Goal: Task Accomplishment & Management: Complete application form

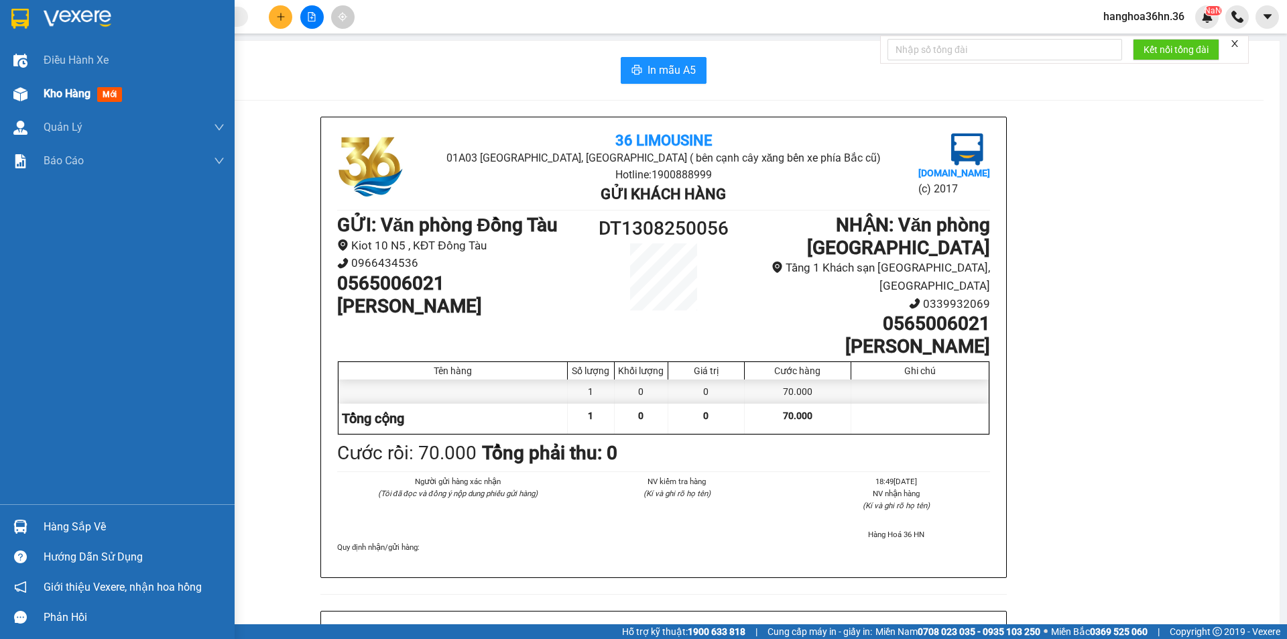
click at [79, 90] on span "Kho hàng" at bounding box center [67, 93] width 47 height 13
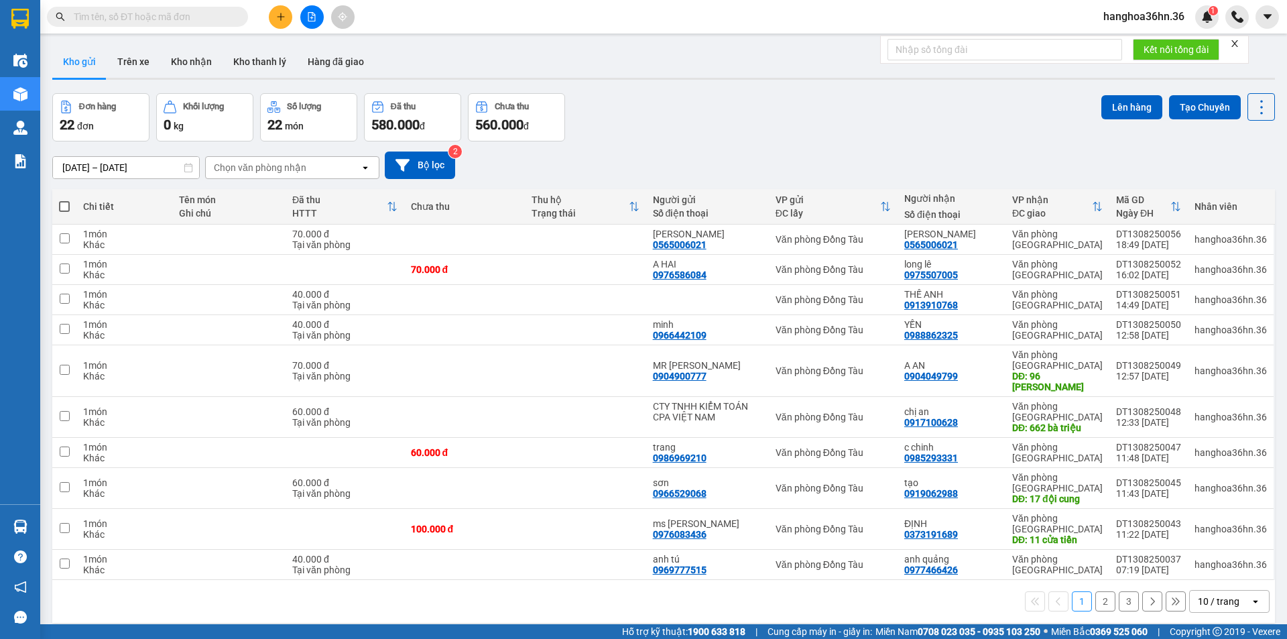
click at [122, 163] on input "[DATE] – [DATE]" at bounding box center [126, 167] width 146 height 21
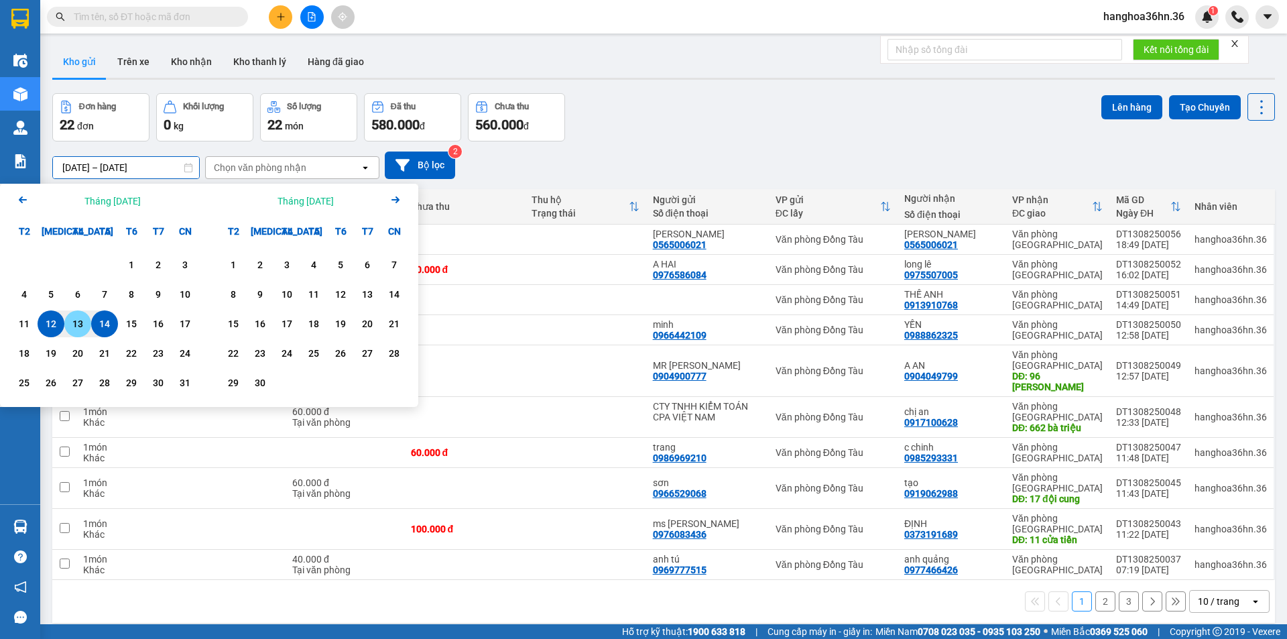
click at [72, 326] on div "13" at bounding box center [77, 324] width 19 height 16
click at [109, 320] on div "14" at bounding box center [104, 324] width 19 height 16
type input "[DATE] – [DATE]"
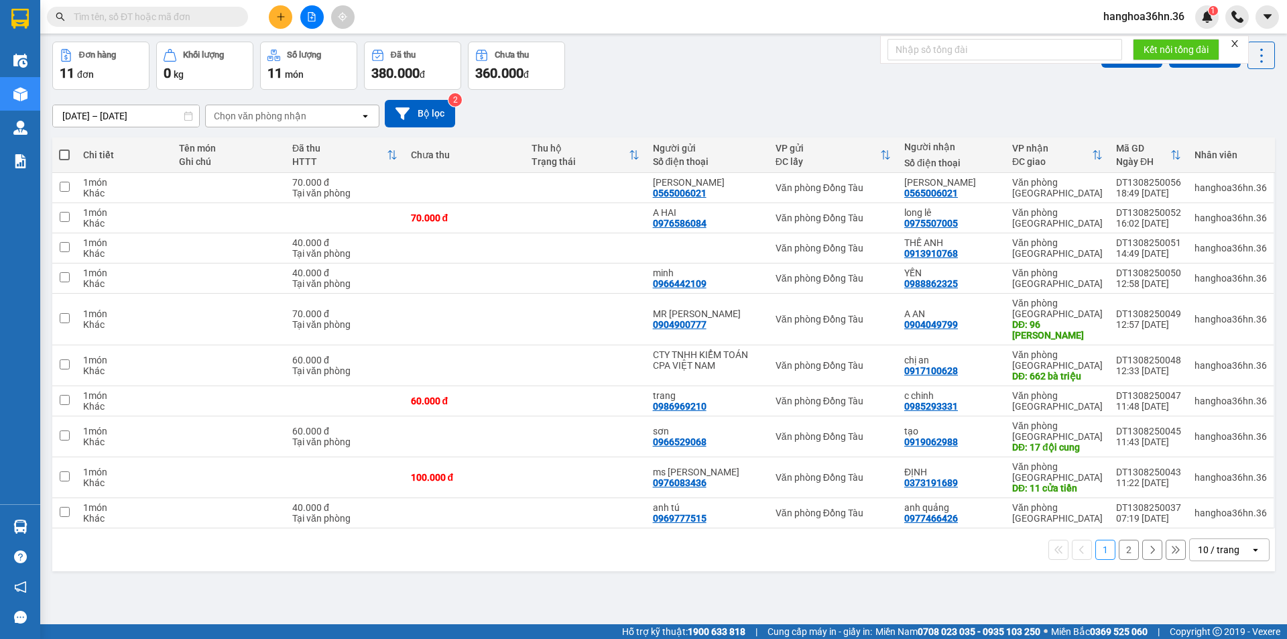
scroll to position [62, 0]
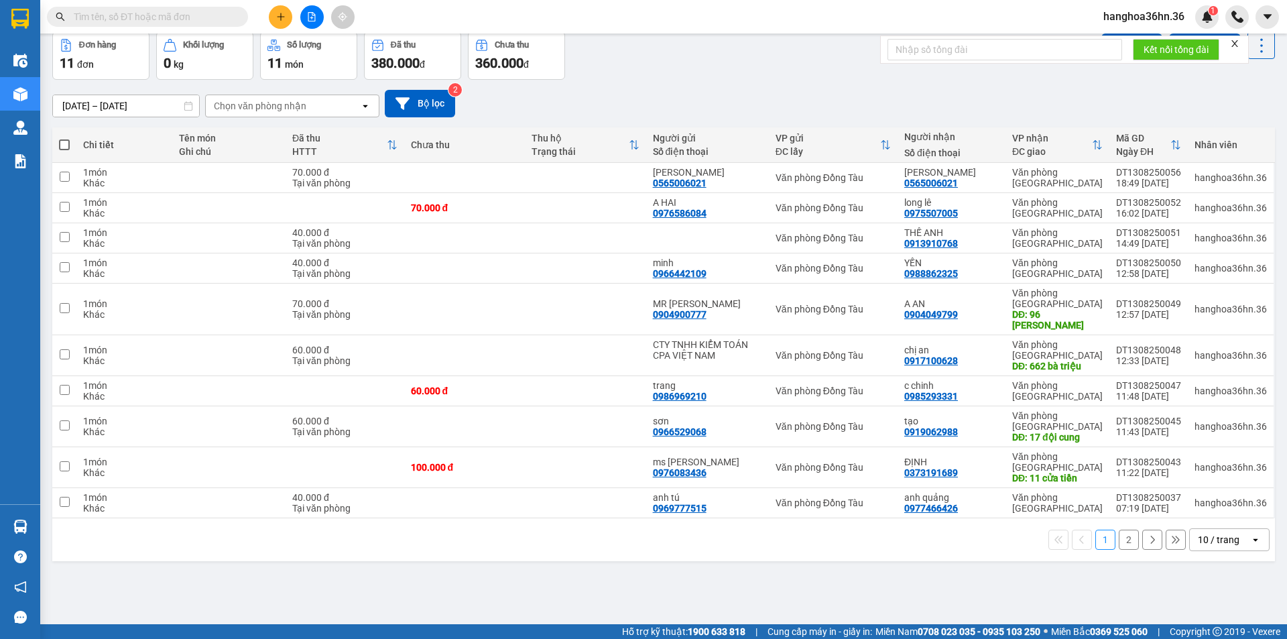
click at [1119, 540] on button "2" at bounding box center [1129, 540] width 20 height 20
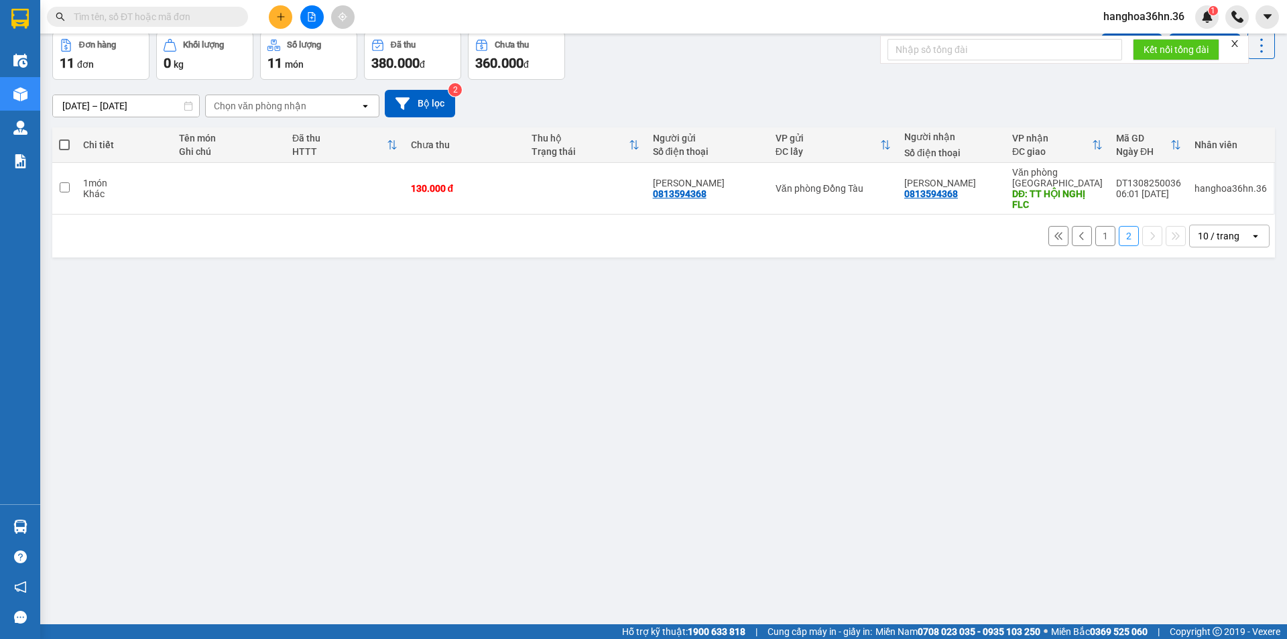
scroll to position [0, 0]
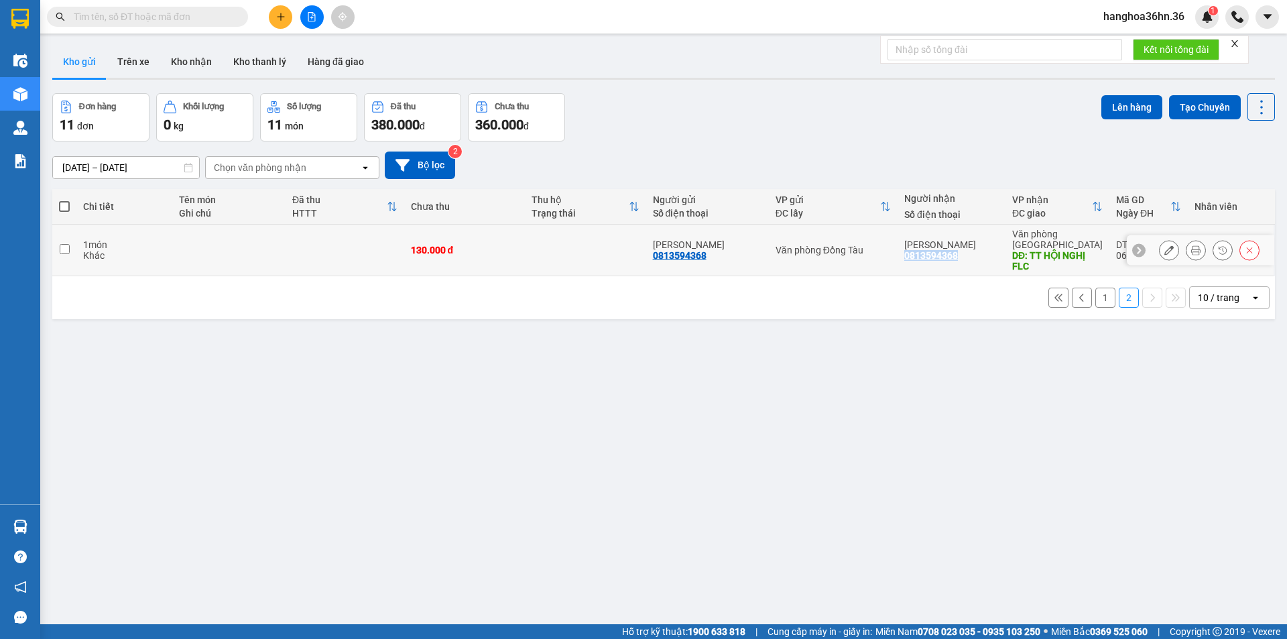
drag, startPoint x: 959, startPoint y: 255, endPoint x: 909, endPoint y: 254, distance: 50.3
click at [909, 254] on div "0813594368" at bounding box center [931, 255] width 54 height 11
drag, startPoint x: 932, startPoint y: 255, endPoint x: 792, endPoint y: 358, distance: 173.6
click at [792, 358] on div "ver 1.8.137 Kho gửi Trên xe Kho nhận Kho thanh [PERSON_NAME] đã giao Đơn hàng 1…" at bounding box center [663, 359] width 1233 height 639
click at [428, 173] on button "Bộ lọc" at bounding box center [420, 164] width 70 height 27
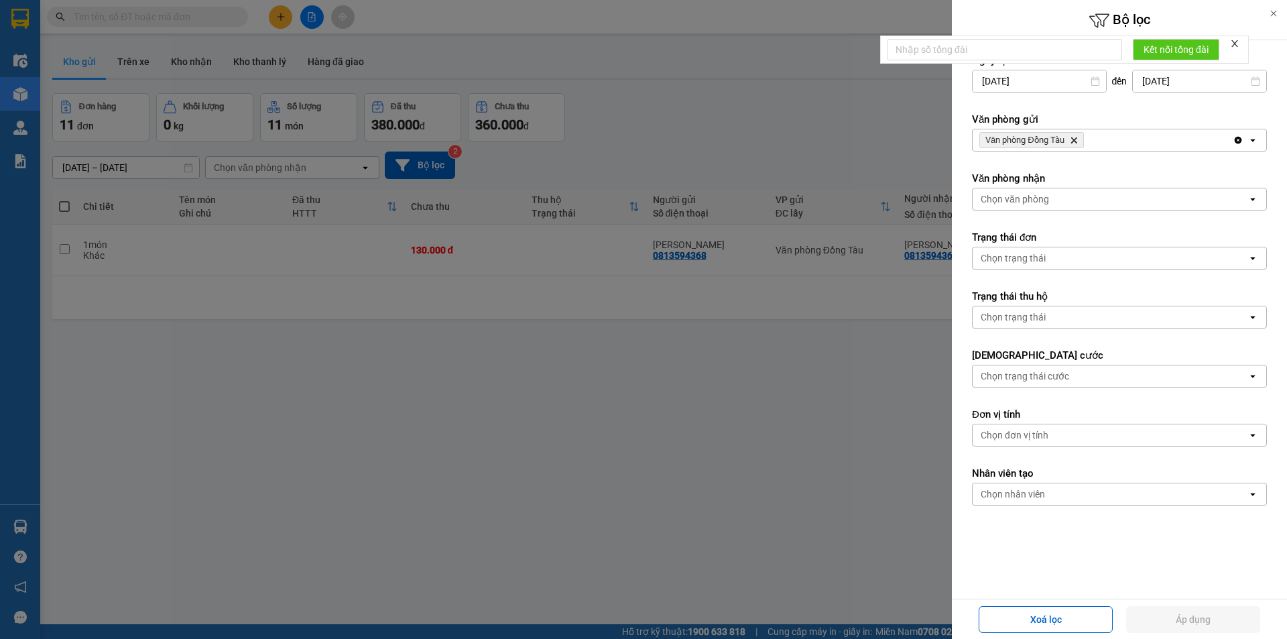
click at [1247, 140] on icon "open" at bounding box center [1252, 140] width 11 height 11
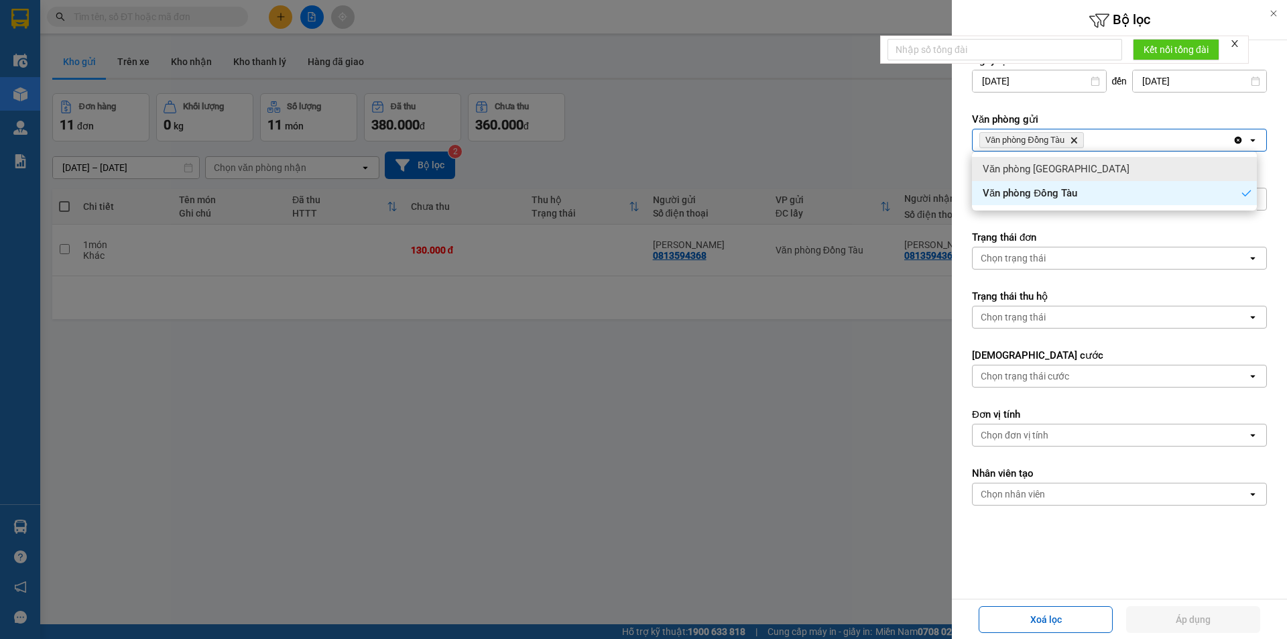
drag, startPoint x: 1109, startPoint y: 168, endPoint x: 1130, endPoint y: 271, distance: 105.4
click at [1108, 168] on div "Văn phòng [GEOGRAPHIC_DATA]" at bounding box center [1114, 169] width 285 height 24
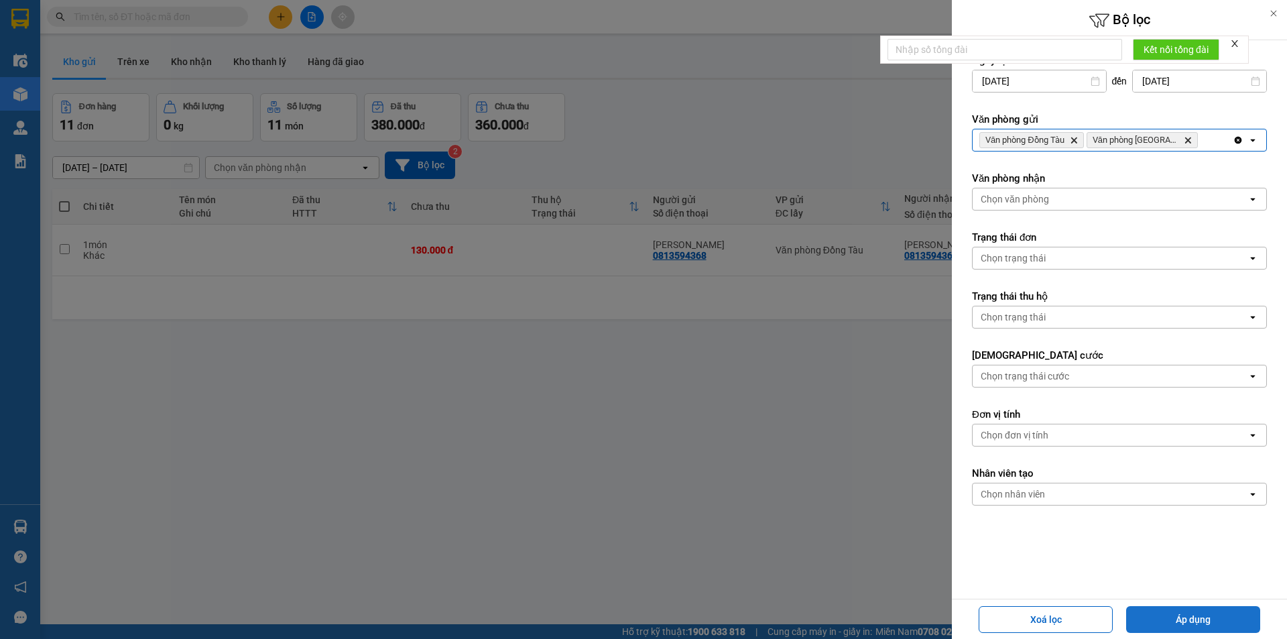
click at [1213, 613] on button "Áp dụng" at bounding box center [1193, 619] width 134 height 27
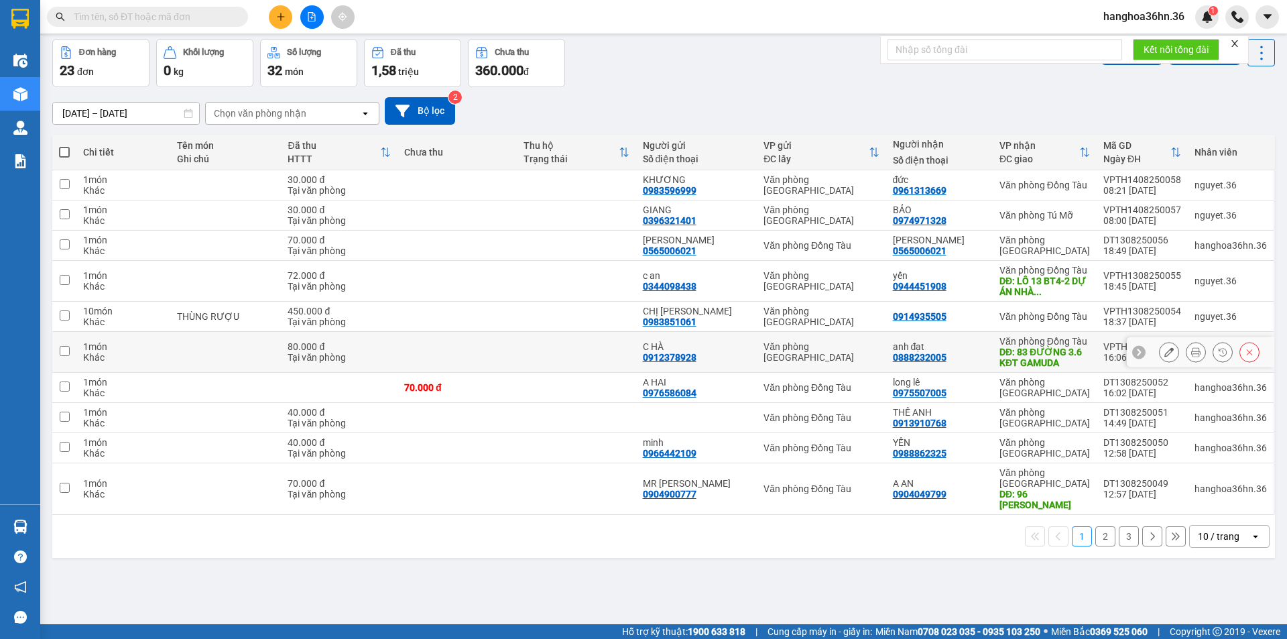
scroll to position [62, 0]
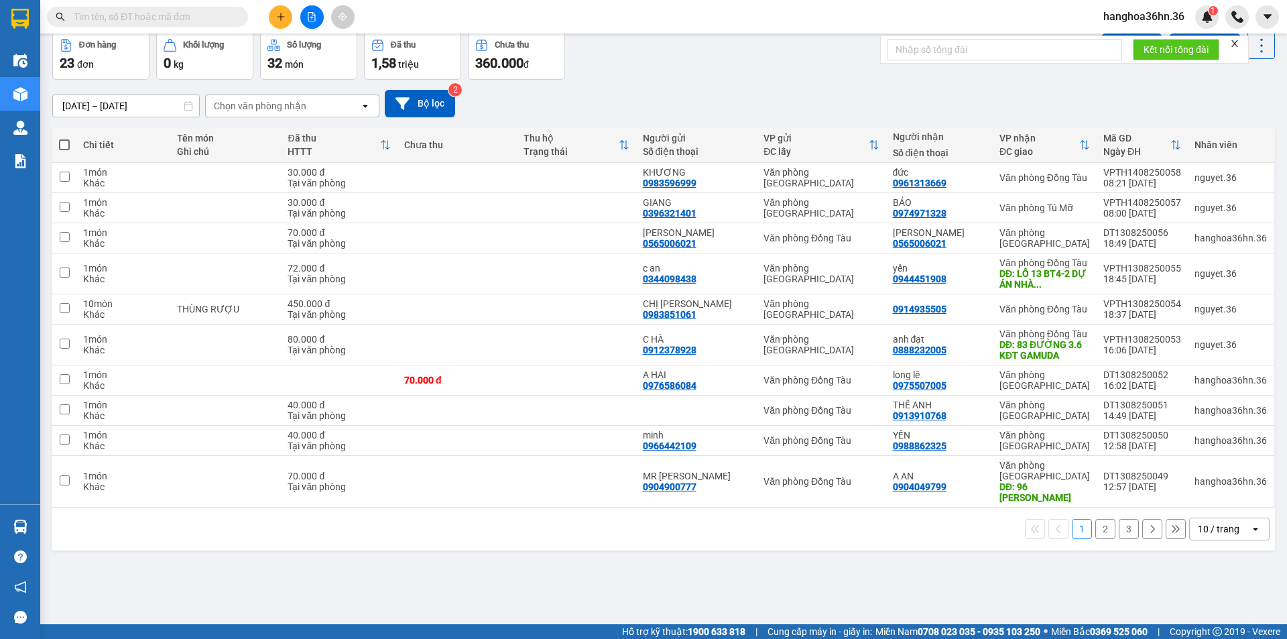
click at [1122, 526] on button "3" at bounding box center [1129, 529] width 20 height 20
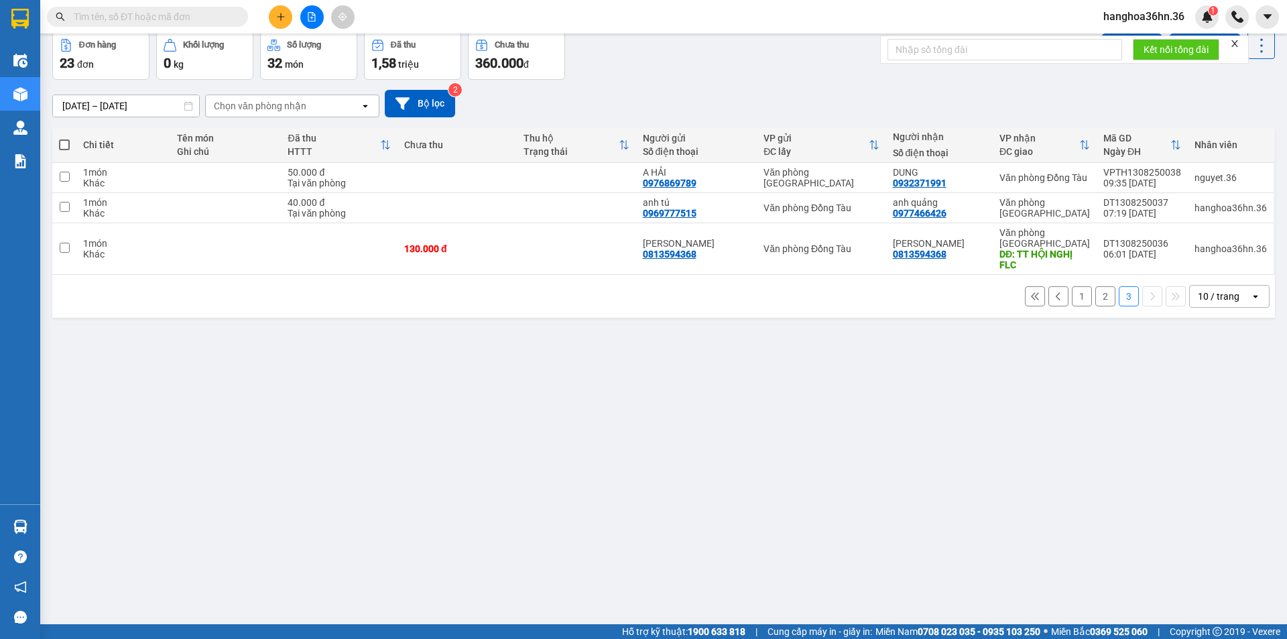
click at [988, 379] on div "ver 1.8.137 Kho gửi Trên xe Kho nhận Kho thanh [PERSON_NAME] đã giao Đơn hàng 2…" at bounding box center [663, 298] width 1233 height 639
drag, startPoint x: 950, startPoint y: 254, endPoint x: 898, endPoint y: 253, distance: 51.6
click at [898, 253] on div "HUỲNH DIỄM LY 0813594368" at bounding box center [939, 248] width 93 height 21
checkbox input "true"
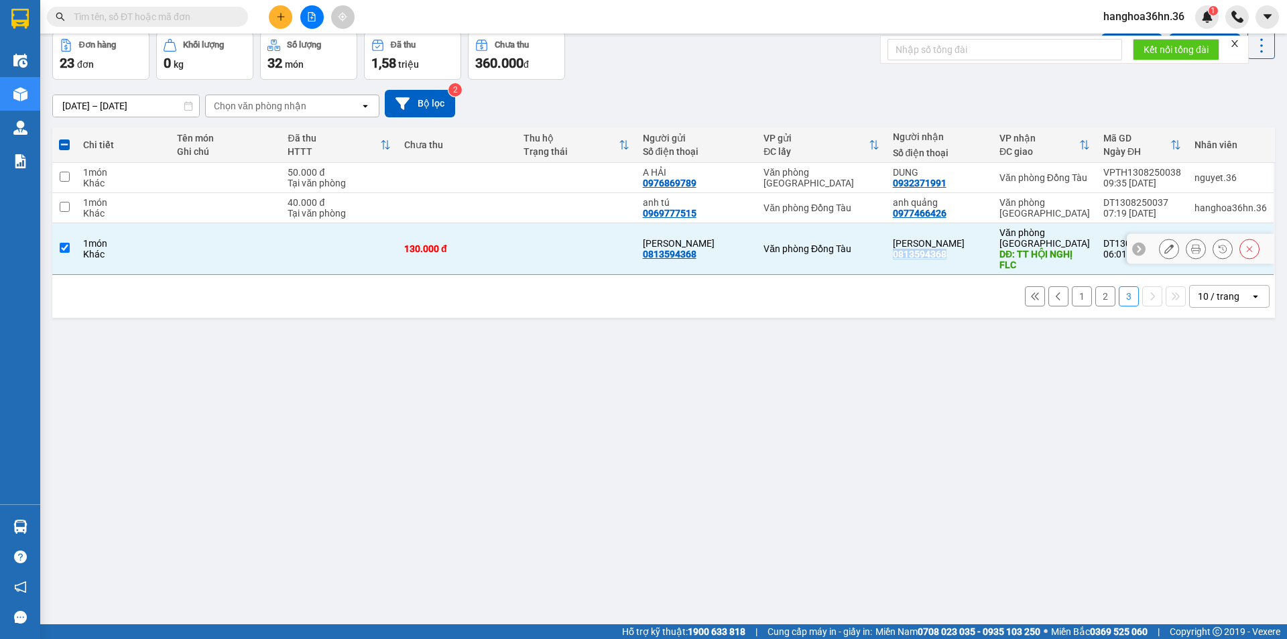
copy div "0813594368"
drag, startPoint x: 951, startPoint y: 215, endPoint x: 898, endPoint y: 218, distance: 53.1
click at [898, 218] on div "anh quảng 0977466426" at bounding box center [939, 207] width 93 height 21
checkbox input "true"
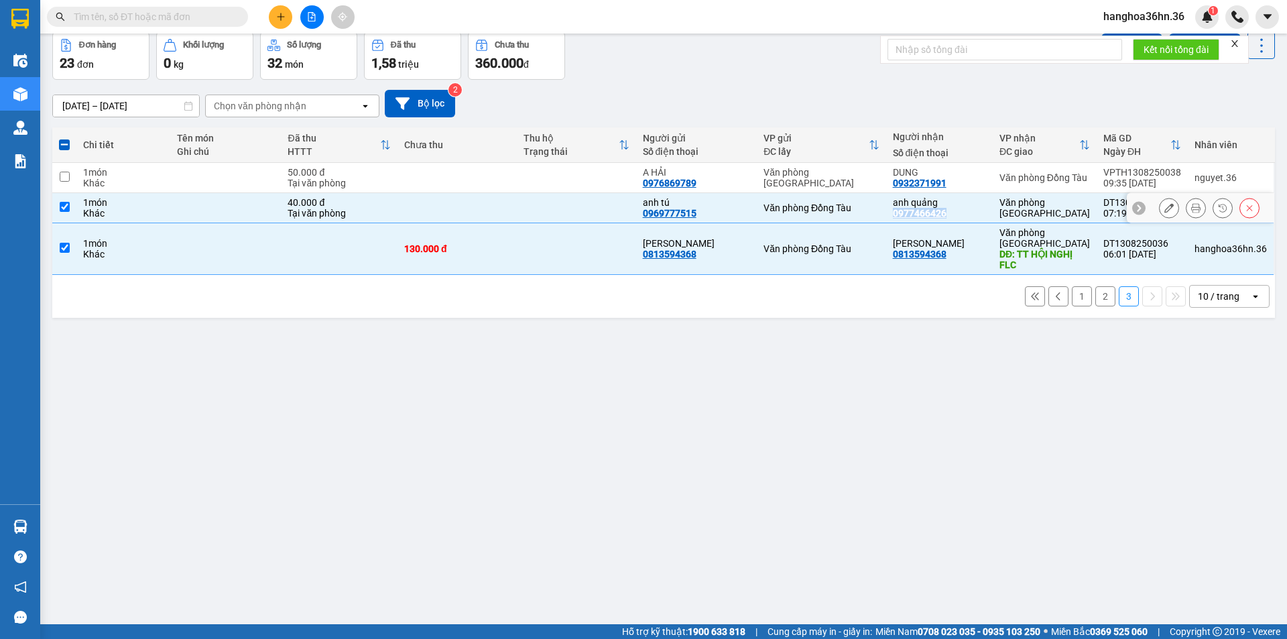
copy div "0977466426"
click at [857, 250] on div "Văn phòng Đồng Tàu" at bounding box center [820, 248] width 115 height 11
checkbox input "false"
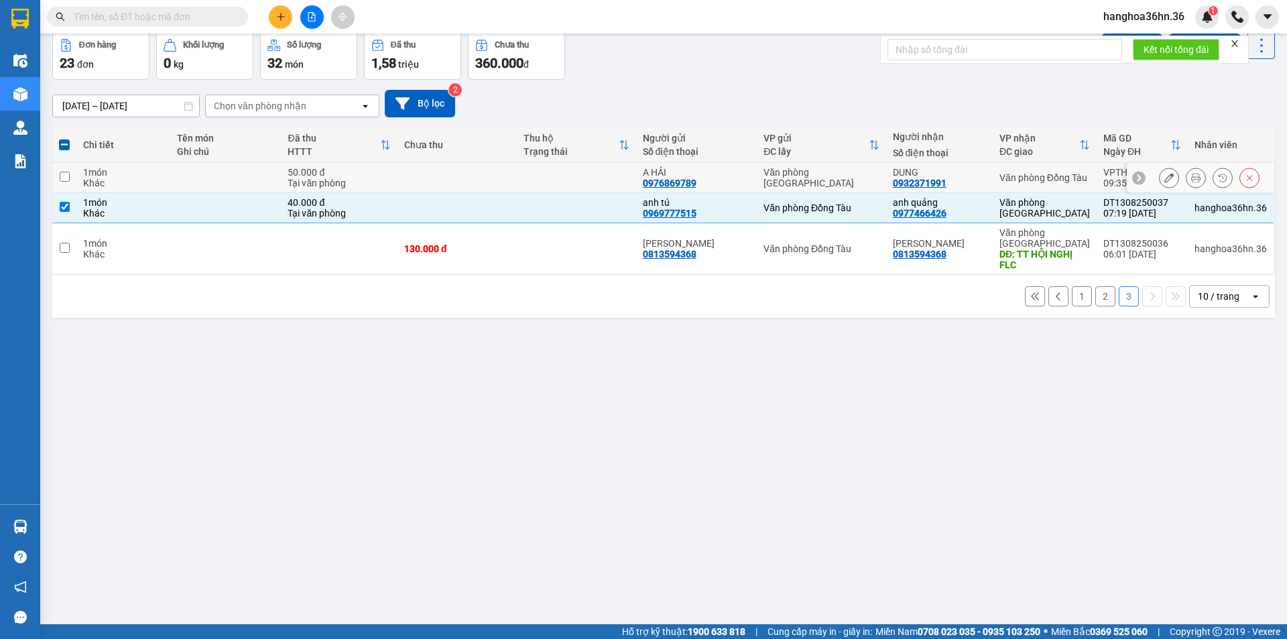
click at [826, 192] on td "Văn phòng [GEOGRAPHIC_DATA]" at bounding box center [821, 178] width 129 height 30
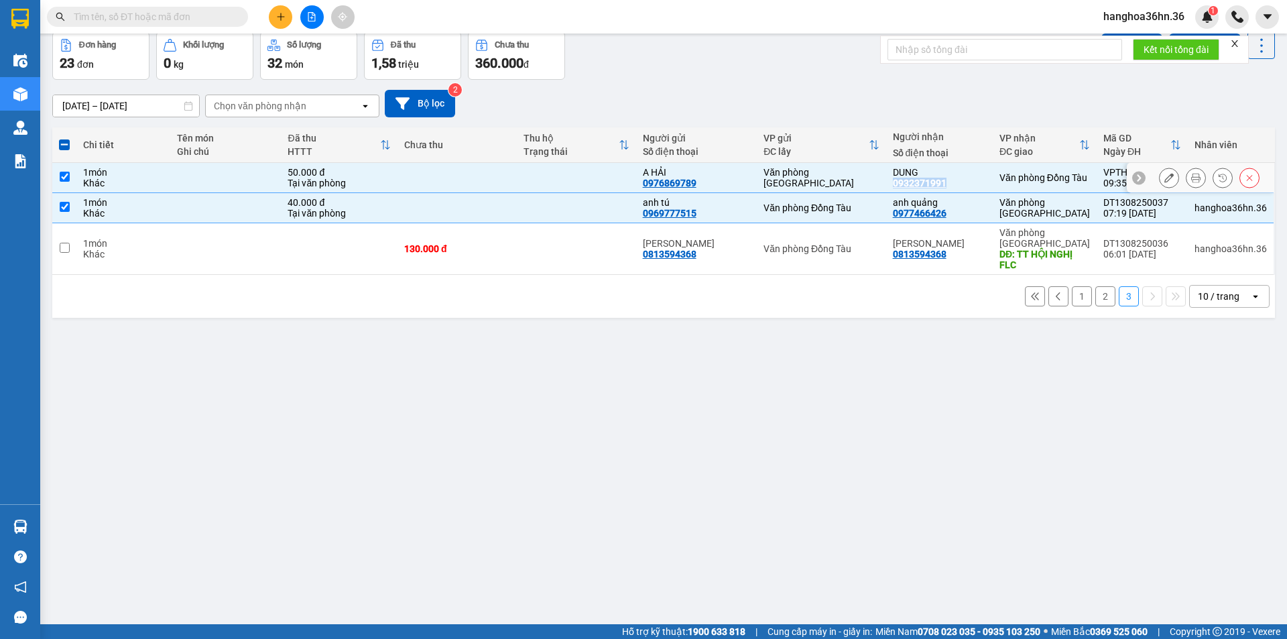
drag, startPoint x: 953, startPoint y: 181, endPoint x: 896, endPoint y: 180, distance: 56.3
click at [896, 180] on td "DUNG 0932371991" at bounding box center [939, 178] width 107 height 30
checkbox input "false"
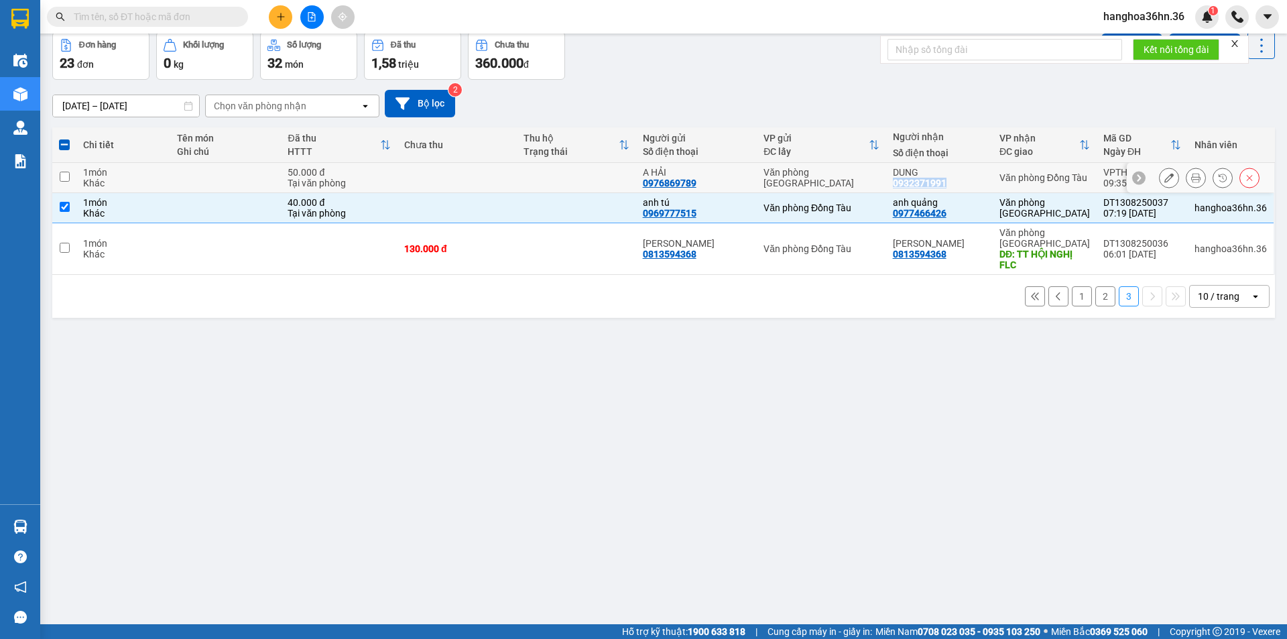
copy div "0932371991"
click at [532, 316] on div "1 2 3 10 / trang open" at bounding box center [663, 296] width 1223 height 43
click at [1095, 302] on button "2" at bounding box center [1105, 296] width 20 height 20
checkbox input "false"
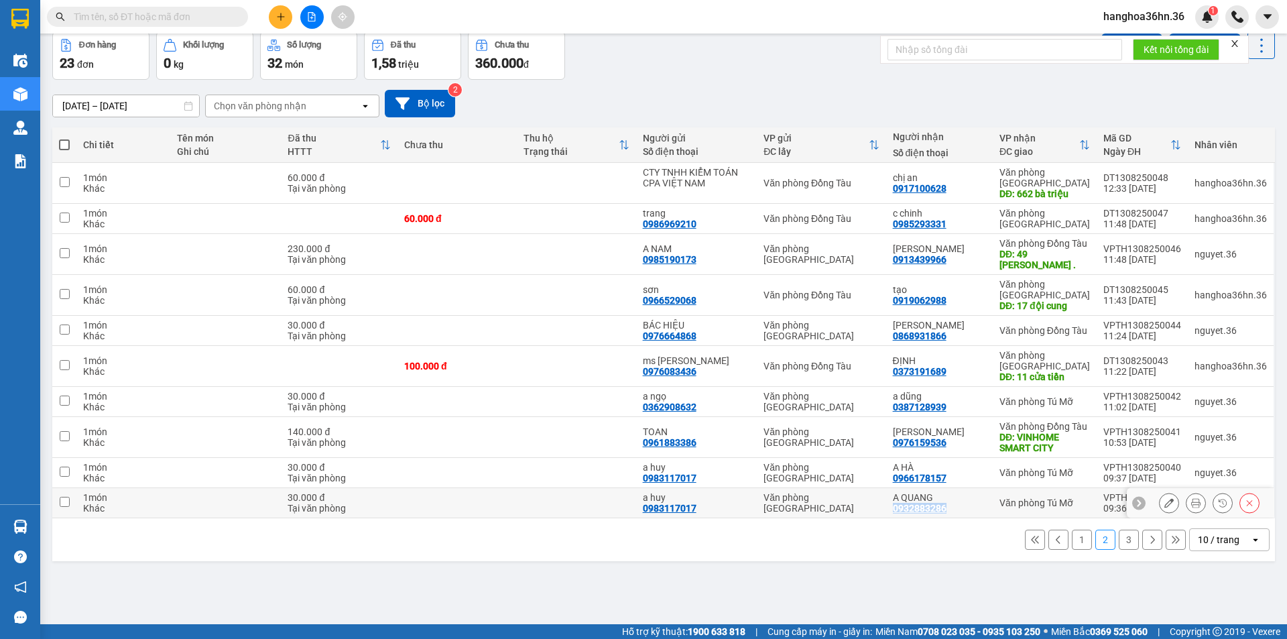
drag, startPoint x: 953, startPoint y: 509, endPoint x: 897, endPoint y: 511, distance: 56.3
click at [897, 511] on div "A QUANG 0932883286" at bounding box center [939, 502] width 93 height 21
checkbox input "true"
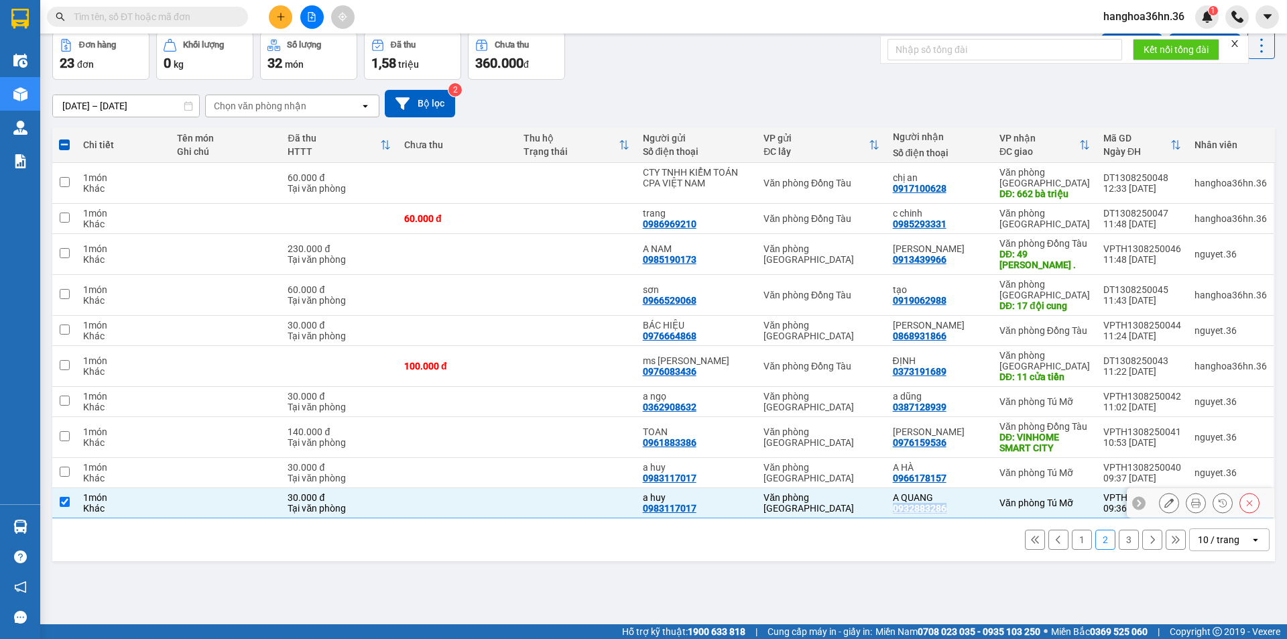
copy div "0932883286"
drag, startPoint x: 956, startPoint y: 481, endPoint x: 894, endPoint y: 479, distance: 62.4
click at [894, 479] on td "A HÀ 0966178157" at bounding box center [939, 473] width 107 height 30
checkbox input "true"
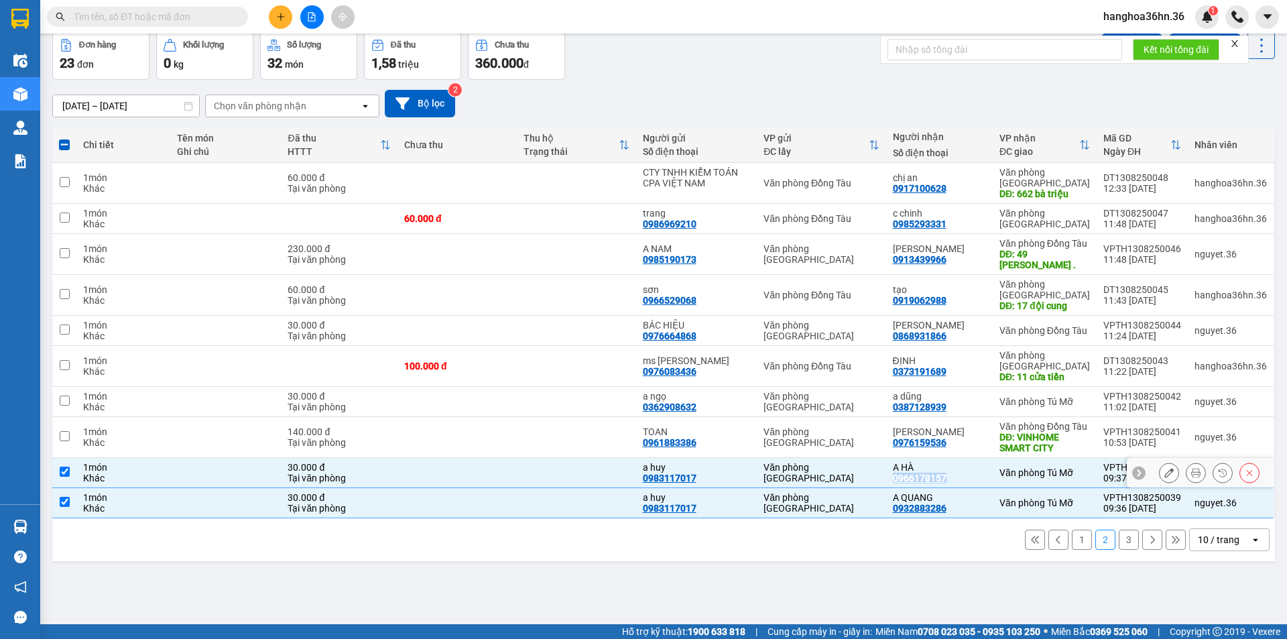
copy div "0966178157"
drag, startPoint x: 951, startPoint y: 442, endPoint x: 898, endPoint y: 439, distance: 52.4
click at [898, 439] on div "[PERSON_NAME] 0976159536" at bounding box center [939, 436] width 93 height 21
checkbox input "true"
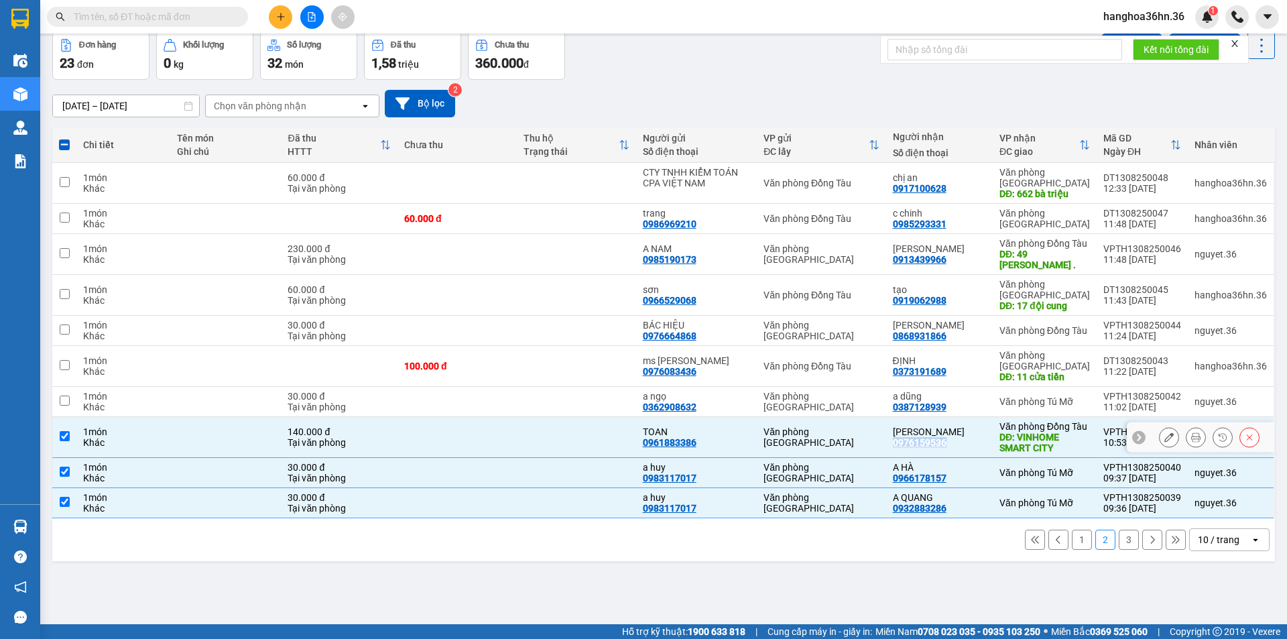
copy div "0976159536"
click at [1164, 434] on icon at bounding box center [1168, 436] width 9 height 9
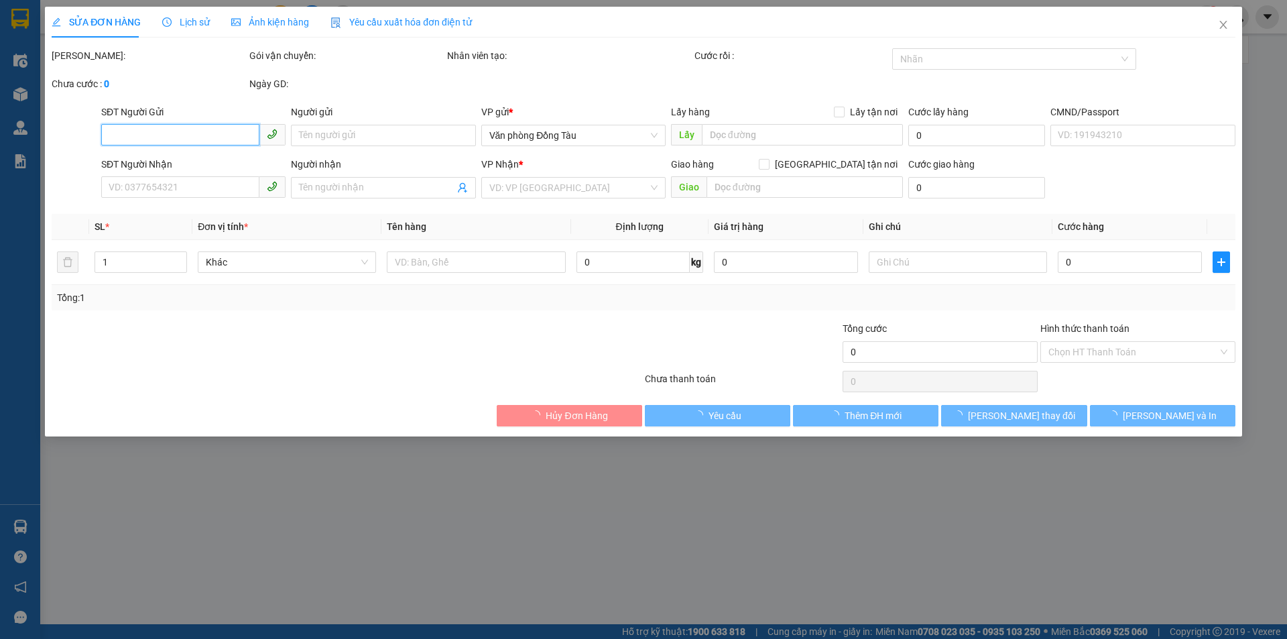
type input "0961883386"
type input "TOAN"
type input "0976159536"
type input "[PERSON_NAME]"
type input "VINHOME SMART CITY"
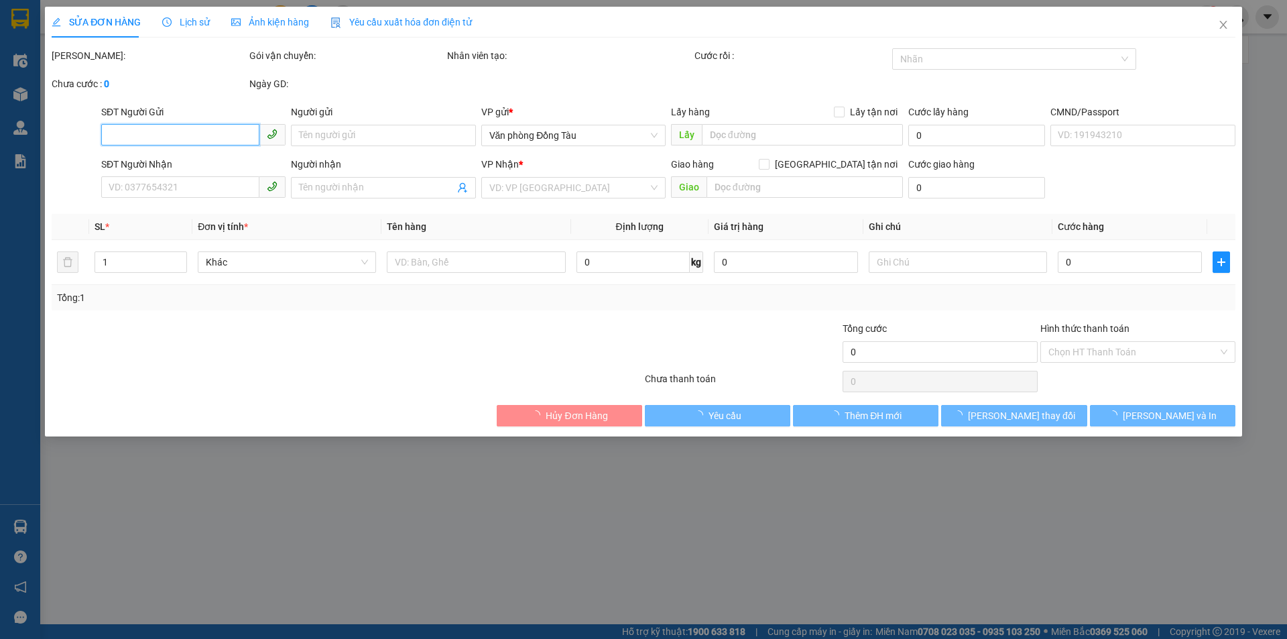
type input "110.000"
type input "140.000"
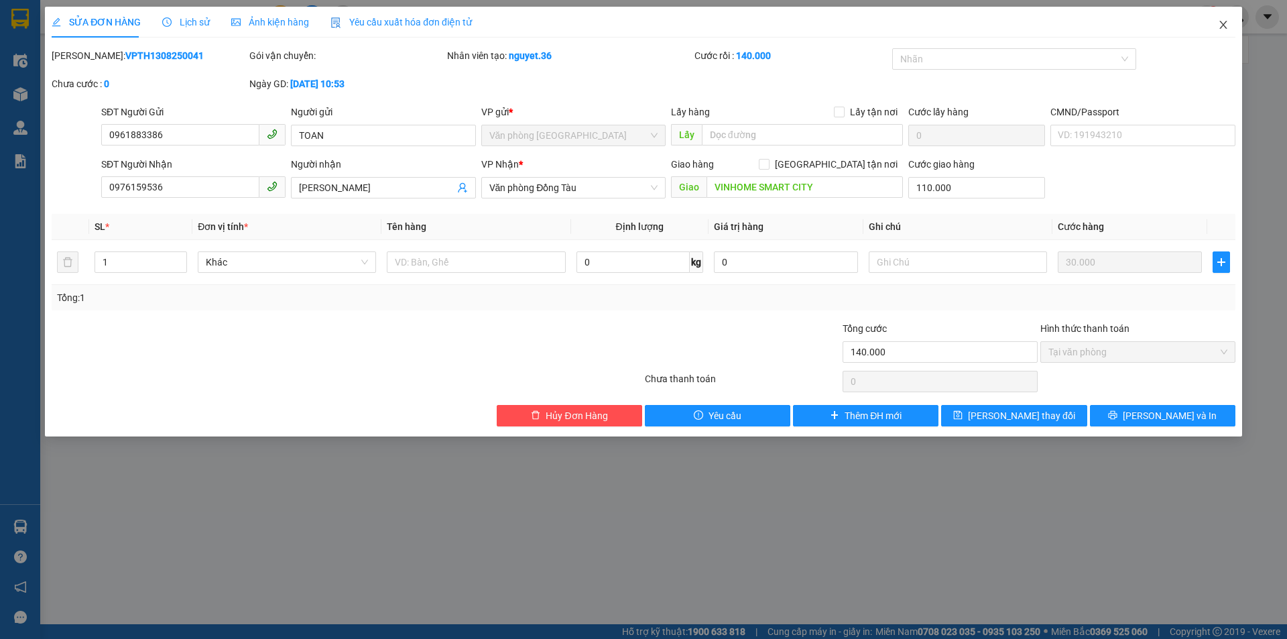
click at [1221, 25] on icon "close" at bounding box center [1223, 24] width 11 height 11
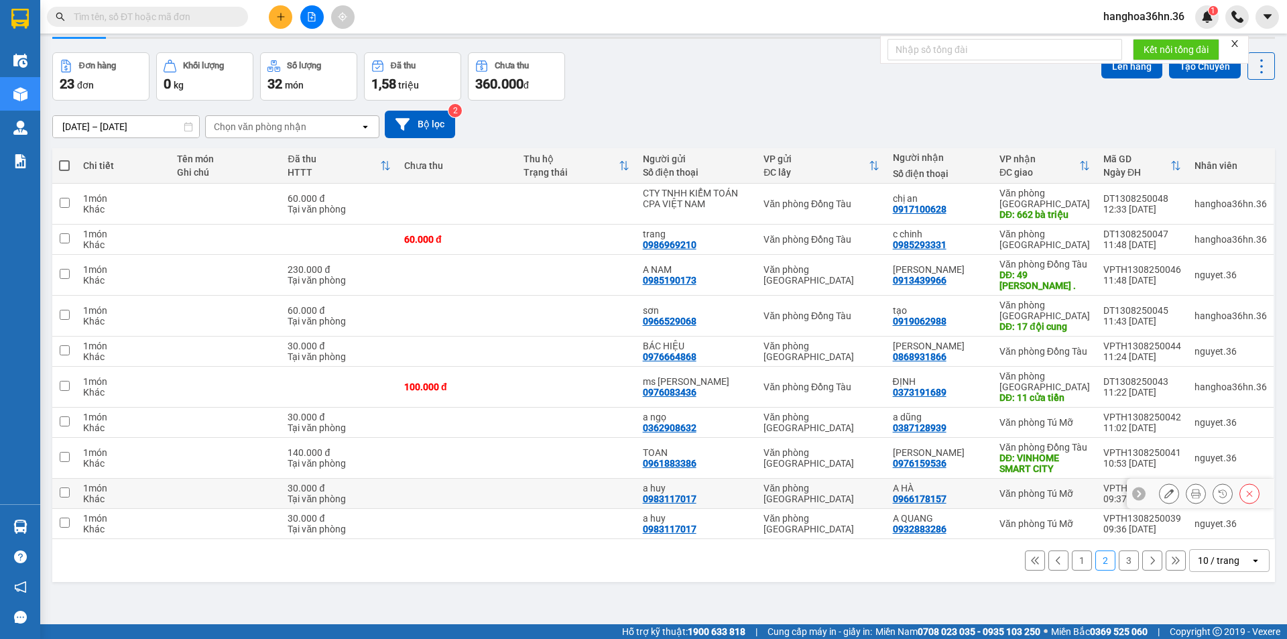
scroll to position [62, 0]
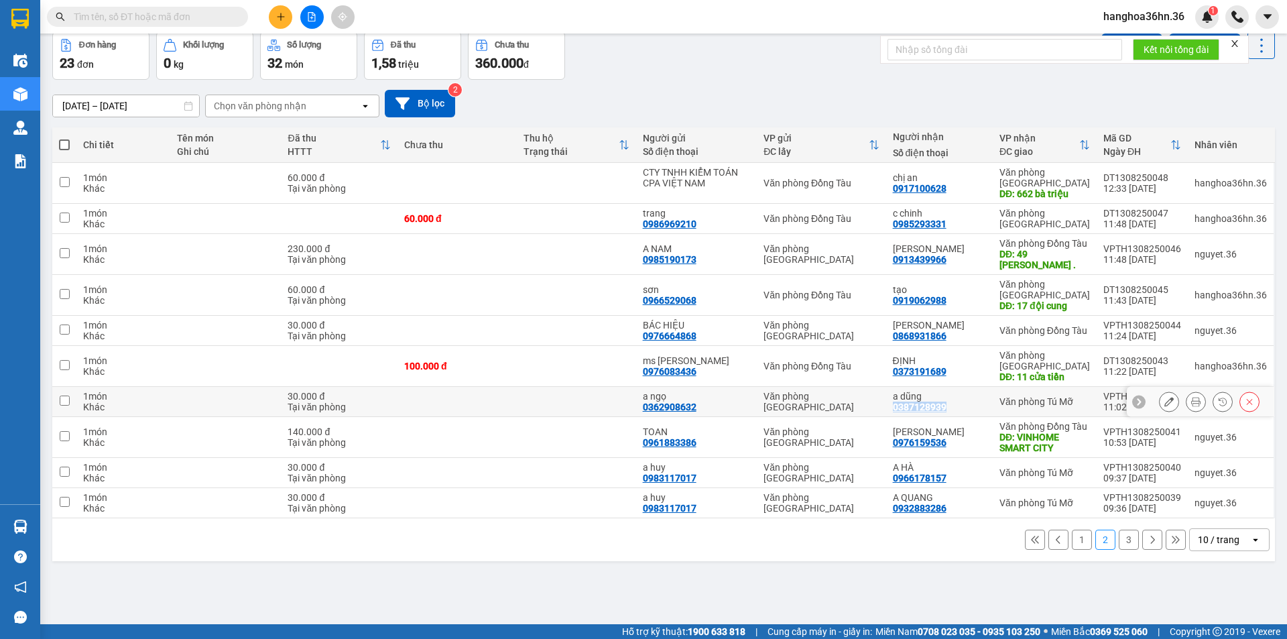
drag, startPoint x: 952, startPoint y: 406, endPoint x: 898, endPoint y: 410, distance: 53.8
click at [898, 410] on div "a dũng 0387128939" at bounding box center [939, 401] width 93 height 21
checkbox input "true"
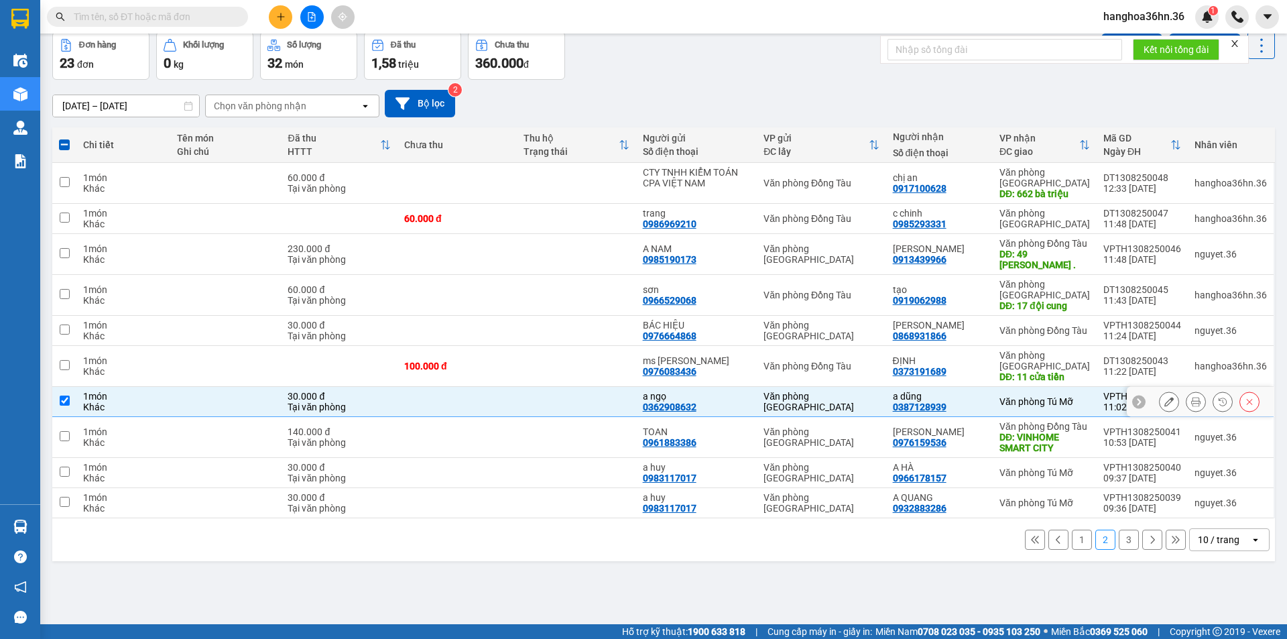
drag, startPoint x: 928, startPoint y: 398, endPoint x: 983, endPoint y: 423, distance: 60.6
click at [983, 423] on td "[PERSON_NAME] 0976159536" at bounding box center [939, 437] width 107 height 41
checkbox input "true"
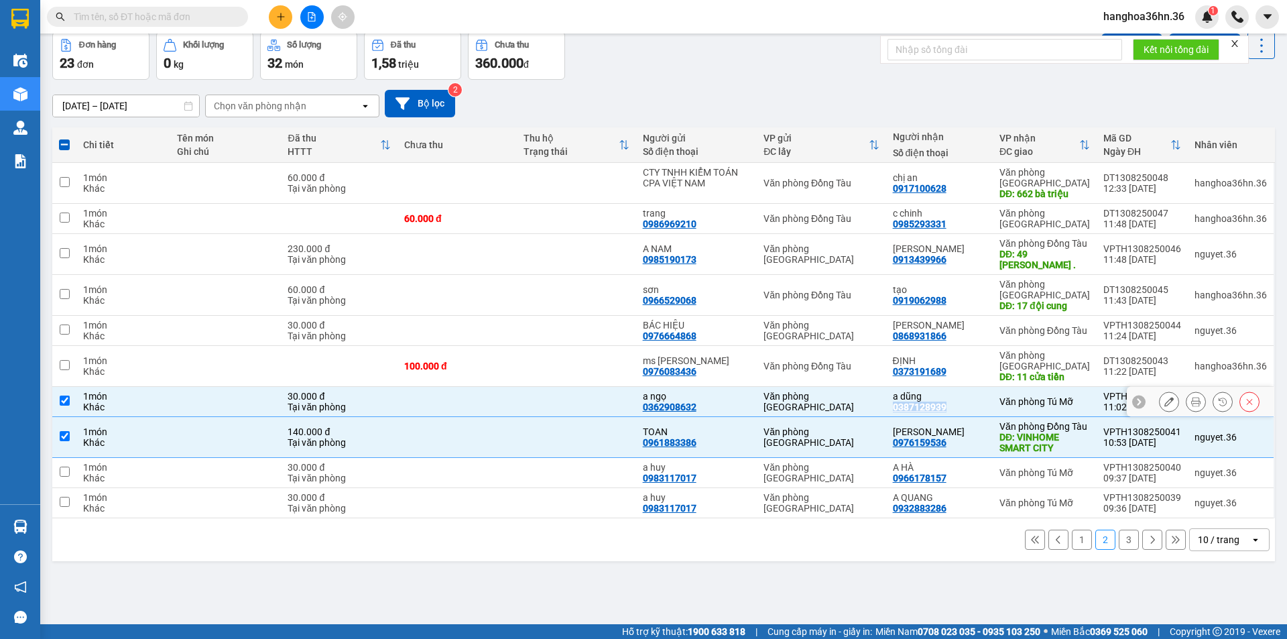
drag, startPoint x: 951, startPoint y: 406, endPoint x: 900, endPoint y: 407, distance: 51.6
click at [900, 407] on div "a dũng 0387128939" at bounding box center [939, 401] width 93 height 21
checkbox input "false"
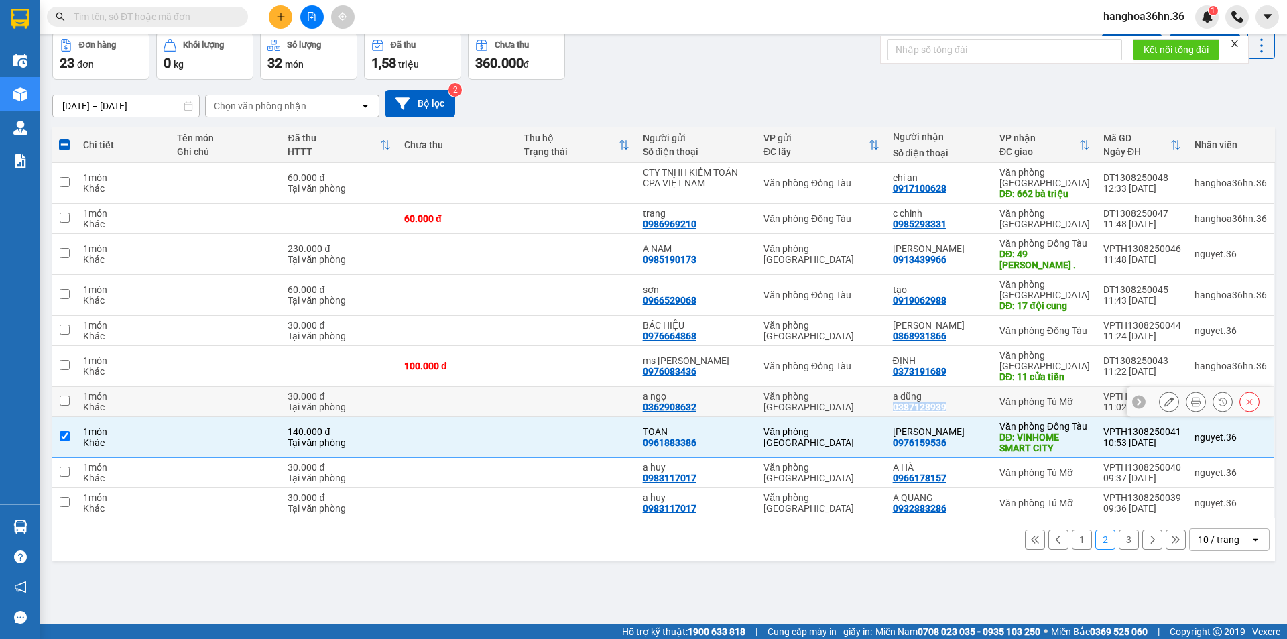
copy div "0387128939"
click at [793, 440] on div "Văn phòng [GEOGRAPHIC_DATA]" at bounding box center [820, 436] width 115 height 21
checkbox input "false"
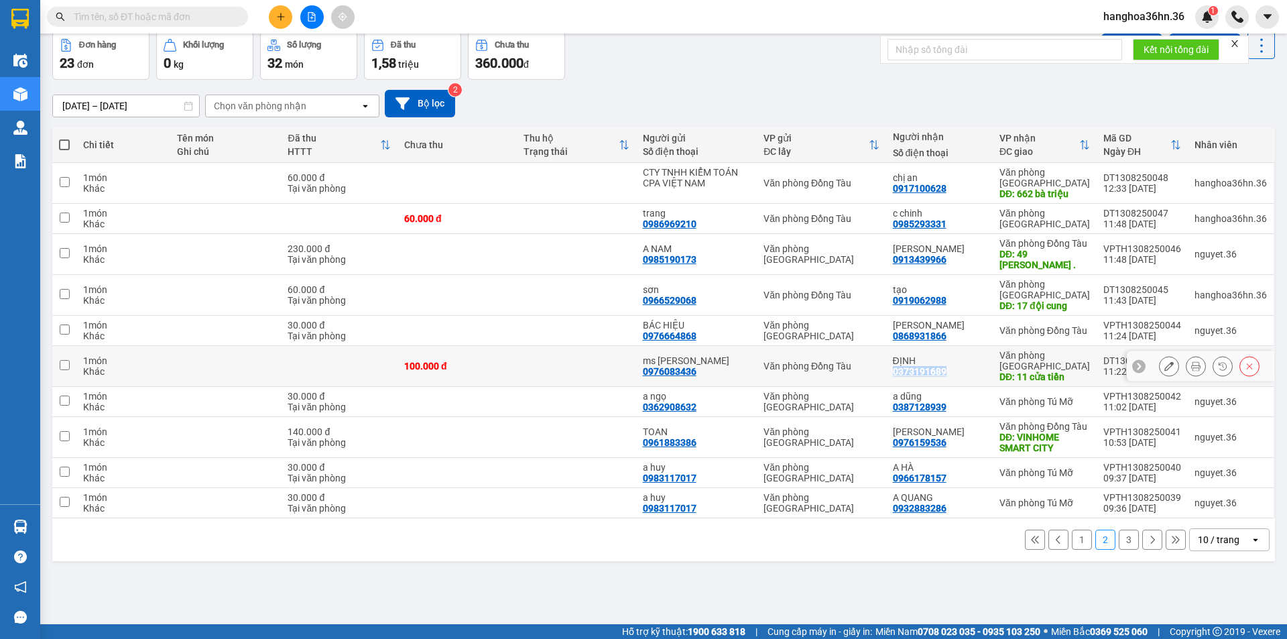
drag, startPoint x: 951, startPoint y: 370, endPoint x: 900, endPoint y: 371, distance: 51.0
click at [900, 371] on div "ĐỊNH 0373191689" at bounding box center [939, 365] width 93 height 21
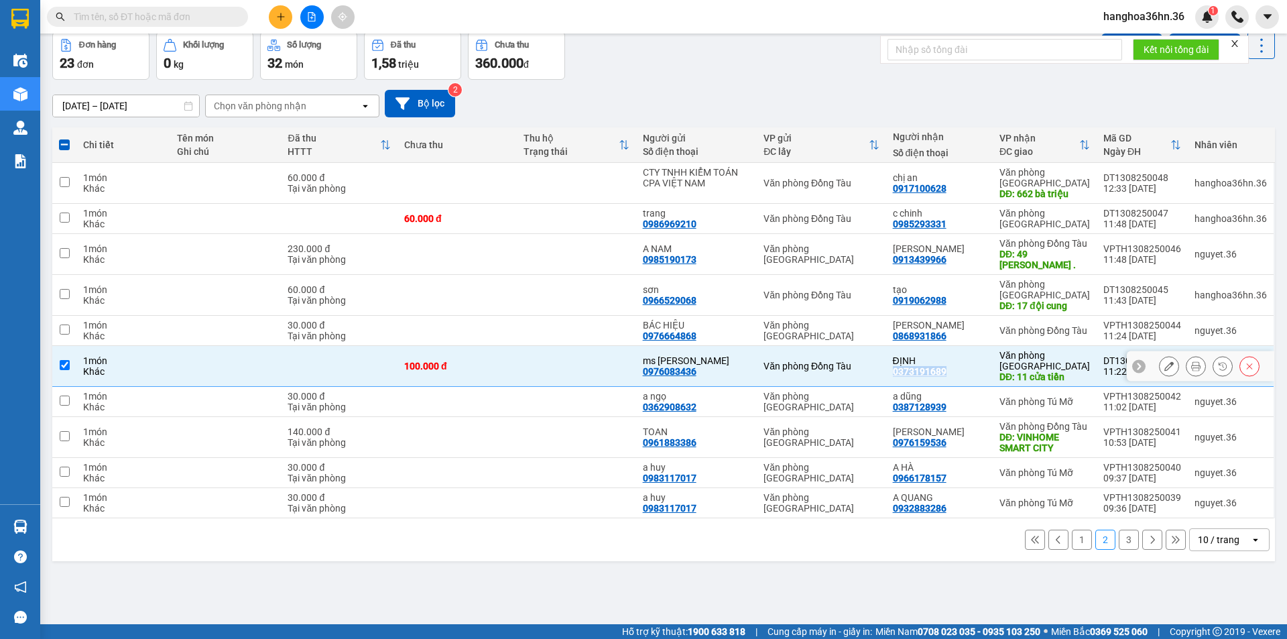
copy div "0373191689"
click at [605, 361] on td at bounding box center [576, 366] width 119 height 41
checkbox input "false"
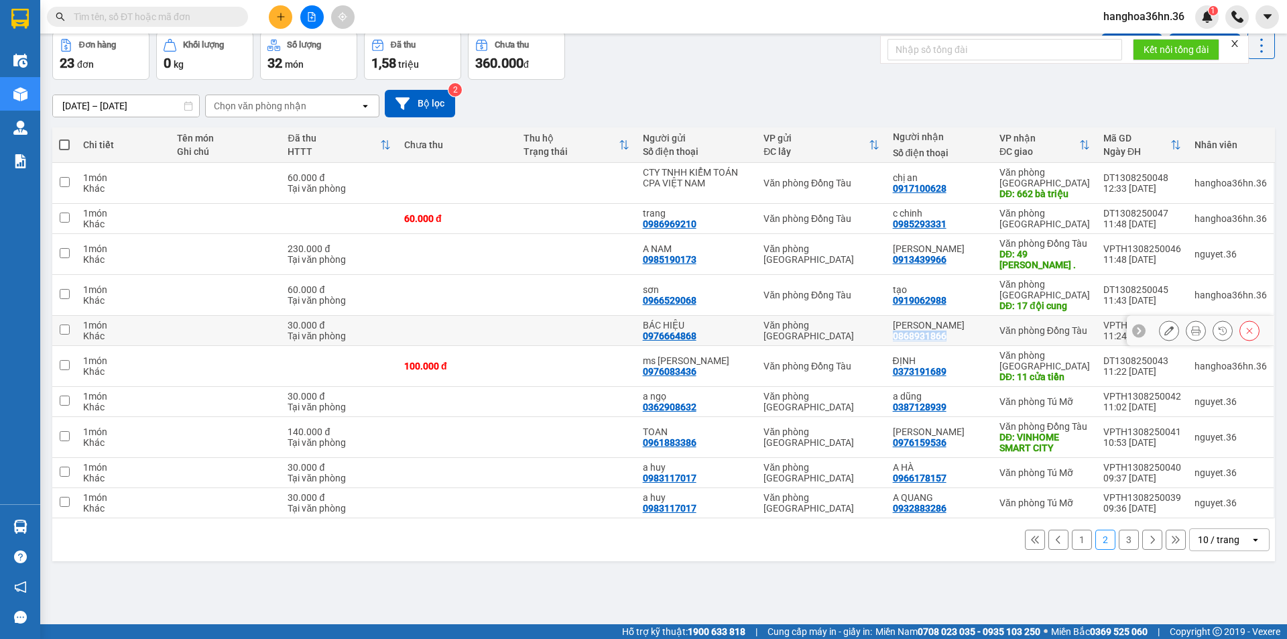
drag, startPoint x: 953, startPoint y: 334, endPoint x: 898, endPoint y: 332, distance: 54.4
click at [898, 332] on div "VÂN ANH 0868931866" at bounding box center [939, 330] width 93 height 21
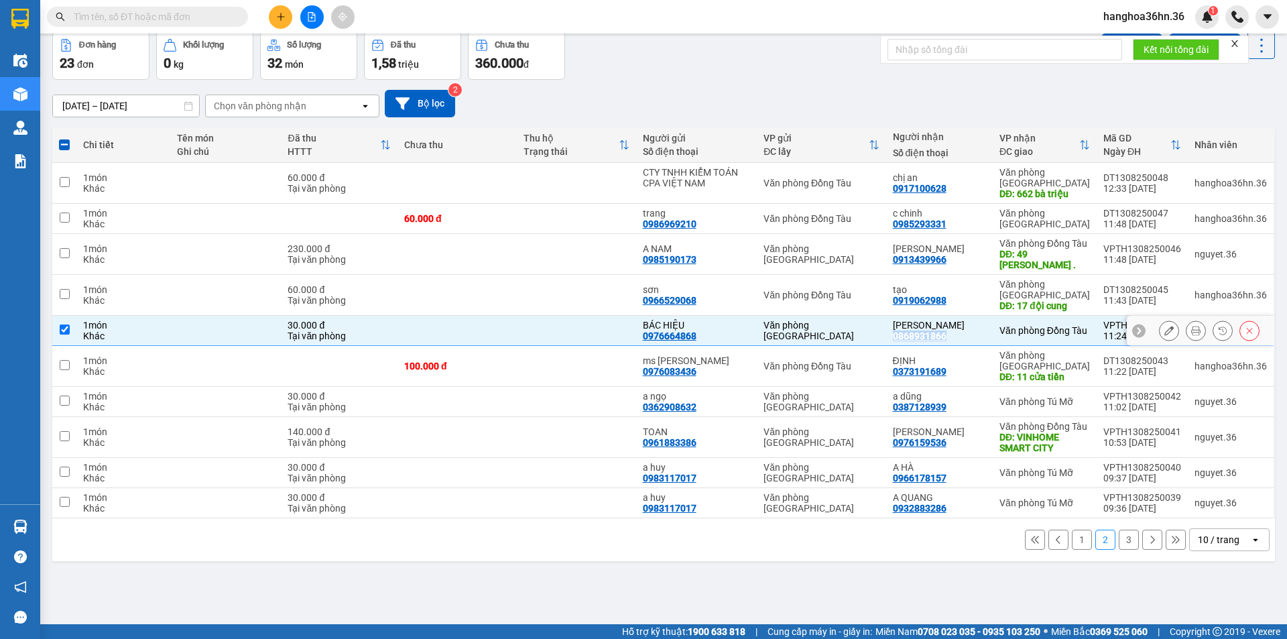
copy div "0868931866"
click at [538, 328] on td at bounding box center [576, 331] width 119 height 30
checkbox input "false"
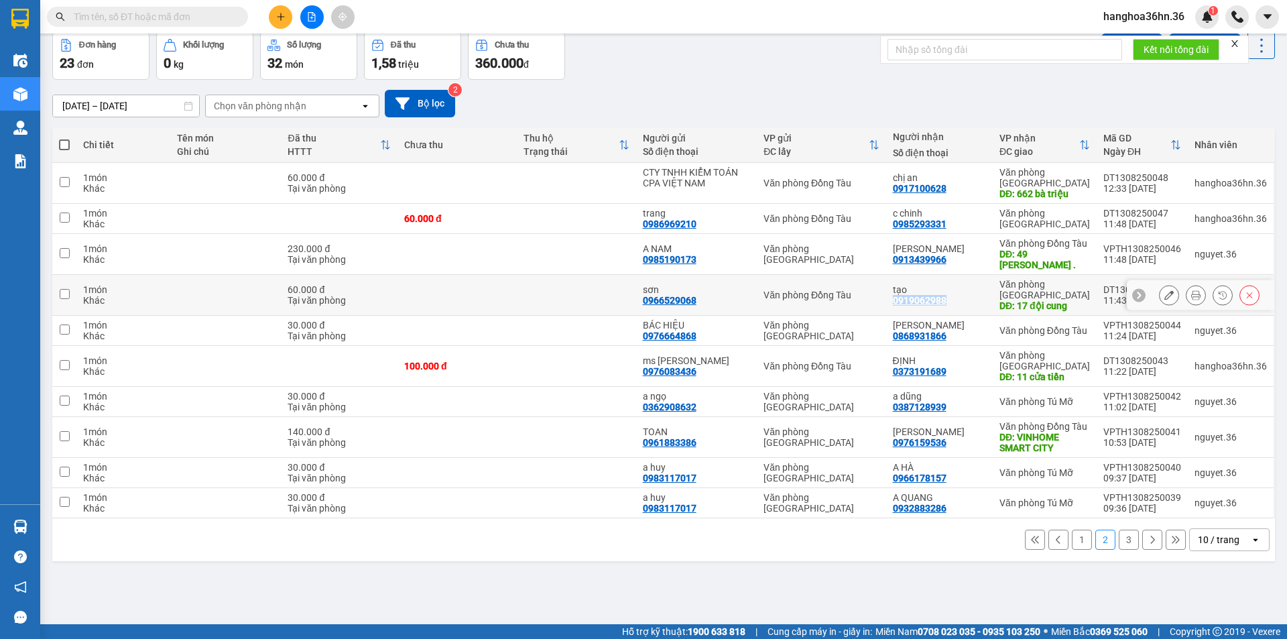
drag, startPoint x: 951, startPoint y: 299, endPoint x: 896, endPoint y: 302, distance: 55.1
click at [896, 302] on td "tạo 0919062988" at bounding box center [939, 295] width 107 height 41
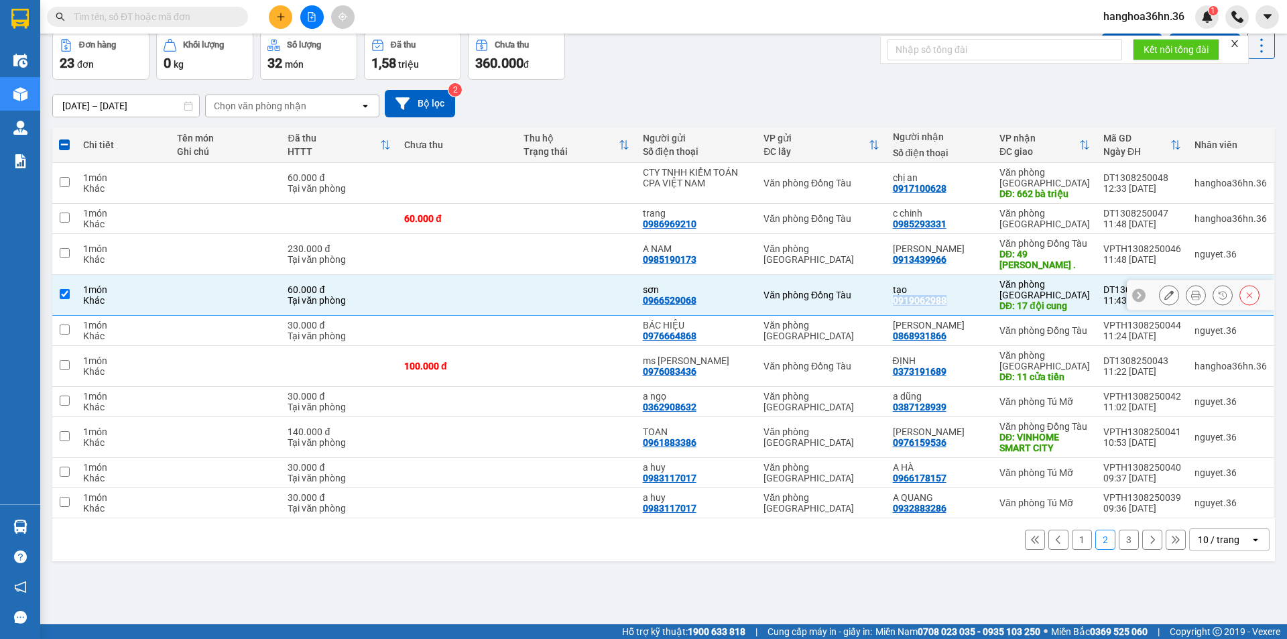
copy div "0919062988"
click at [535, 295] on td at bounding box center [576, 295] width 119 height 41
checkbox input "false"
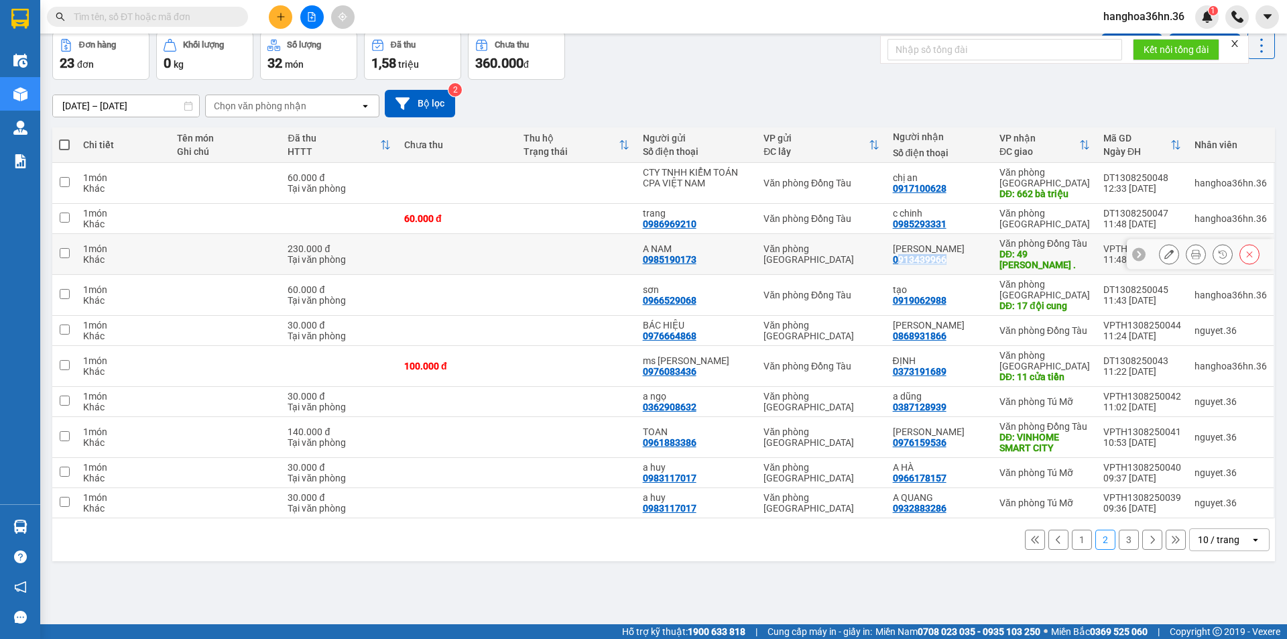
drag, startPoint x: 951, startPoint y: 259, endPoint x: 901, endPoint y: 257, distance: 49.6
click at [901, 257] on div "[PERSON_NAME] 0913439966" at bounding box center [939, 253] width 93 height 21
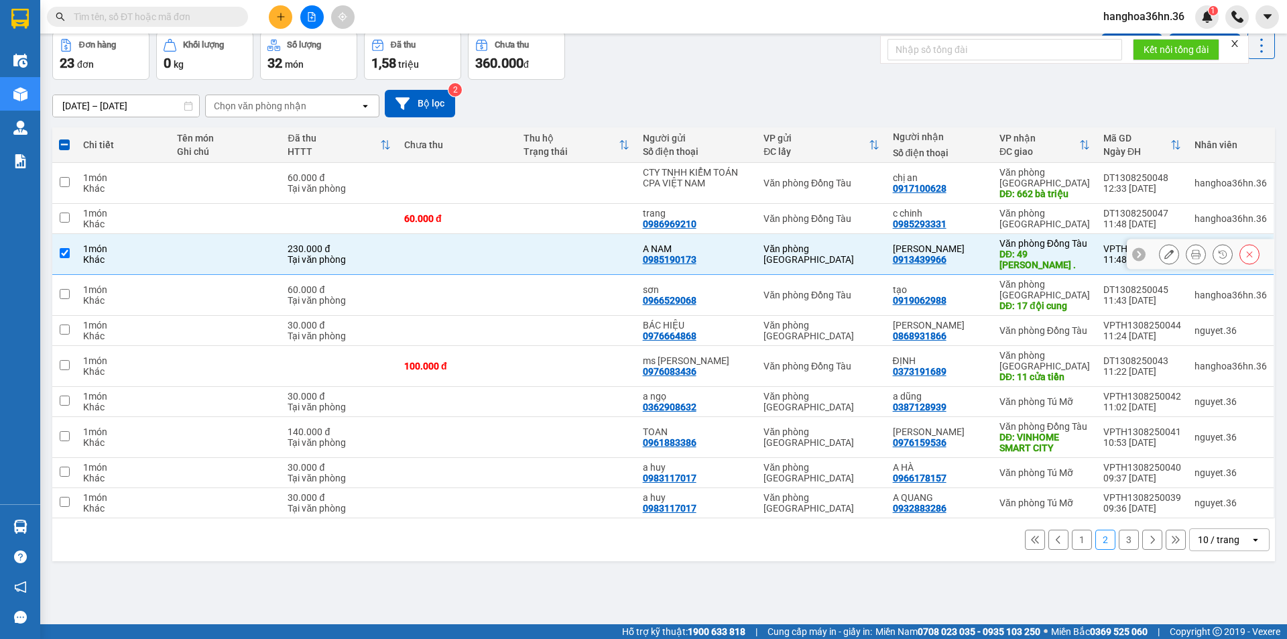
click at [989, 264] on td "[PERSON_NAME] 0913439966" at bounding box center [939, 254] width 107 height 41
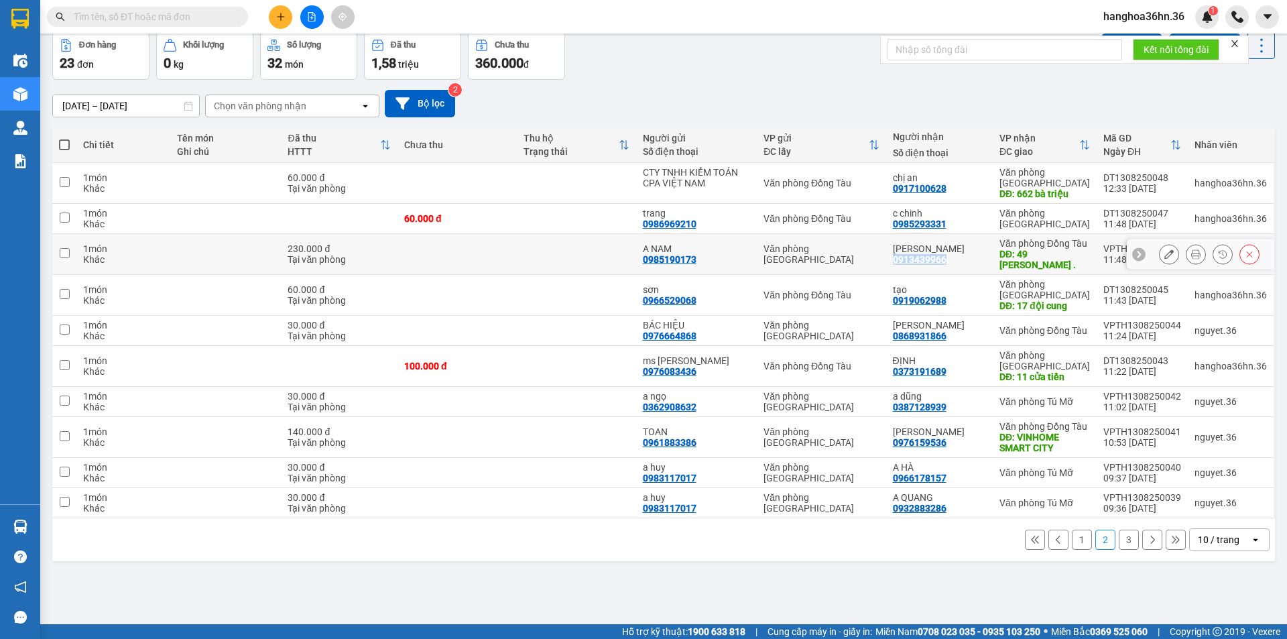
drag, startPoint x: 951, startPoint y: 260, endPoint x: 899, endPoint y: 259, distance: 51.6
click at [899, 259] on div "[PERSON_NAME] 0913439966" at bounding box center [939, 253] width 93 height 21
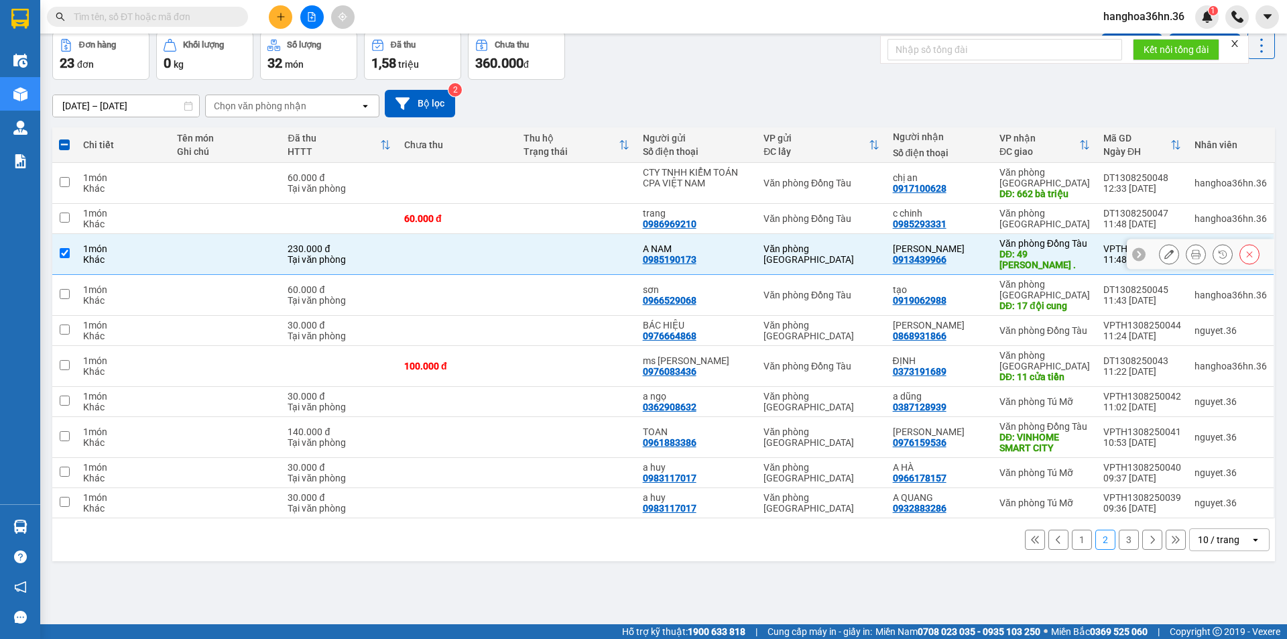
click at [530, 249] on td at bounding box center [576, 254] width 119 height 41
checkbox input "false"
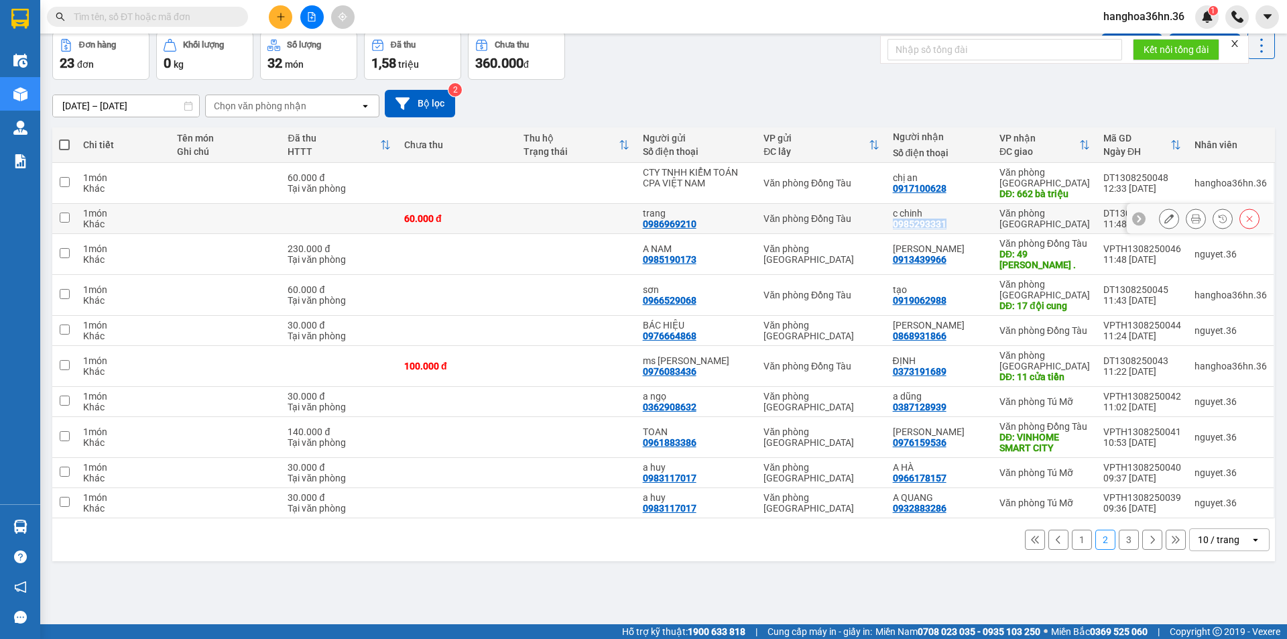
drag, startPoint x: 943, startPoint y: 221, endPoint x: 895, endPoint y: 221, distance: 48.3
click at [895, 221] on td "c chinh 0985293331" at bounding box center [939, 219] width 107 height 30
checkbox input "true"
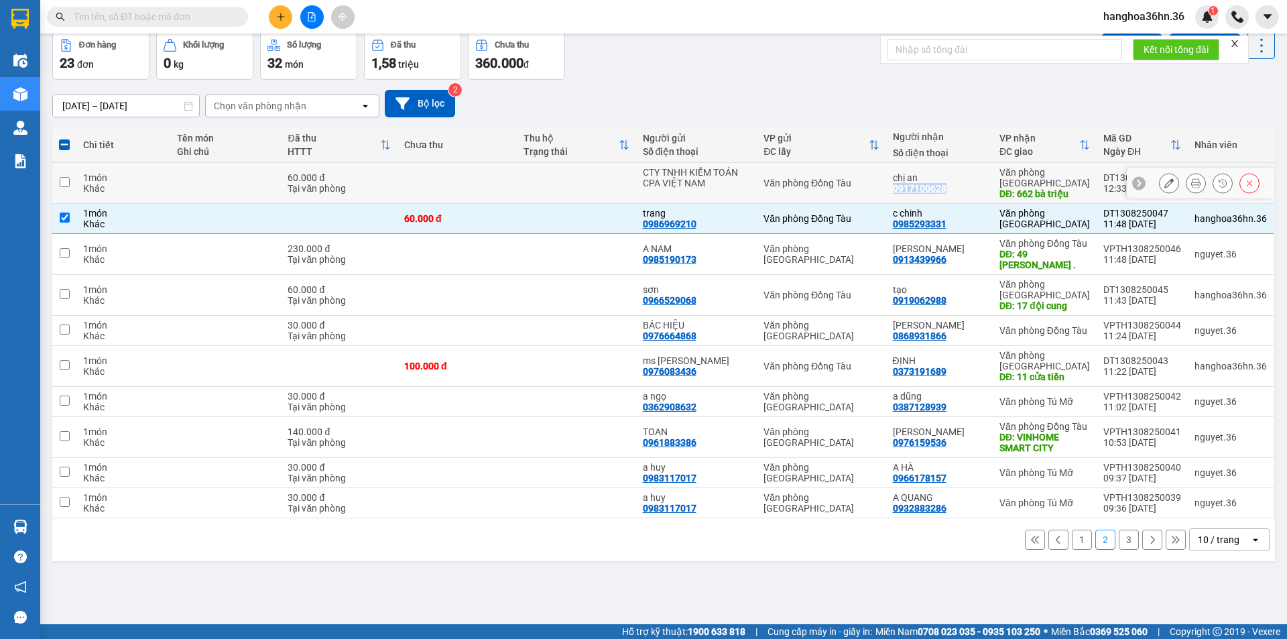
drag, startPoint x: 953, startPoint y: 188, endPoint x: 898, endPoint y: 183, distance: 55.2
click at [898, 183] on div "chị an 0917100628" at bounding box center [939, 182] width 93 height 21
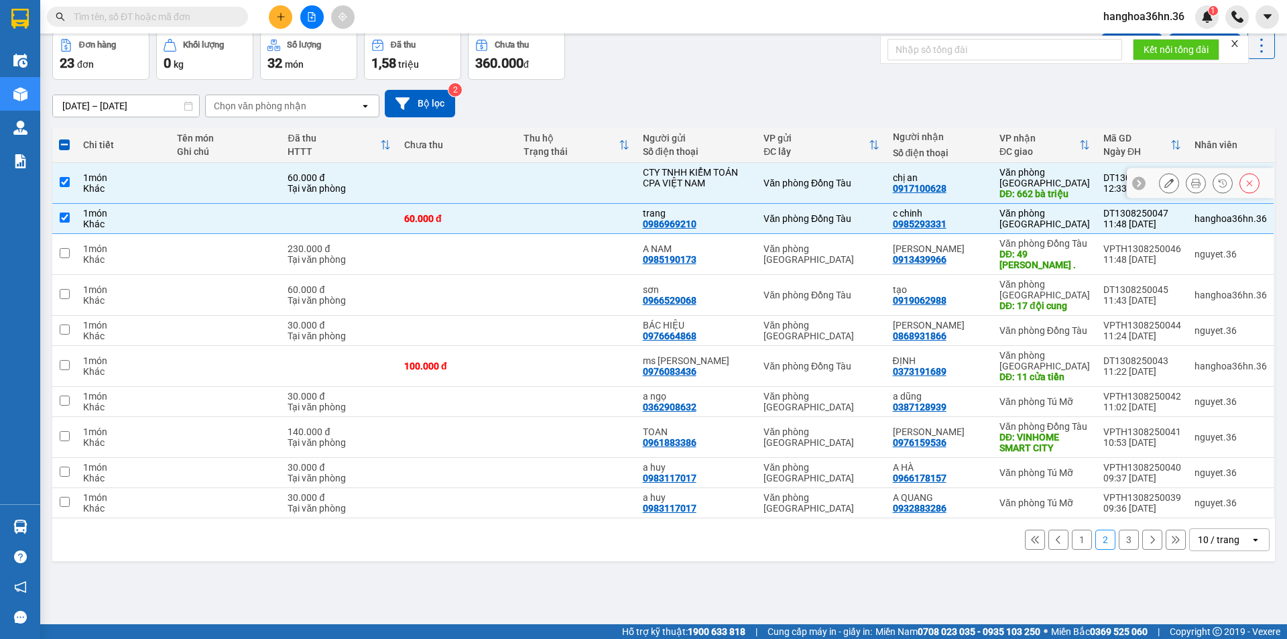
click at [561, 179] on td at bounding box center [576, 183] width 119 height 41
checkbox input "false"
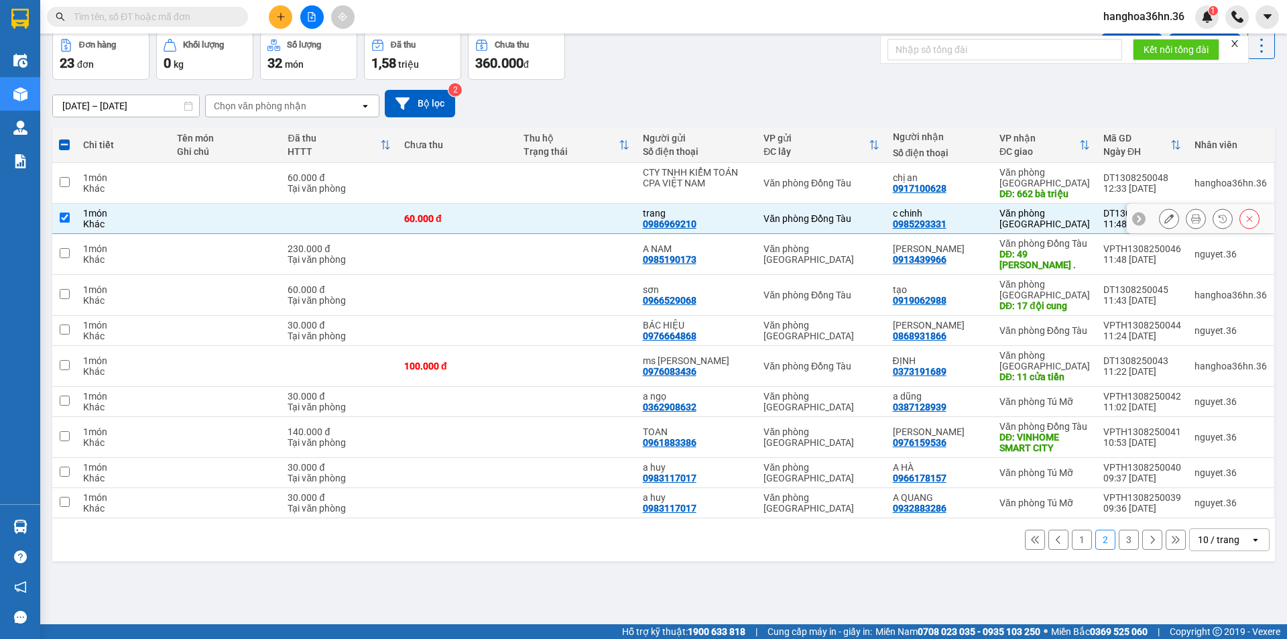
click at [574, 210] on td at bounding box center [576, 219] width 119 height 30
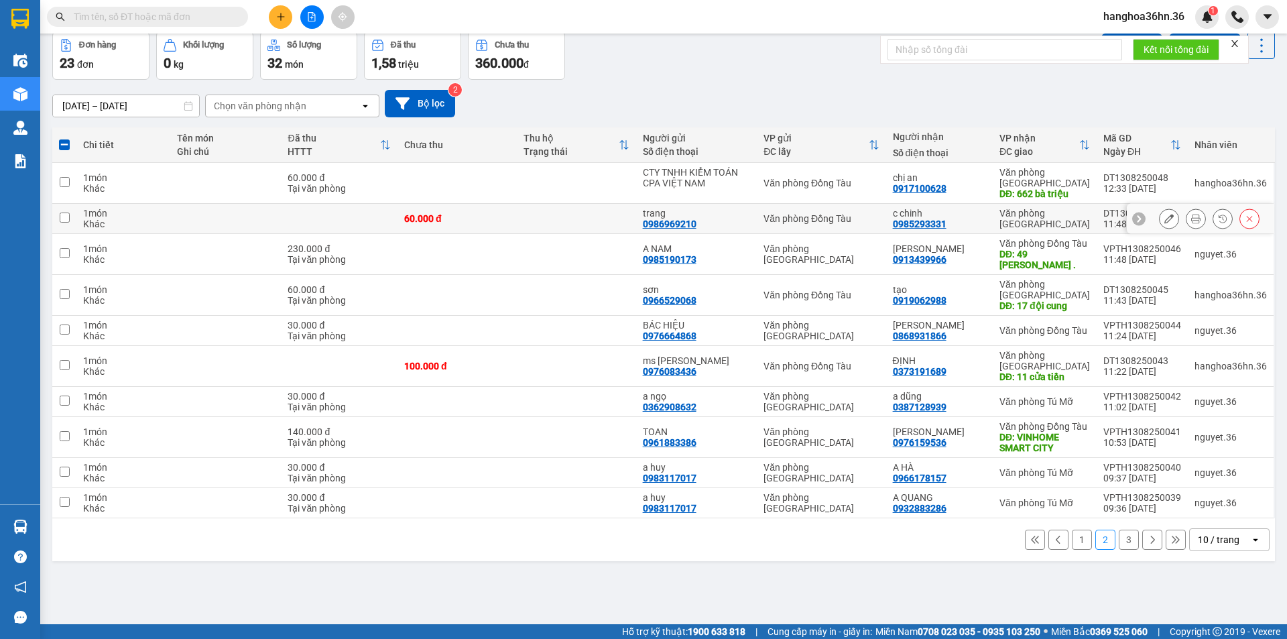
checkbox input "false"
click at [1072, 541] on button "1" at bounding box center [1082, 540] width 20 height 20
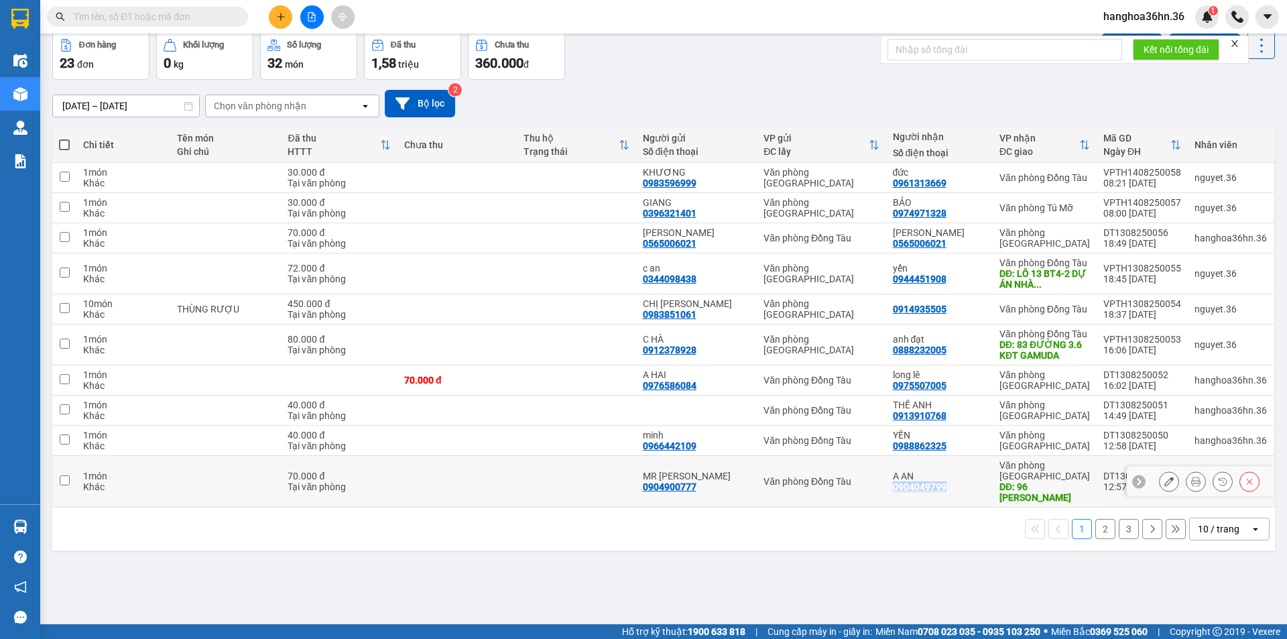
drag, startPoint x: 949, startPoint y: 483, endPoint x: 898, endPoint y: 486, distance: 51.0
click at [898, 486] on div "0904049799" at bounding box center [920, 486] width 54 height 11
click at [737, 487] on div "MR [PERSON_NAME] 0904900777" at bounding box center [697, 481] width 108 height 21
checkbox input "true"
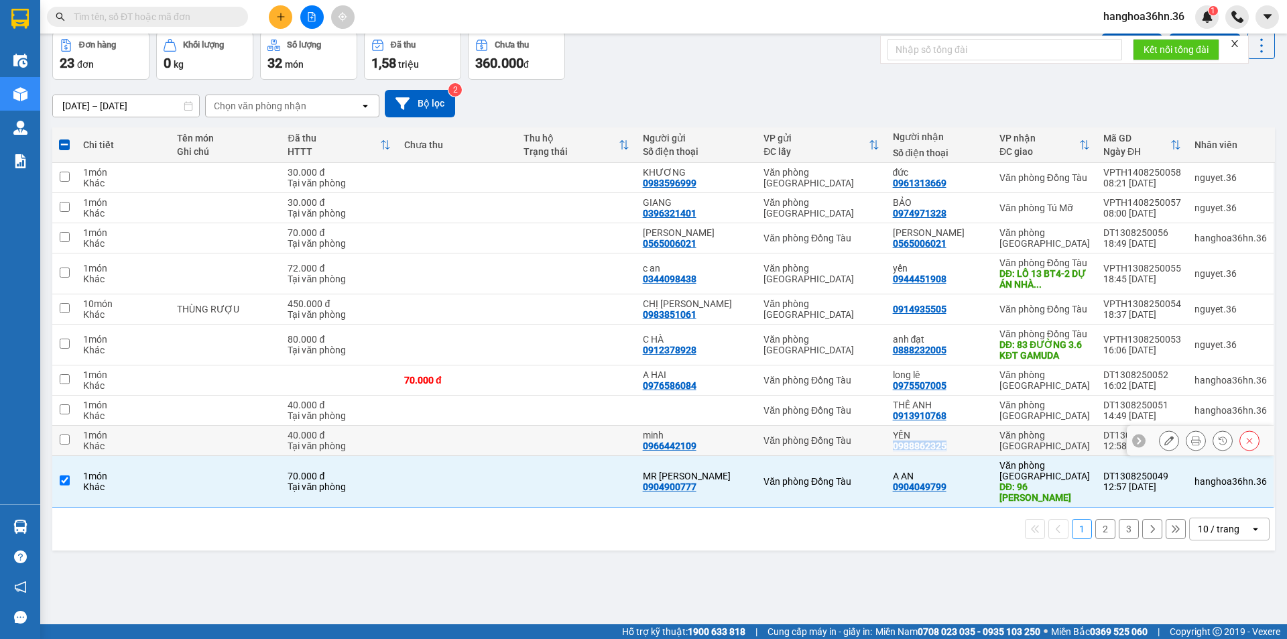
drag, startPoint x: 953, startPoint y: 446, endPoint x: 895, endPoint y: 444, distance: 58.4
click at [895, 444] on td "YẾN 0988862325" at bounding box center [939, 441] width 107 height 30
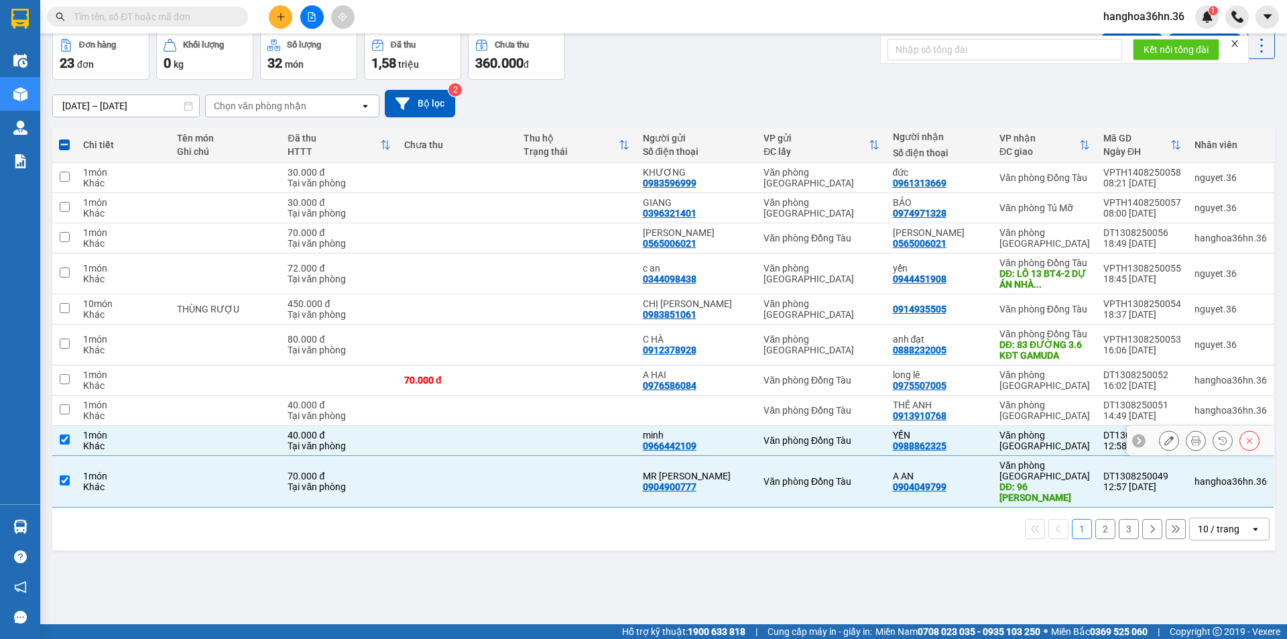
click at [517, 434] on td at bounding box center [457, 441] width 119 height 30
checkbox input "false"
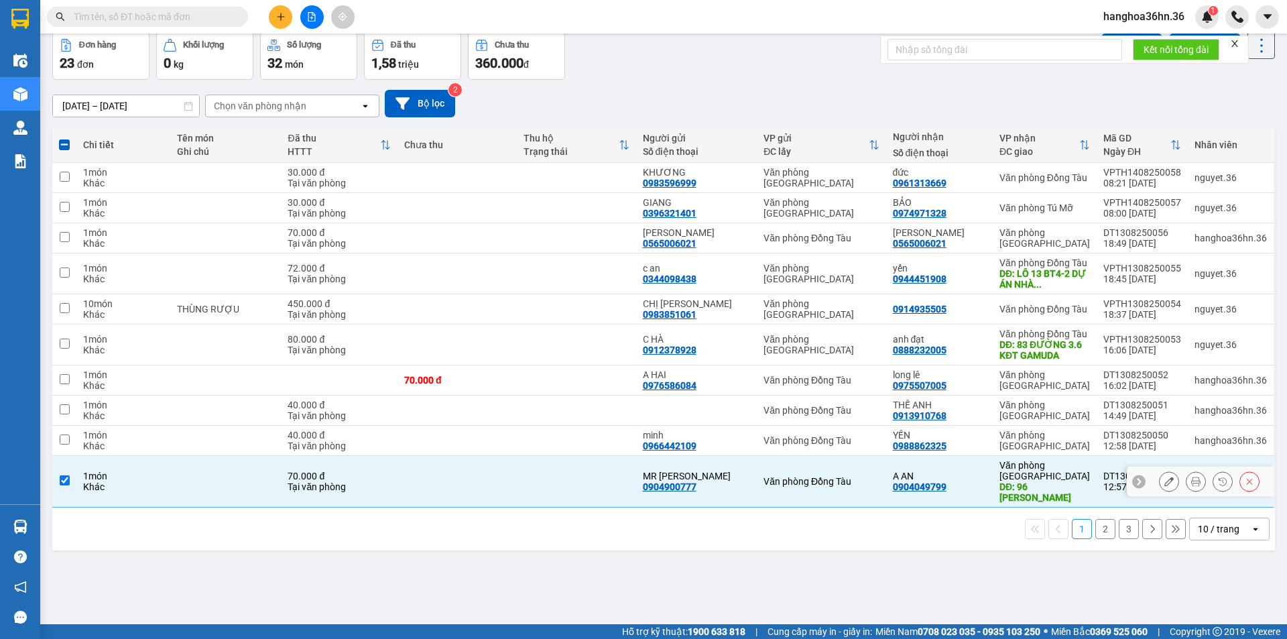
click at [538, 473] on td at bounding box center [576, 482] width 119 height 52
checkbox input "false"
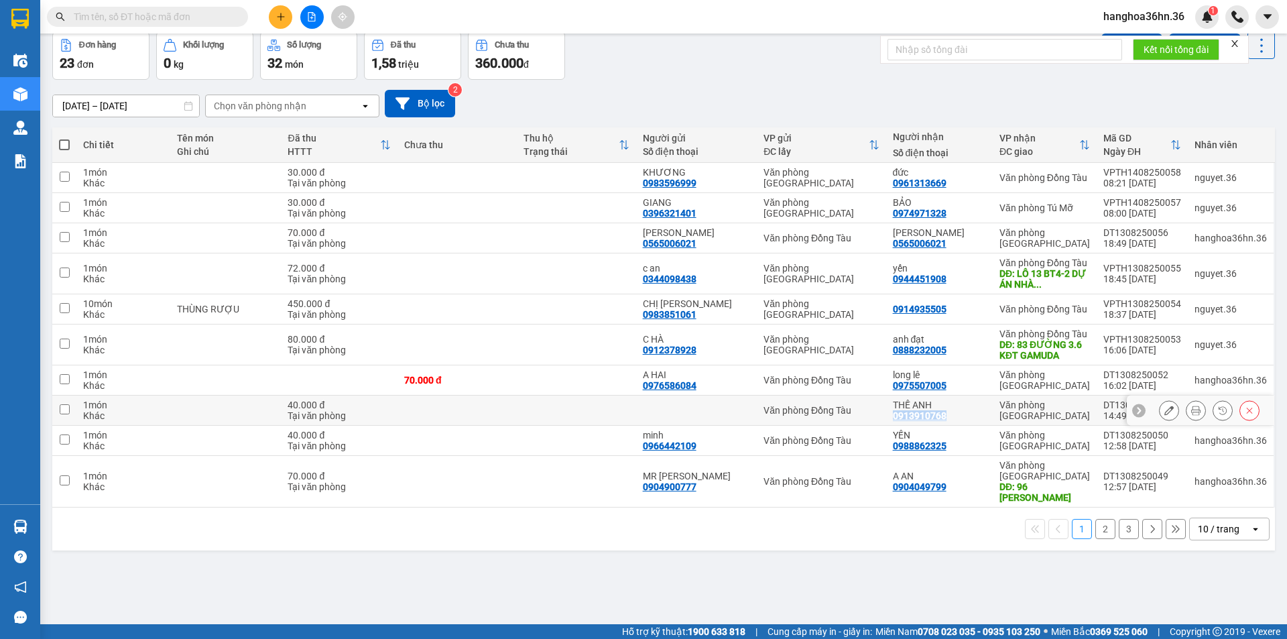
drag, startPoint x: 951, startPoint y: 414, endPoint x: 898, endPoint y: 411, distance: 53.7
click at [898, 411] on div "THẾ ANH 0913910768" at bounding box center [939, 410] width 93 height 21
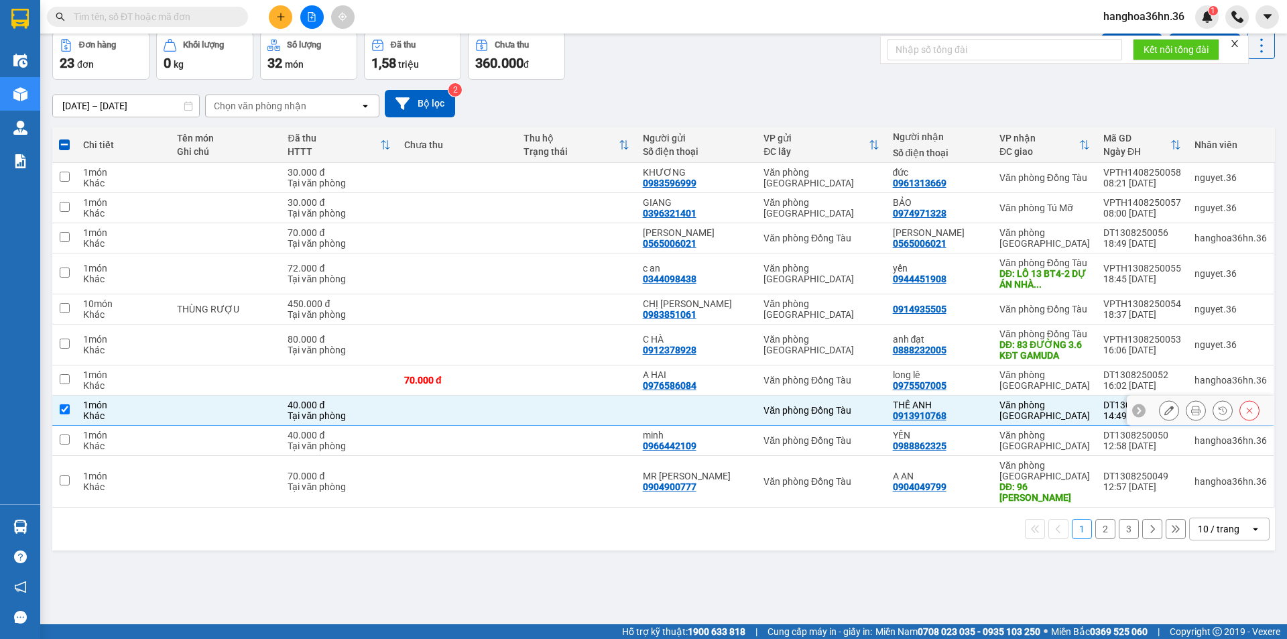
click at [528, 402] on td at bounding box center [576, 410] width 119 height 30
checkbox input "false"
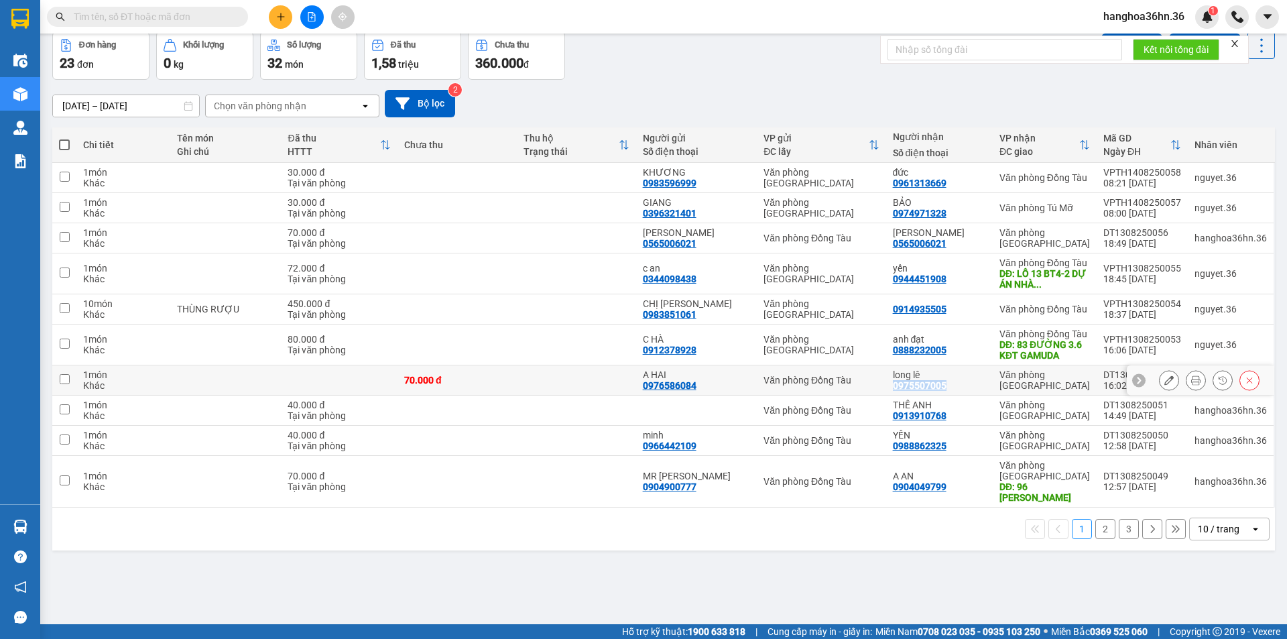
drag, startPoint x: 950, startPoint y: 384, endPoint x: 898, endPoint y: 384, distance: 52.3
click at [898, 384] on div "long lê 0975507005" at bounding box center [939, 379] width 93 height 21
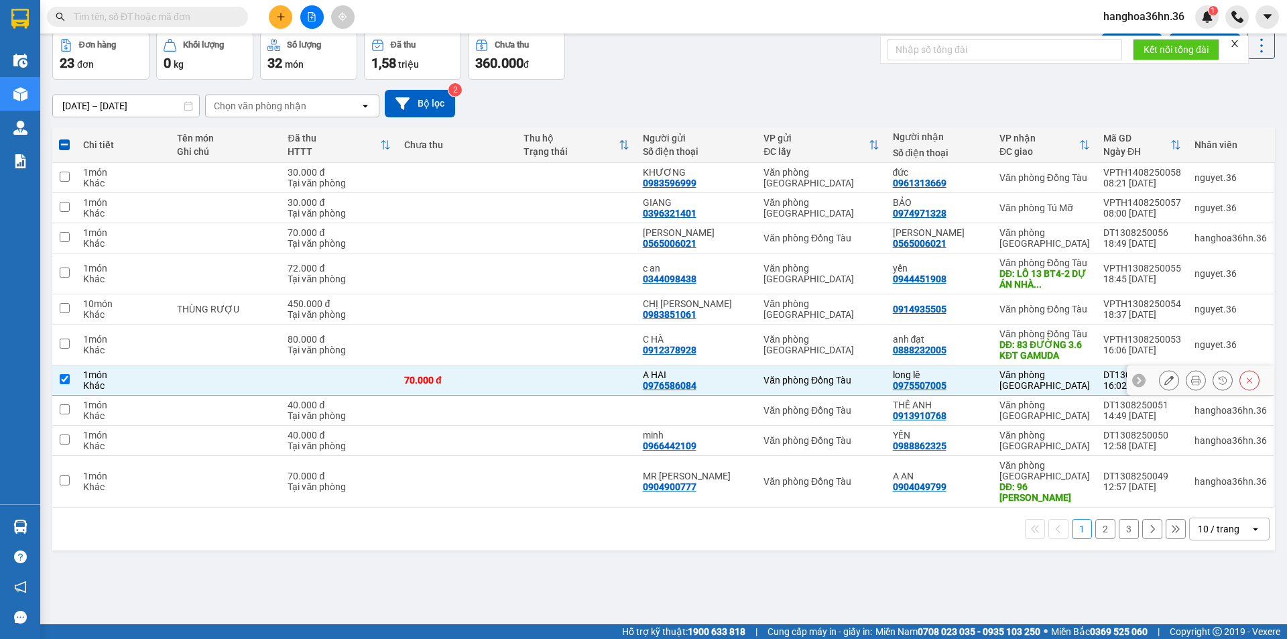
click at [610, 376] on td at bounding box center [576, 380] width 119 height 30
checkbox input "false"
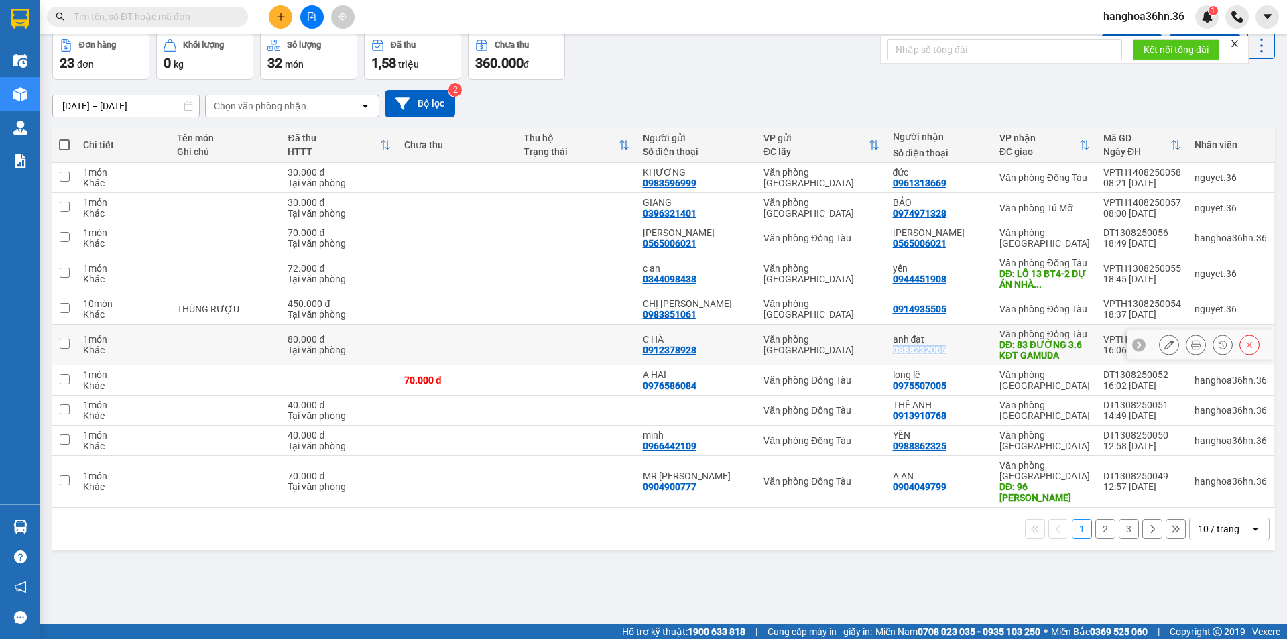
drag, startPoint x: 950, startPoint y: 349, endPoint x: 898, endPoint y: 350, distance: 52.3
click at [898, 350] on div "anh đạt 0888232005" at bounding box center [939, 344] width 93 height 21
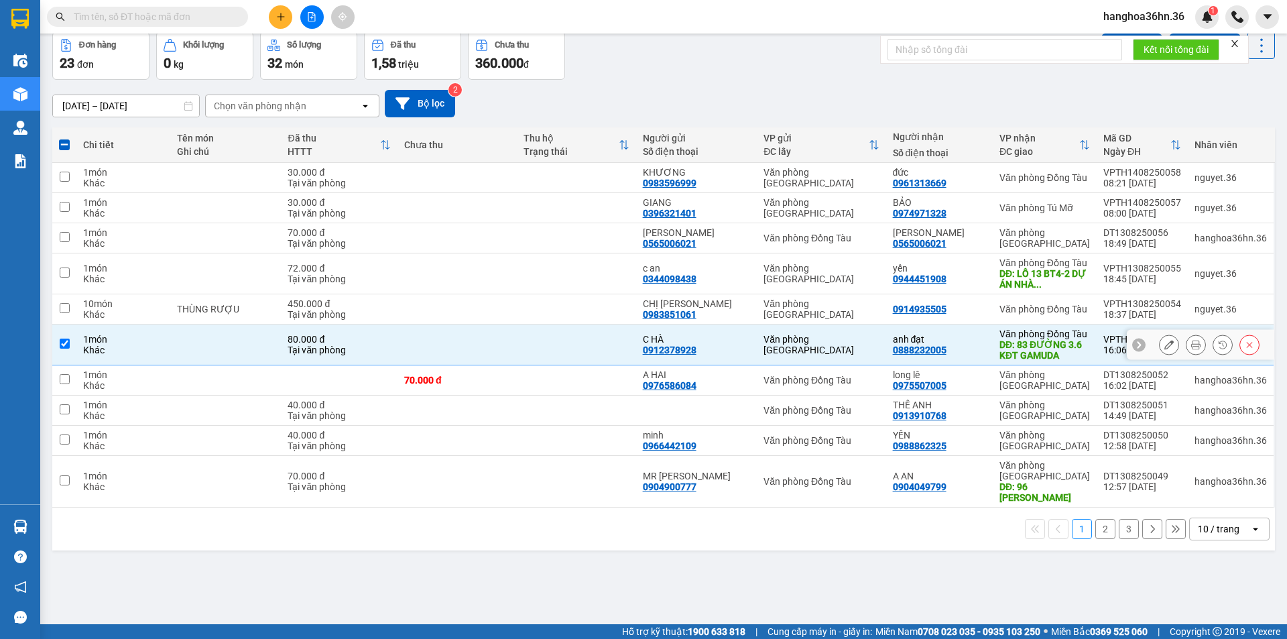
click at [590, 339] on td at bounding box center [576, 344] width 119 height 41
checkbox input "false"
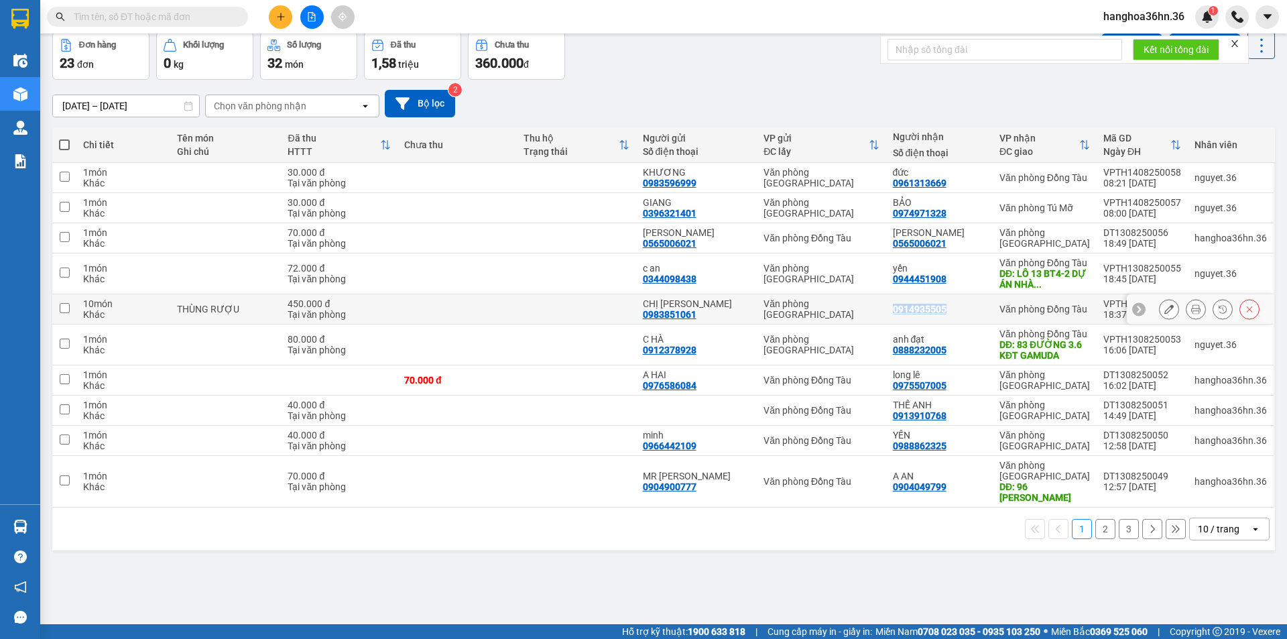
drag, startPoint x: 950, startPoint y: 309, endPoint x: 896, endPoint y: 310, distance: 53.6
click at [896, 310] on td "0914935505" at bounding box center [939, 309] width 107 height 30
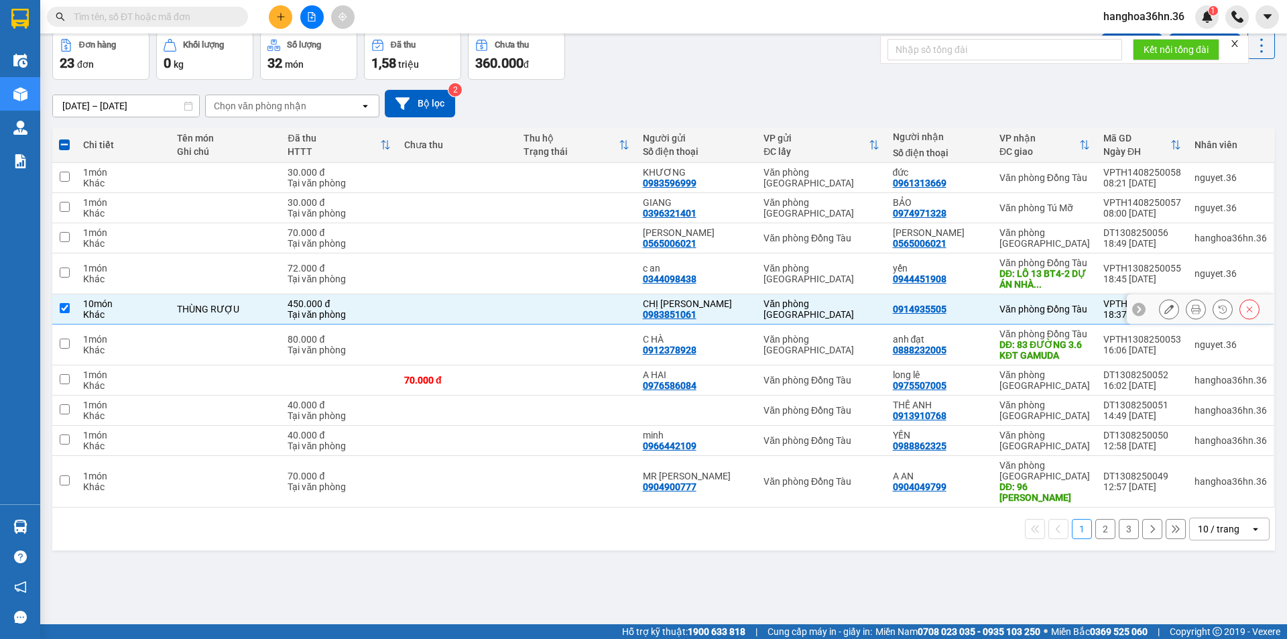
click at [454, 295] on td at bounding box center [457, 309] width 119 height 30
checkbox input "false"
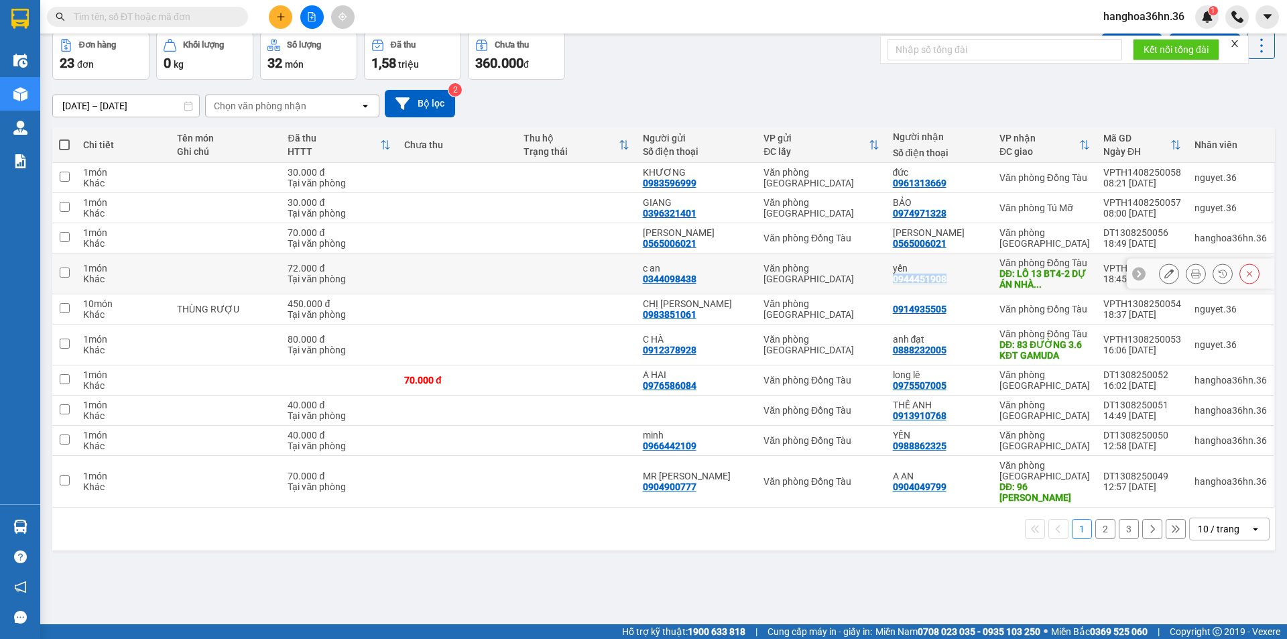
drag, startPoint x: 952, startPoint y: 278, endPoint x: 898, endPoint y: 276, distance: 53.7
click at [898, 276] on div "yến 0944451908" at bounding box center [939, 273] width 93 height 21
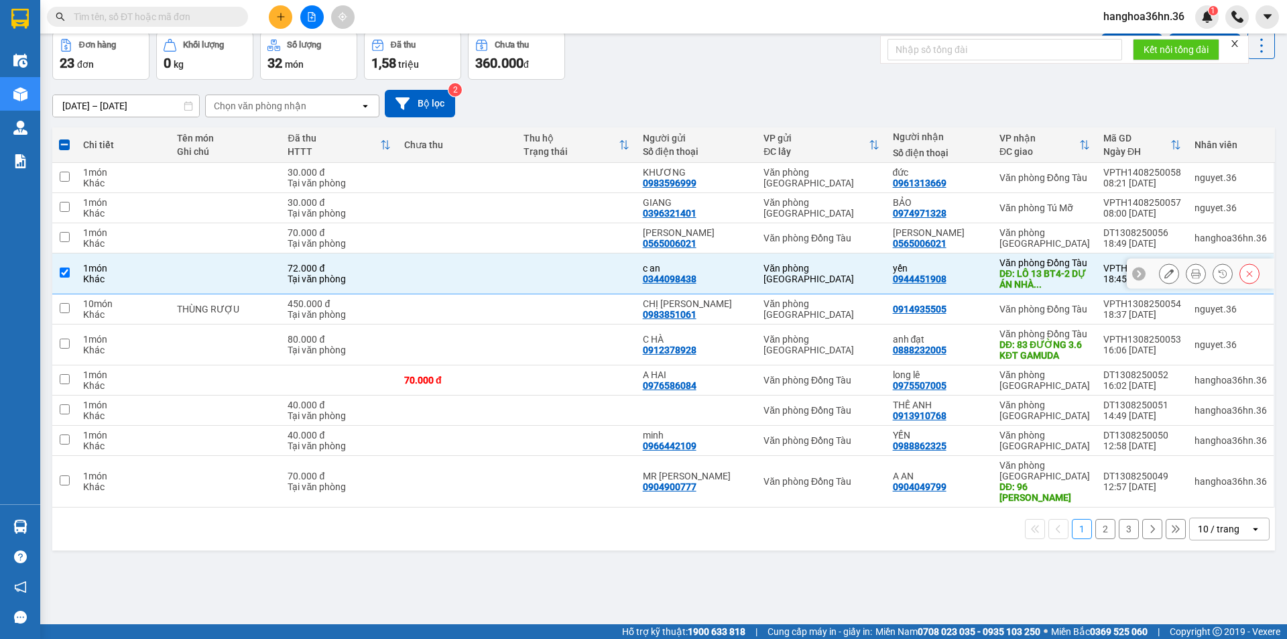
click at [437, 266] on td at bounding box center [457, 273] width 119 height 41
checkbox input "false"
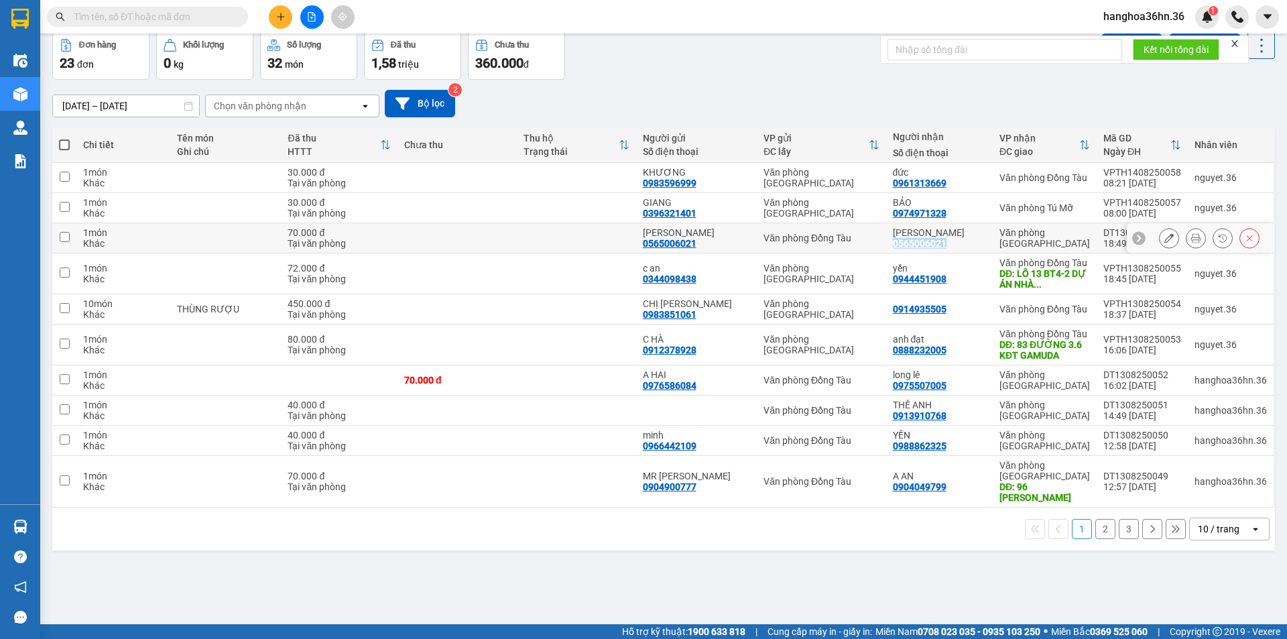
drag, startPoint x: 949, startPoint y: 242, endPoint x: 899, endPoint y: 241, distance: 49.6
click at [899, 241] on div "NGỌC ANH 0565006021" at bounding box center [939, 237] width 93 height 21
checkbox input "true"
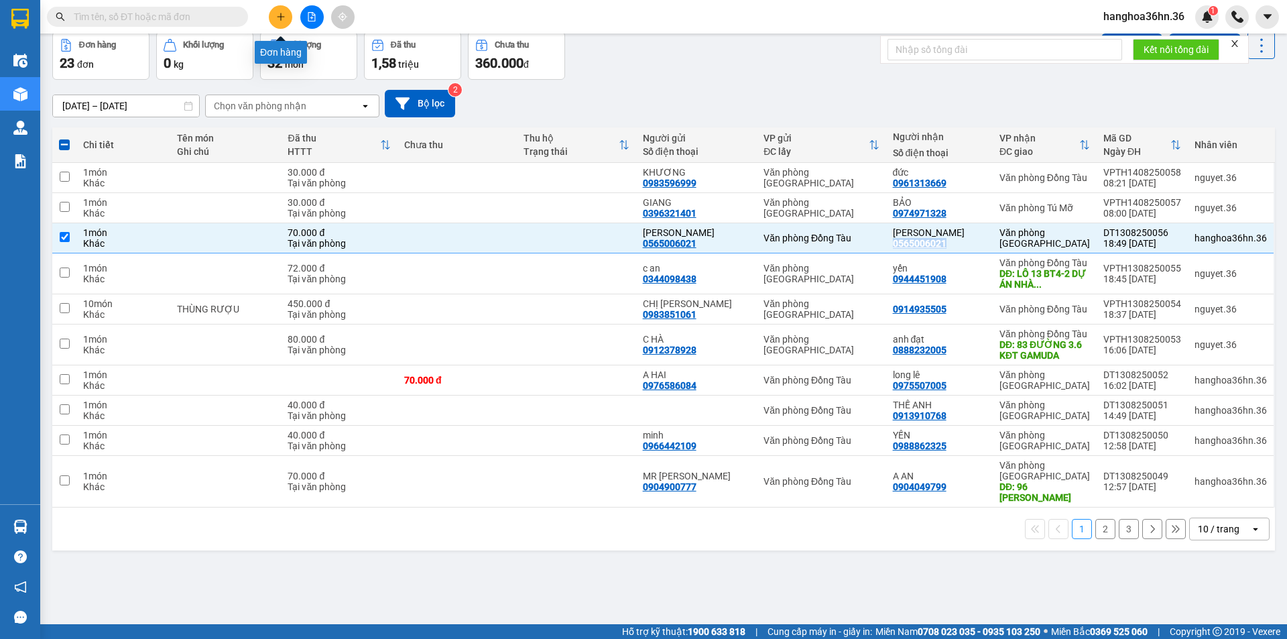
click at [280, 15] on icon "plus" at bounding box center [280, 16] width 9 height 9
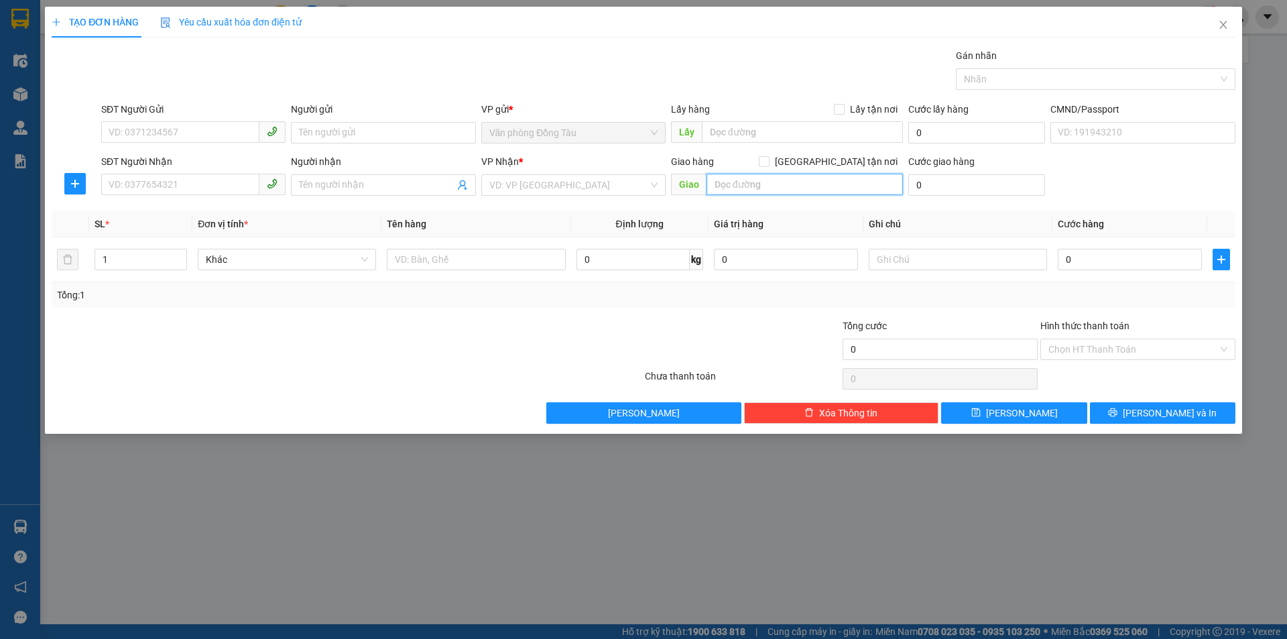
click at [771, 176] on input "text" at bounding box center [805, 184] width 196 height 21
type input "2/1 xuân diệu"
click at [828, 180] on input "2/1 xuân diệu" at bounding box center [805, 184] width 196 height 21
click at [930, 185] on input "0" at bounding box center [976, 184] width 137 height 21
type input "3"
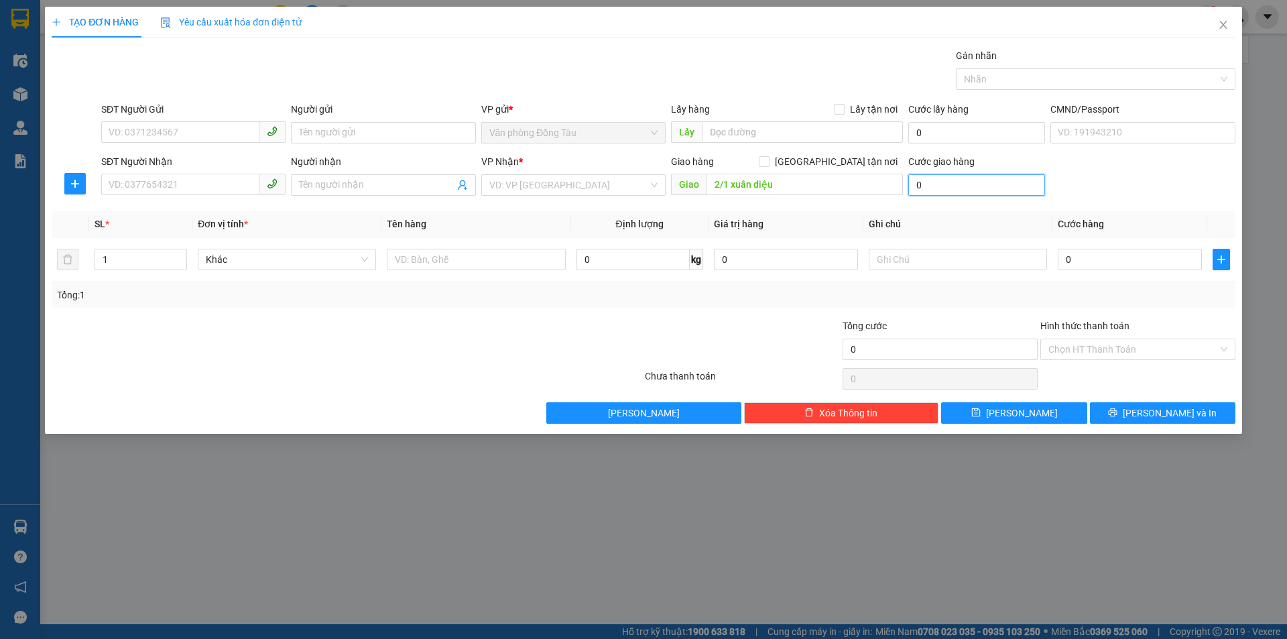
type input "3"
type input "30"
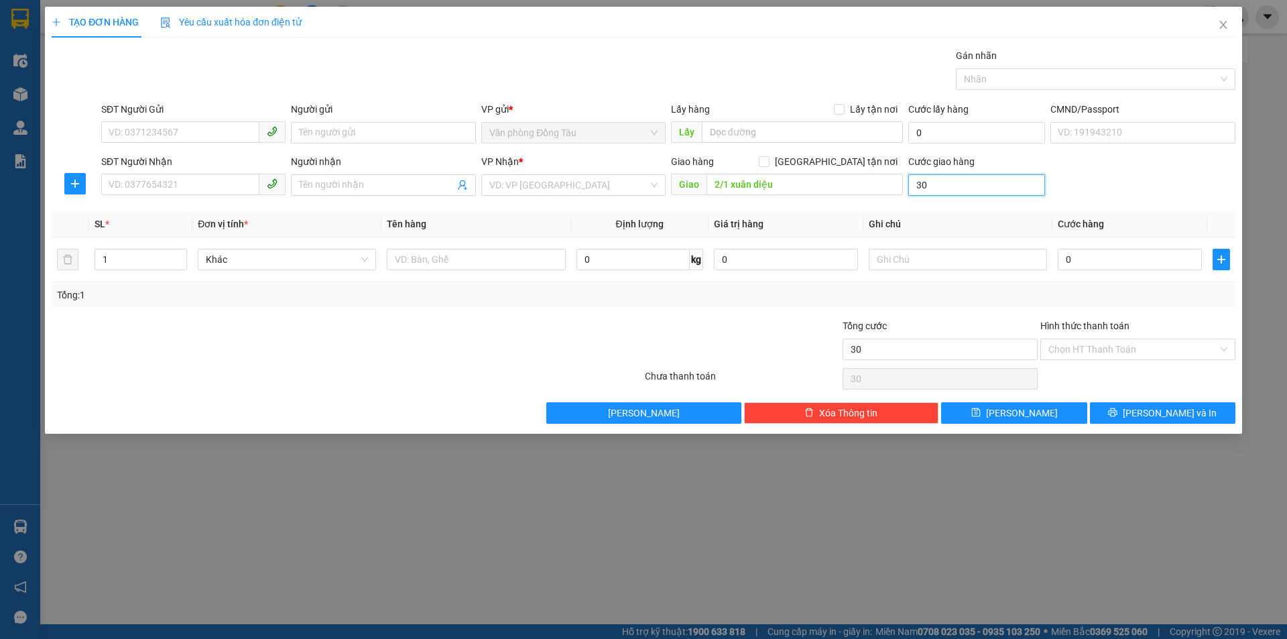
type input "300"
type input "30.000"
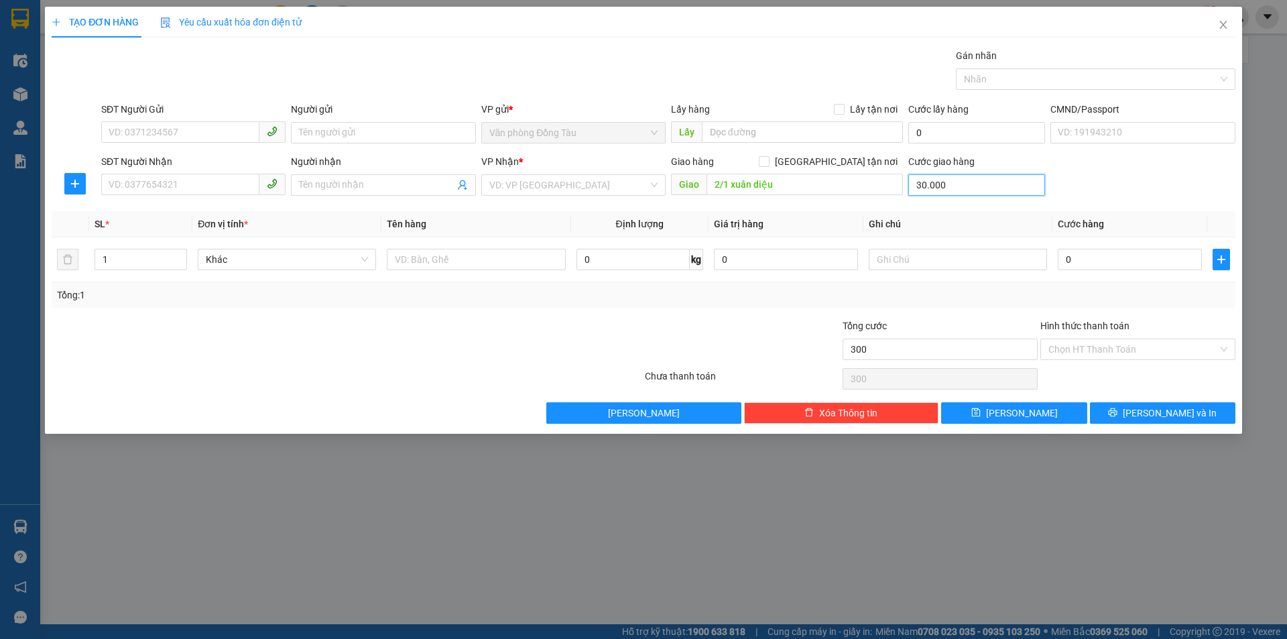
type input "30.000"
click at [201, 188] on input "SĐT Người Nhận" at bounding box center [180, 184] width 158 height 21
type input "0942885868"
click at [358, 188] on input "Người nhận" at bounding box center [376, 185] width 155 height 15
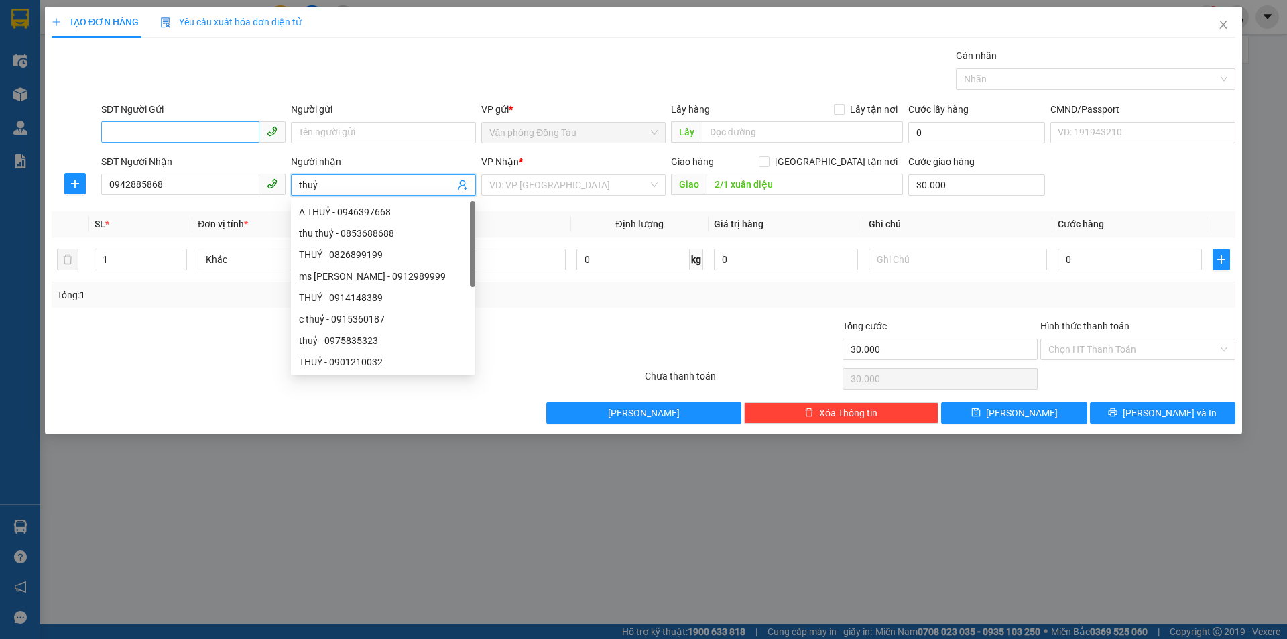
type input "thuỷ"
click at [164, 126] on input "SĐT Người Gửi" at bounding box center [180, 131] width 158 height 21
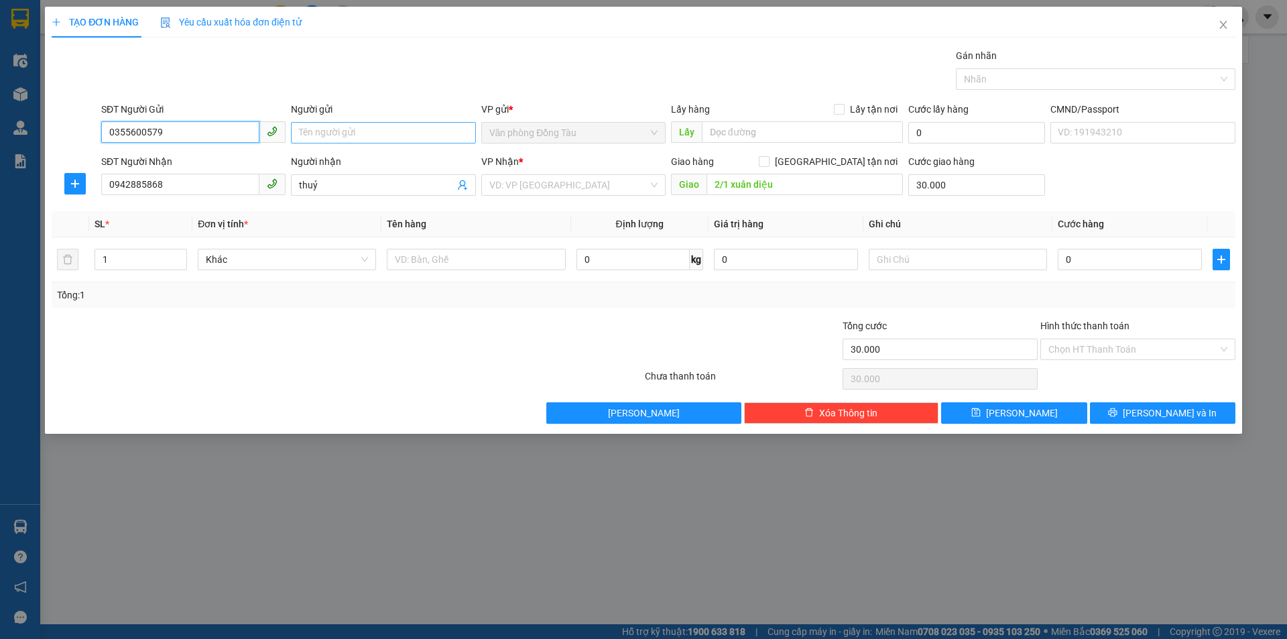
type input "0355600579"
click at [375, 131] on input "Người gửi" at bounding box center [383, 132] width 184 height 21
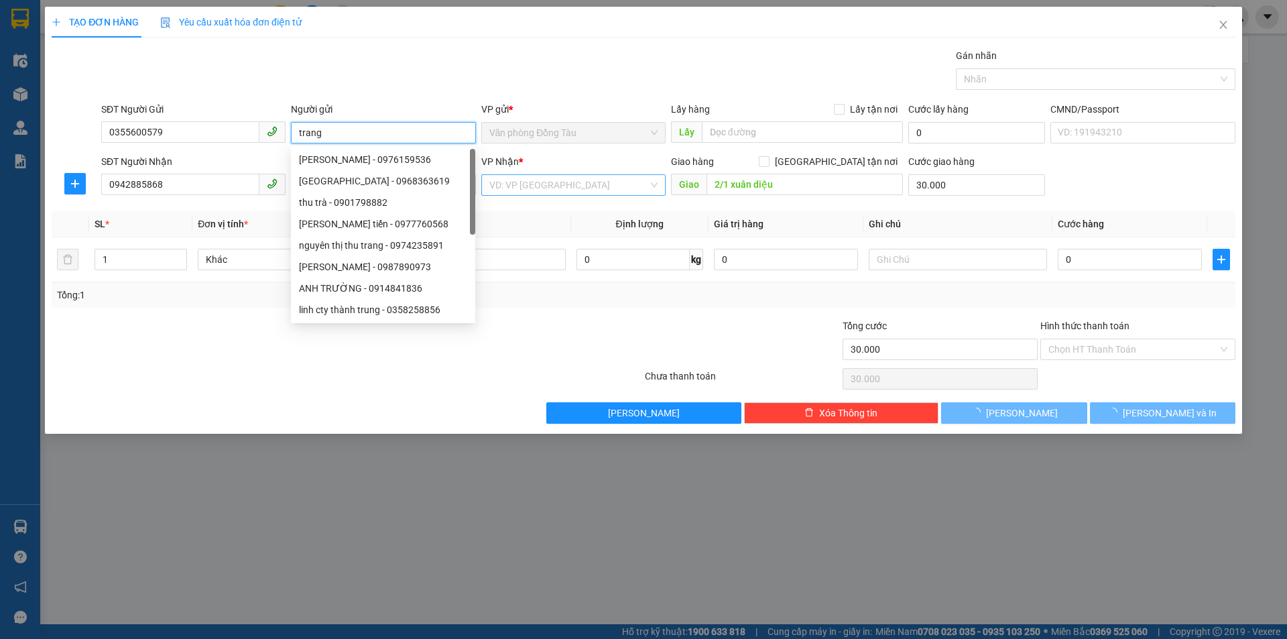
type input "trang"
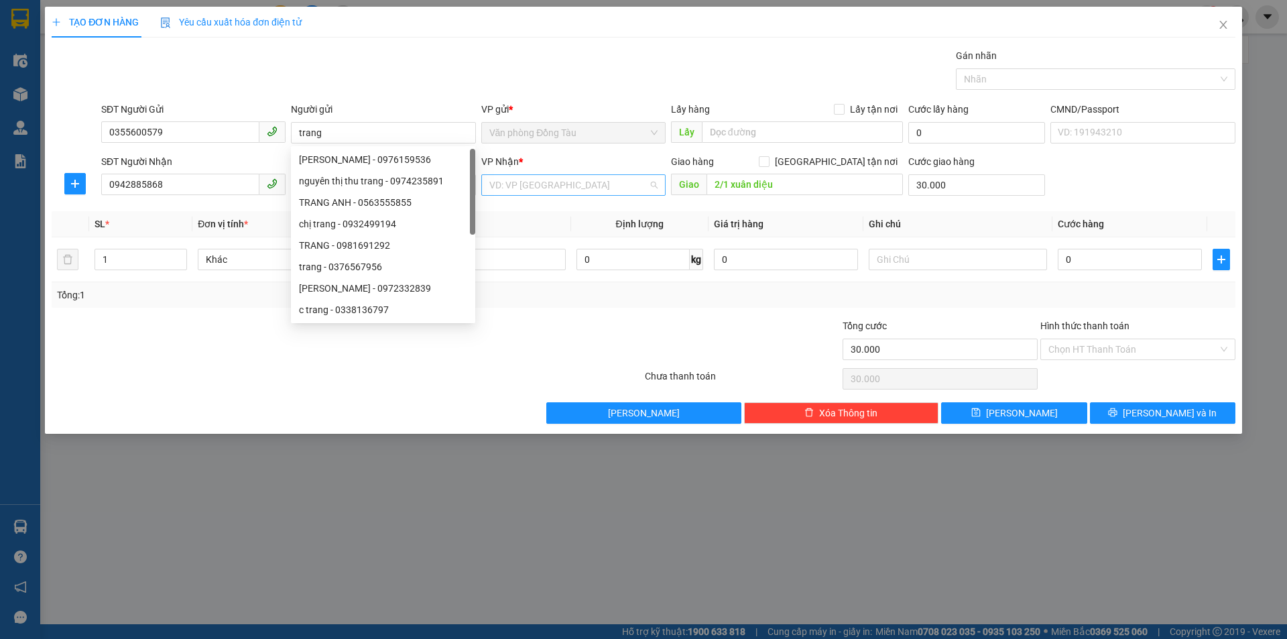
click at [619, 180] on input "search" at bounding box center [568, 185] width 159 height 20
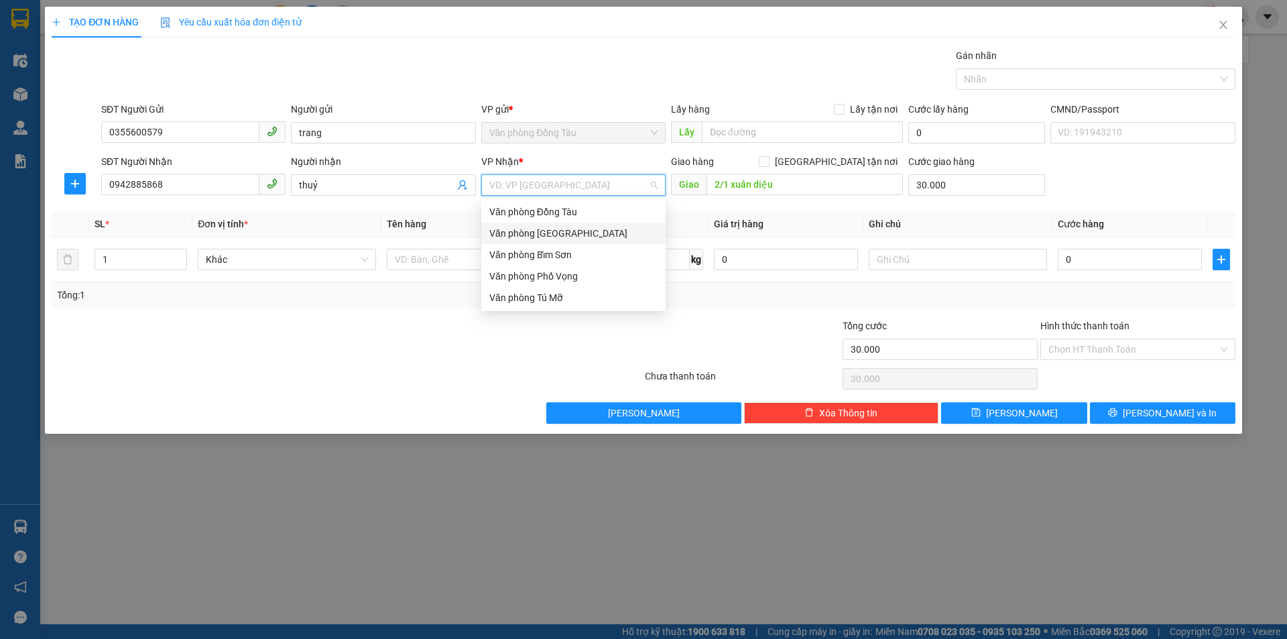
click at [588, 232] on div "Văn phòng [GEOGRAPHIC_DATA]" at bounding box center [573, 233] width 168 height 15
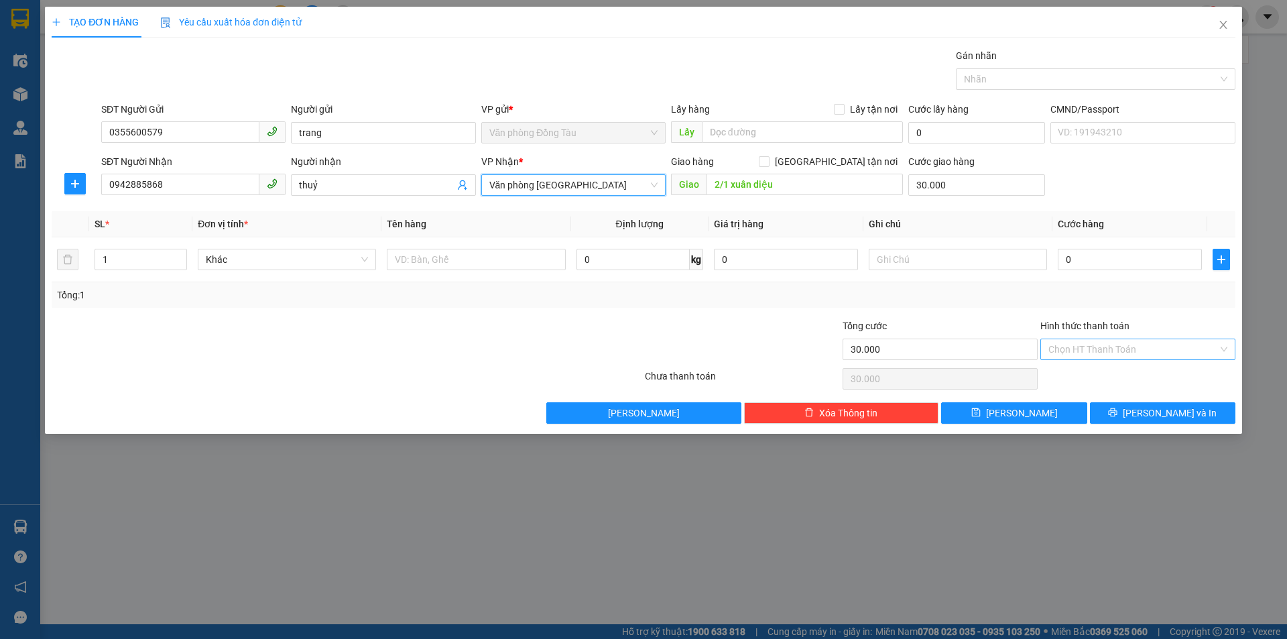
click at [1192, 349] on input "Hình thức thanh toán" at bounding box center [1133, 349] width 170 height 20
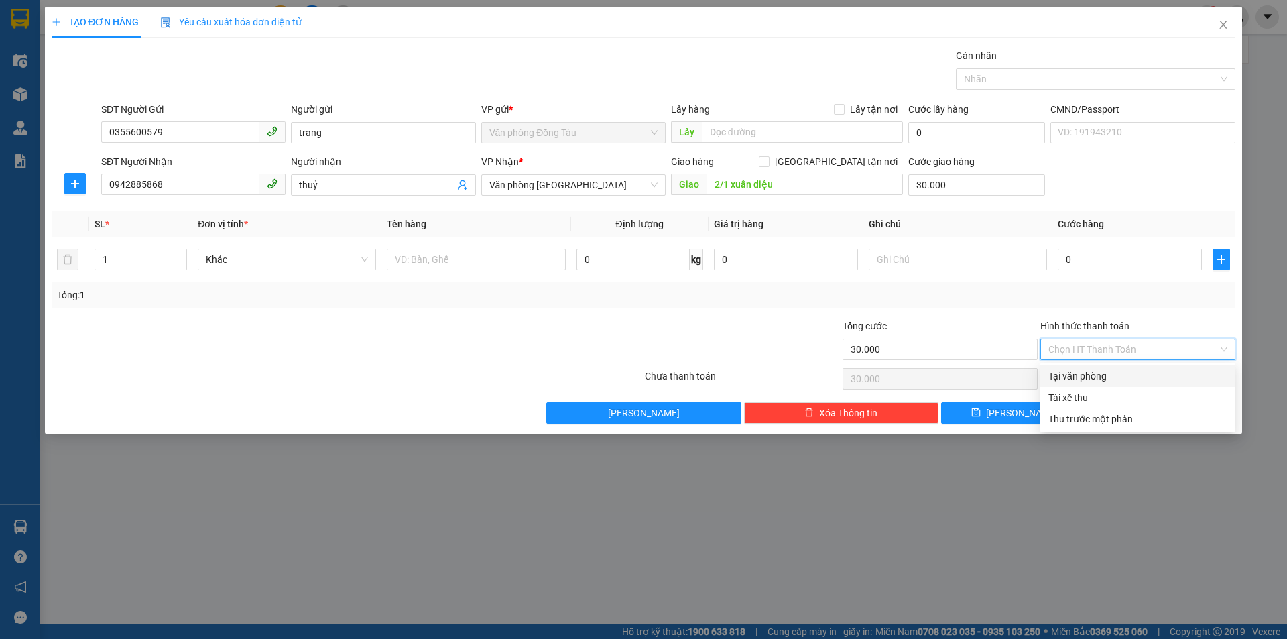
click at [1099, 377] on div "Tại văn phòng" at bounding box center [1137, 376] width 179 height 15
type input "0"
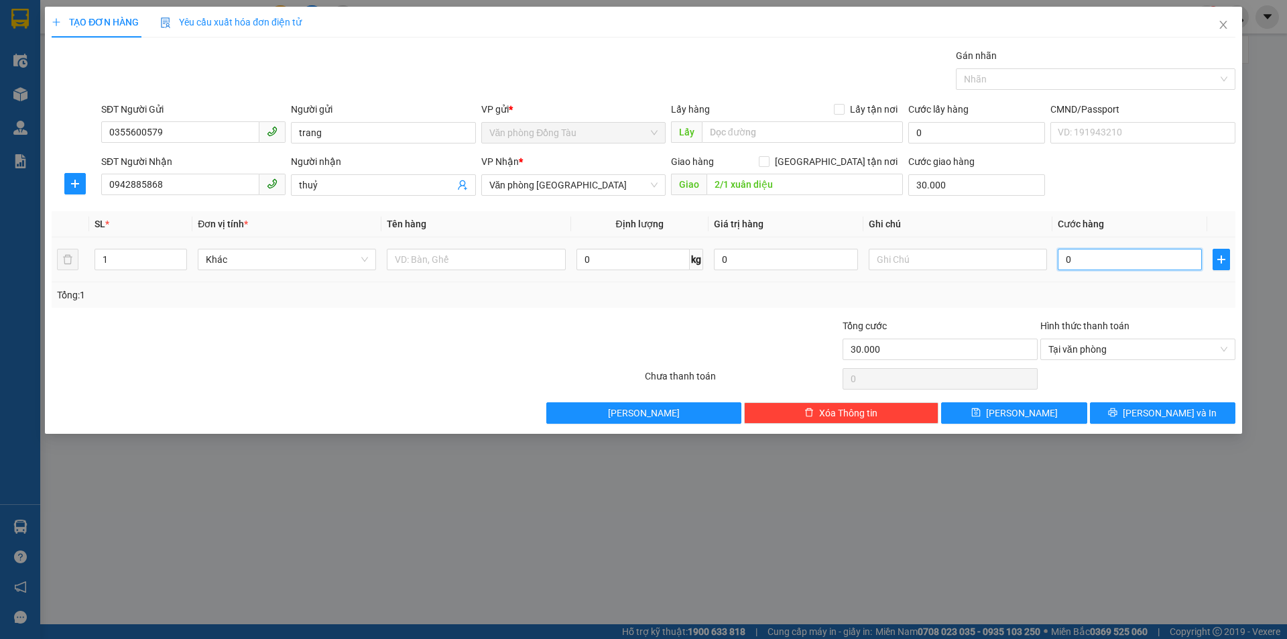
click at [1076, 249] on input "0" at bounding box center [1130, 259] width 144 height 21
type input "3"
type input "30.003"
type input "30"
type input "30.030"
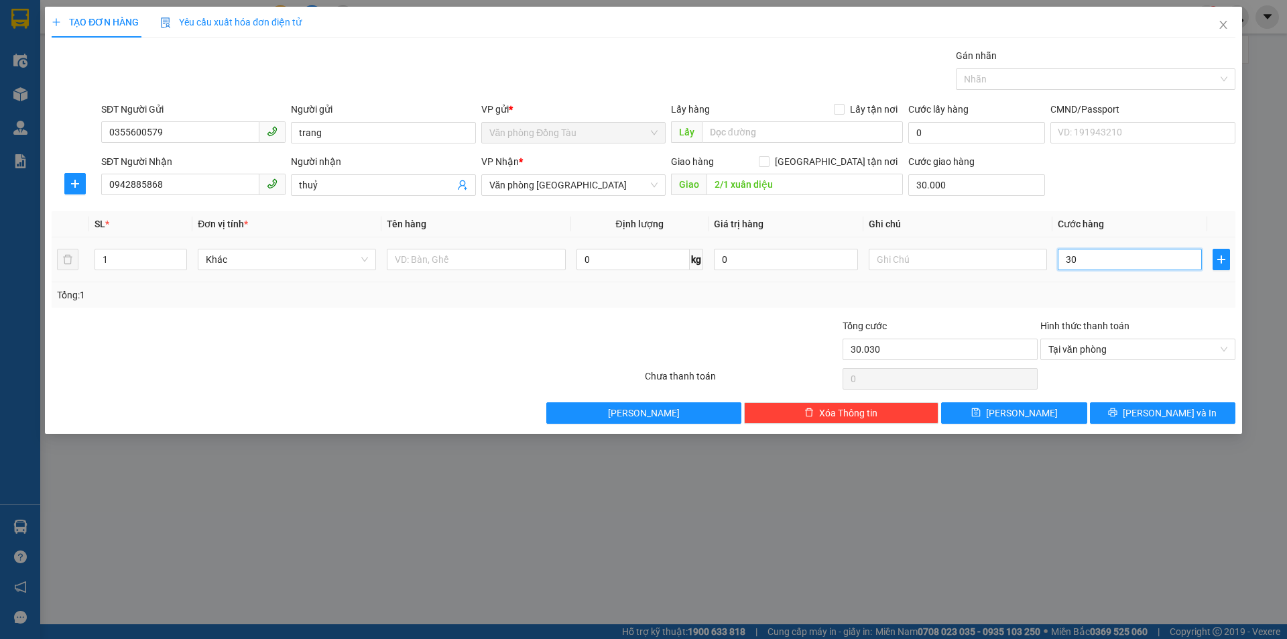
type input "300"
type input "30.300"
type input "3.000"
type input "33.000"
type input "30.000"
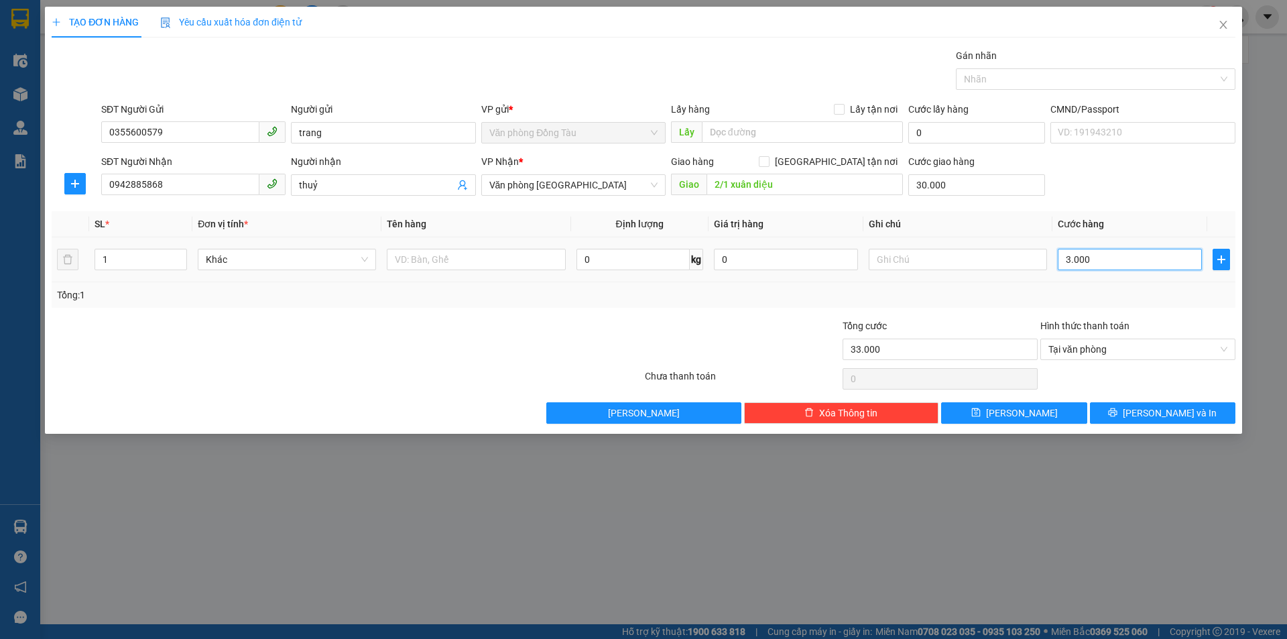
type input "60.000"
type input "30.000"
click at [1117, 411] on icon "printer" at bounding box center [1113, 412] width 9 height 9
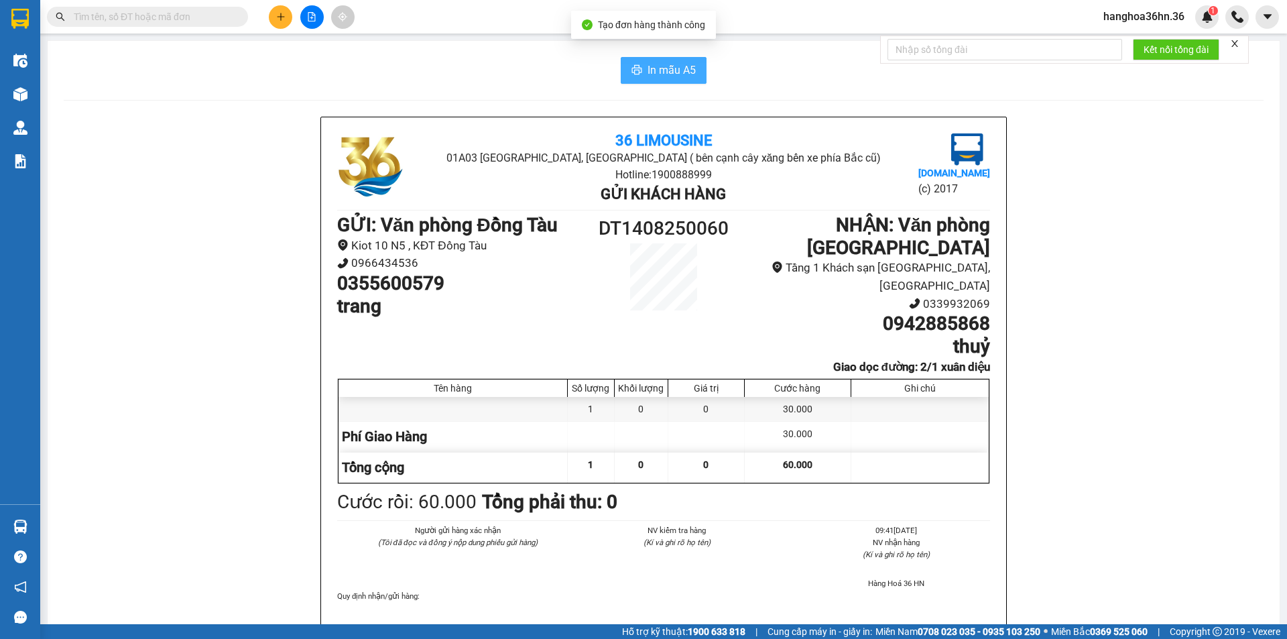
click at [676, 74] on span "In mẫu A5" at bounding box center [672, 70] width 48 height 17
click at [471, 314] on h1 "trang" at bounding box center [459, 306] width 245 height 23
click at [276, 17] on icon "plus" at bounding box center [280, 16] width 9 height 9
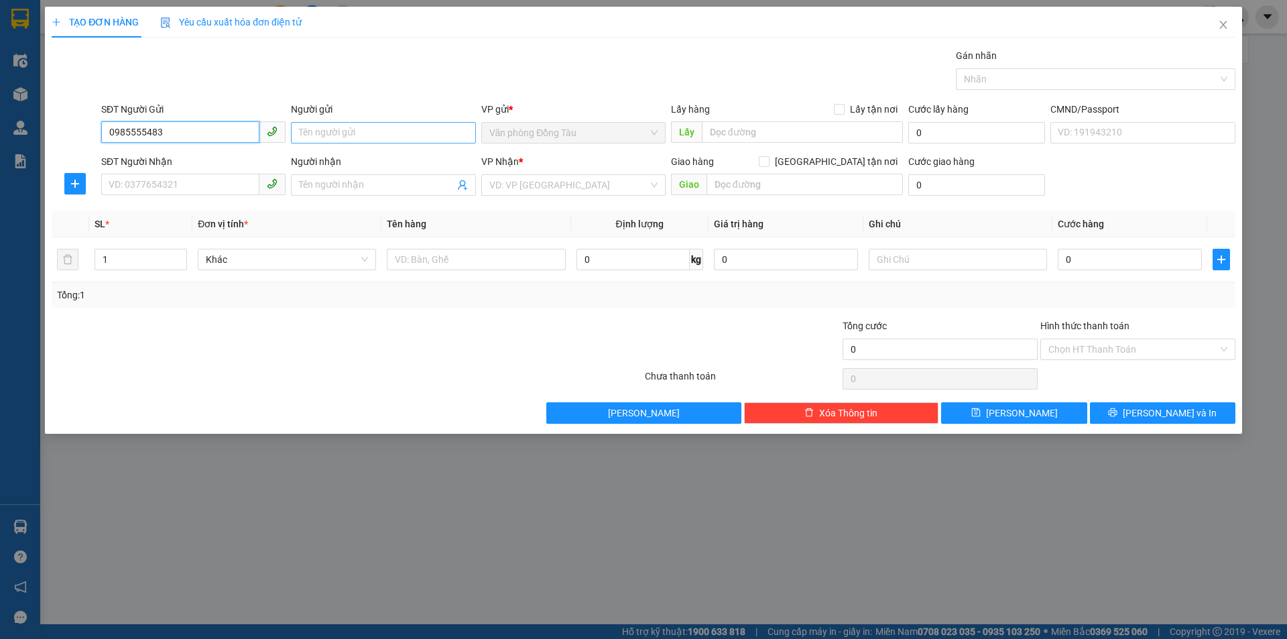
type input "0985555483"
click at [338, 131] on input "Người gửi" at bounding box center [383, 132] width 184 height 21
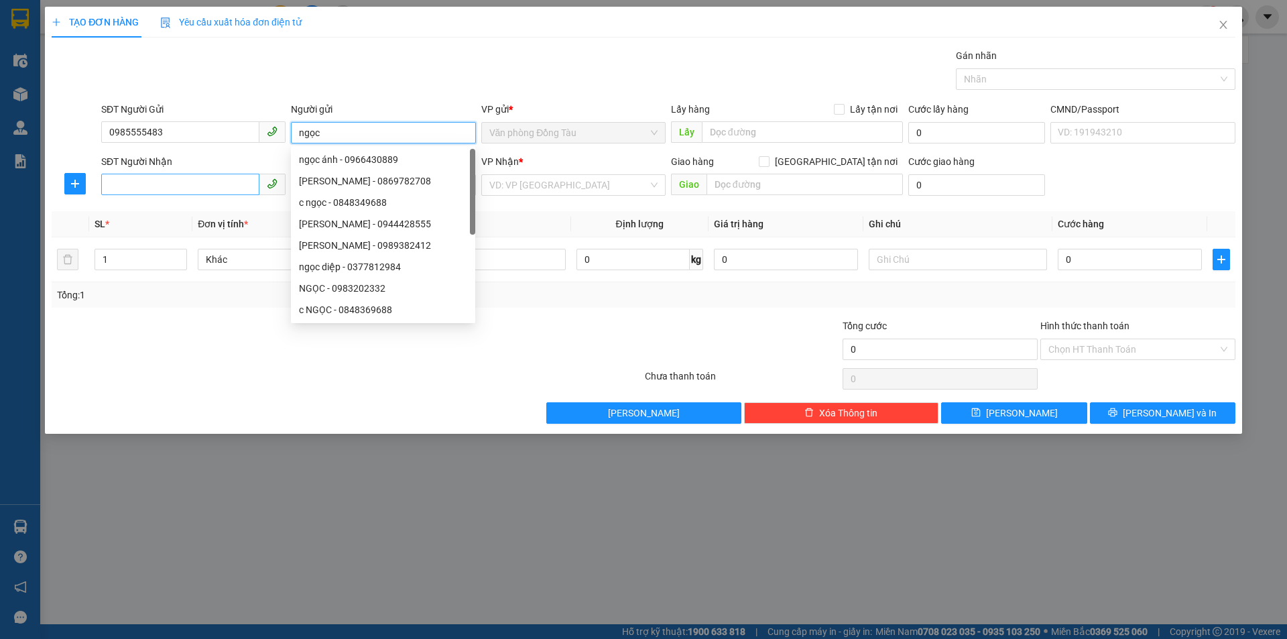
type input "ngọc"
click at [209, 184] on input "SĐT Người Nhận" at bounding box center [180, 184] width 158 height 21
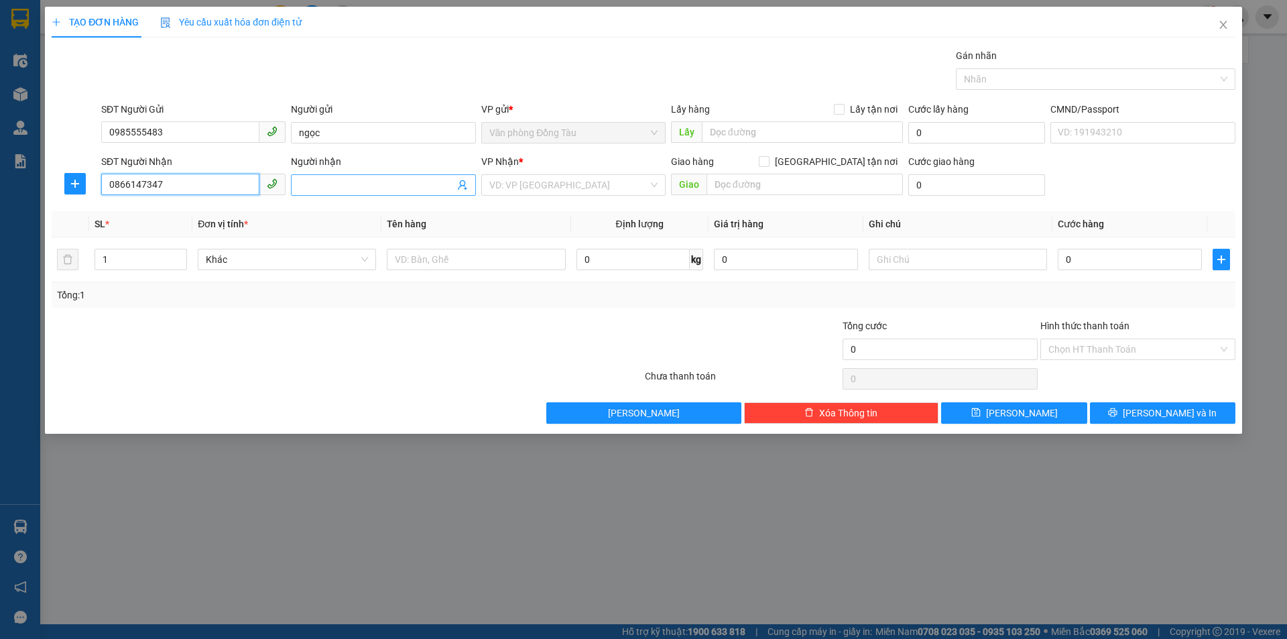
type input "0866147347"
click at [337, 186] on input "Người nhận" at bounding box center [376, 185] width 155 height 15
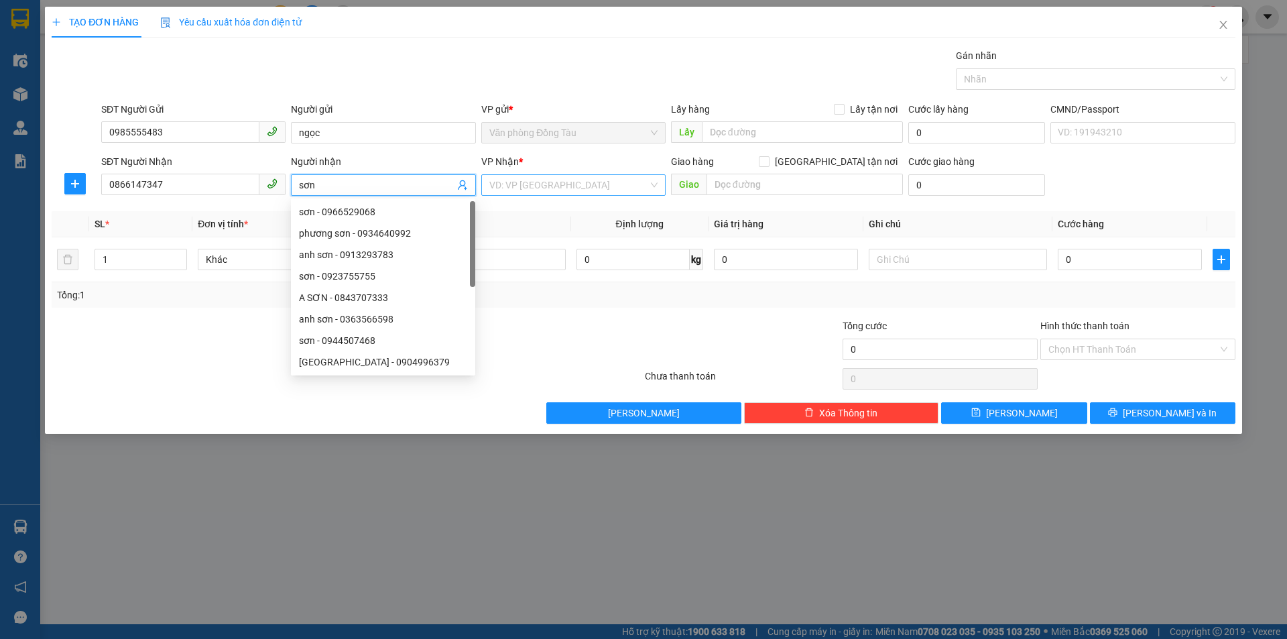
type input "sơn"
click at [511, 188] on input "search" at bounding box center [568, 185] width 159 height 20
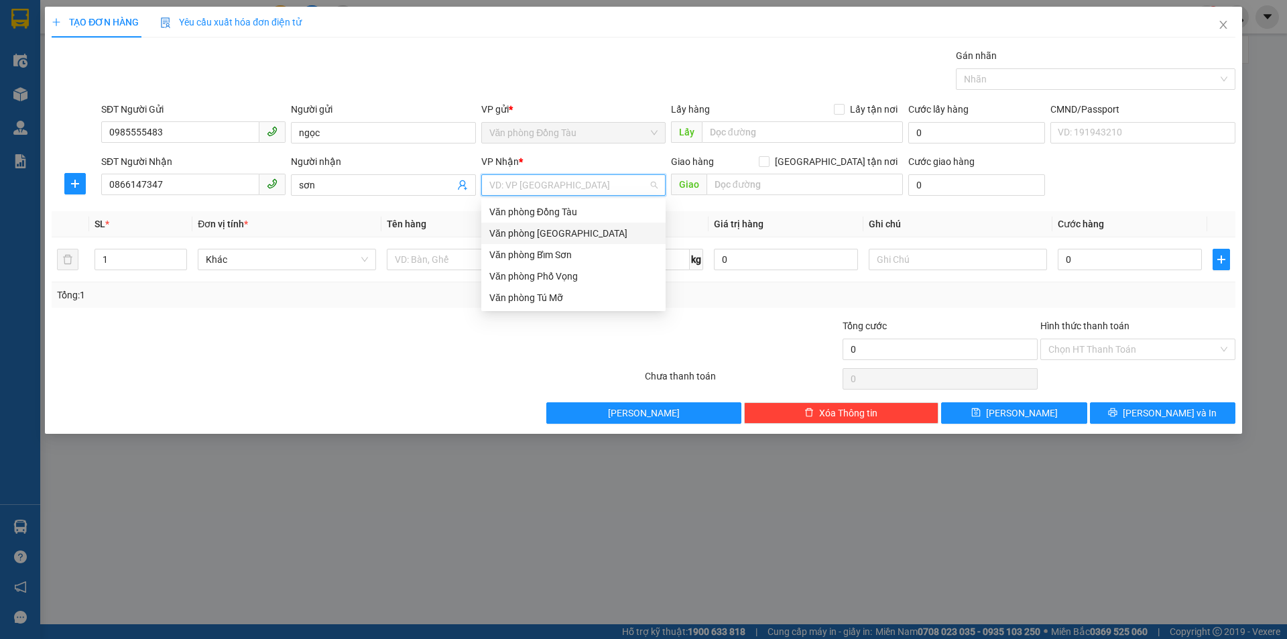
drag, startPoint x: 552, startPoint y: 235, endPoint x: 621, endPoint y: 226, distance: 69.7
click at [552, 236] on div "Văn phòng [GEOGRAPHIC_DATA]" at bounding box center [573, 233] width 168 height 15
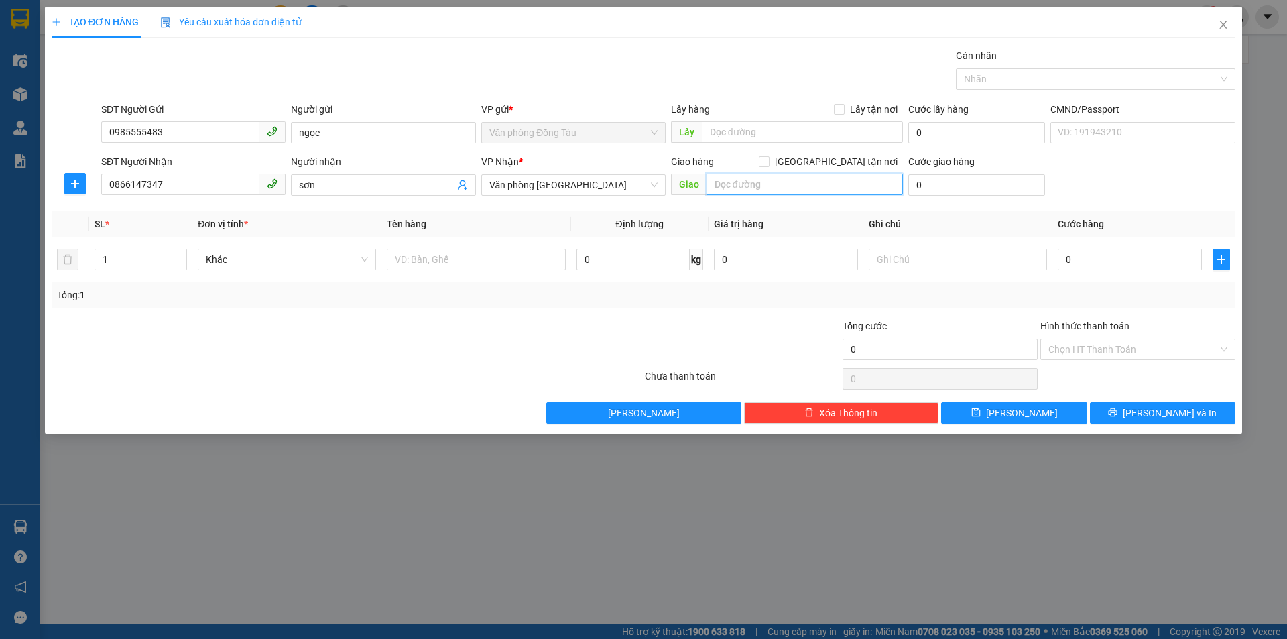
click at [766, 184] on input "text" at bounding box center [805, 184] width 196 height 21
type input "39b [PERSON_NAME]"
click at [1068, 261] on input "0" at bounding box center [1130, 259] width 144 height 21
type input "5"
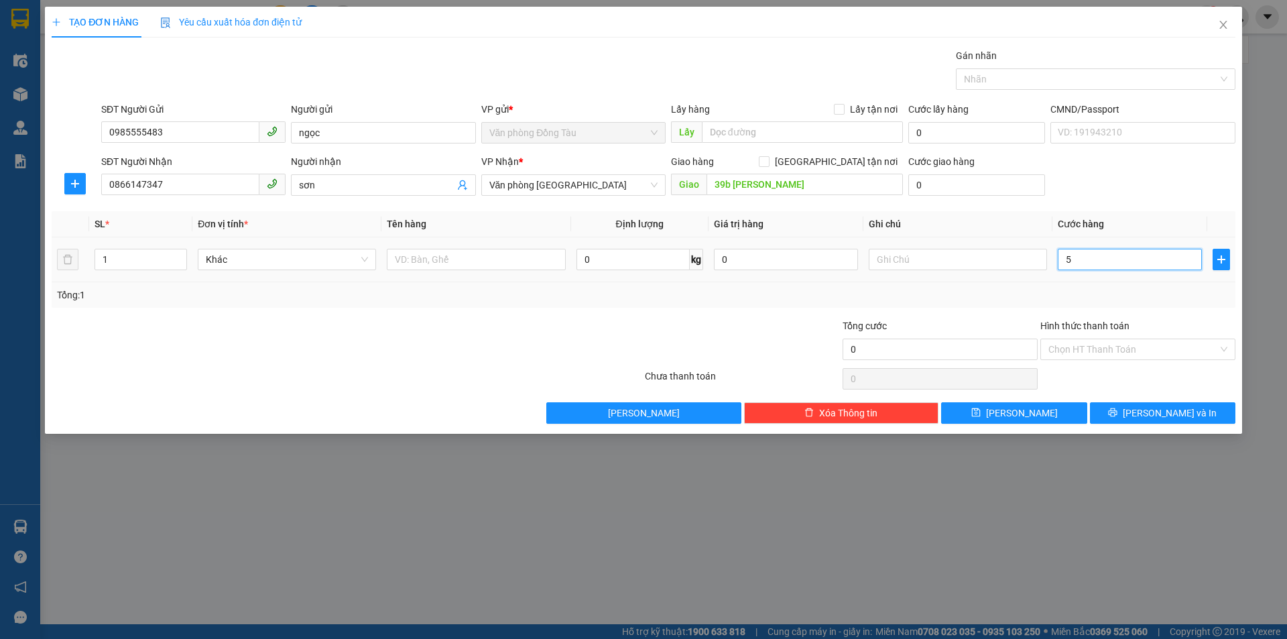
type input "5"
type input "50"
type input "500"
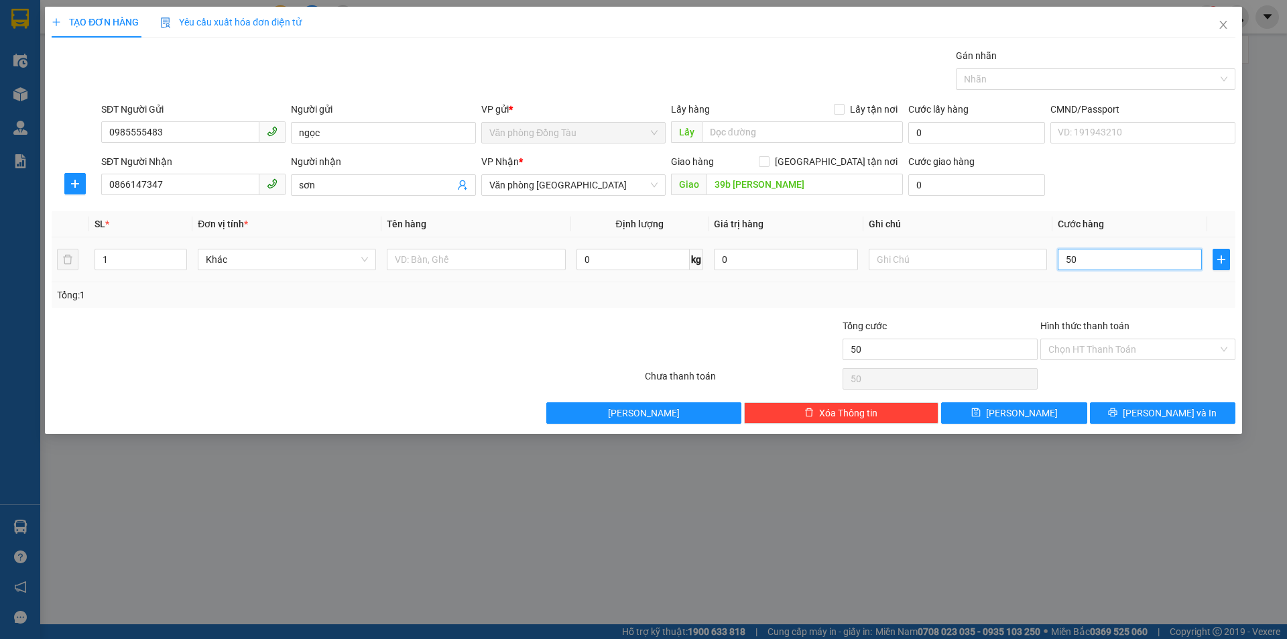
type input "500"
type input "5.000"
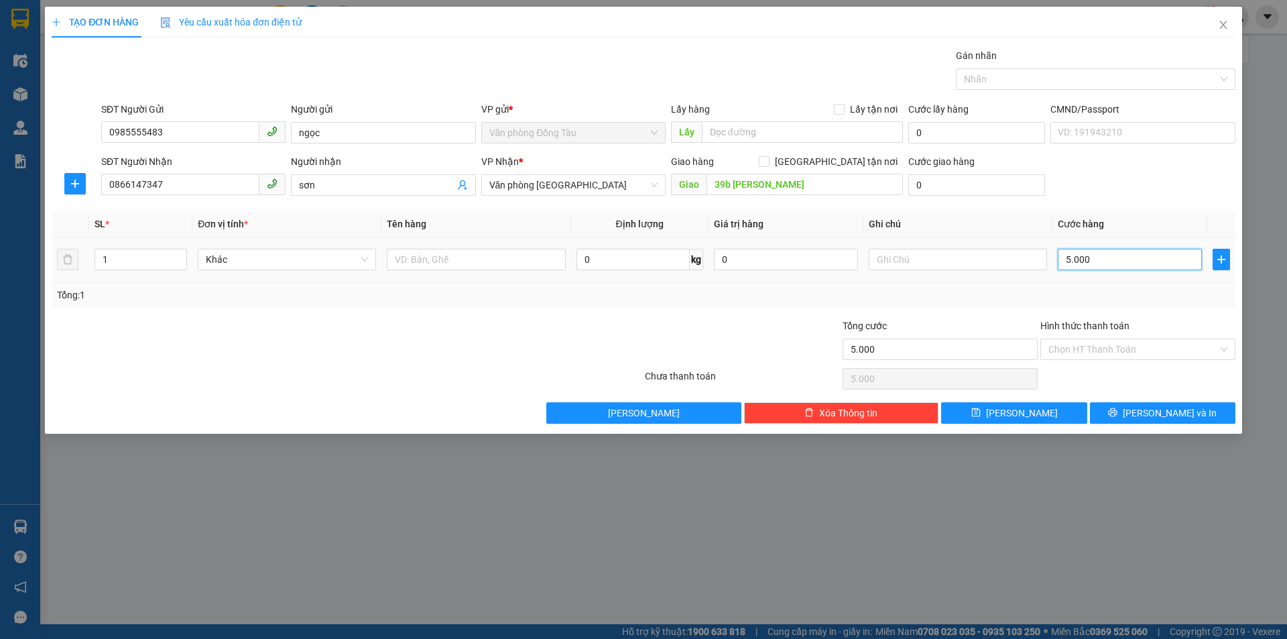
type input "50.000"
click at [1136, 351] on input "Hình thức thanh toán" at bounding box center [1133, 349] width 170 height 20
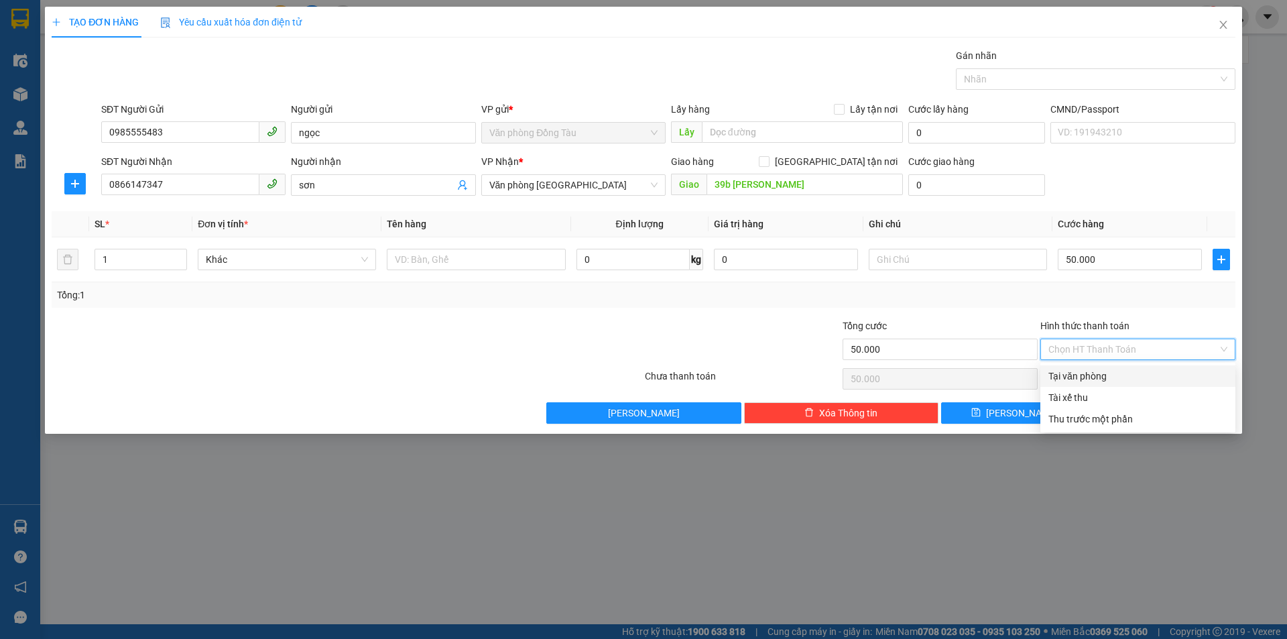
click at [1091, 379] on div "Tại văn phòng" at bounding box center [1137, 376] width 179 height 15
type input "0"
click at [916, 181] on input "0" at bounding box center [976, 184] width 137 height 21
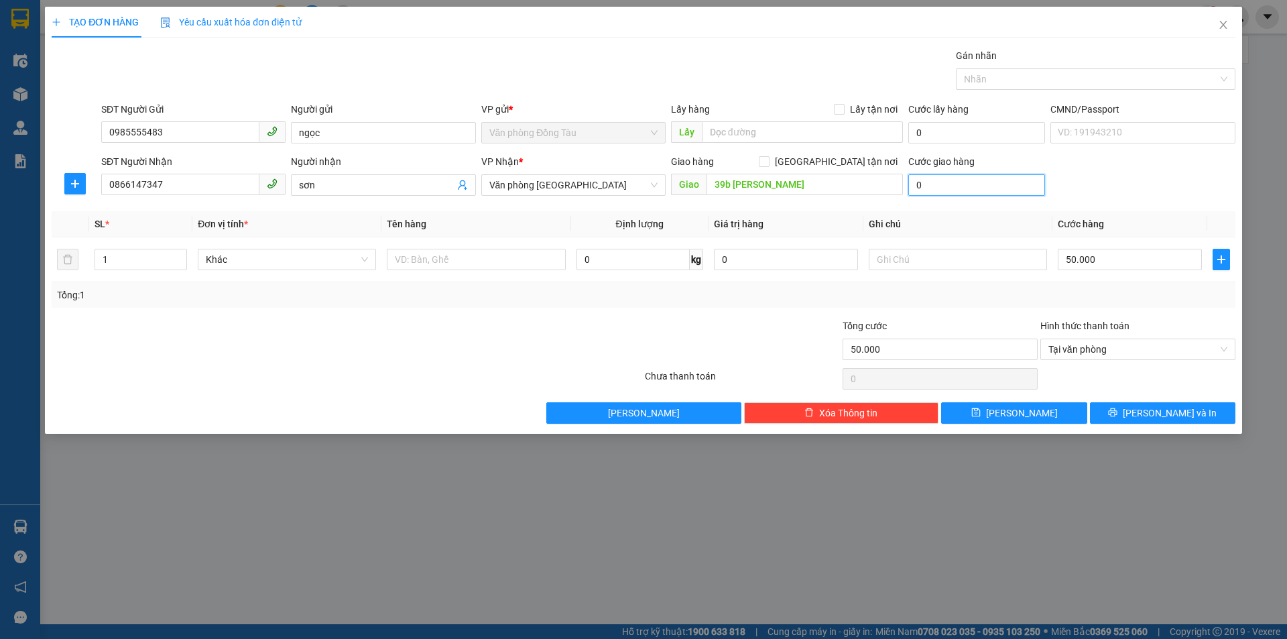
type input "3"
type input "50.003"
type input "30"
type input "50.030"
type input "300"
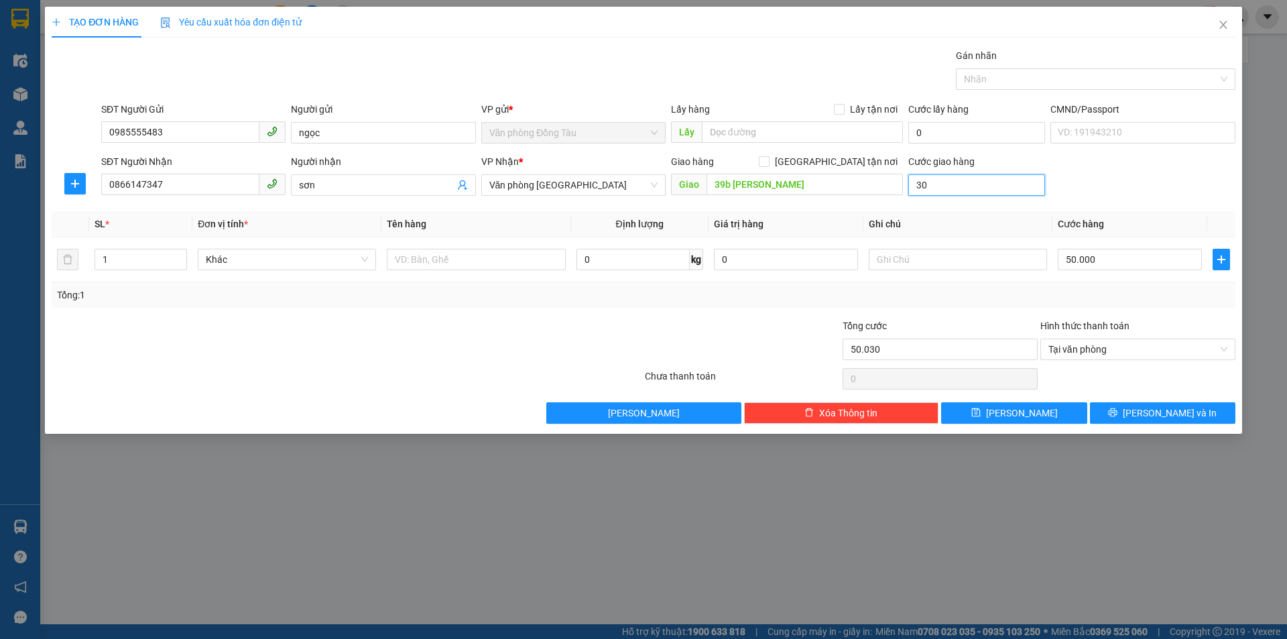
type input "50.300"
type input "3.000"
type input "53.000"
type input "30.000"
type input "80.000"
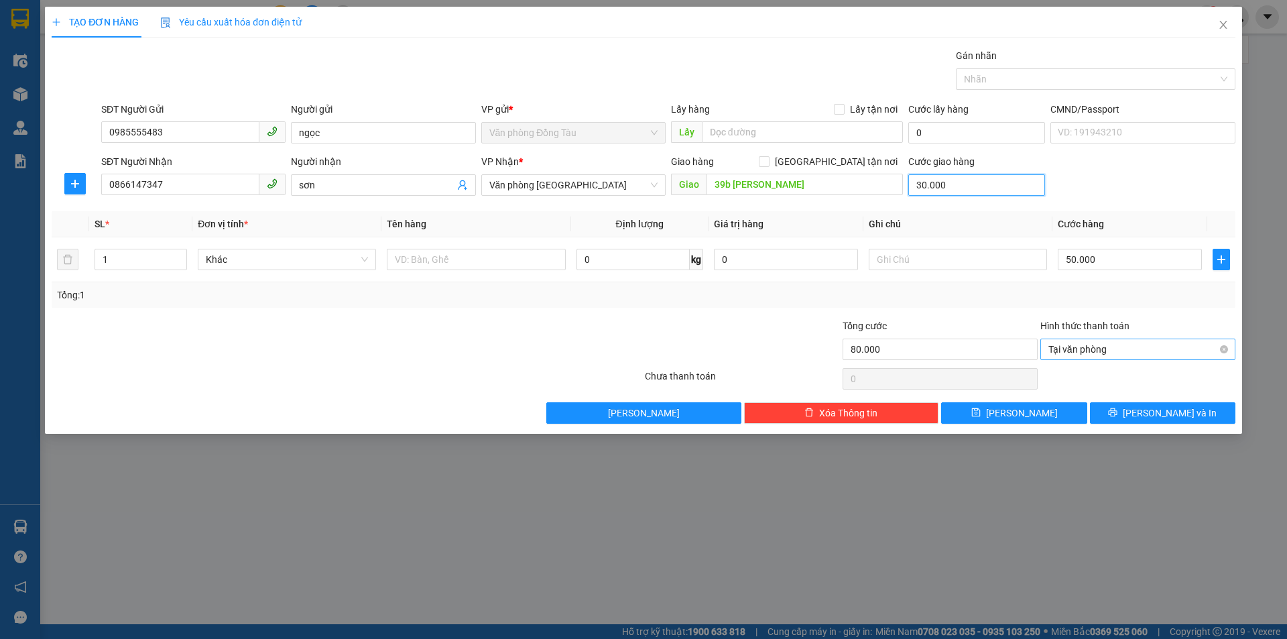
click at [1118, 352] on span "Tại văn phòng" at bounding box center [1137, 349] width 179 height 20
type input "30.000"
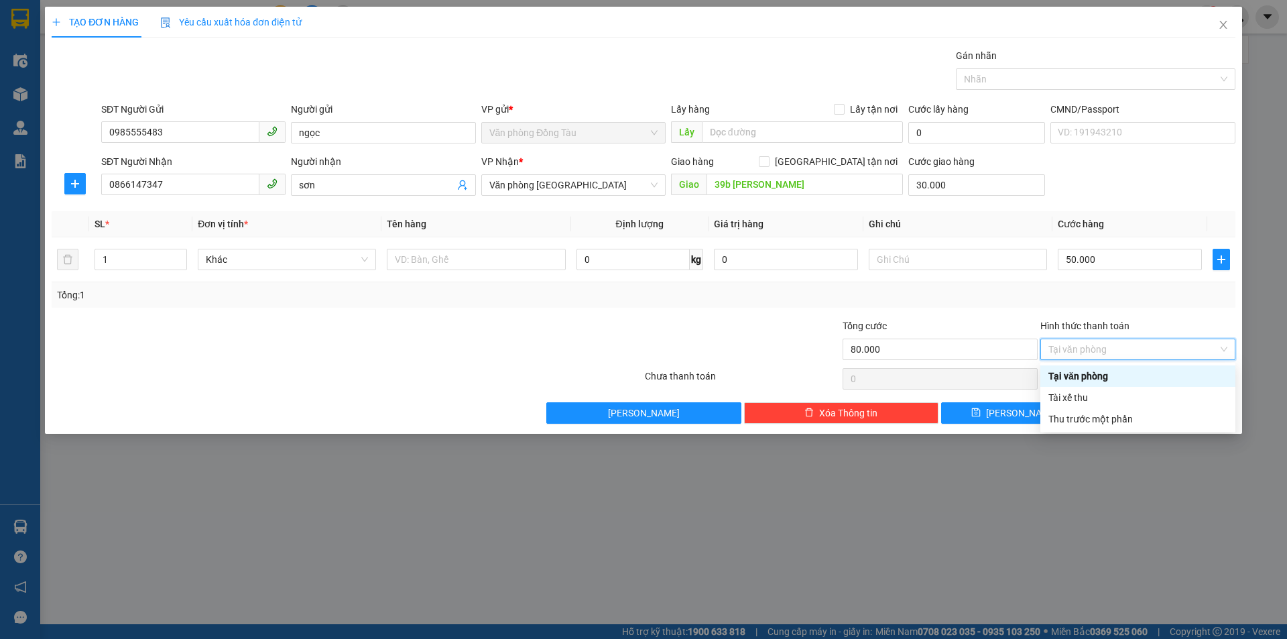
click at [1230, 322] on div "Hình thức thanh toán" at bounding box center [1137, 328] width 195 height 20
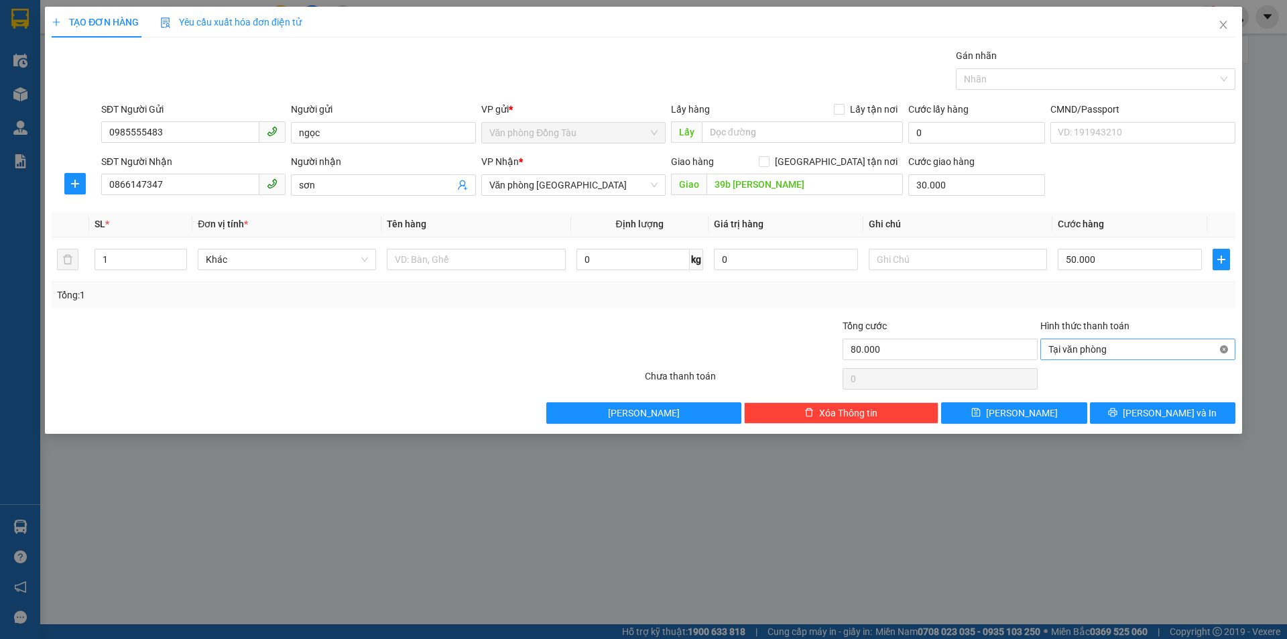
type input "80.000"
click at [1175, 420] on span "[PERSON_NAME] và In" at bounding box center [1170, 413] width 94 height 15
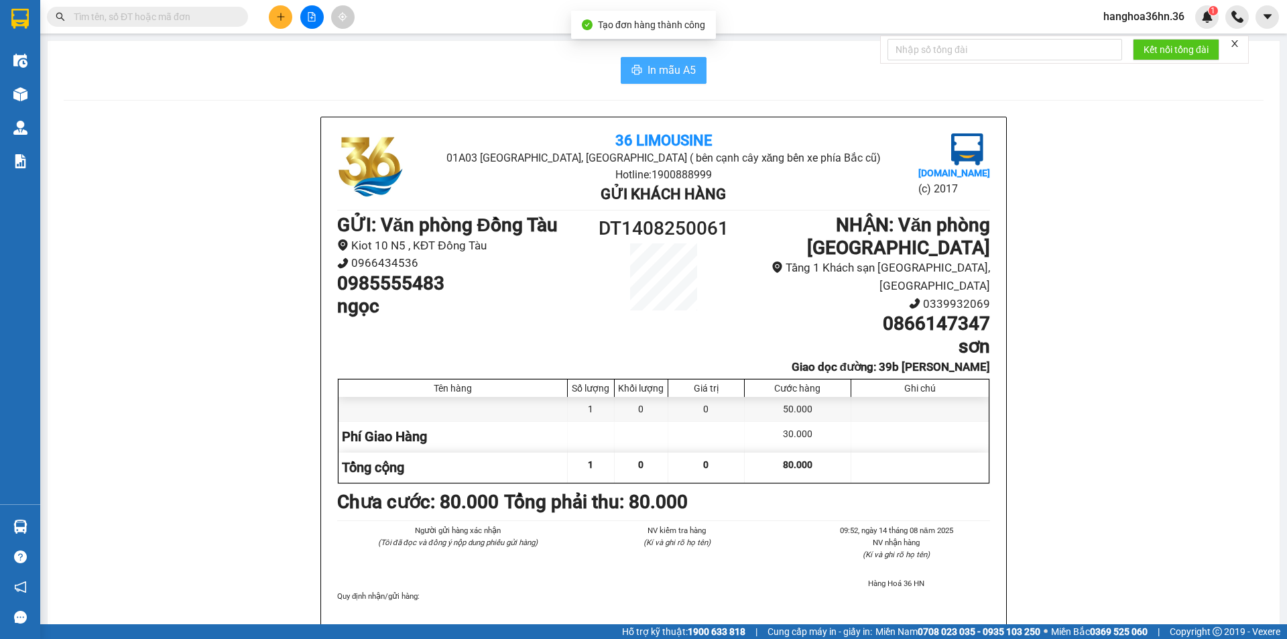
click at [658, 66] on span "In mẫu A5" at bounding box center [672, 70] width 48 height 17
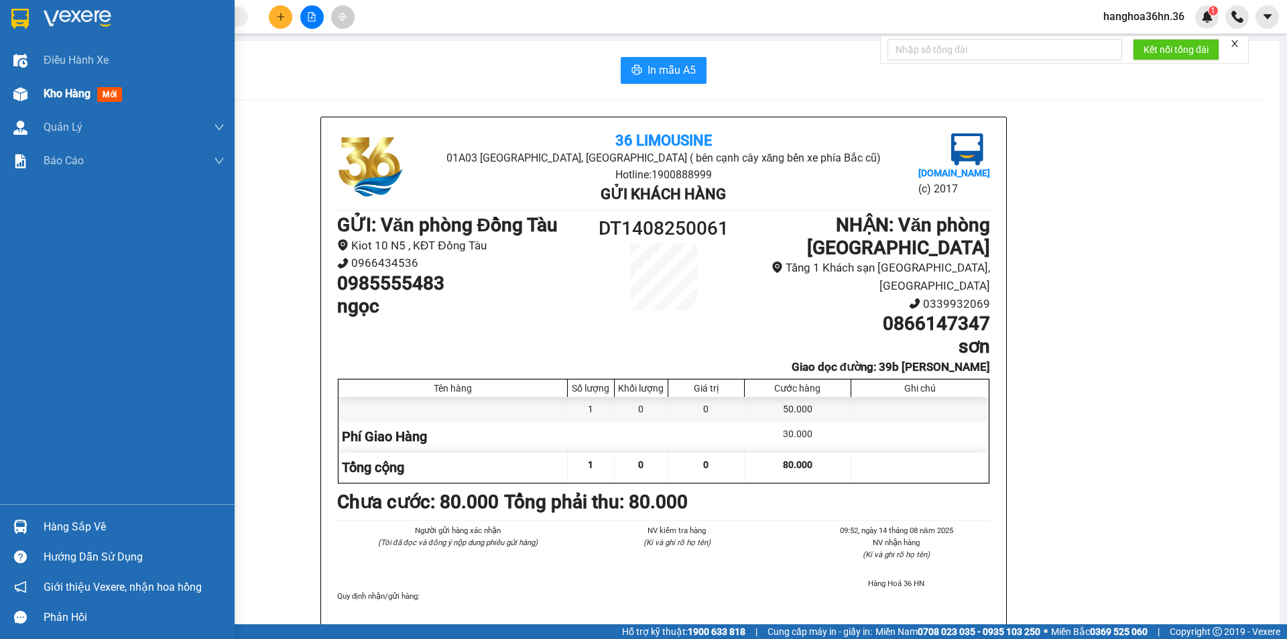
click at [71, 93] on span "Kho hàng" at bounding box center [67, 93] width 47 height 13
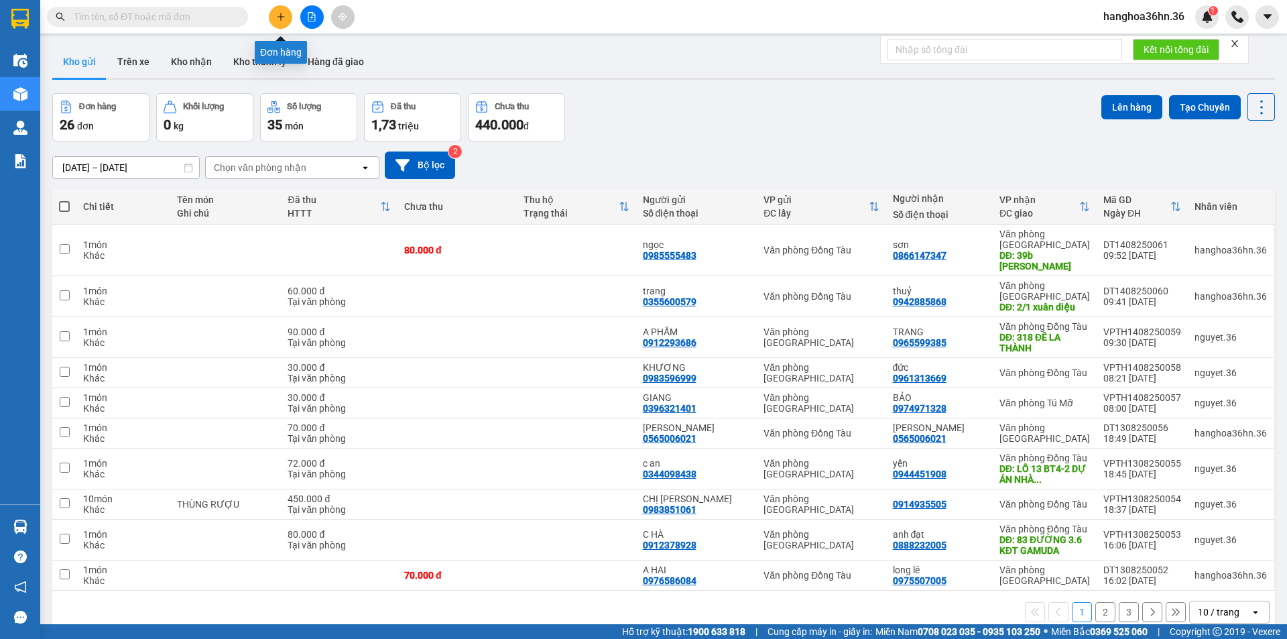
click at [282, 21] on icon "plus" at bounding box center [280, 16] width 9 height 9
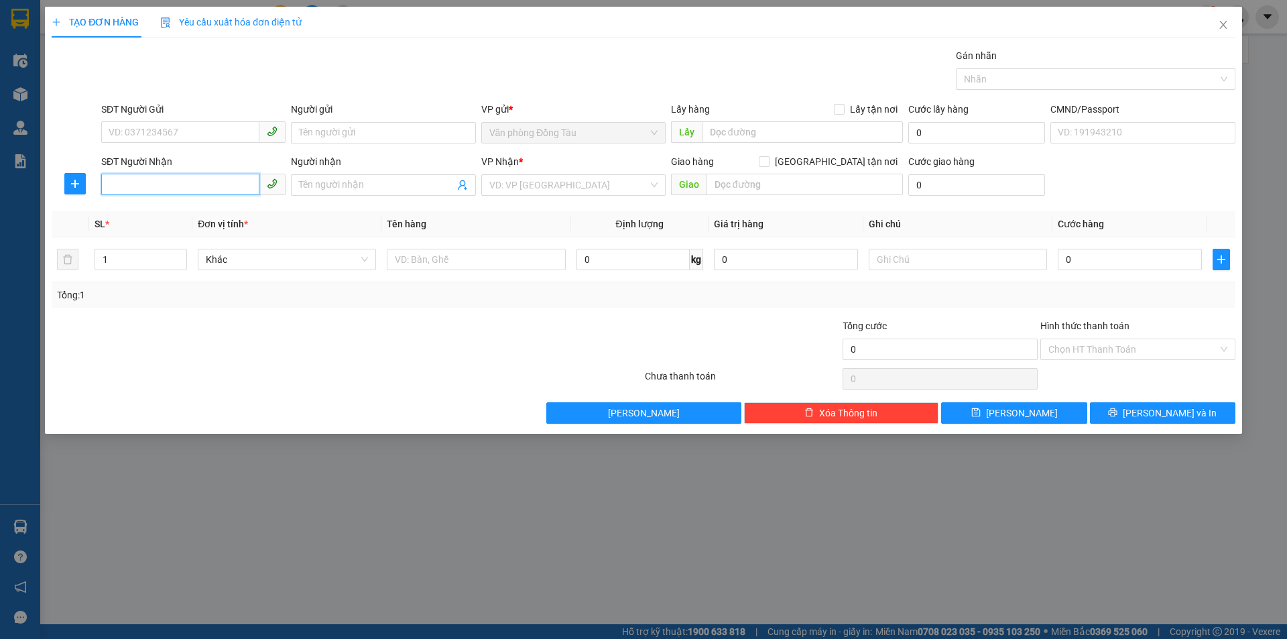
click at [185, 188] on input "SĐT Người Nhận" at bounding box center [180, 184] width 158 height 21
click at [206, 219] on div "0919062988 - tạo" at bounding box center [193, 211] width 184 height 21
type input "0919062988"
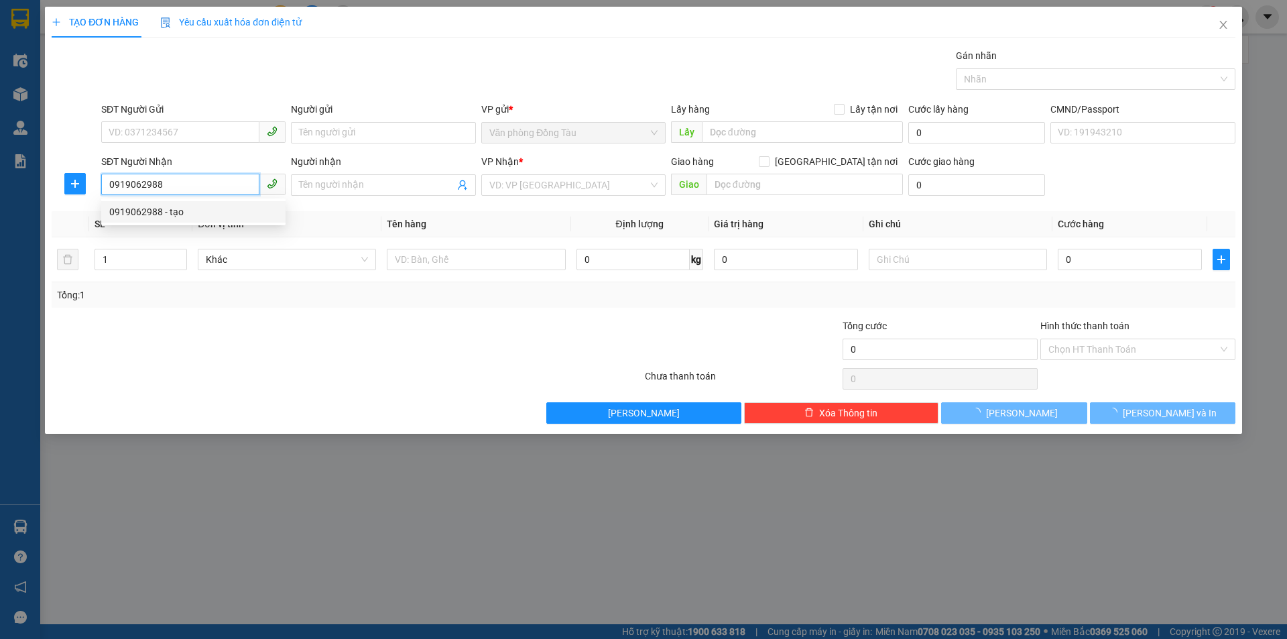
type input "tạo"
type input "17 đội cung"
type input "30.000"
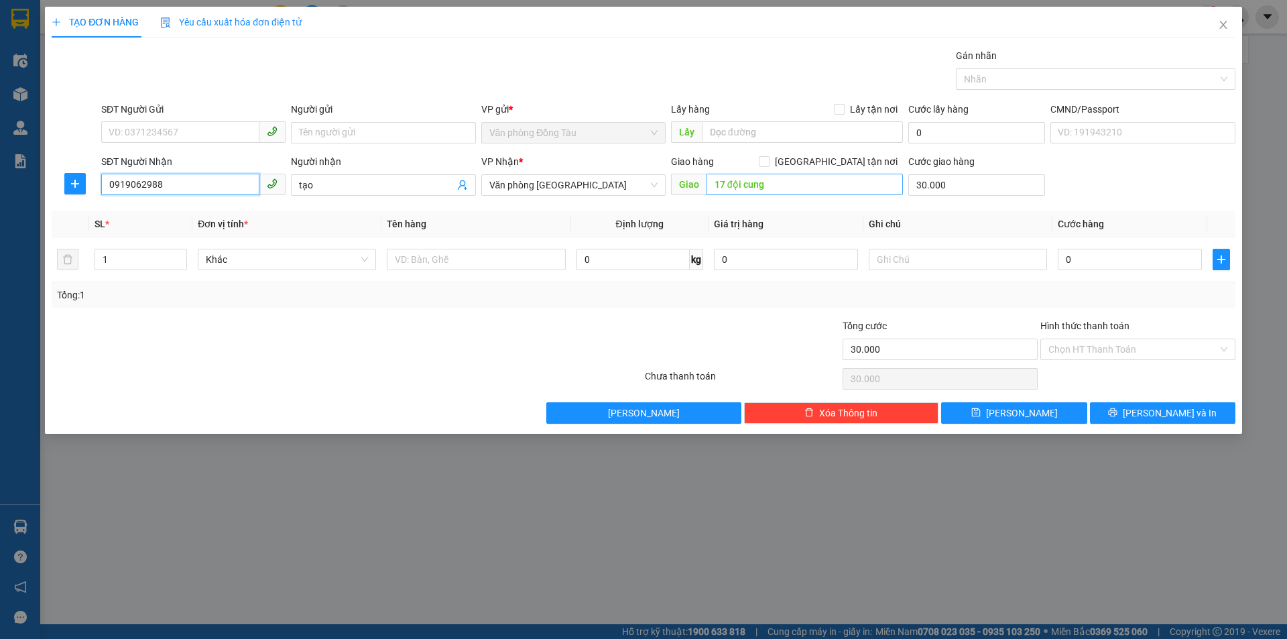
type input "0919062988"
click at [790, 181] on input "17 đội cung" at bounding box center [805, 184] width 196 height 21
type input "236 trịnh ngọc điệt"
click at [1083, 251] on input "0" at bounding box center [1130, 259] width 144 height 21
type input "3"
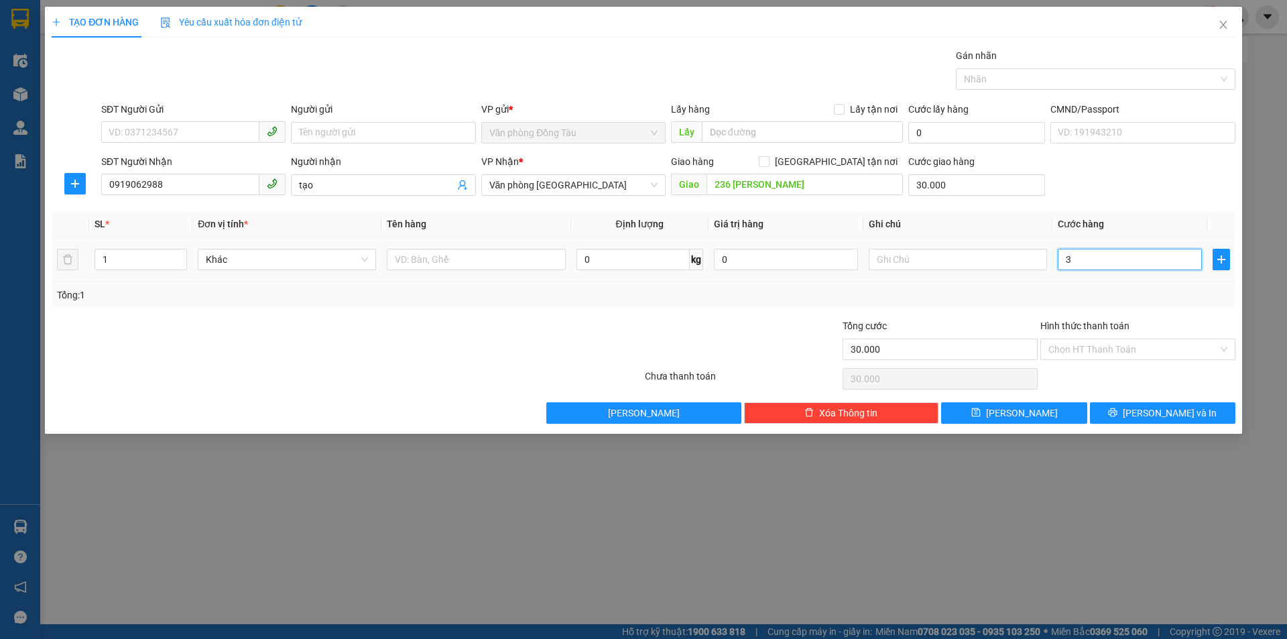
type input "30.003"
type input "30"
type input "30.030"
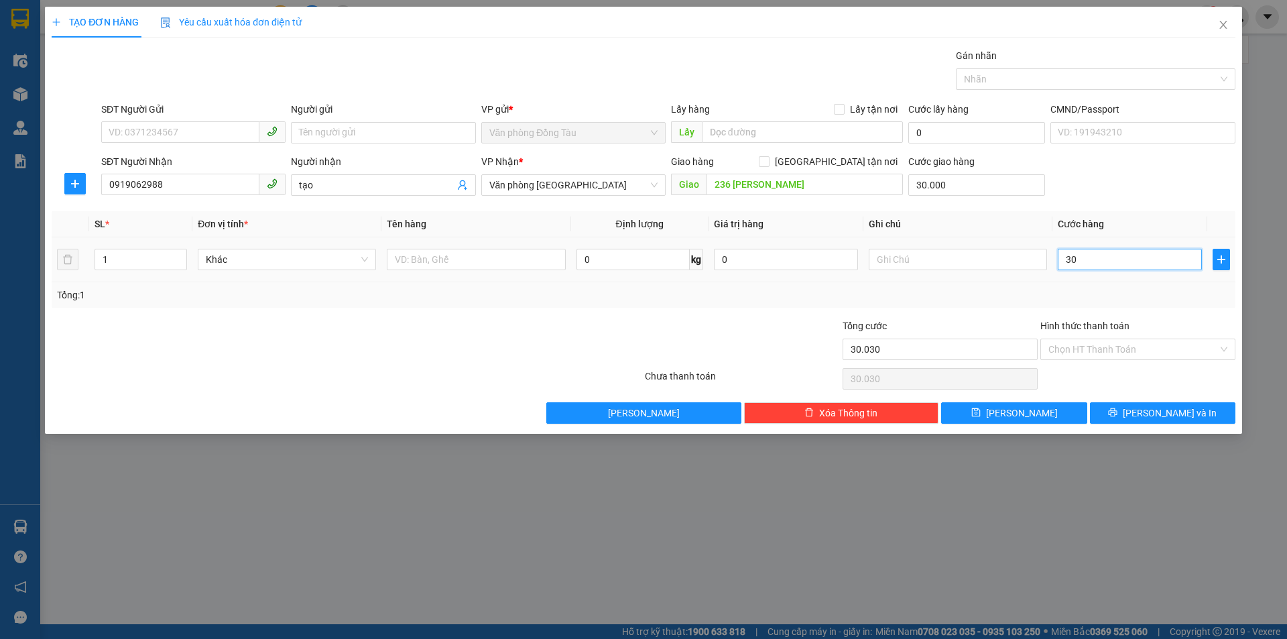
type input "300"
type input "30.300"
type input "3.000"
type input "33.000"
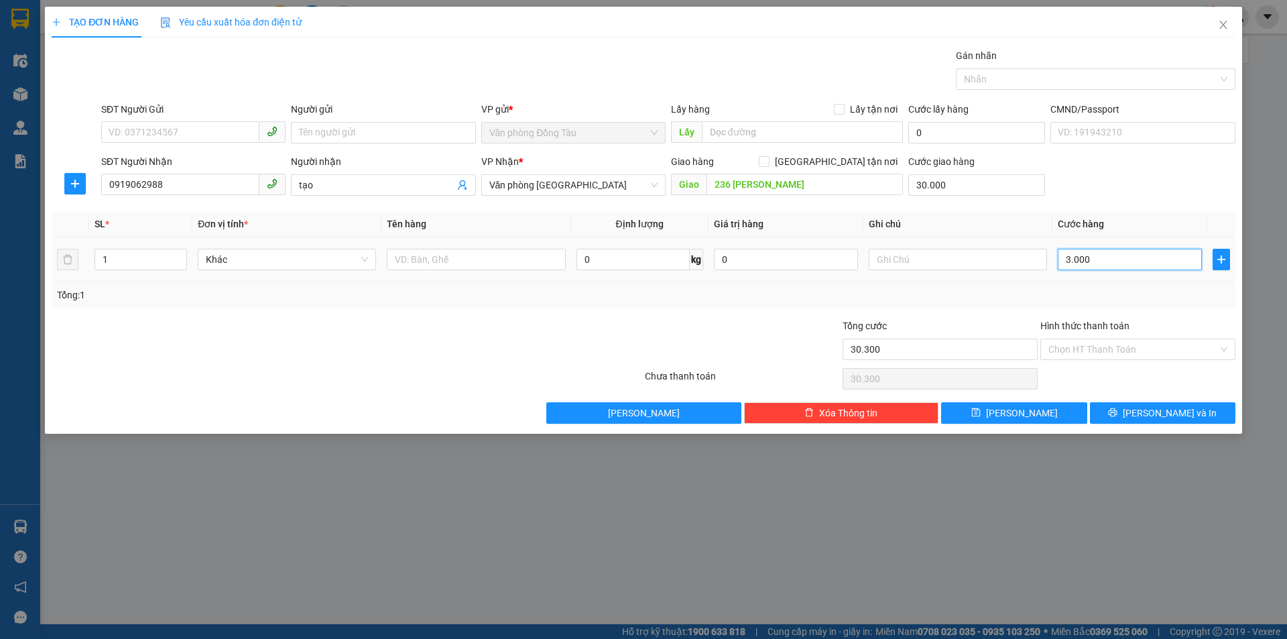
type input "33.000"
type input "30.000"
type input "60.000"
type input "30.000"
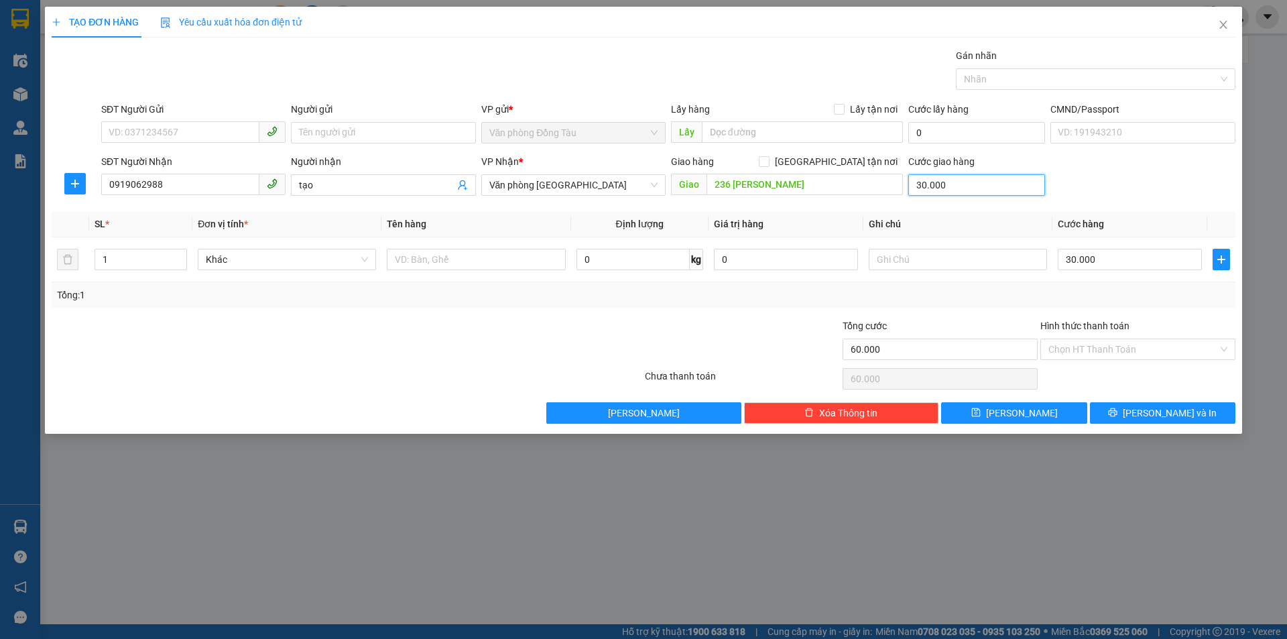
click at [957, 186] on input "30.000" at bounding box center [976, 184] width 137 height 21
type input "5"
type input "30.005"
type input "50"
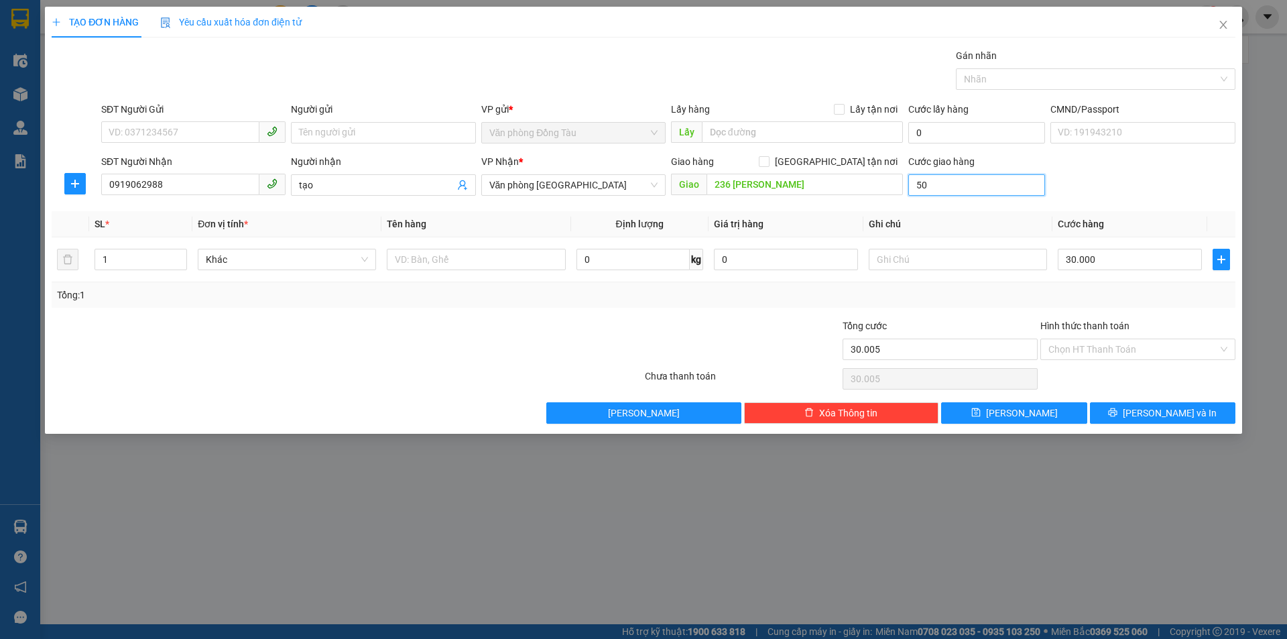
type input "30.050"
type input "500"
type input "30.500"
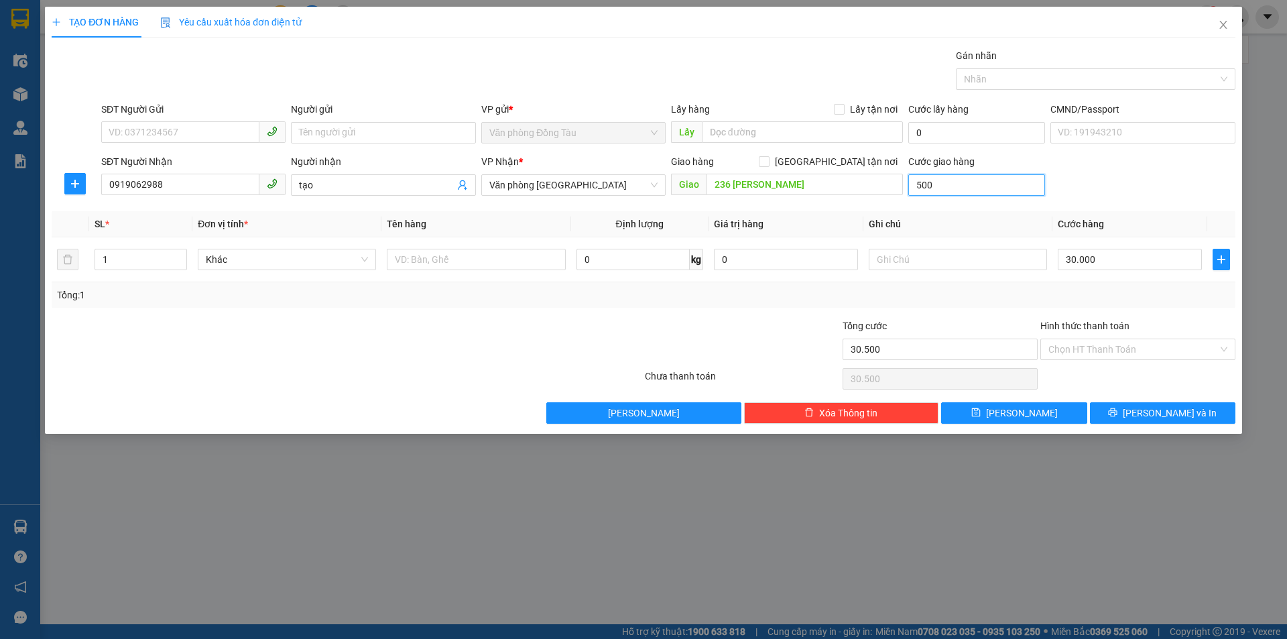
type input "5.000"
type input "35.000"
type input "50.000"
type input "80.000"
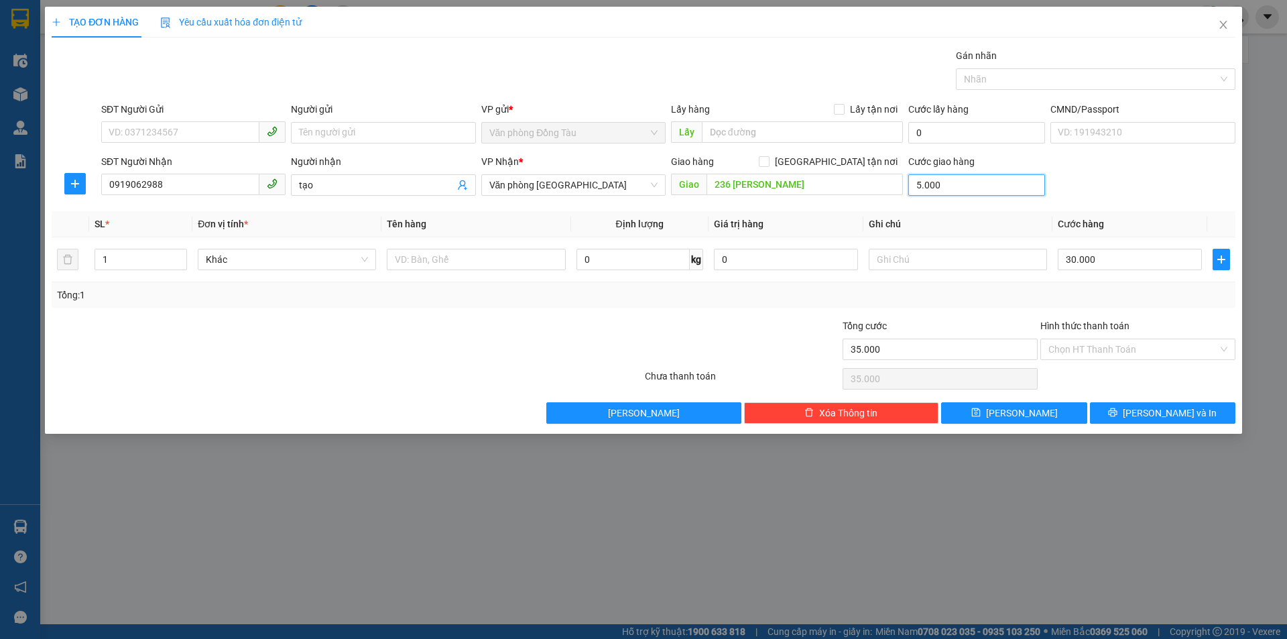
type input "80.000"
type input "50.000"
click at [1136, 344] on input "Hình thức thanh toán" at bounding box center [1133, 349] width 170 height 20
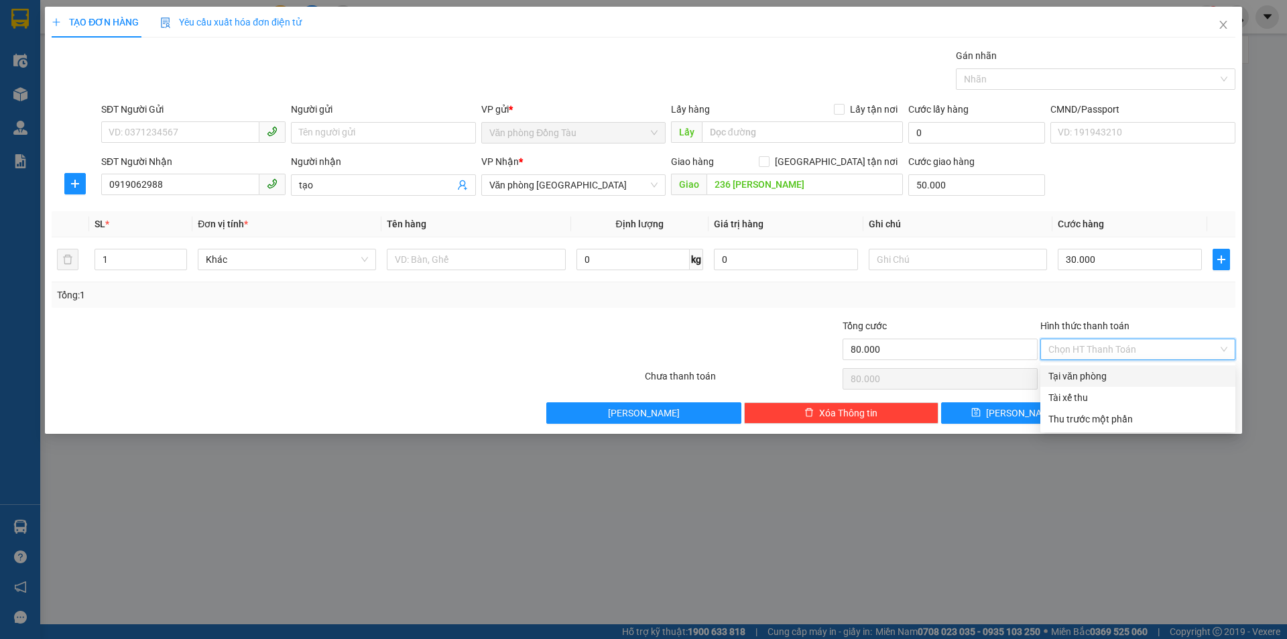
click at [1115, 373] on div "Tại văn phòng" at bounding box center [1137, 376] width 179 height 15
type input "0"
click at [1182, 413] on span "[PERSON_NAME] và In" at bounding box center [1170, 413] width 94 height 15
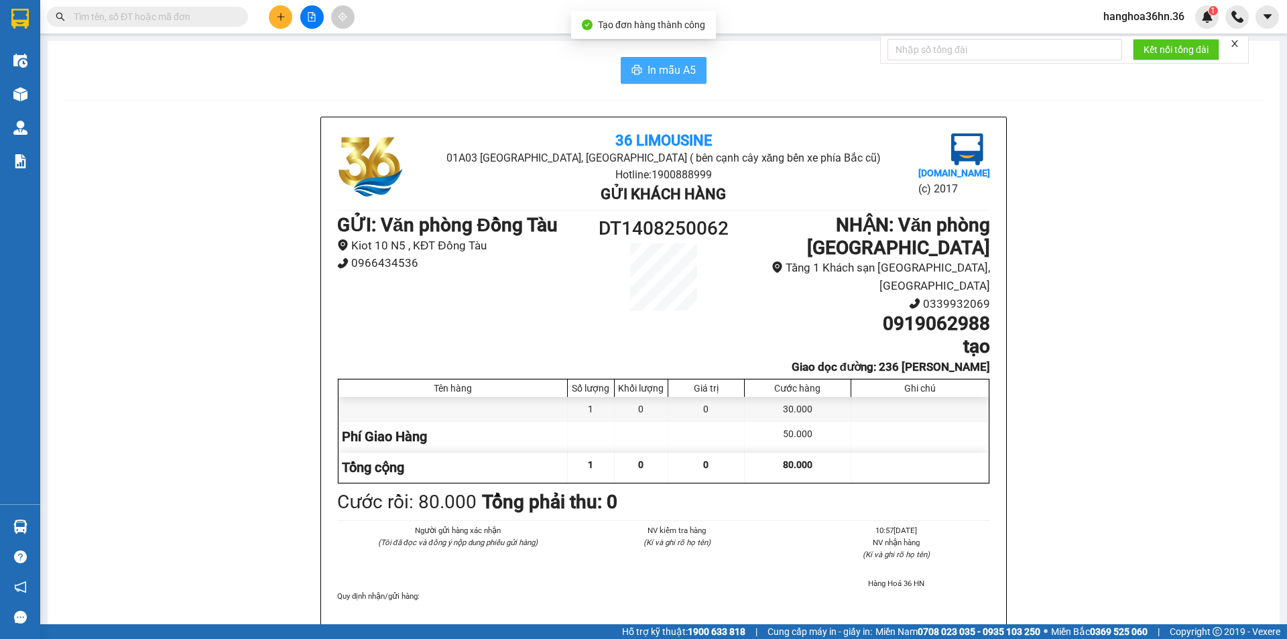
click at [650, 74] on span "In mẫu A5" at bounding box center [672, 70] width 48 height 17
click at [276, 15] on icon "plus" at bounding box center [280, 16] width 9 height 9
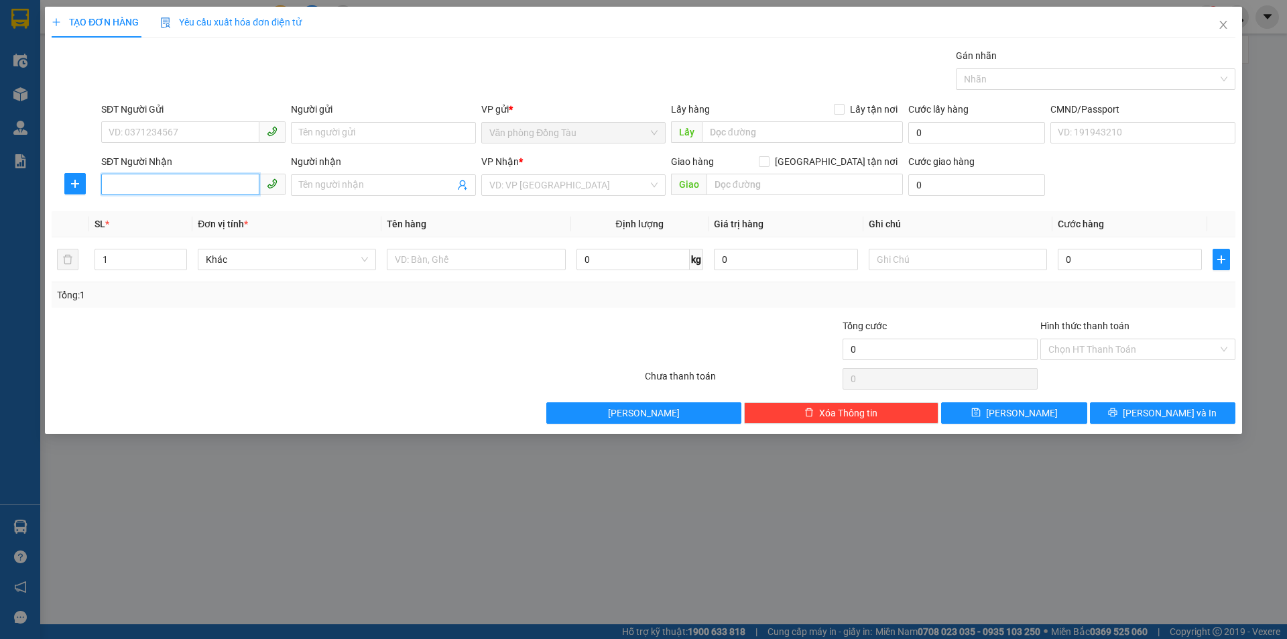
click at [186, 193] on input "SĐT Người Nhận" at bounding box center [180, 184] width 158 height 21
click at [1078, 257] on input "0" at bounding box center [1130, 259] width 144 height 21
type input "1"
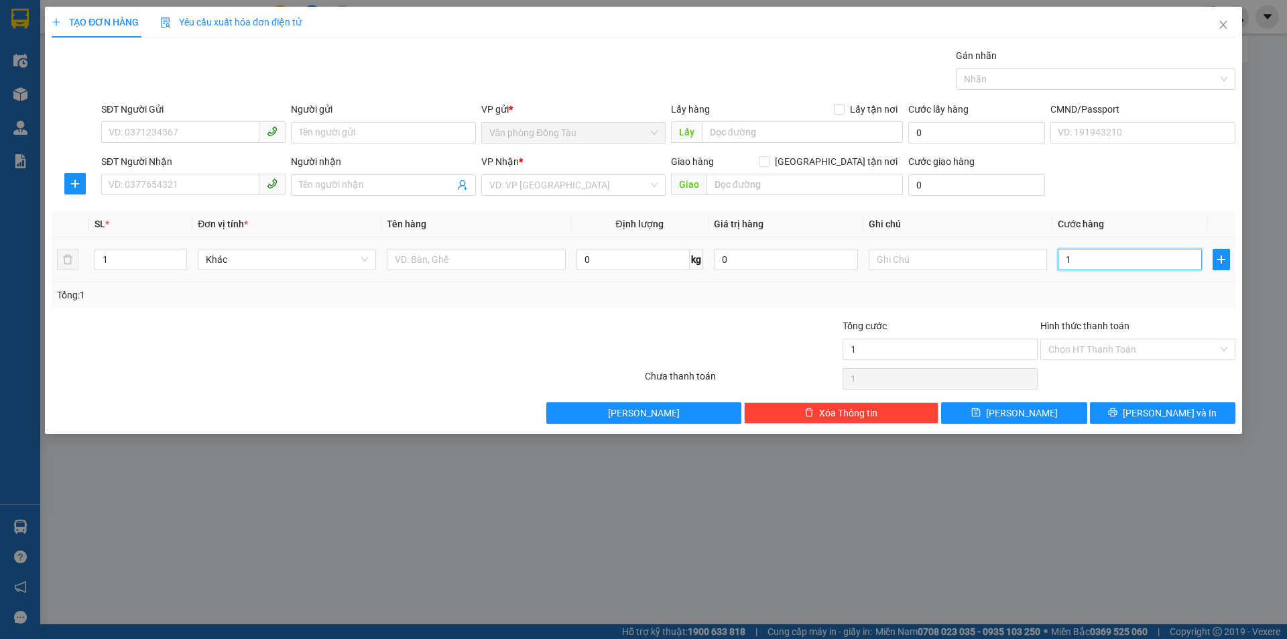
type input "16"
type input "162"
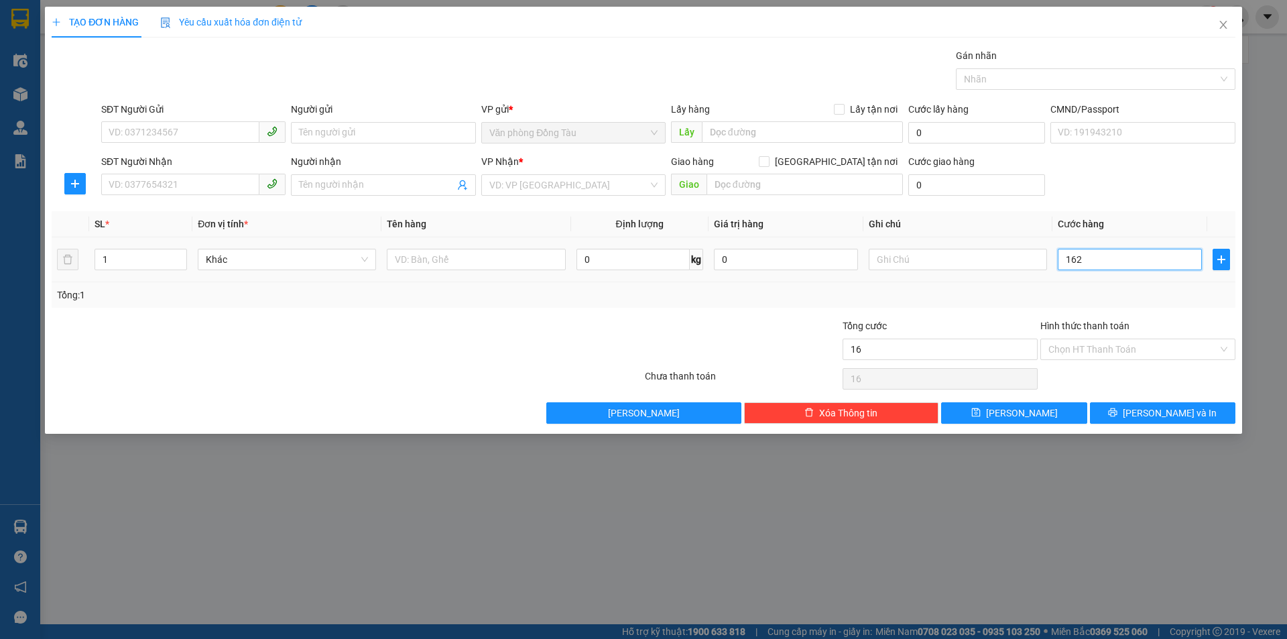
type input "162"
type input "1.620"
type input "16.200"
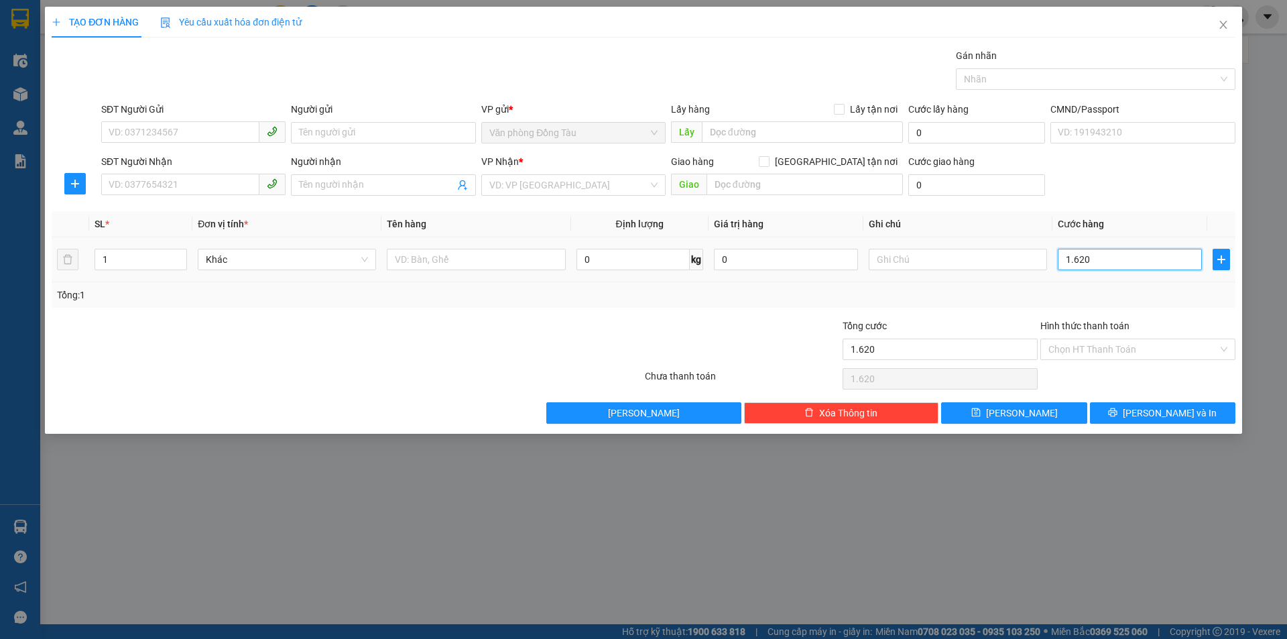
type input "16.200"
type input "162.000"
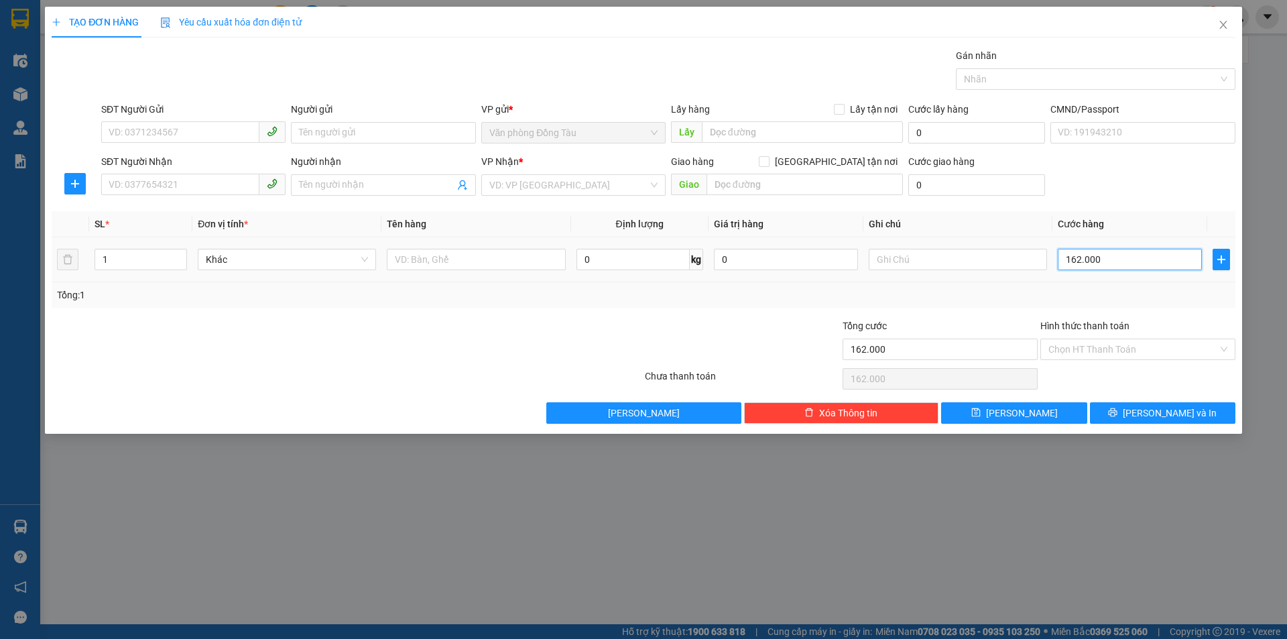
type input "16.200"
type input "1.620"
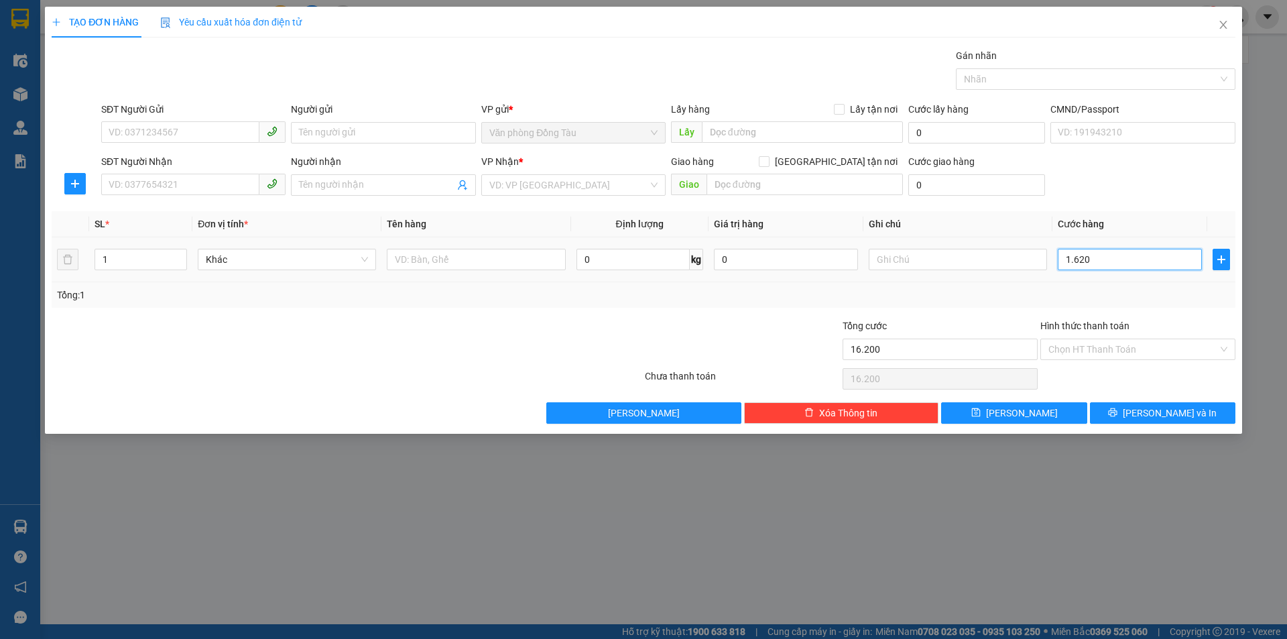
type input "1.620"
type input "162"
type input "16"
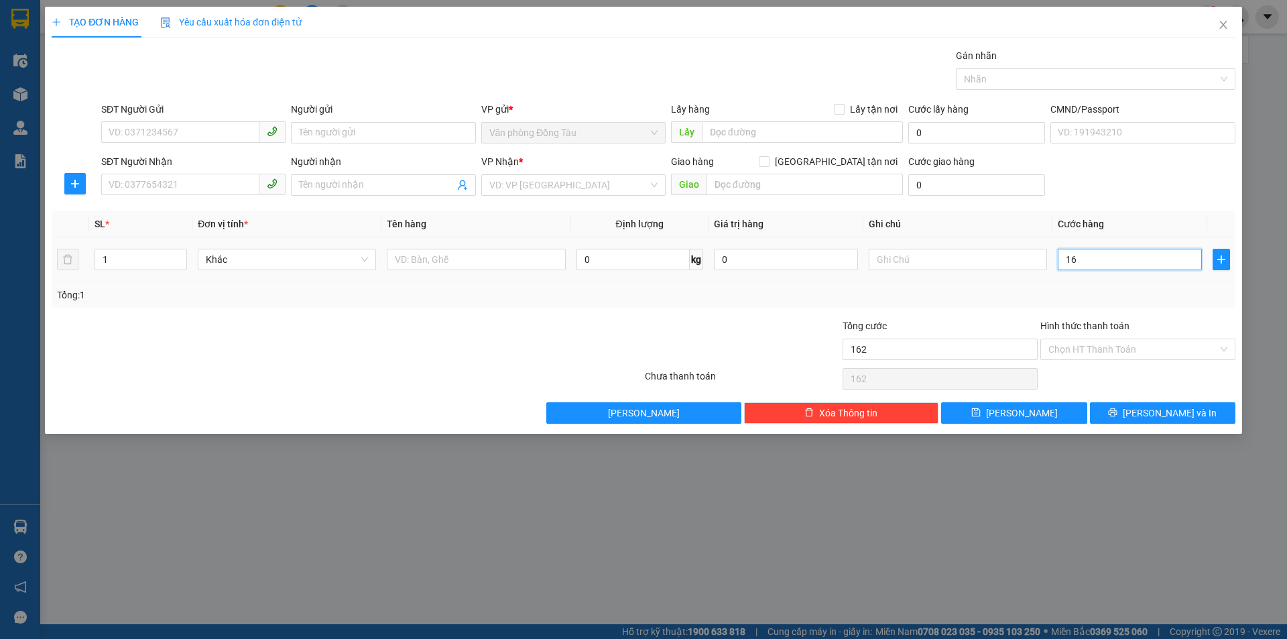
type input "16"
type input "1"
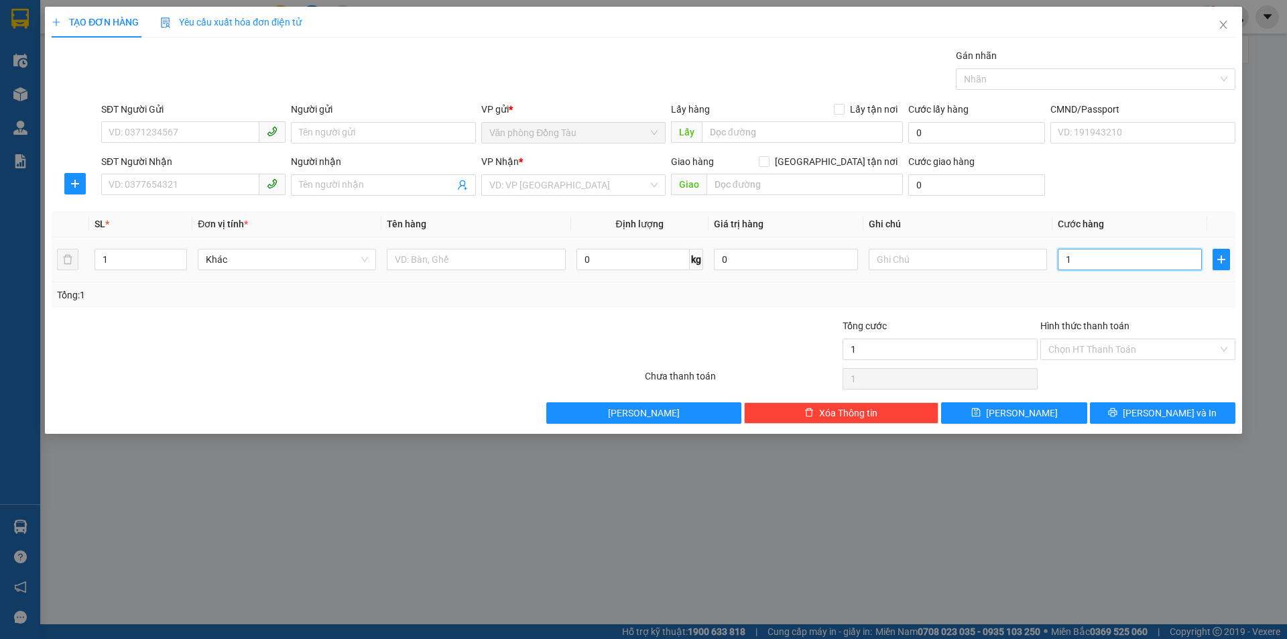
type input "0"
type input "01"
type input "1"
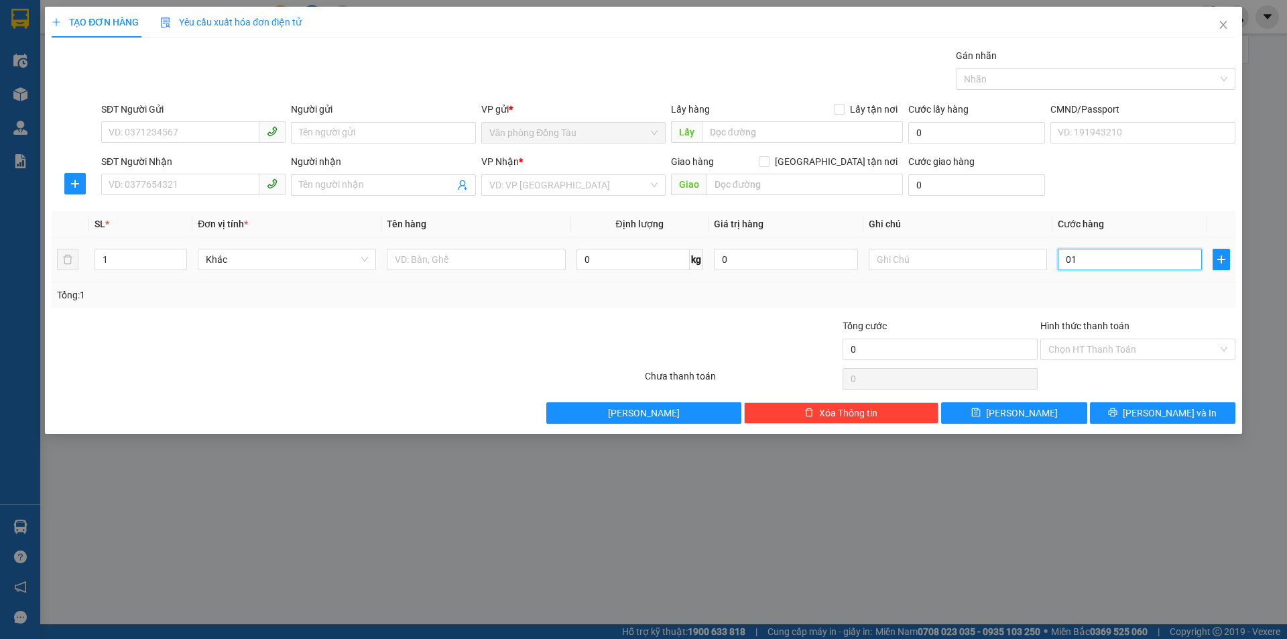
type input "1"
type input "0"
type input "10"
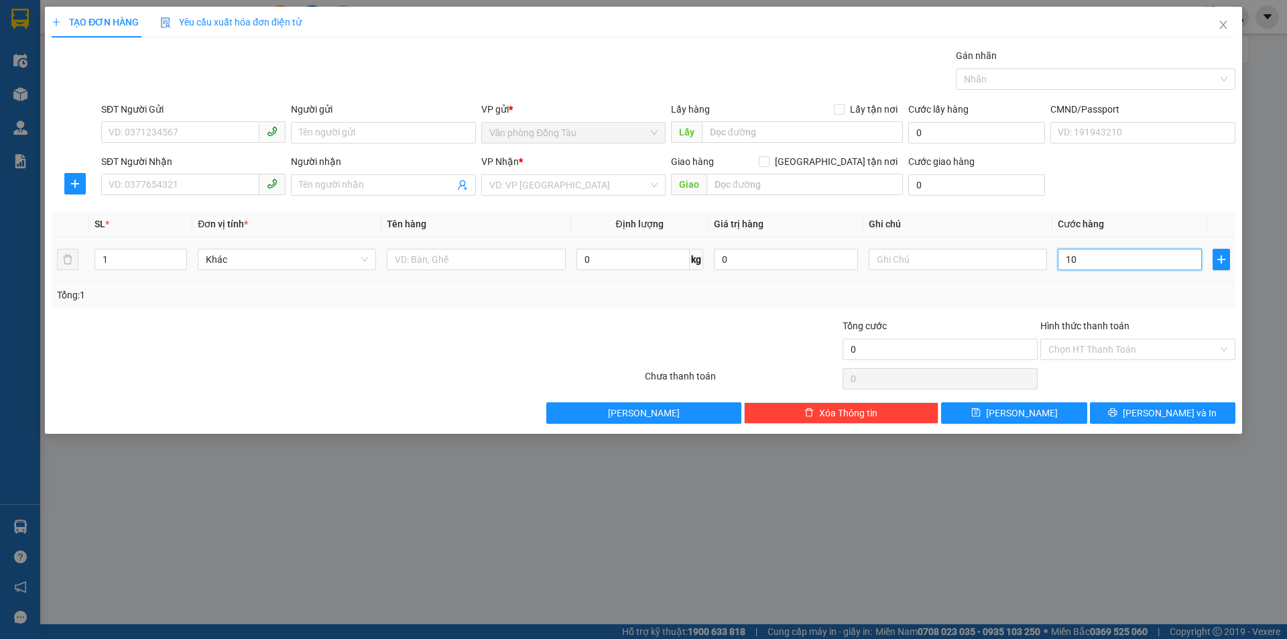
type input "10"
type input "160"
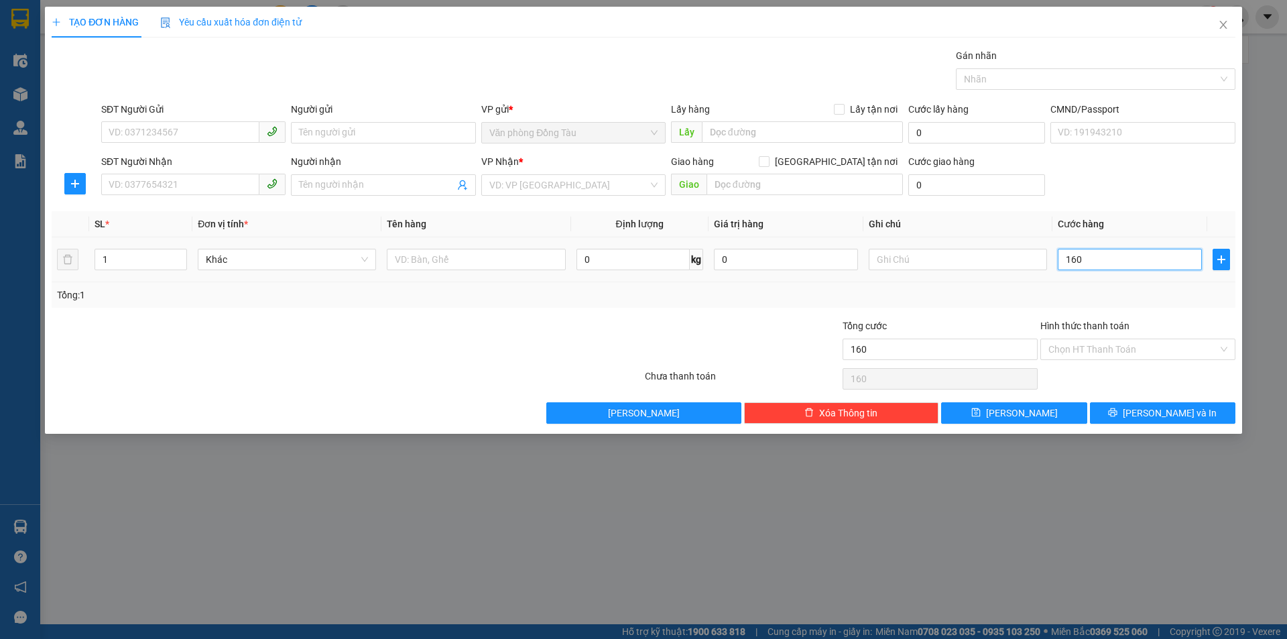
type input "1.600"
type input "16.000"
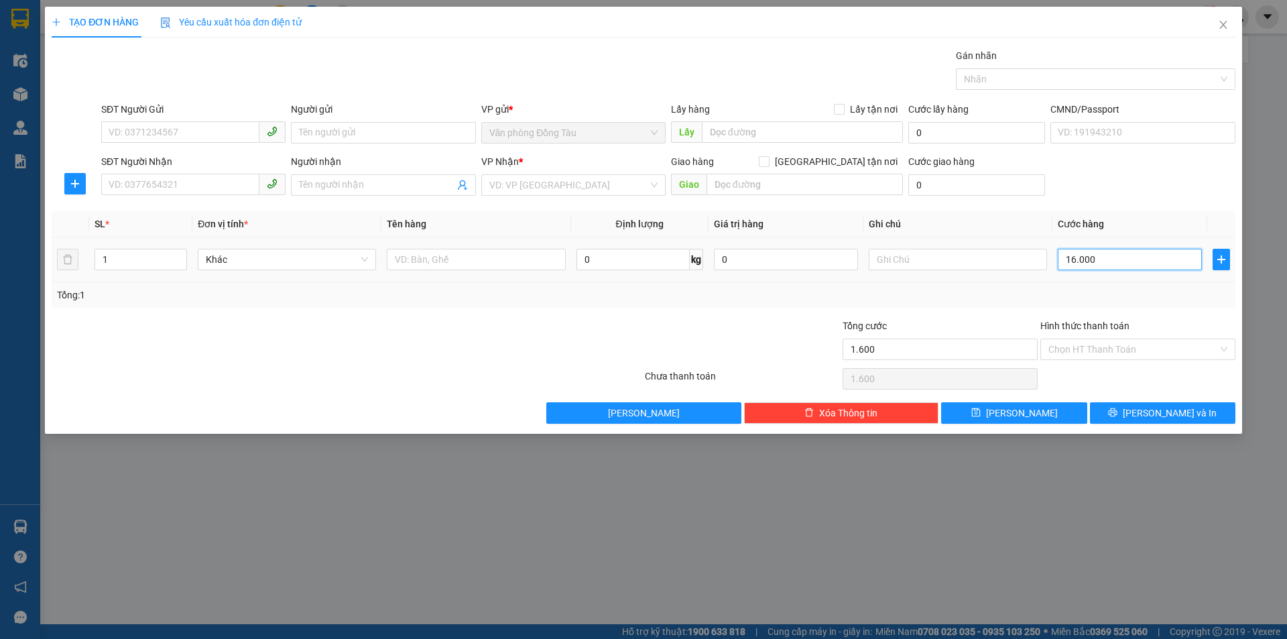
type input "16.000"
type input "160.000"
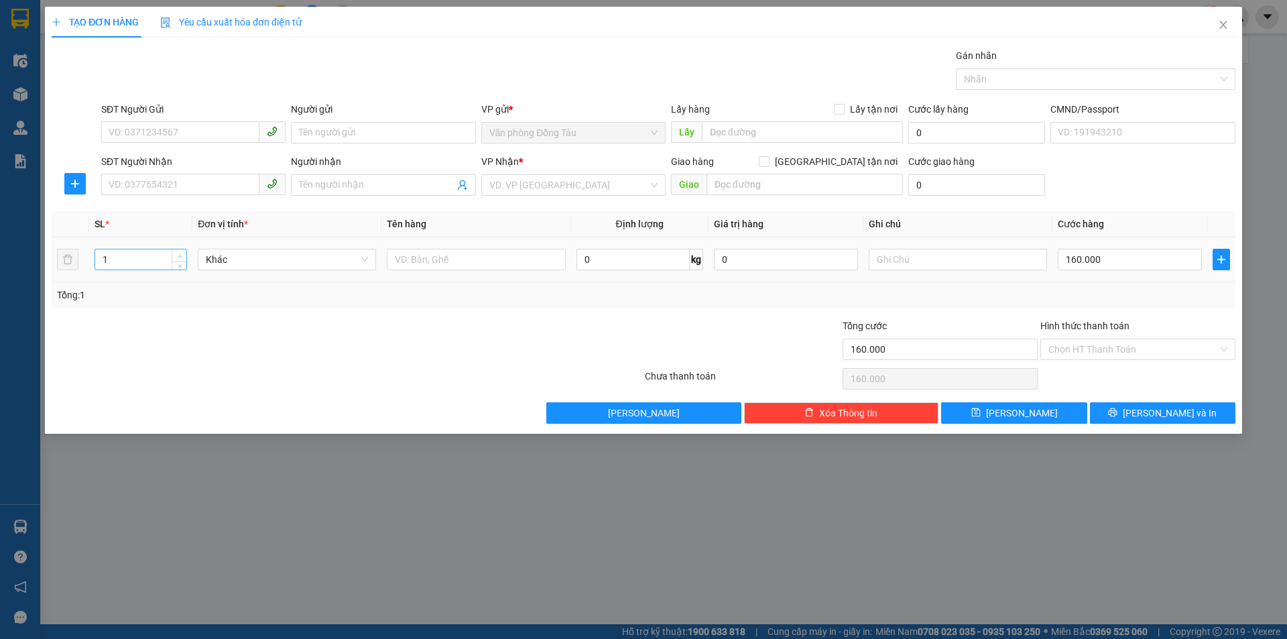
click at [182, 256] on icon "up" at bounding box center [180, 256] width 5 height 5
type input "4"
click at [182, 256] on icon "up" at bounding box center [180, 256] width 5 height 5
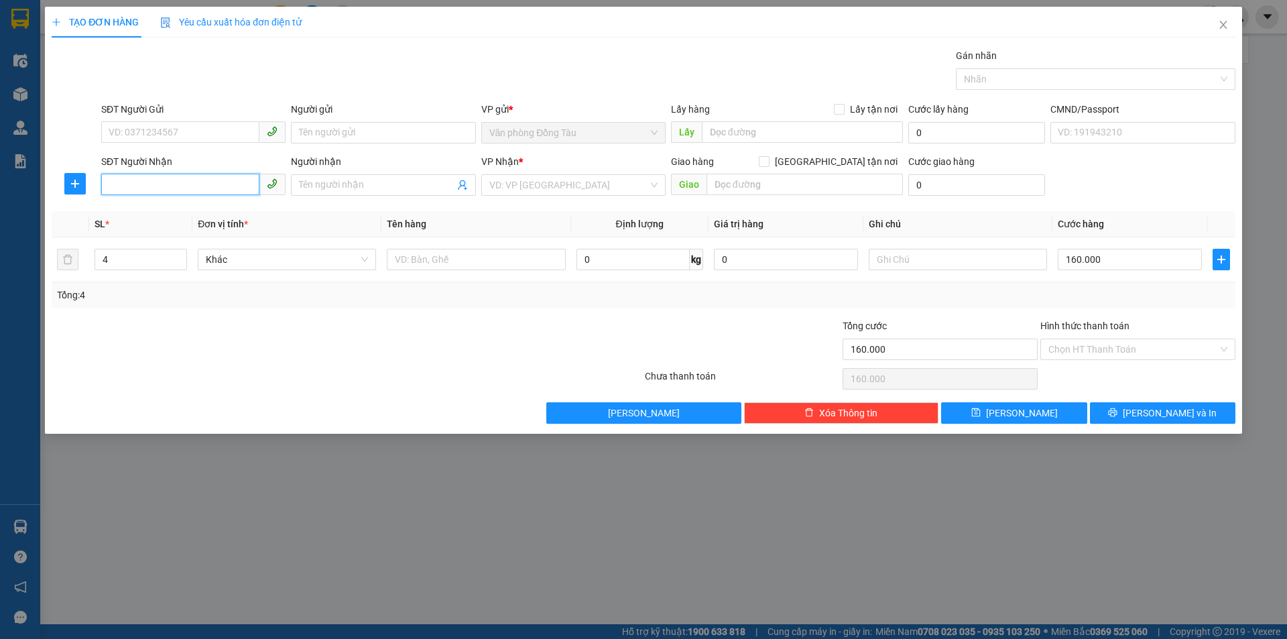
click at [178, 186] on input "SĐT Người Nhận" at bounding box center [180, 184] width 158 height 21
type input "0858396858"
click at [348, 185] on input "Người nhận" at bounding box center [376, 185] width 155 height 15
type input "thimj"
click at [215, 134] on input "SĐT Người Gửi" at bounding box center [180, 131] width 158 height 21
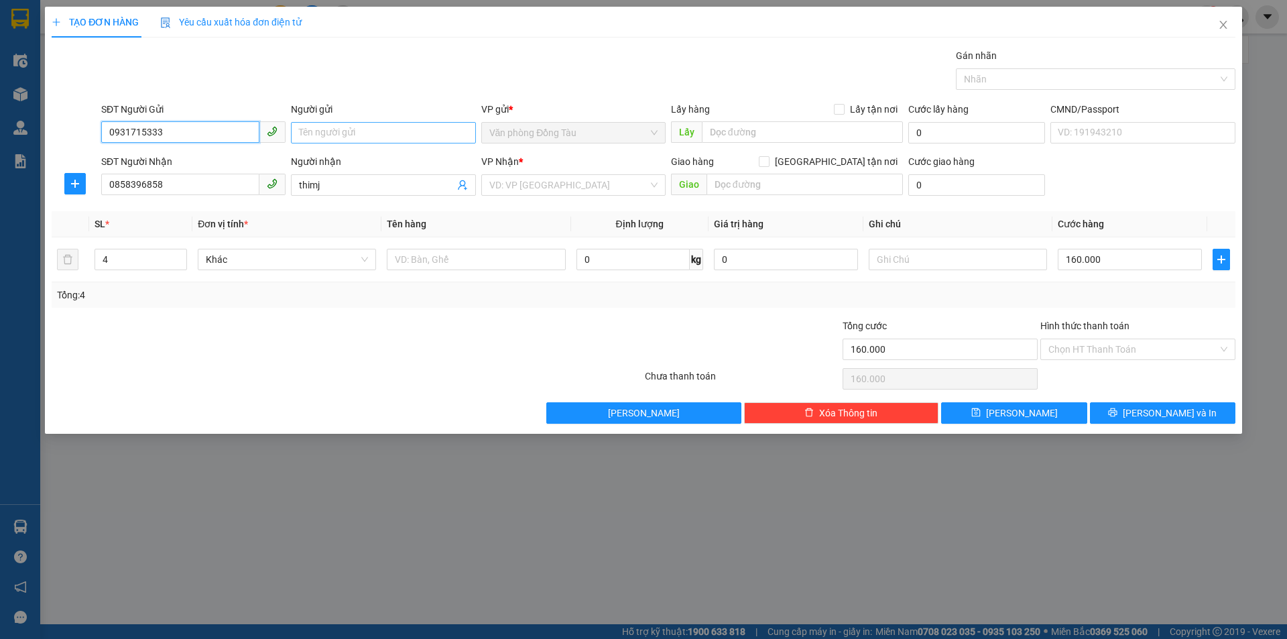
type input "0931715333"
click at [385, 134] on input "Người gửi" at bounding box center [383, 132] width 184 height 21
type input "a dương"
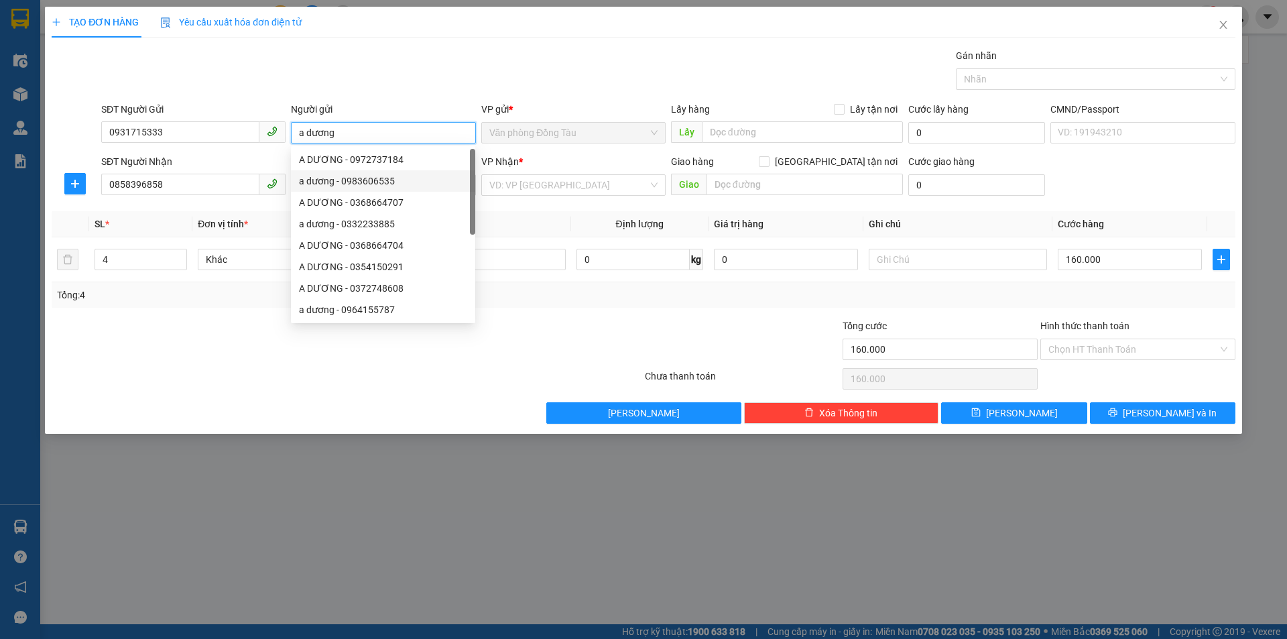
click at [343, 182] on div "a dương - 0983606535" at bounding box center [383, 181] width 168 height 15
type input "0983606535"
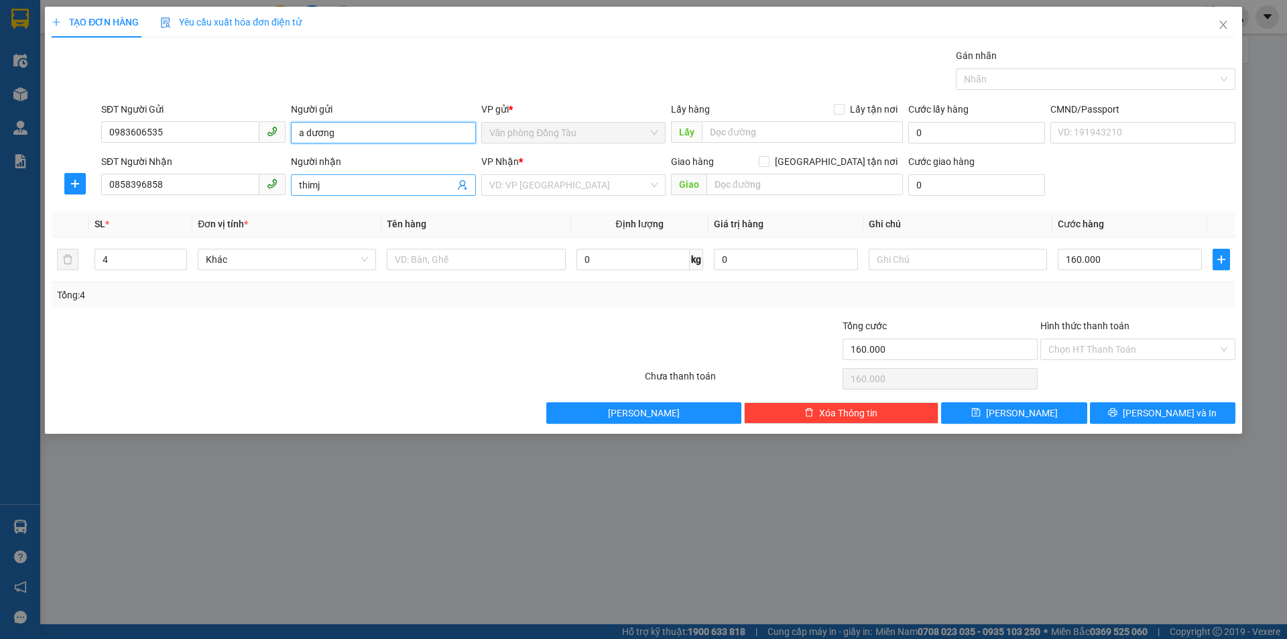
type input "a dương"
click at [381, 185] on input "thimj" at bounding box center [376, 185] width 155 height 15
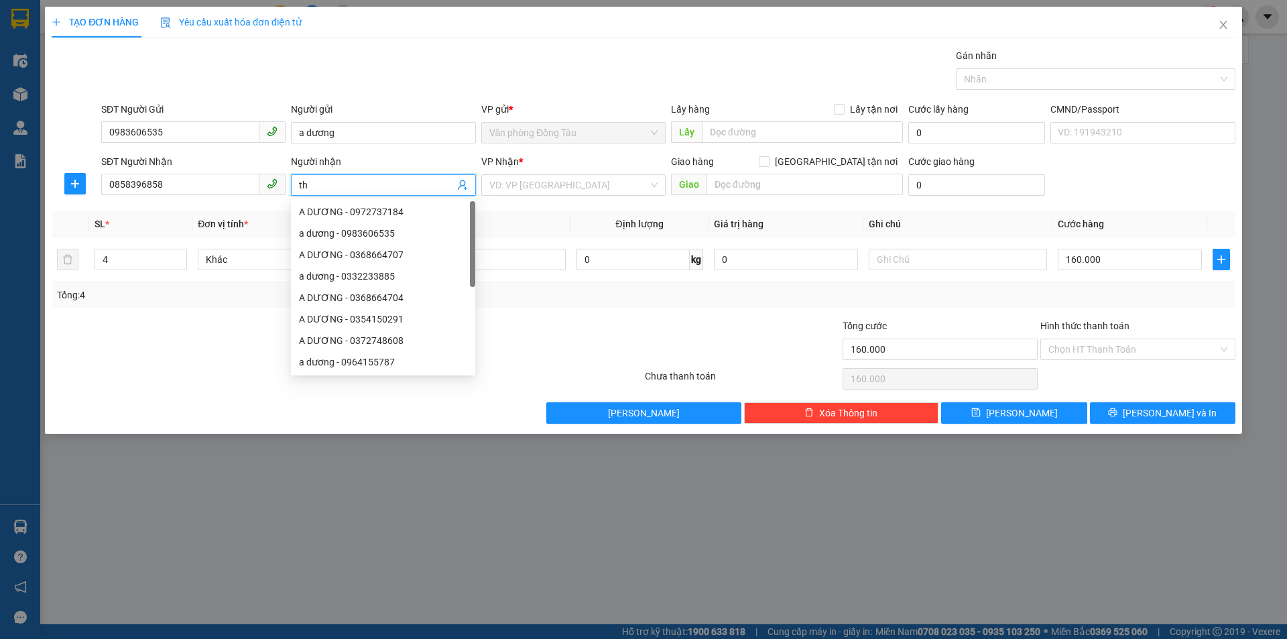
type input "t"
type input "a thịnh"
drag, startPoint x: 170, startPoint y: 125, endPoint x: 107, endPoint y: 131, distance: 63.3
click at [107, 131] on input "0983606535" at bounding box center [180, 131] width 158 height 21
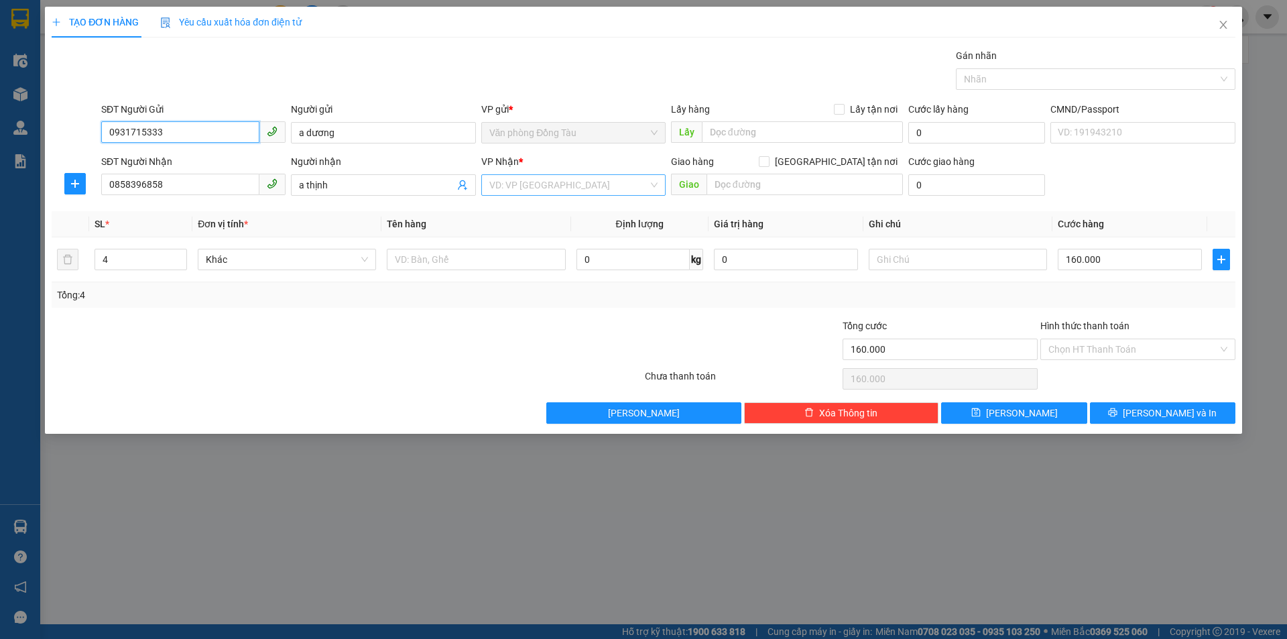
type input "0931715333"
click at [546, 185] on input "search" at bounding box center [568, 185] width 159 height 20
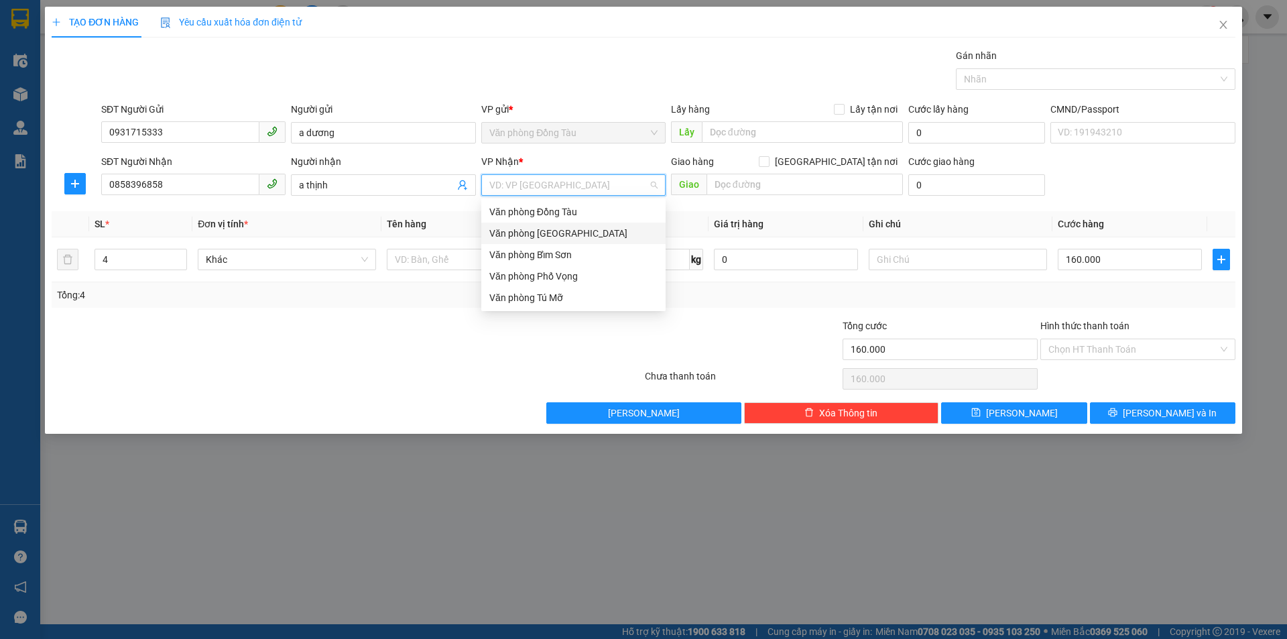
click at [577, 230] on div "Văn phòng [GEOGRAPHIC_DATA]" at bounding box center [573, 233] width 168 height 15
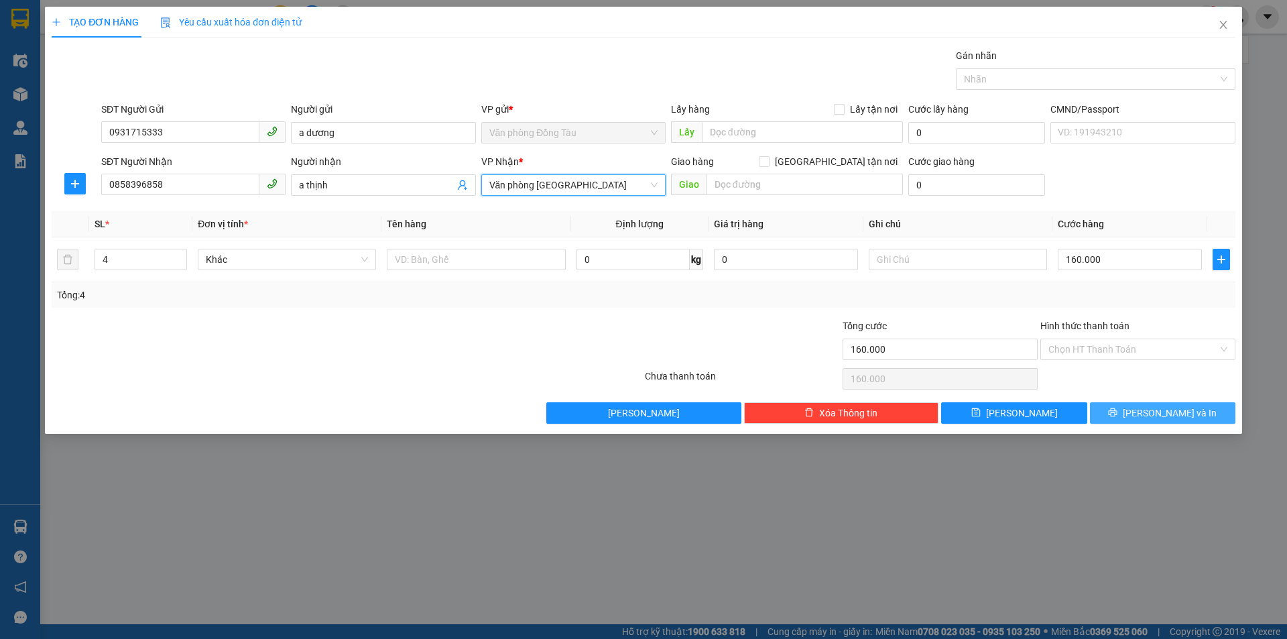
click at [1117, 414] on icon "printer" at bounding box center [1113, 412] width 9 height 9
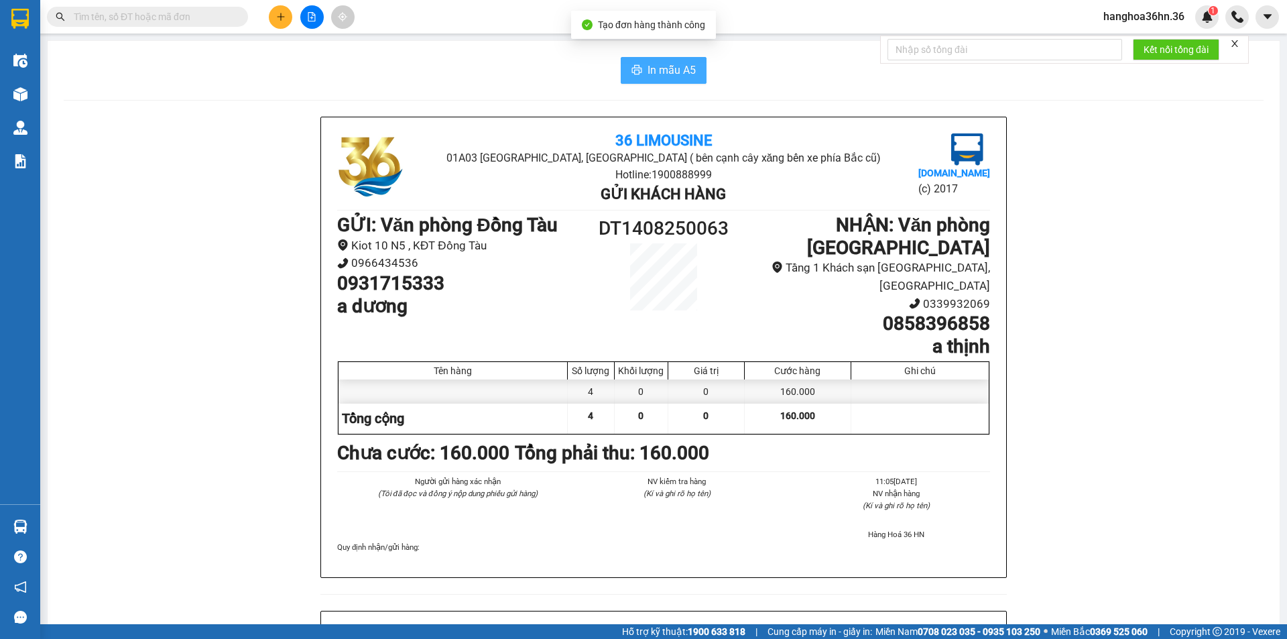
click at [656, 68] on span "In mẫu A5" at bounding box center [672, 70] width 48 height 17
click at [648, 65] on span "In mẫu A5" at bounding box center [672, 70] width 48 height 17
click at [675, 64] on span "In mẫu A5" at bounding box center [672, 70] width 48 height 17
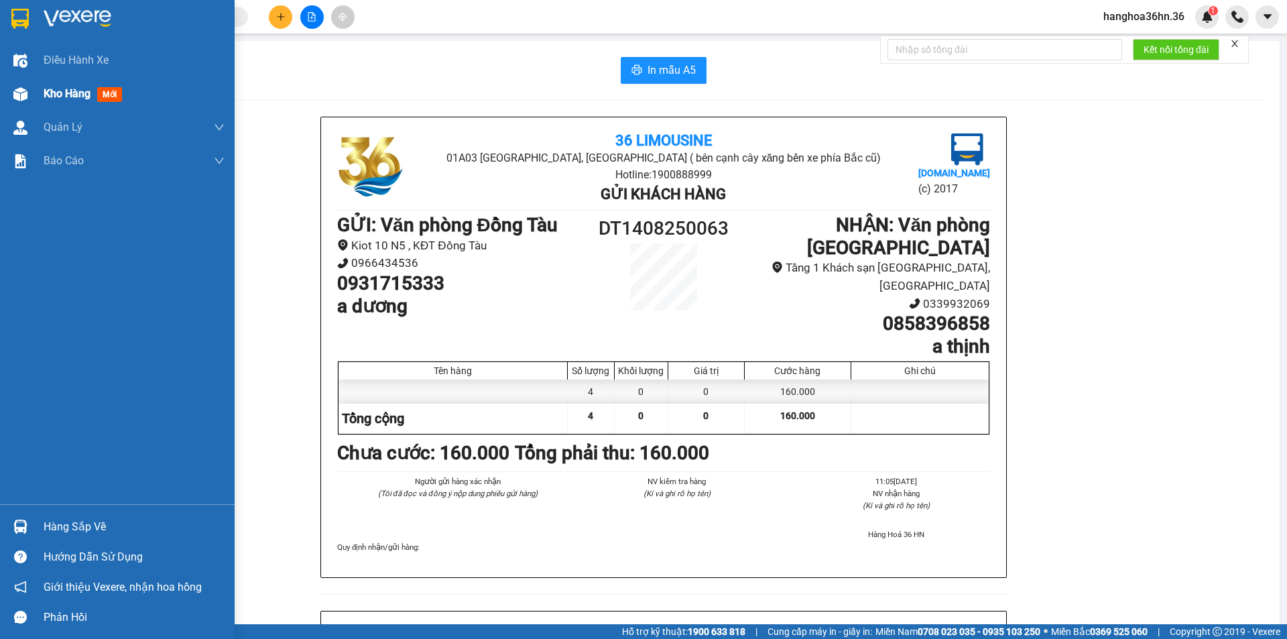
click at [66, 95] on span "Kho hàng" at bounding box center [67, 93] width 47 height 13
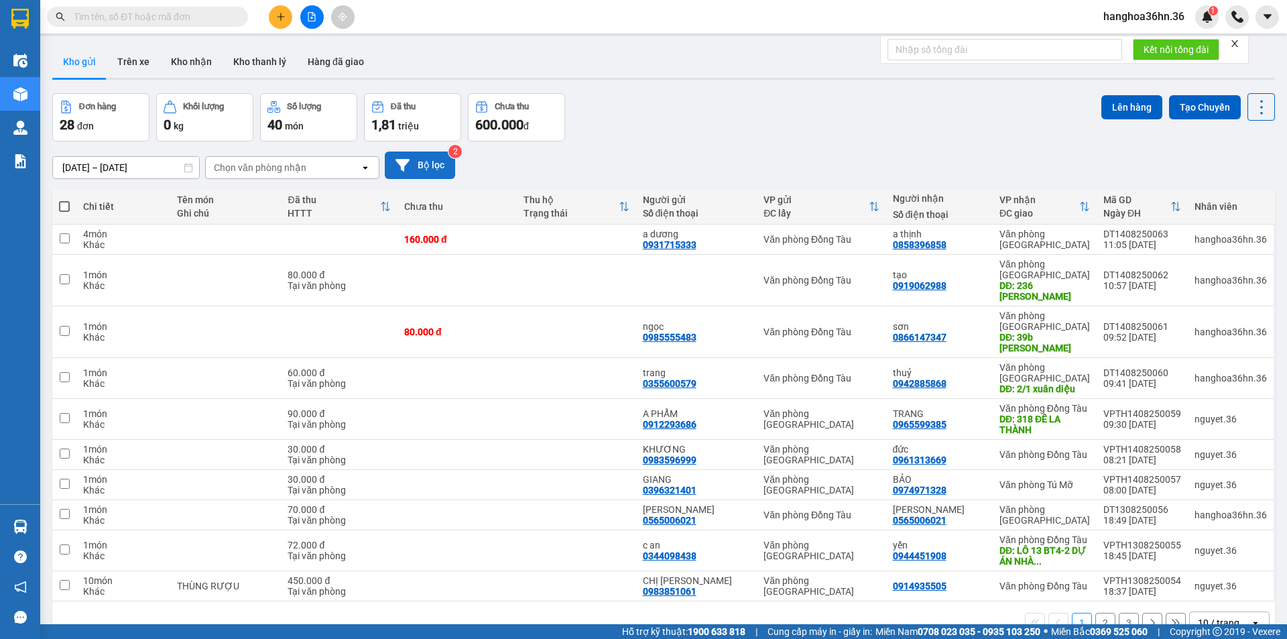
click at [413, 162] on button "Bộ lọc" at bounding box center [420, 164] width 70 height 27
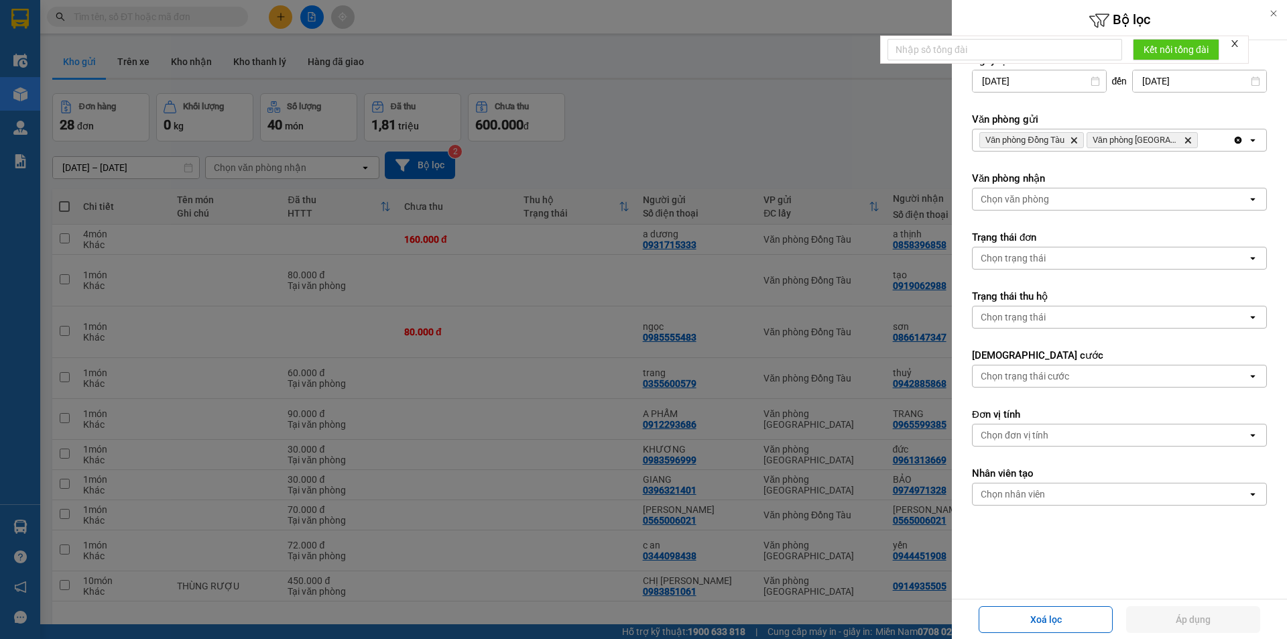
click at [548, 162] on div at bounding box center [643, 319] width 1287 height 639
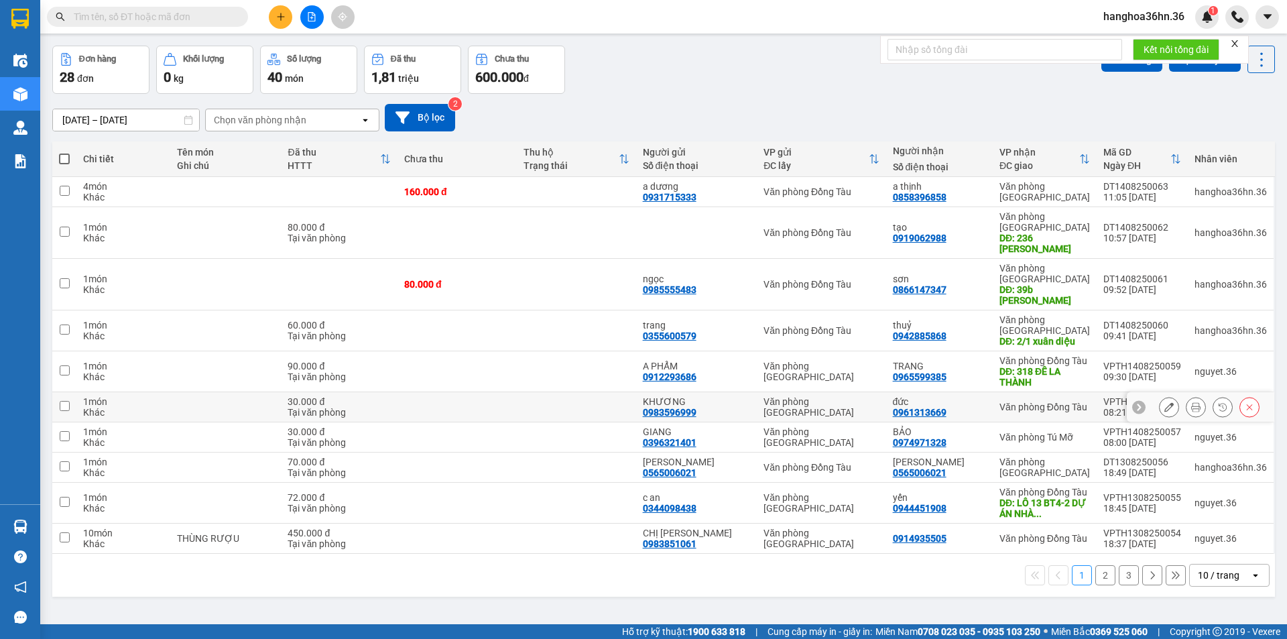
scroll to position [62, 0]
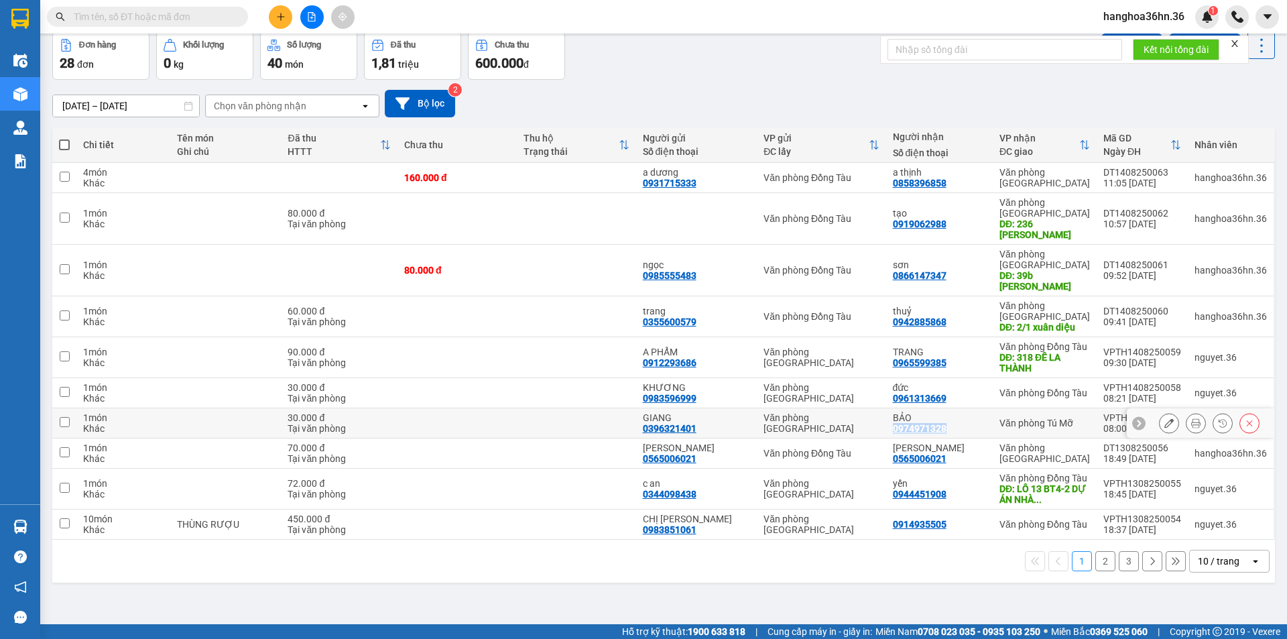
drag, startPoint x: 951, startPoint y: 428, endPoint x: 898, endPoint y: 426, distance: 53.0
click at [898, 426] on div "BẢO 0974971328" at bounding box center [939, 422] width 93 height 21
checkbox input "true"
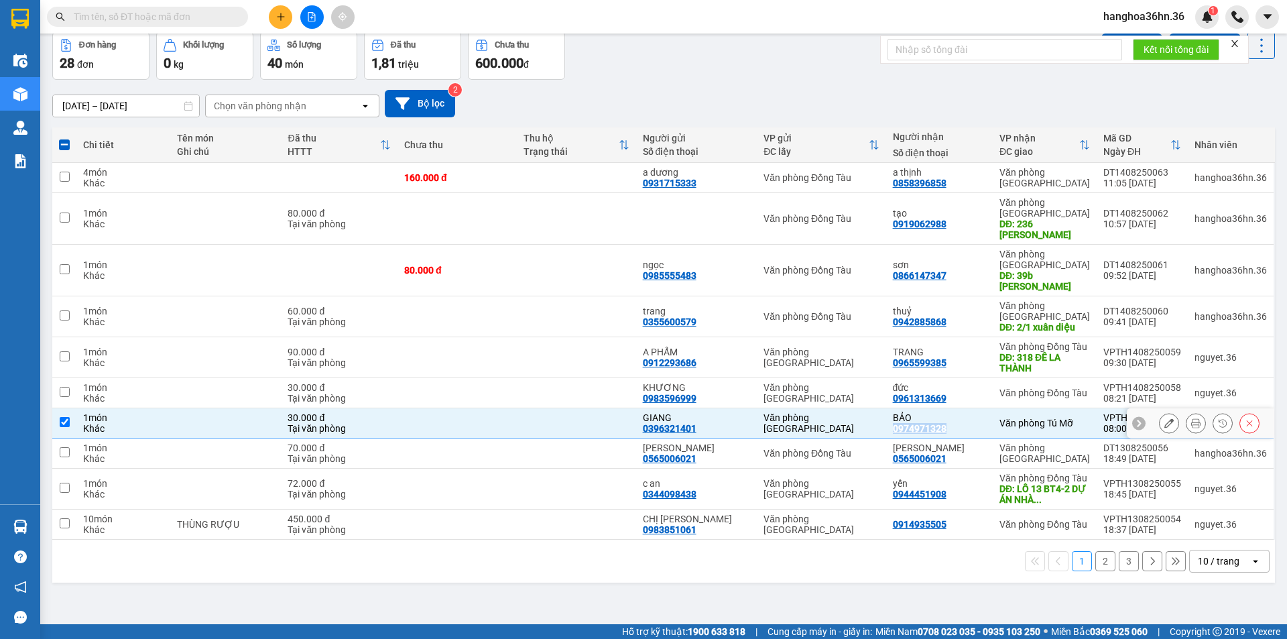
copy div "0974971328"
drag, startPoint x: 949, startPoint y: 398, endPoint x: 896, endPoint y: 395, distance: 53.0
click at [896, 395] on td "đức 0961313669" at bounding box center [939, 393] width 107 height 30
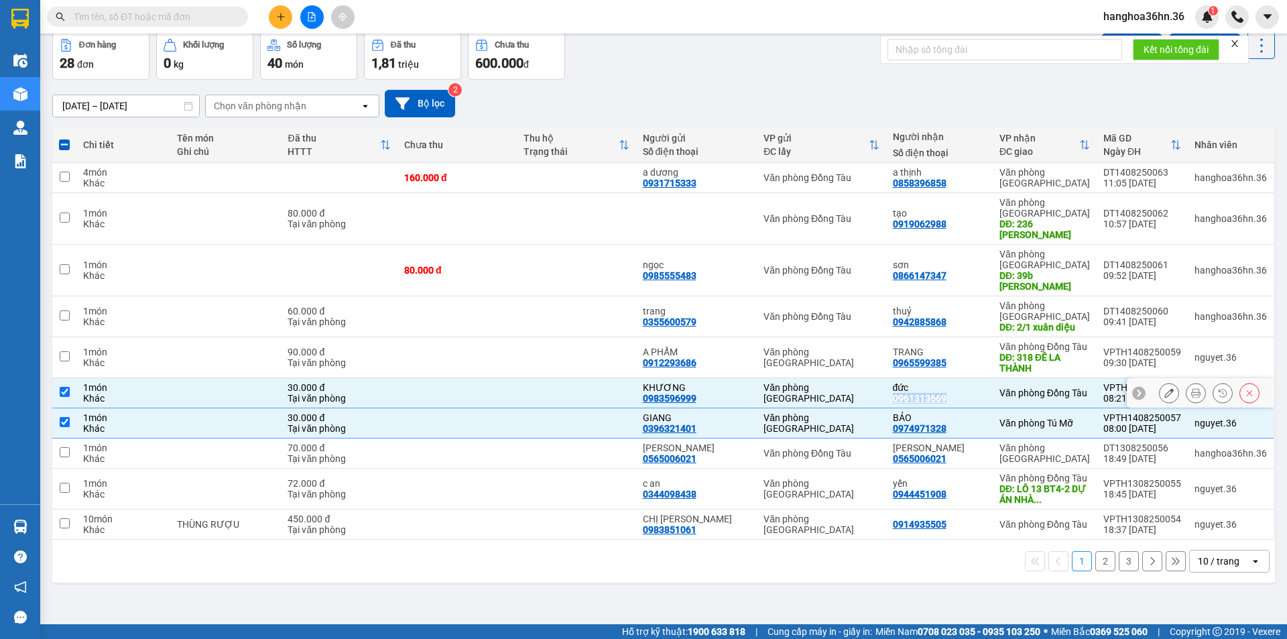
copy div "0961313669"
click at [570, 390] on td at bounding box center [576, 393] width 119 height 30
checkbox input "false"
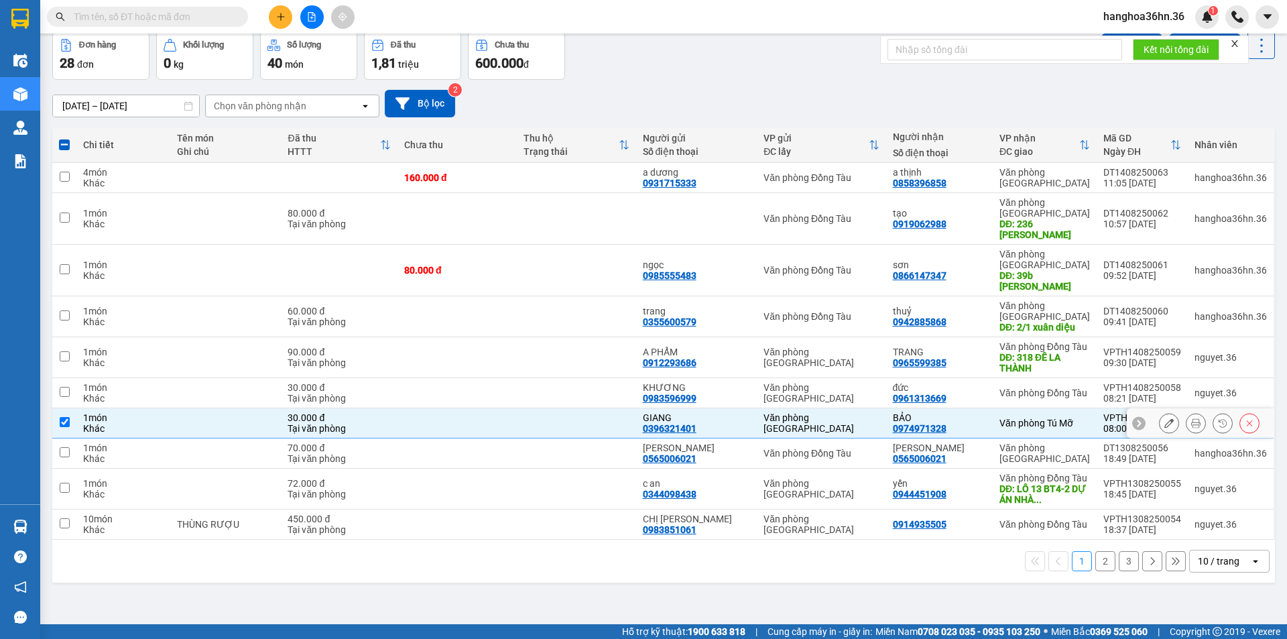
drag, startPoint x: 569, startPoint y: 426, endPoint x: 601, endPoint y: 429, distance: 31.6
click at [570, 426] on td at bounding box center [576, 423] width 119 height 30
checkbox input "false"
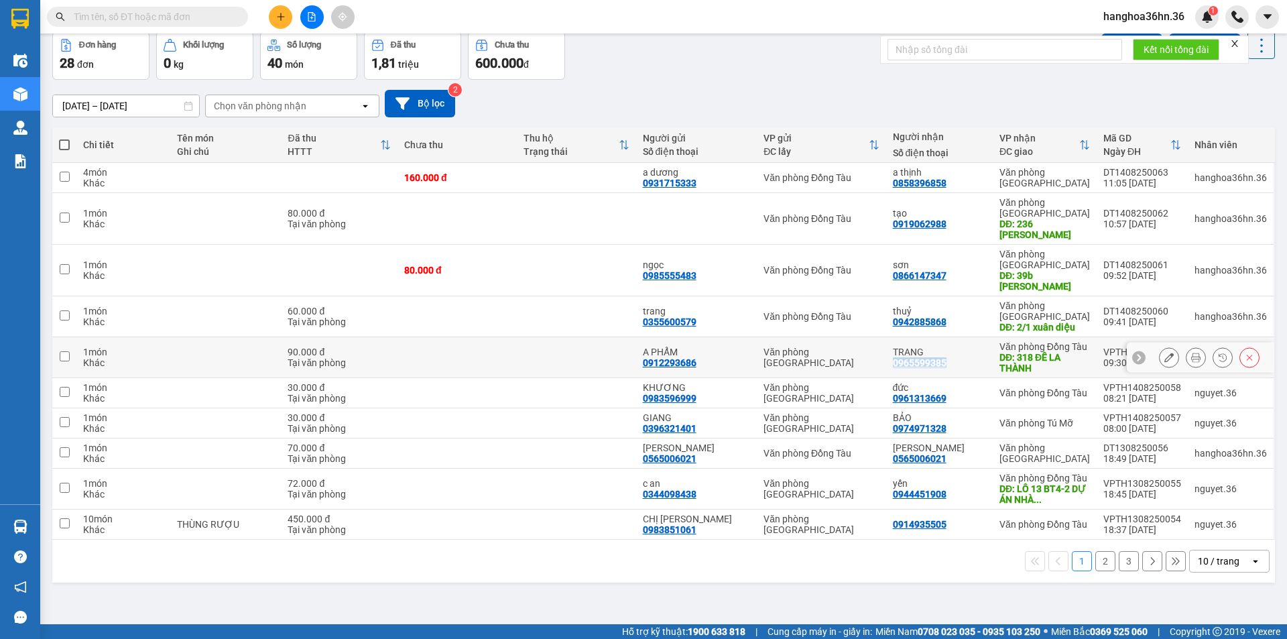
drag, startPoint x: 951, startPoint y: 360, endPoint x: 897, endPoint y: 360, distance: 53.6
click at [897, 360] on div "TRANG 0965599385" at bounding box center [939, 357] width 93 height 21
checkbox input "true"
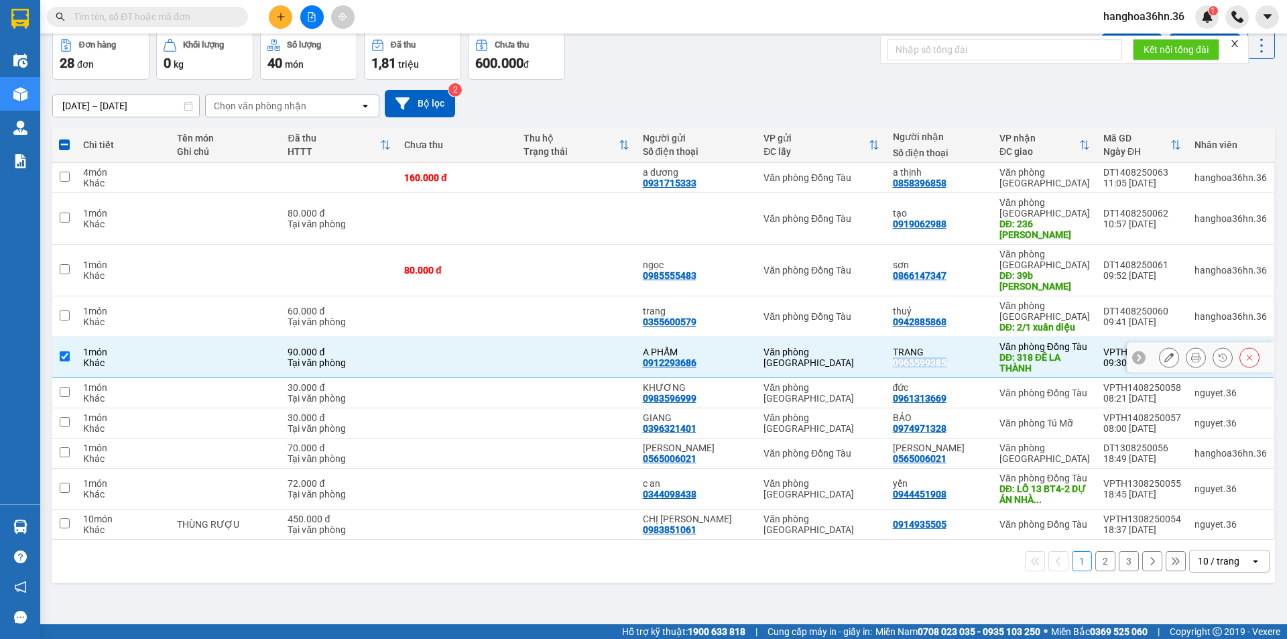
copy div "0965599385"
click at [455, 335] on td at bounding box center [457, 316] width 119 height 41
checkbox input "true"
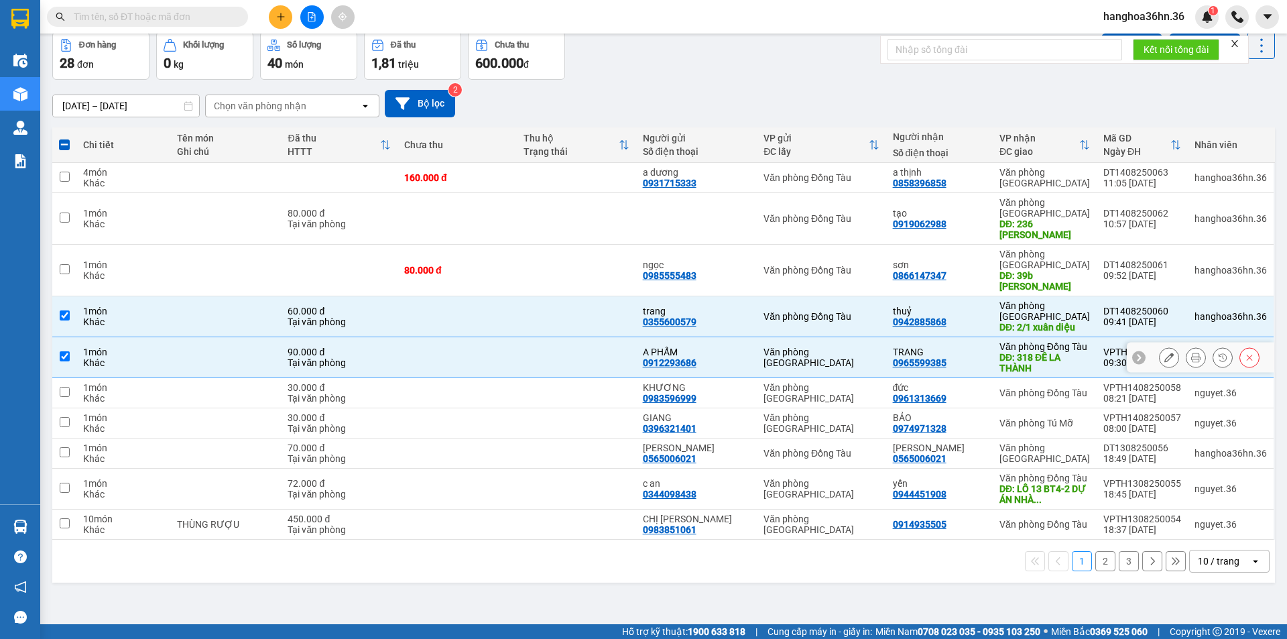
click at [463, 360] on td at bounding box center [457, 357] width 119 height 41
checkbox input "false"
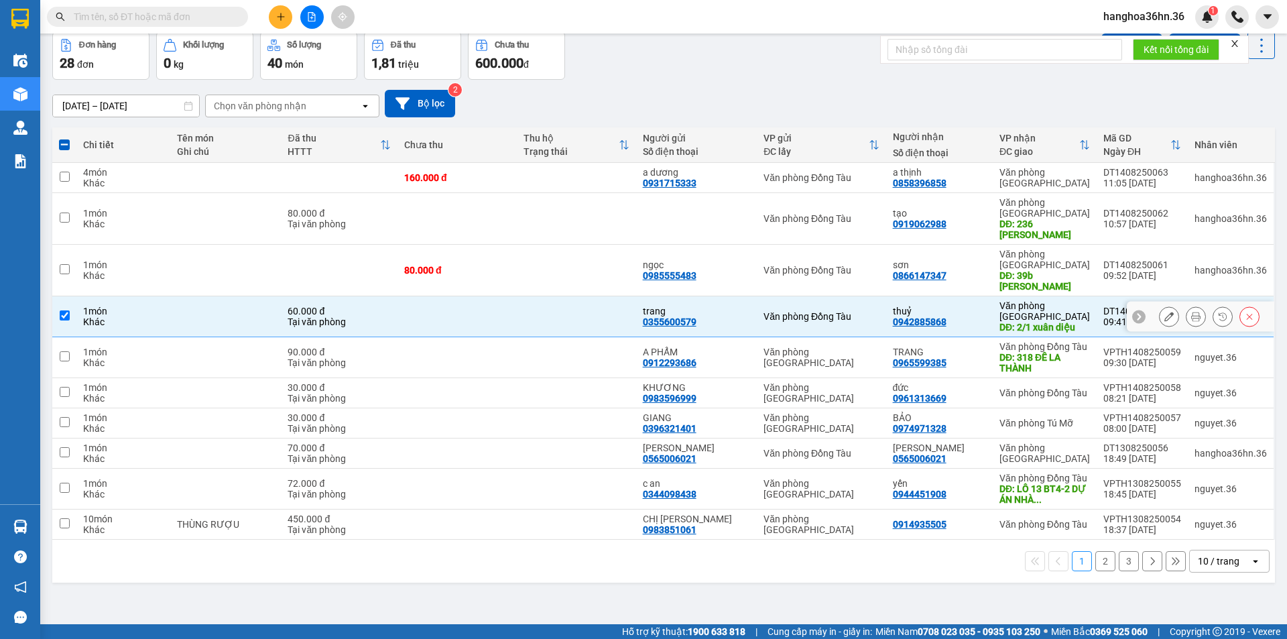
click at [580, 322] on td at bounding box center [576, 316] width 119 height 41
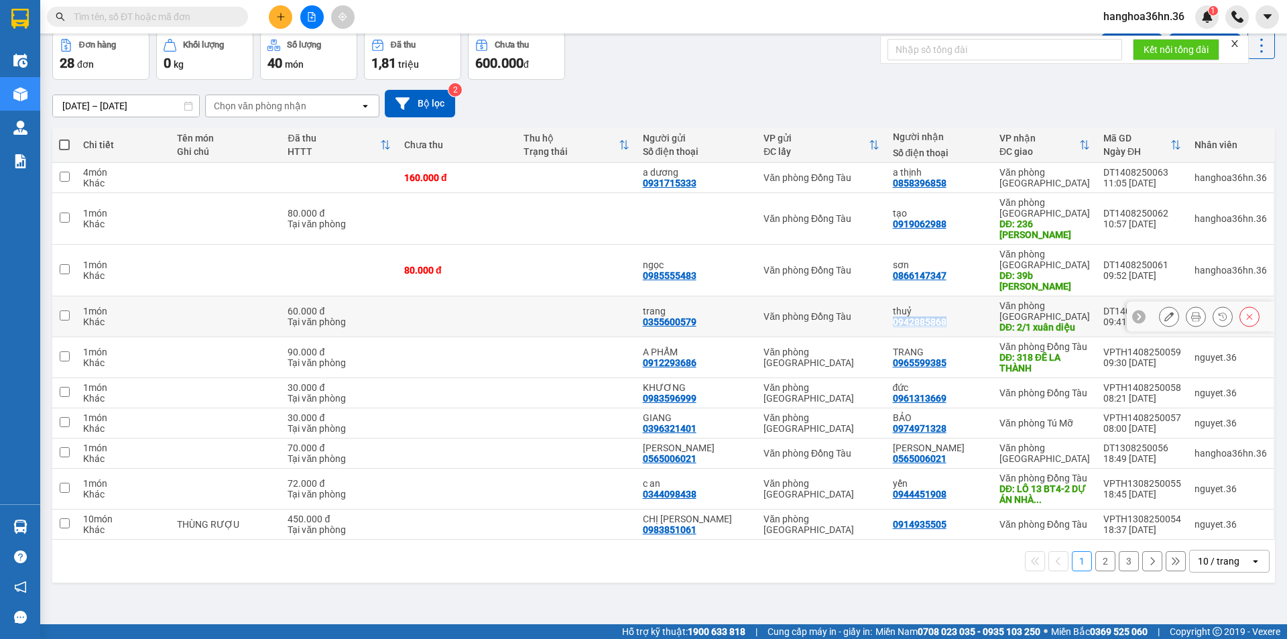
drag, startPoint x: 951, startPoint y: 323, endPoint x: 897, endPoint y: 322, distance: 54.3
click at [897, 322] on div "thuỷ 0942885868" at bounding box center [939, 316] width 93 height 21
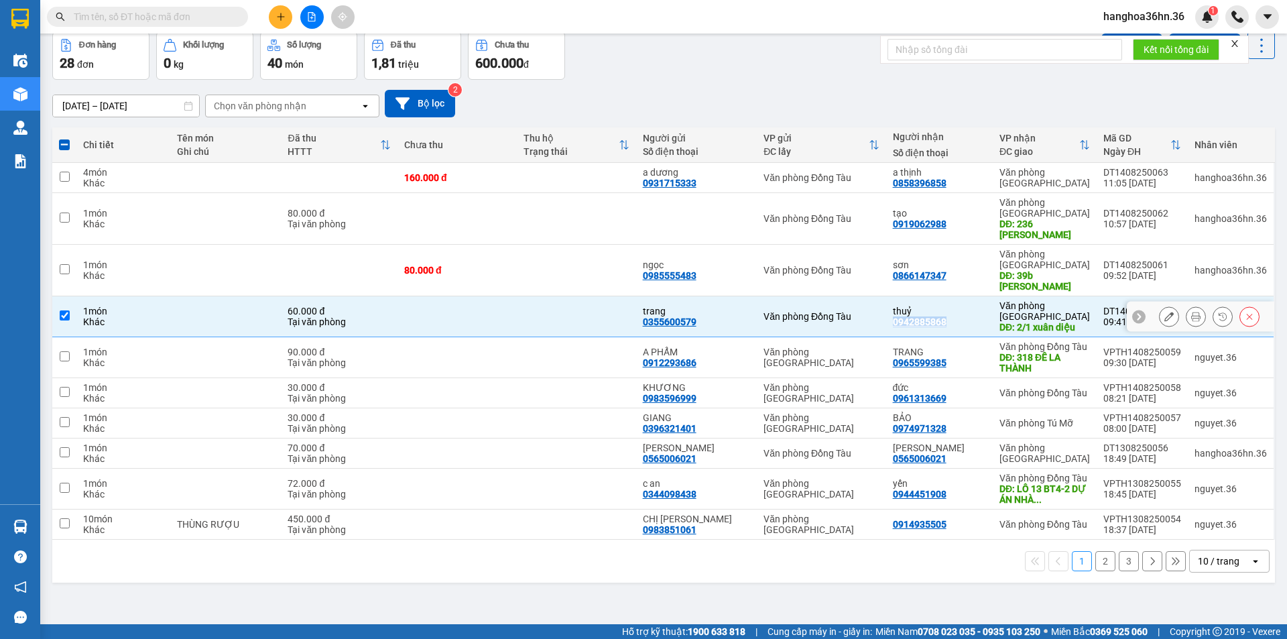
copy div "0942885868"
click at [543, 323] on td at bounding box center [576, 316] width 119 height 41
checkbox input "false"
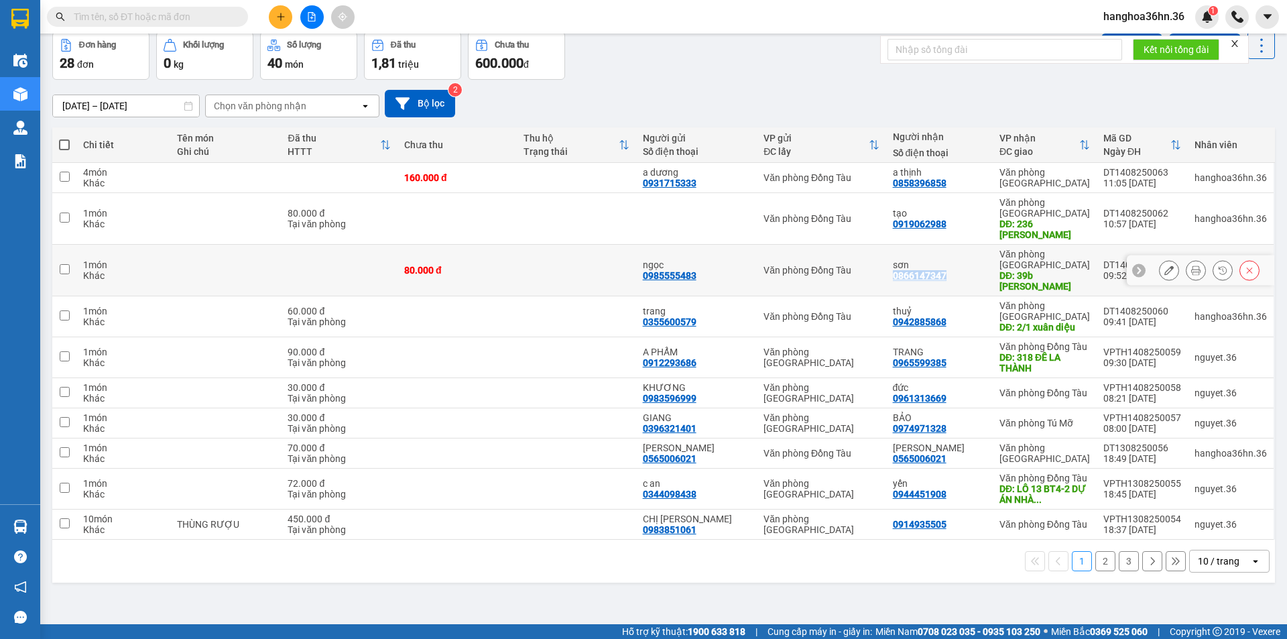
drag, startPoint x: 936, startPoint y: 274, endPoint x: 899, endPoint y: 273, distance: 37.5
click at [899, 273] on div "sơn 0866147347" at bounding box center [939, 269] width 93 height 21
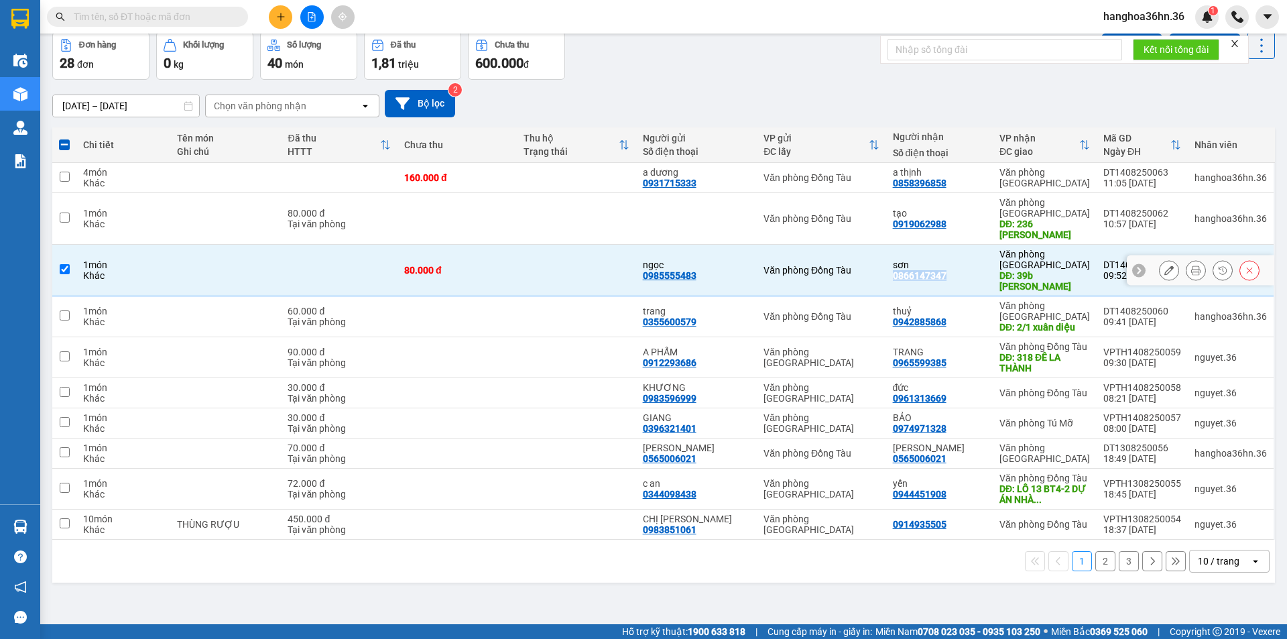
copy div "0866147347"
click at [540, 263] on td at bounding box center [576, 271] width 119 height 52
checkbox input "false"
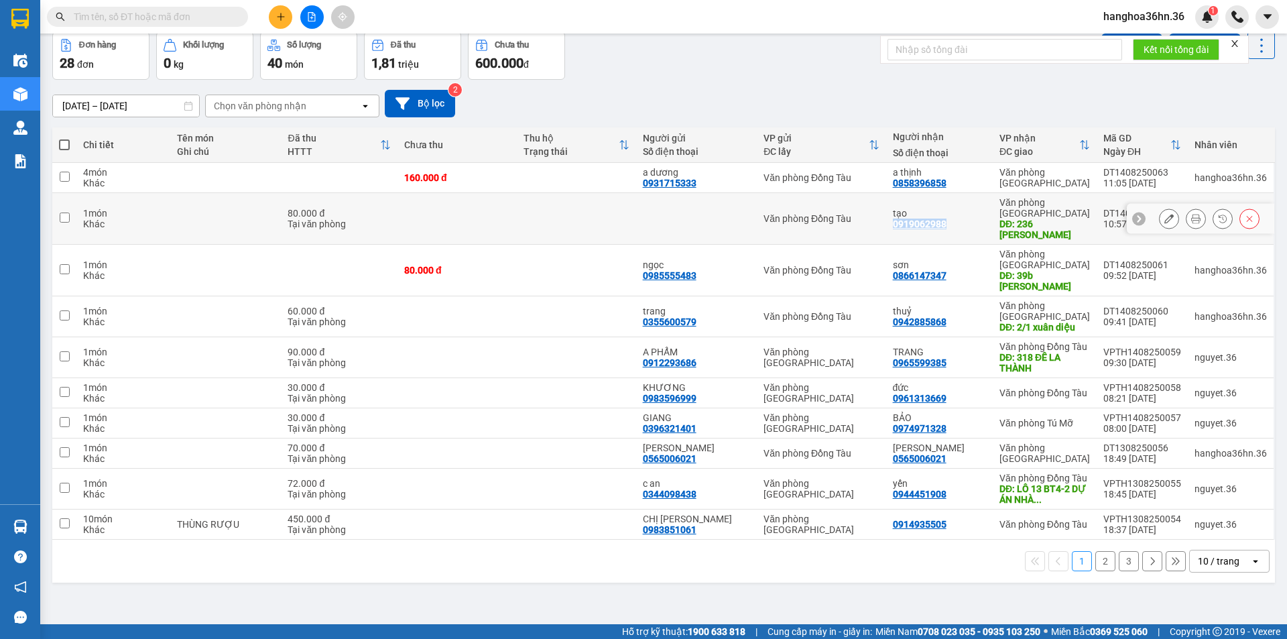
drag, startPoint x: 951, startPoint y: 222, endPoint x: 896, endPoint y: 221, distance: 55.6
click at [896, 221] on td "tạo 0919062988" at bounding box center [939, 219] width 107 height 52
checkbox input "true"
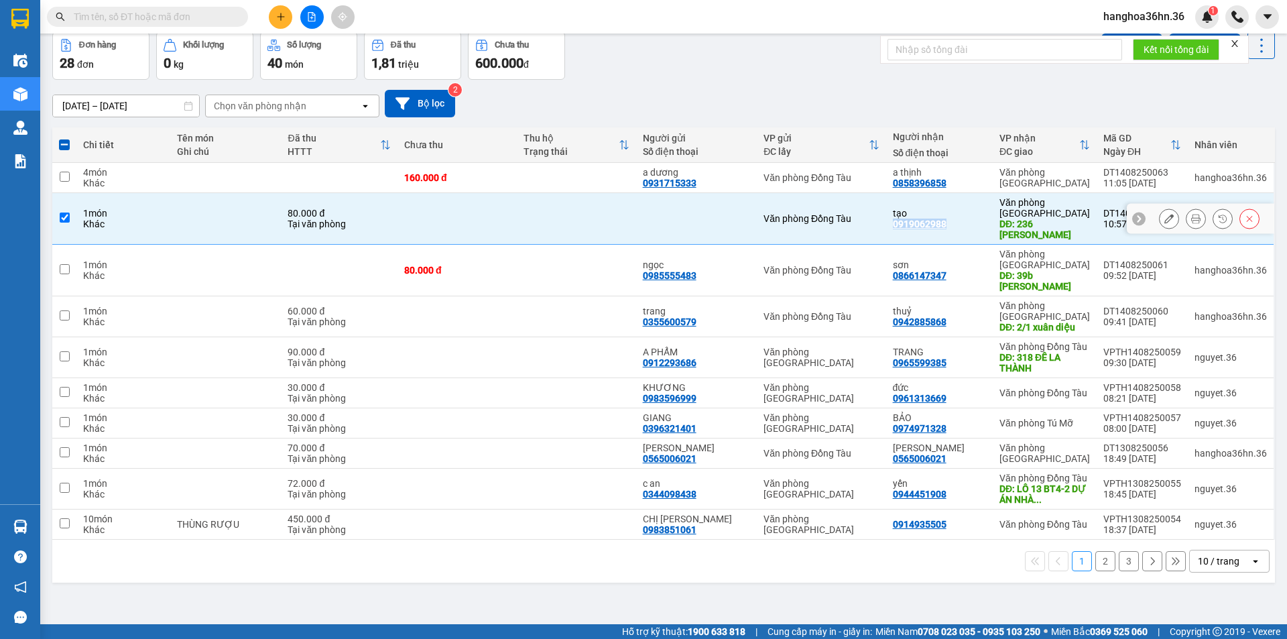
copy div "0919062988"
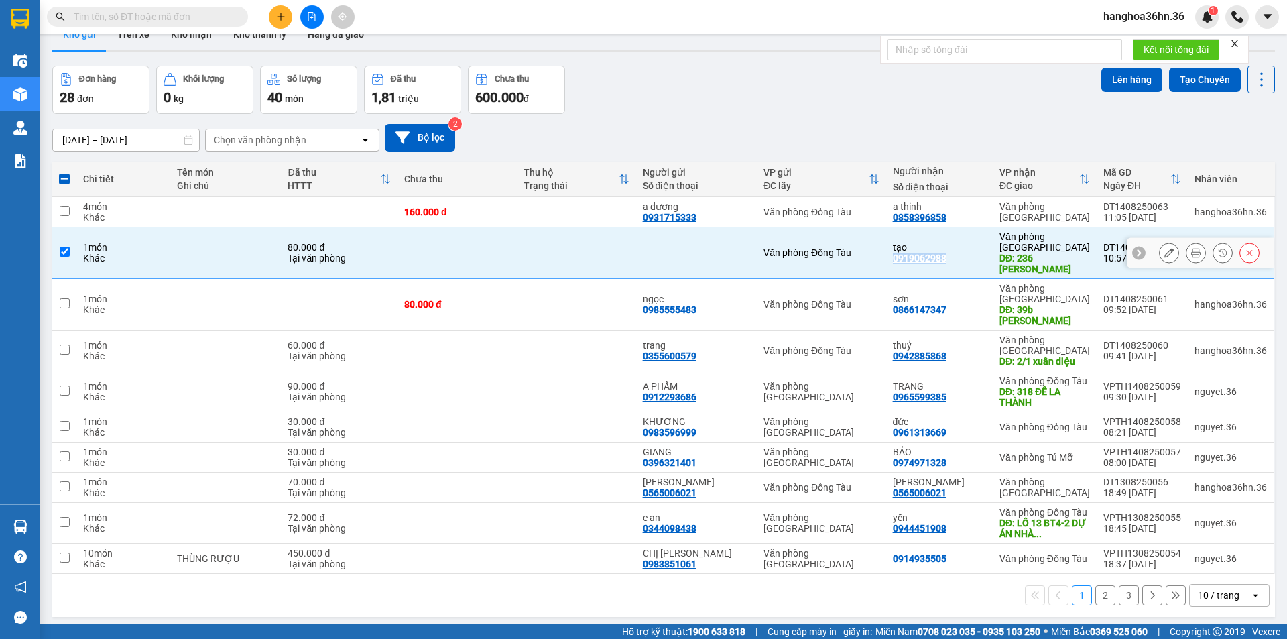
scroll to position [0, 0]
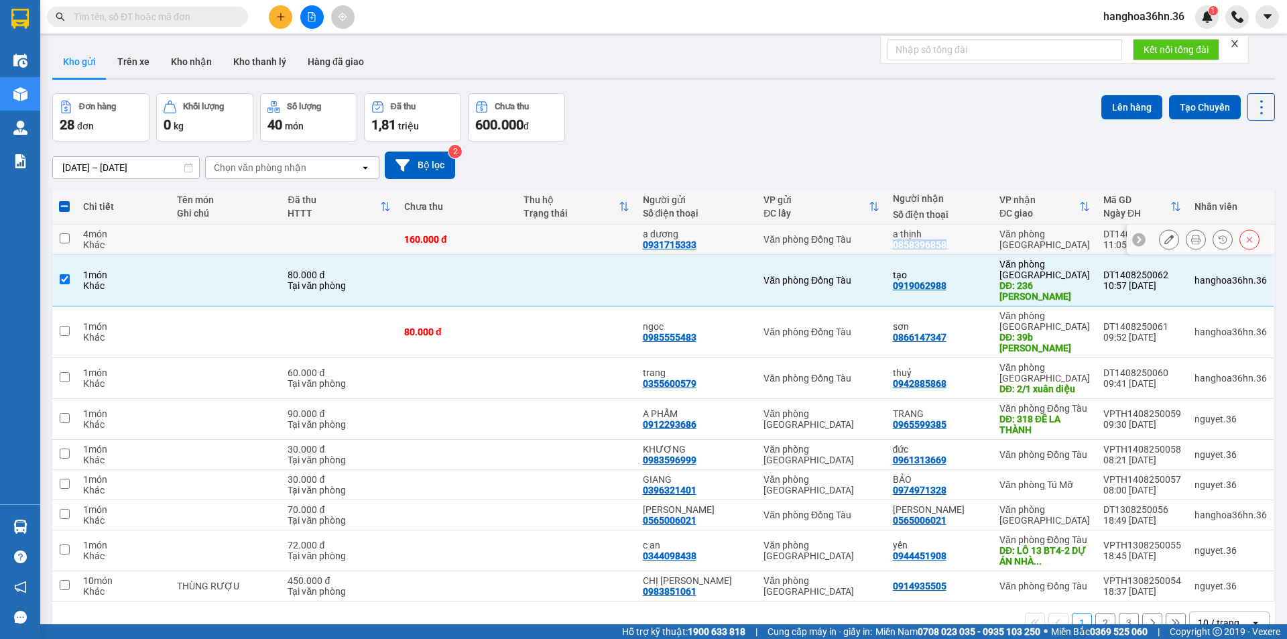
drag, startPoint x: 949, startPoint y: 245, endPoint x: 897, endPoint y: 244, distance: 51.6
click at [897, 244] on div "a thịnh 0858396858" at bounding box center [939, 239] width 93 height 21
checkbox input "true"
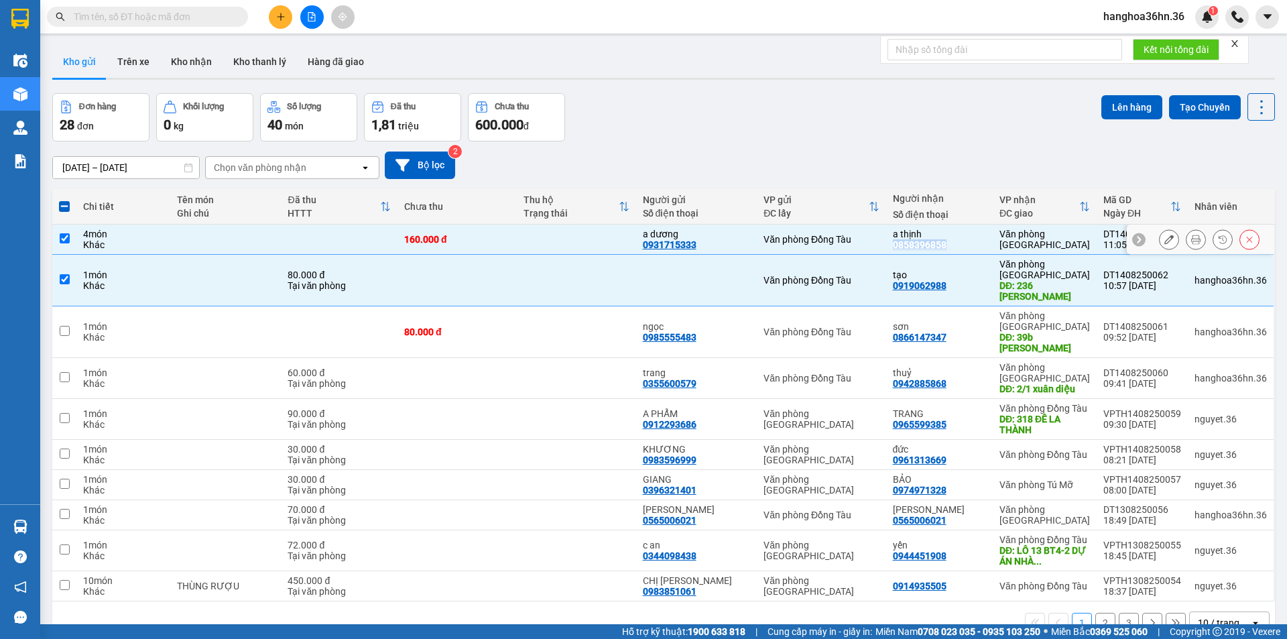
copy div "0858396858"
click at [969, 427] on div "TRANG 0965599385" at bounding box center [939, 418] width 93 height 21
checkbox input "true"
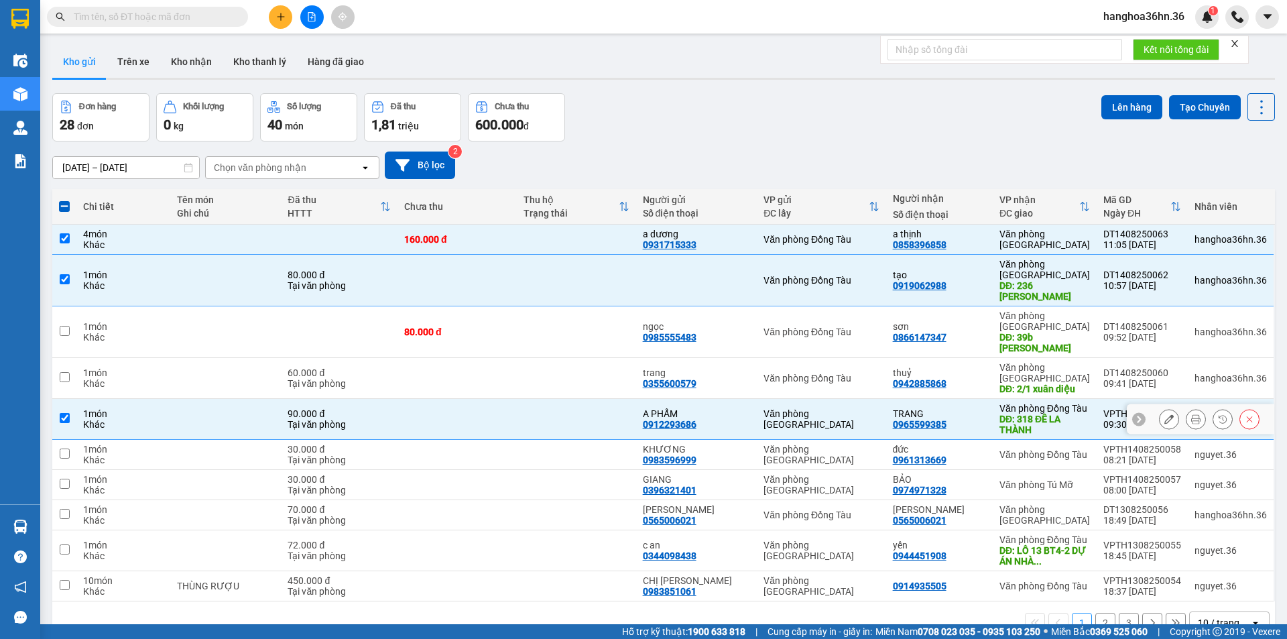
click at [1164, 422] on icon at bounding box center [1168, 418] width 9 height 9
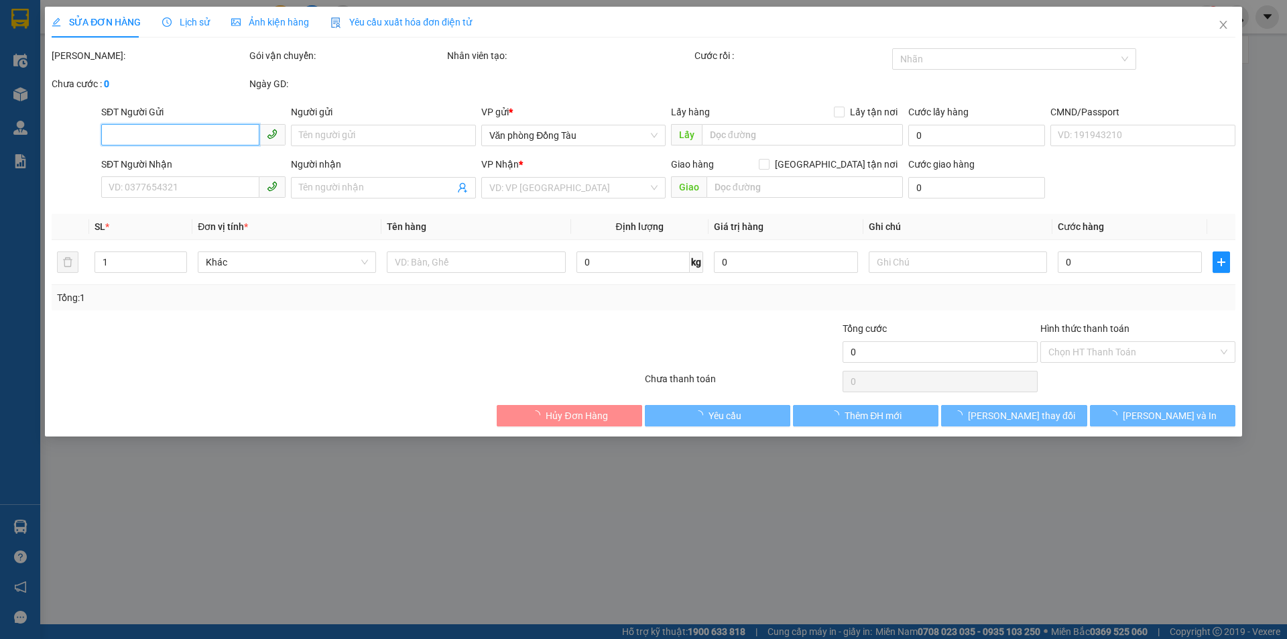
type input "0912293686"
type input "A PHẨM"
type input "0965599385"
type input "TRANG"
type input "318 ĐÊ LA THÀNH"
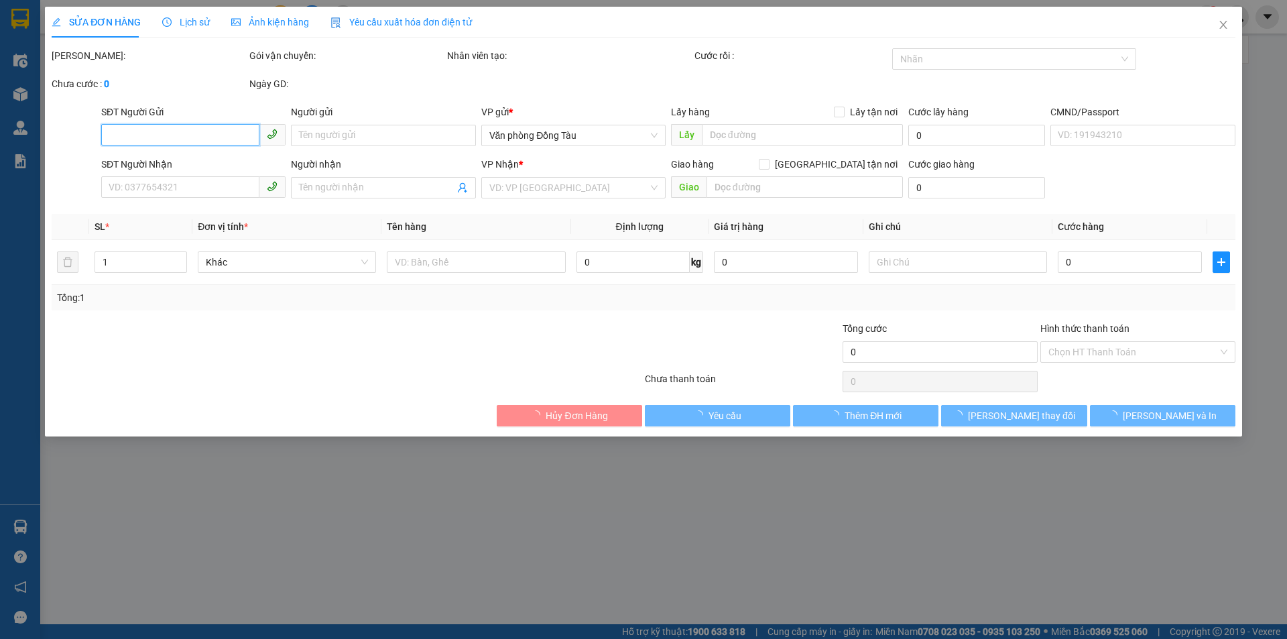
type input "60.000"
type input "90.000"
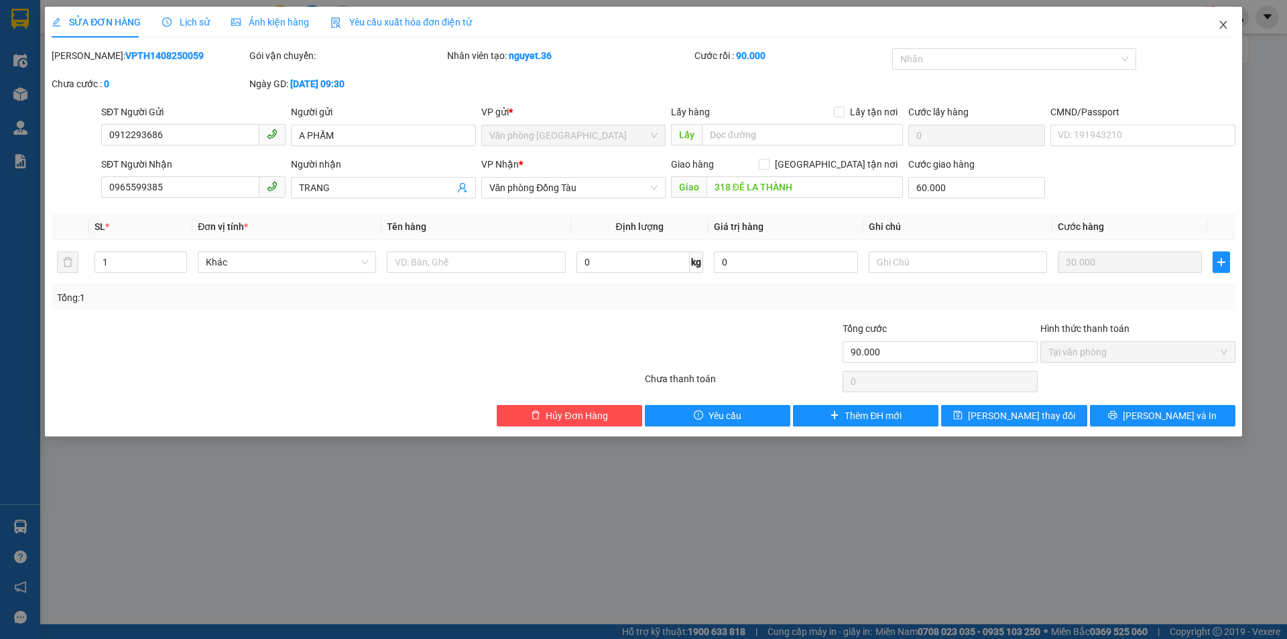
click at [1228, 20] on icon "close" at bounding box center [1223, 24] width 11 height 11
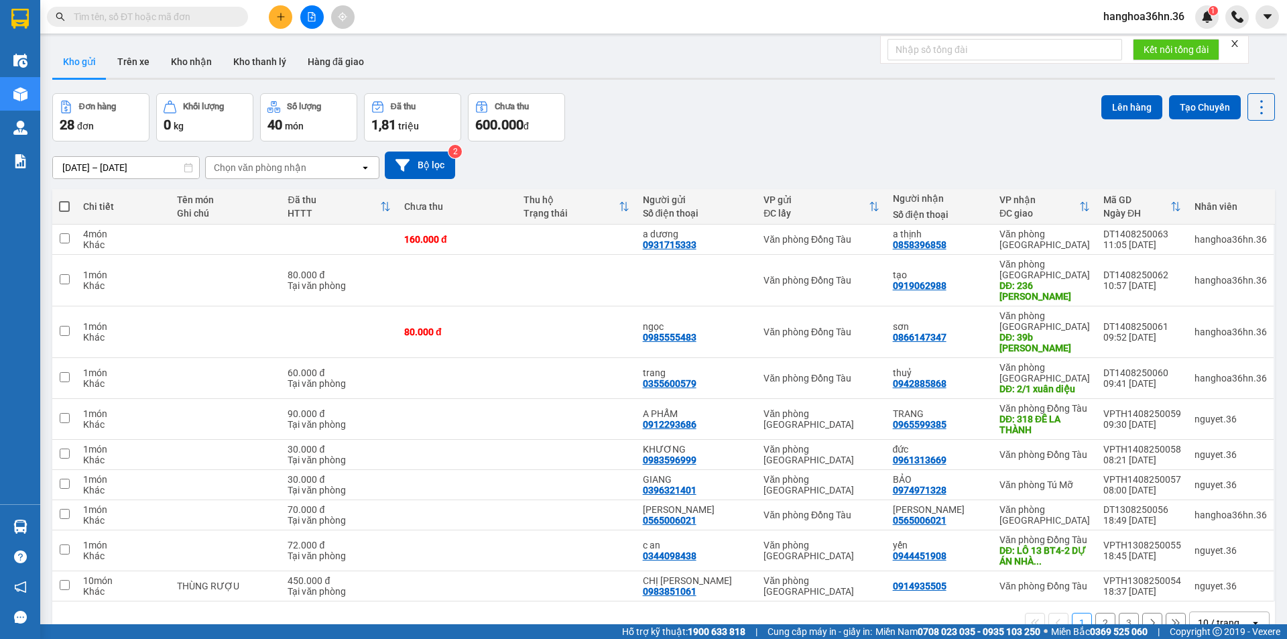
click at [282, 13] on icon "plus" at bounding box center [280, 16] width 9 height 9
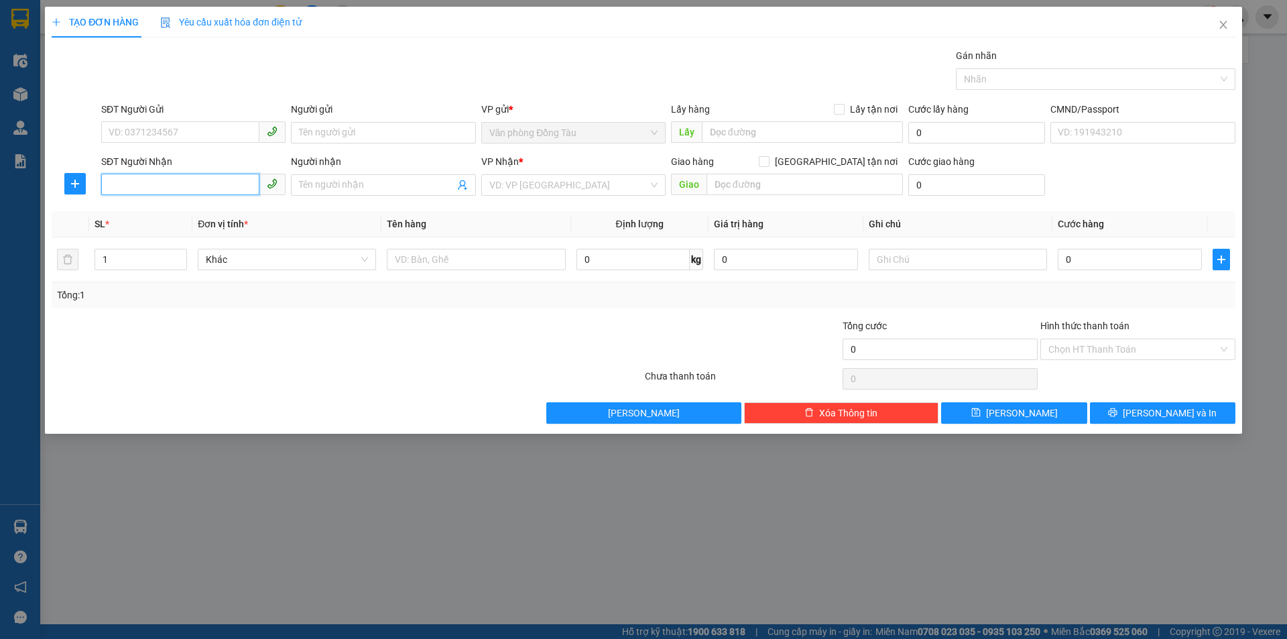
click at [186, 184] on input "SĐT Người Nhận" at bounding box center [180, 184] width 158 height 21
click at [335, 178] on input "Người nhận" at bounding box center [376, 185] width 155 height 15
type input "hoàng lan"
click at [576, 182] on input "search" at bounding box center [568, 185] width 159 height 20
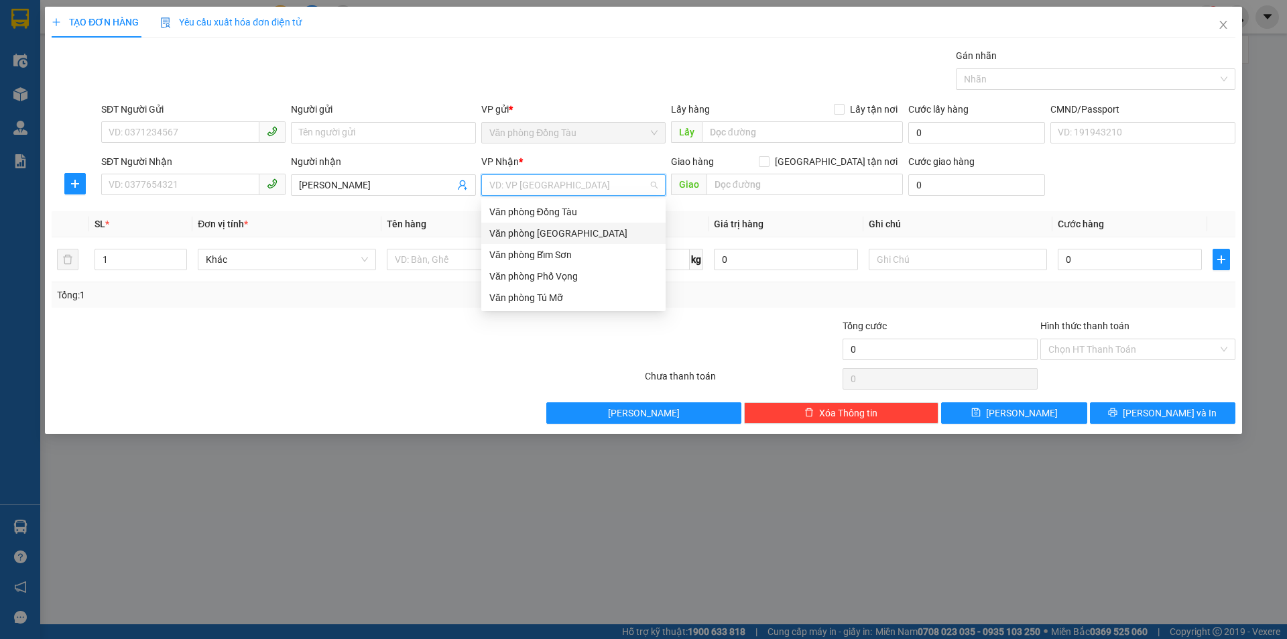
click at [566, 229] on div "Văn phòng [GEOGRAPHIC_DATA]" at bounding box center [573, 233] width 168 height 15
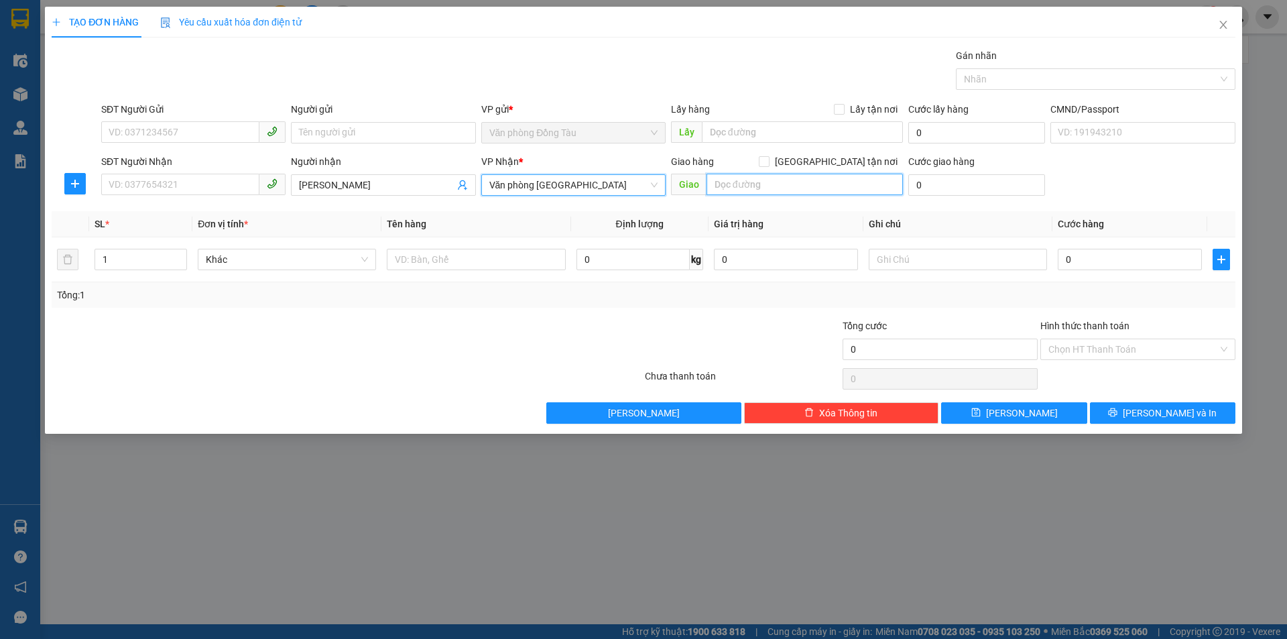
click at [796, 186] on input "text" at bounding box center [805, 184] width 196 height 21
click at [162, 179] on input "SĐT Người Nhận" at bounding box center [180, 184] width 158 height 21
type input "0979205818"
click at [799, 180] on input "text" at bounding box center [805, 184] width 196 height 21
click at [769, 185] on input "35 nguyeexn công duẩn" at bounding box center [805, 184] width 196 height 21
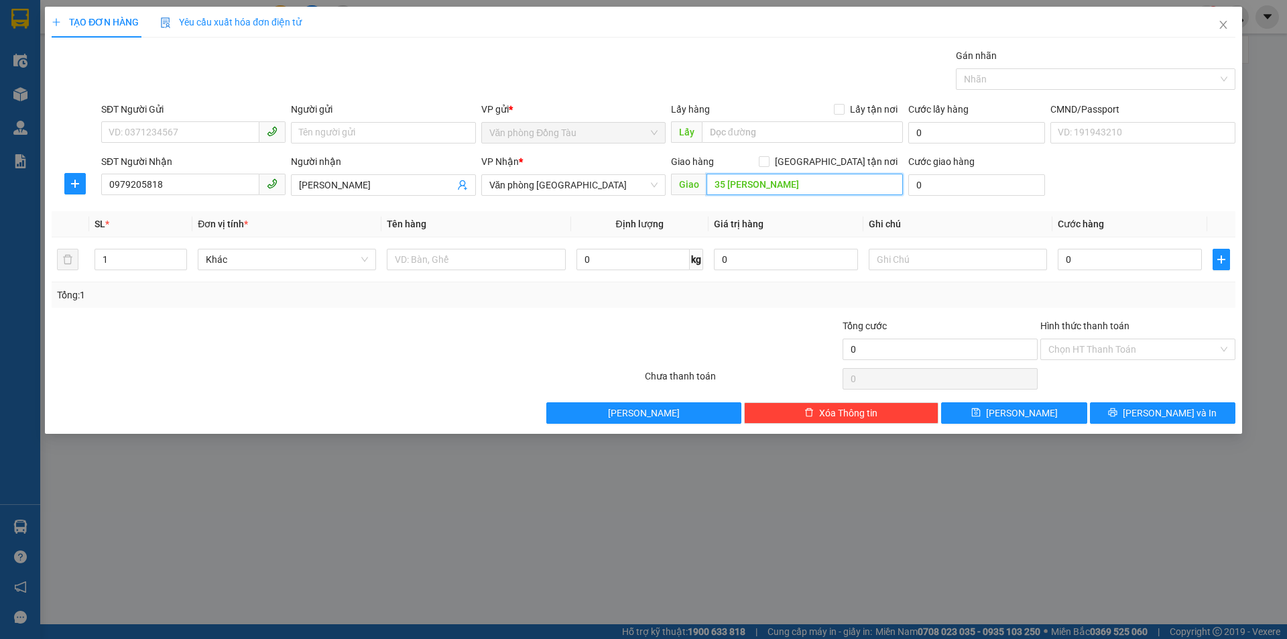
click at [825, 186] on input "35 nguyễn công duẩn" at bounding box center [805, 184] width 196 height 21
type input "35 nguyễn công duẩn"
click at [1089, 257] on input "0" at bounding box center [1130, 259] width 144 height 21
type input "3"
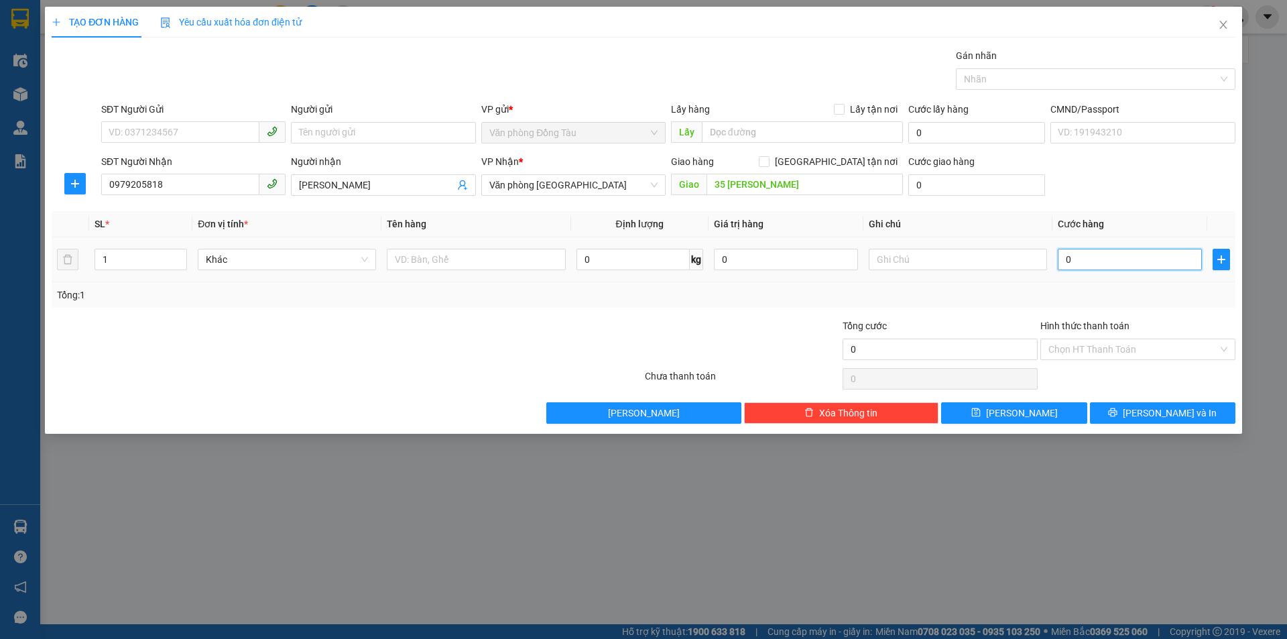
type input "3"
type input "30"
type input "300"
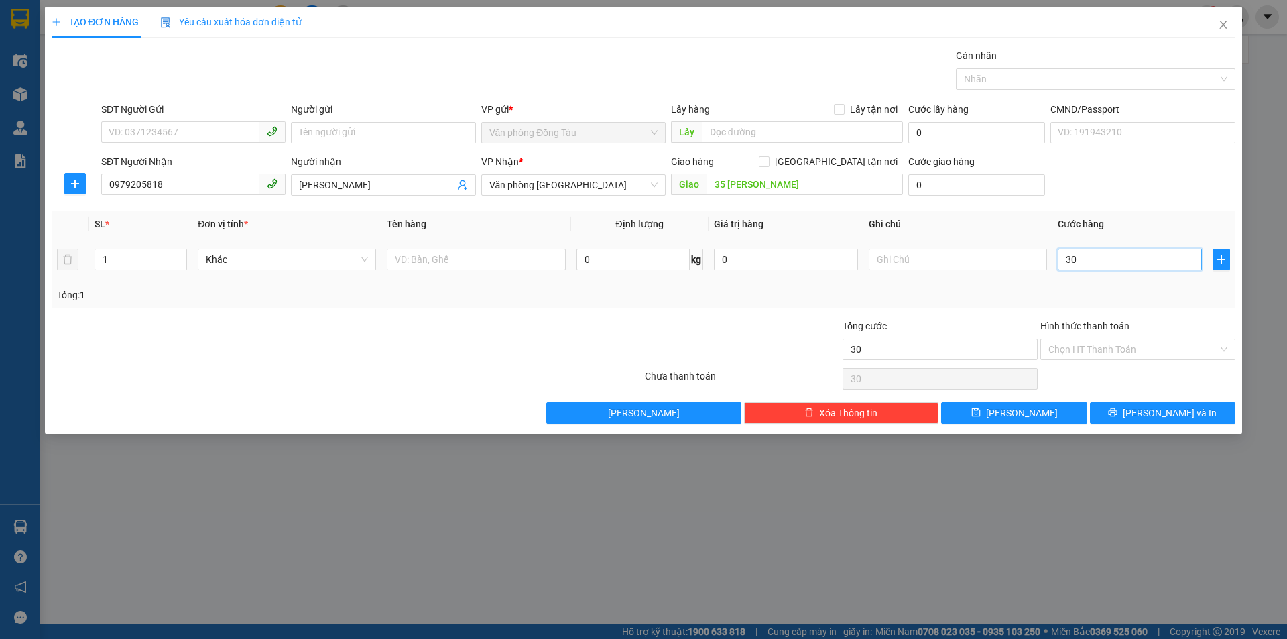
type input "300"
type input "3.000"
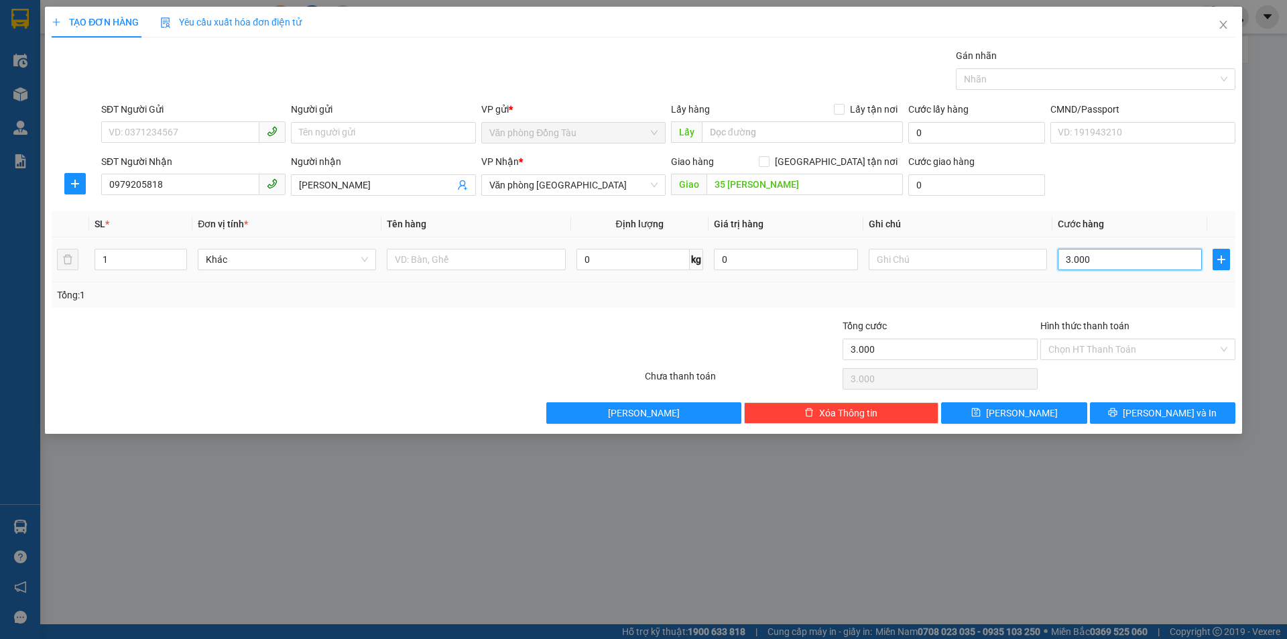
type input "30.000"
click at [926, 175] on input "0" at bounding box center [976, 184] width 137 height 21
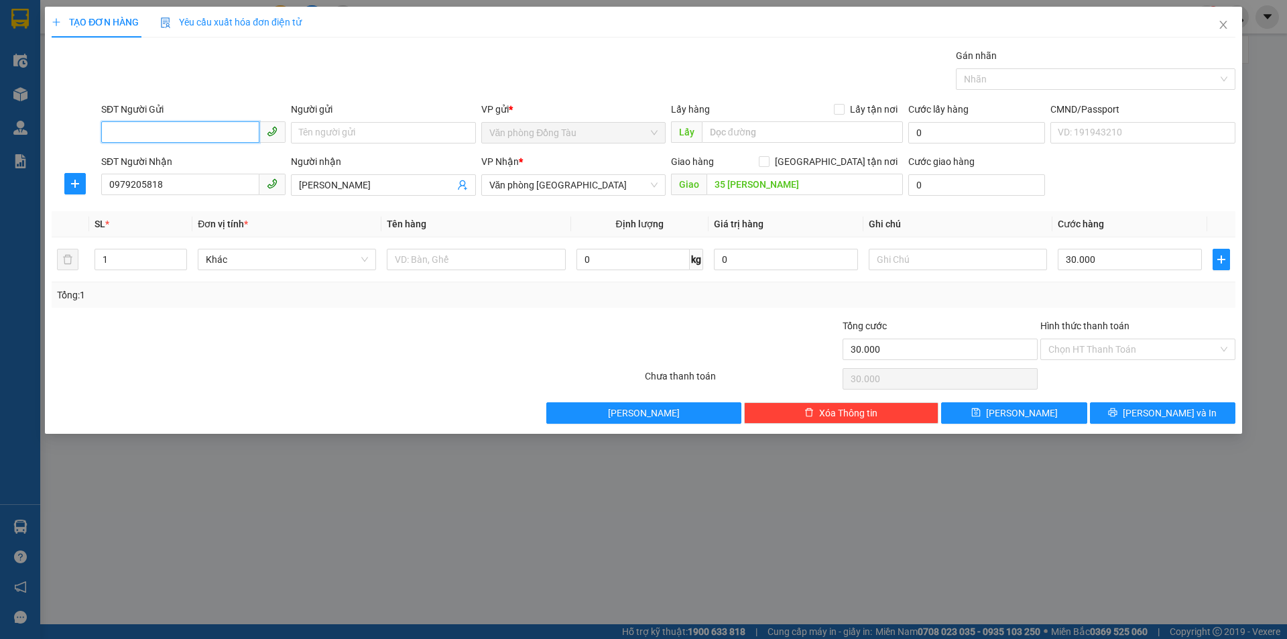
drag, startPoint x: 178, startPoint y: 135, endPoint x: 184, endPoint y: 134, distance: 6.7
click at [184, 134] on input "SĐT Người Gửi" at bounding box center [180, 131] width 158 height 21
type input "0988084833"
click at [381, 135] on input "Người gửi" at bounding box center [383, 132] width 184 height 21
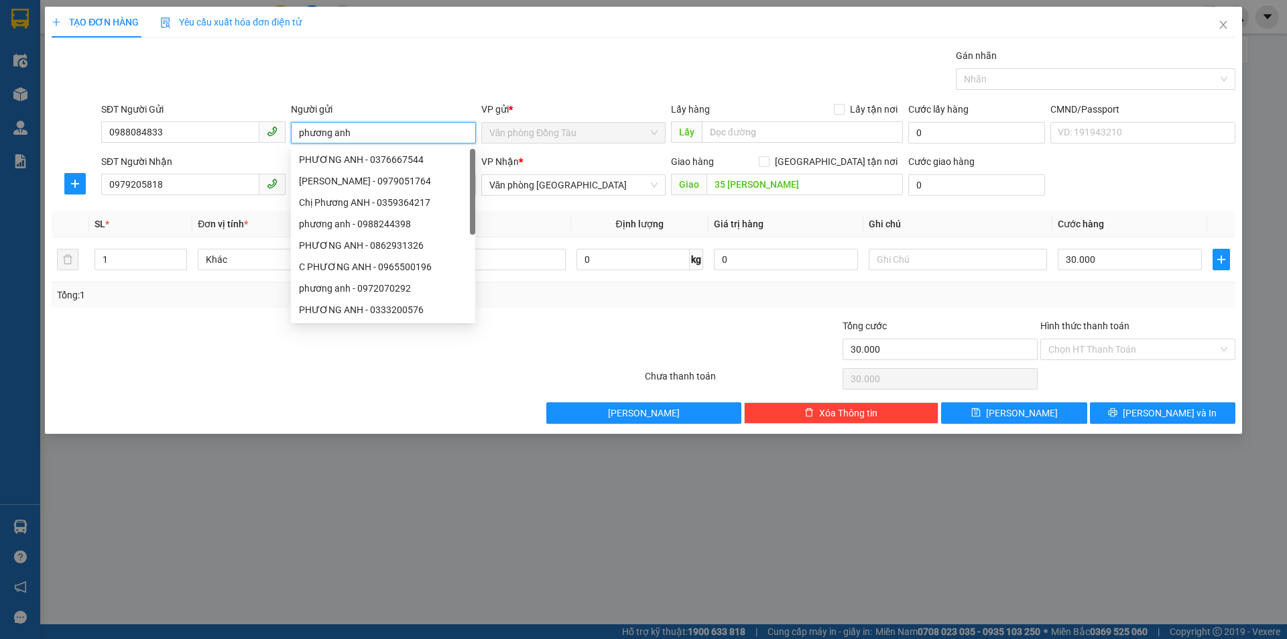
type input "phương anh"
click at [531, 60] on div "Gán nhãn Nhãn" at bounding box center [669, 71] width 1140 height 47
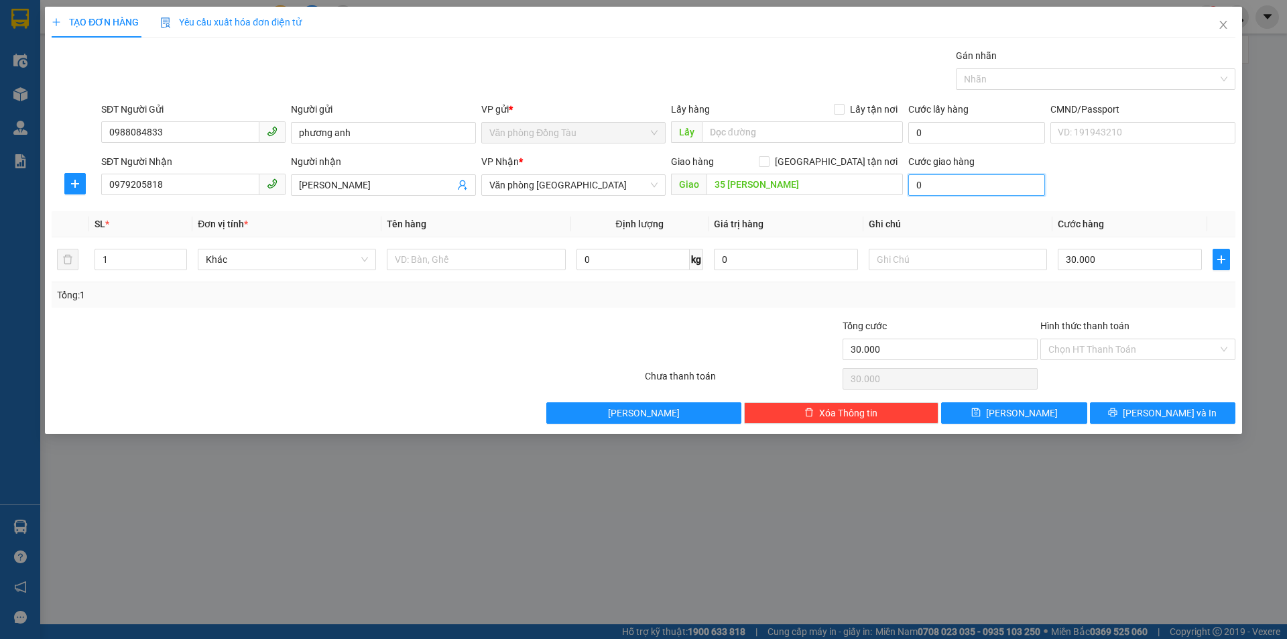
click at [924, 182] on input "0" at bounding box center [976, 184] width 137 height 21
type input "5"
type input "30.005"
type input "50"
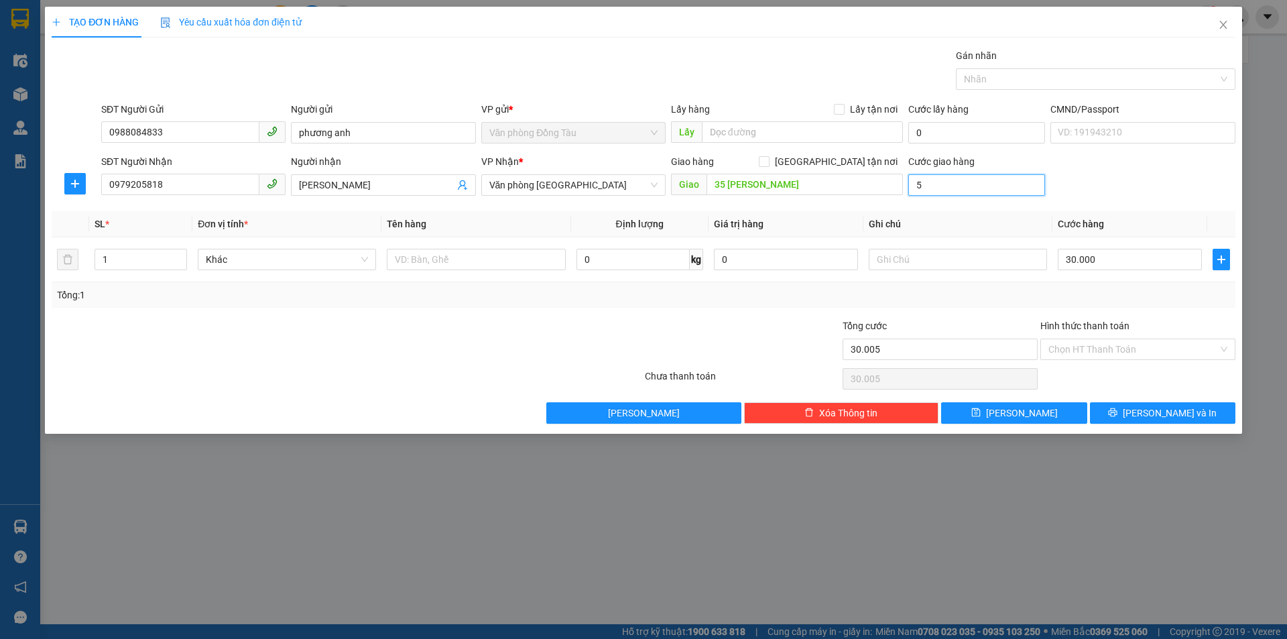
type input "30.050"
type input "500"
type input "30.500"
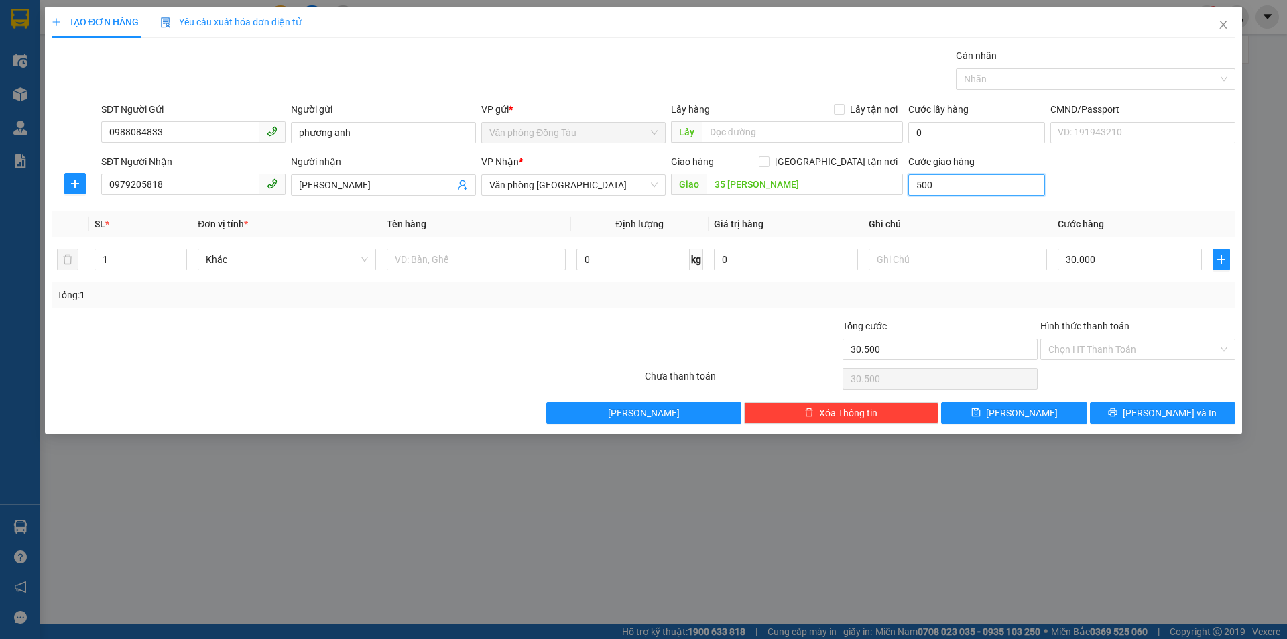
type input "5.000"
type input "35.000"
type input "50.000"
type input "80.000"
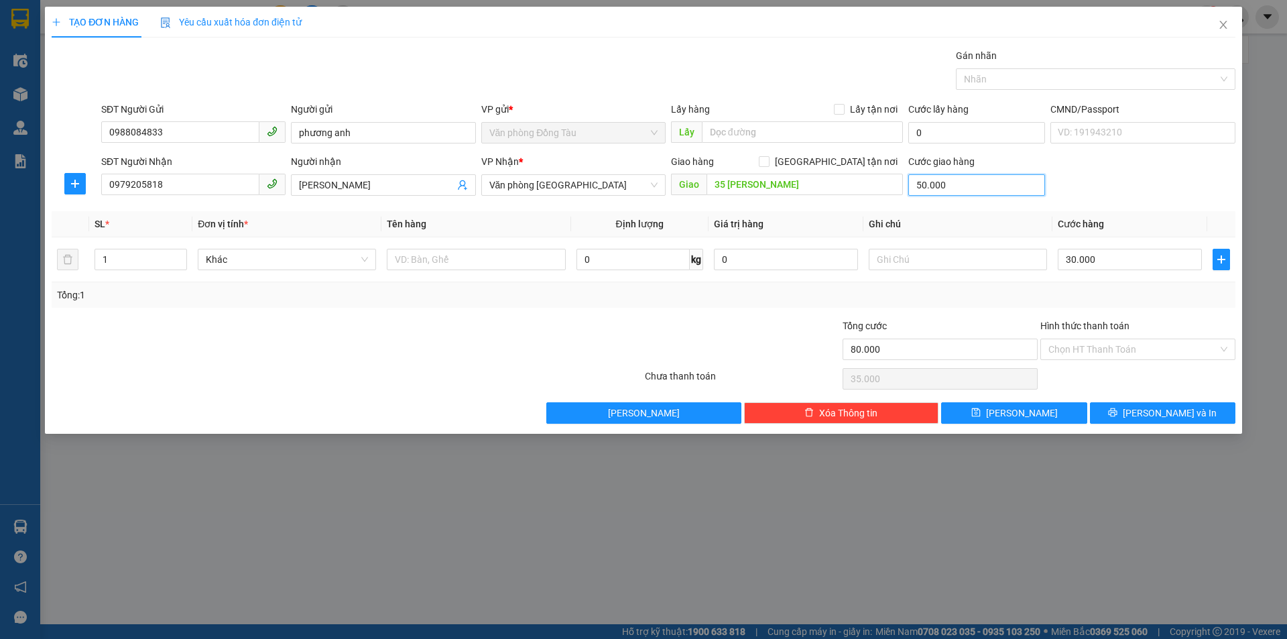
type input "80.000"
type input "50.000"
click at [1147, 416] on button "[PERSON_NAME] và In" at bounding box center [1162, 412] width 145 height 21
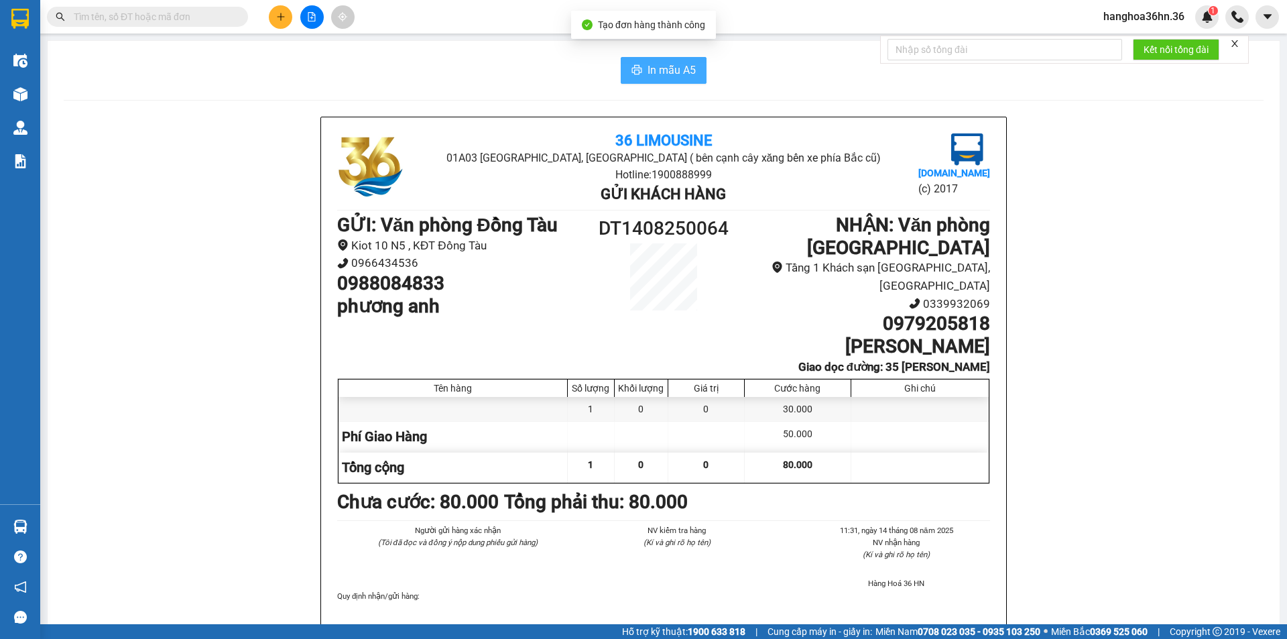
click at [660, 69] on span "In mẫu A5" at bounding box center [672, 70] width 48 height 17
click at [666, 72] on span "In mẫu A5" at bounding box center [672, 70] width 48 height 17
drag, startPoint x: 871, startPoint y: 308, endPoint x: 984, endPoint y: 307, distance: 113.3
click at [984, 312] on h1 "0979205818" at bounding box center [867, 323] width 245 height 23
copy h1 "0979205818"
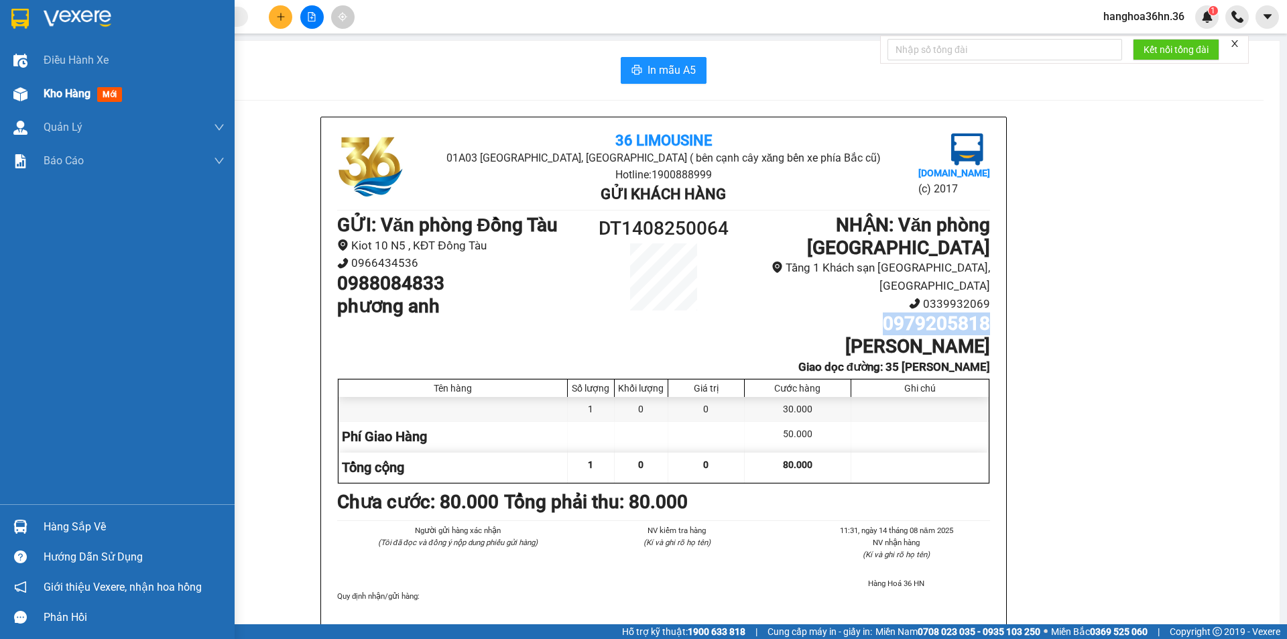
click at [49, 93] on span "Kho hàng" at bounding box center [67, 93] width 47 height 13
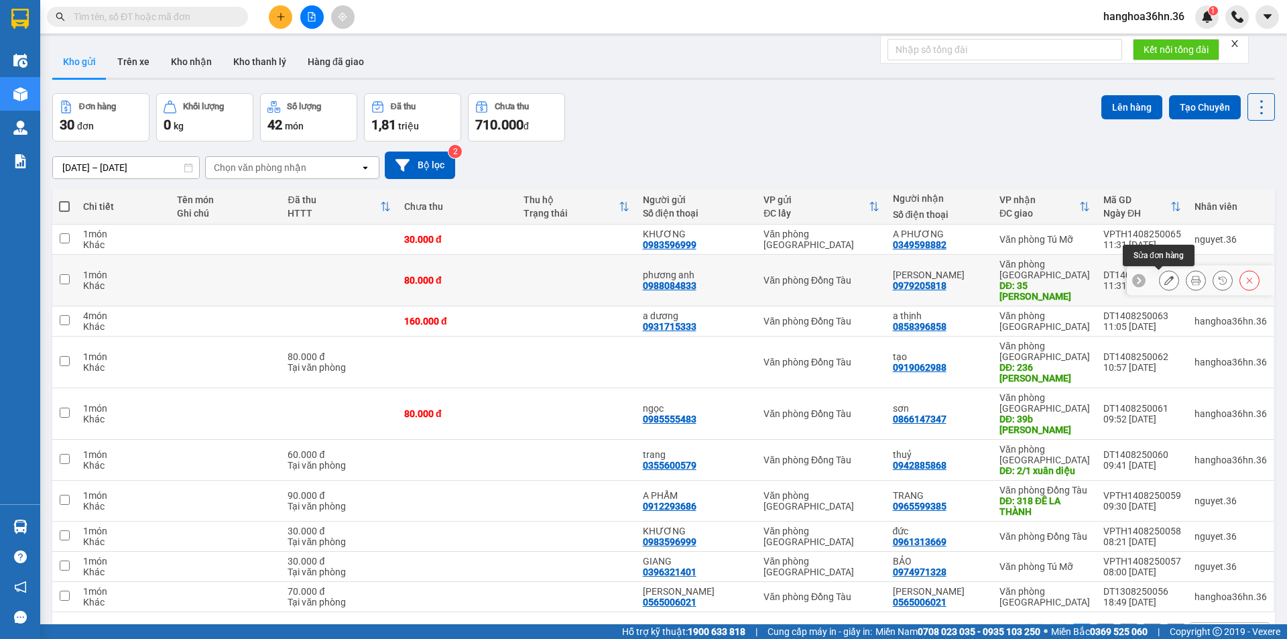
click at [1164, 280] on icon at bounding box center [1168, 280] width 9 height 9
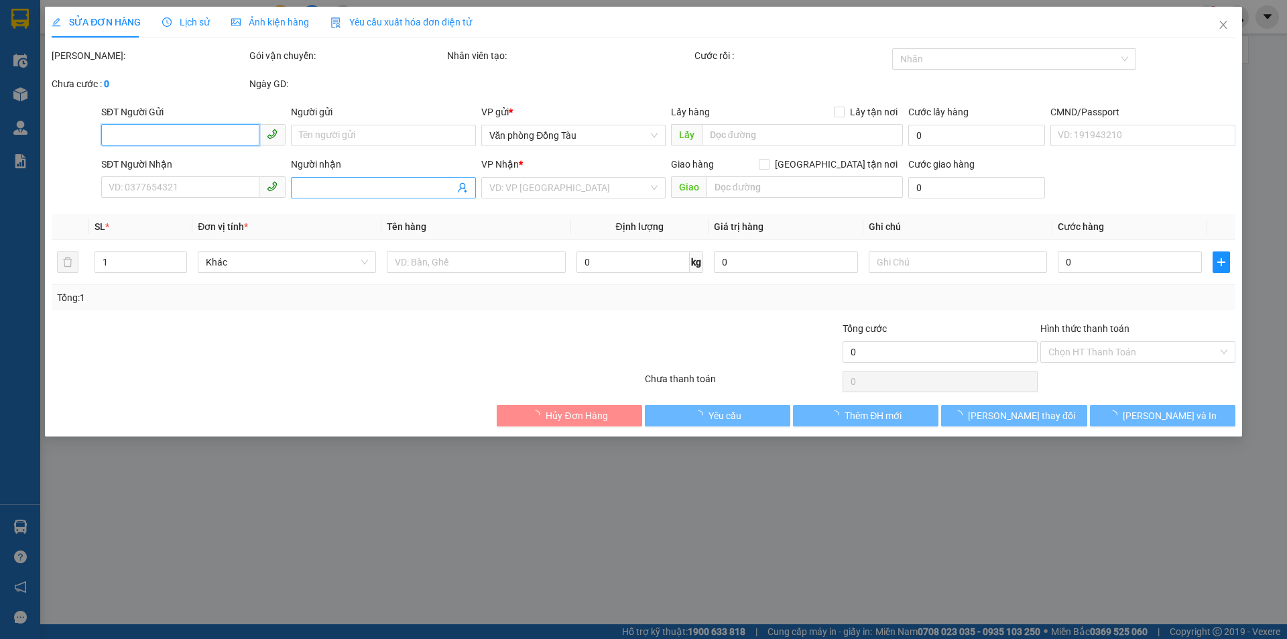
type input "0988084833"
type input "phương anh"
type input "0979205818"
type input "hoàng lan"
type input "35 nguyễn công duẩn"
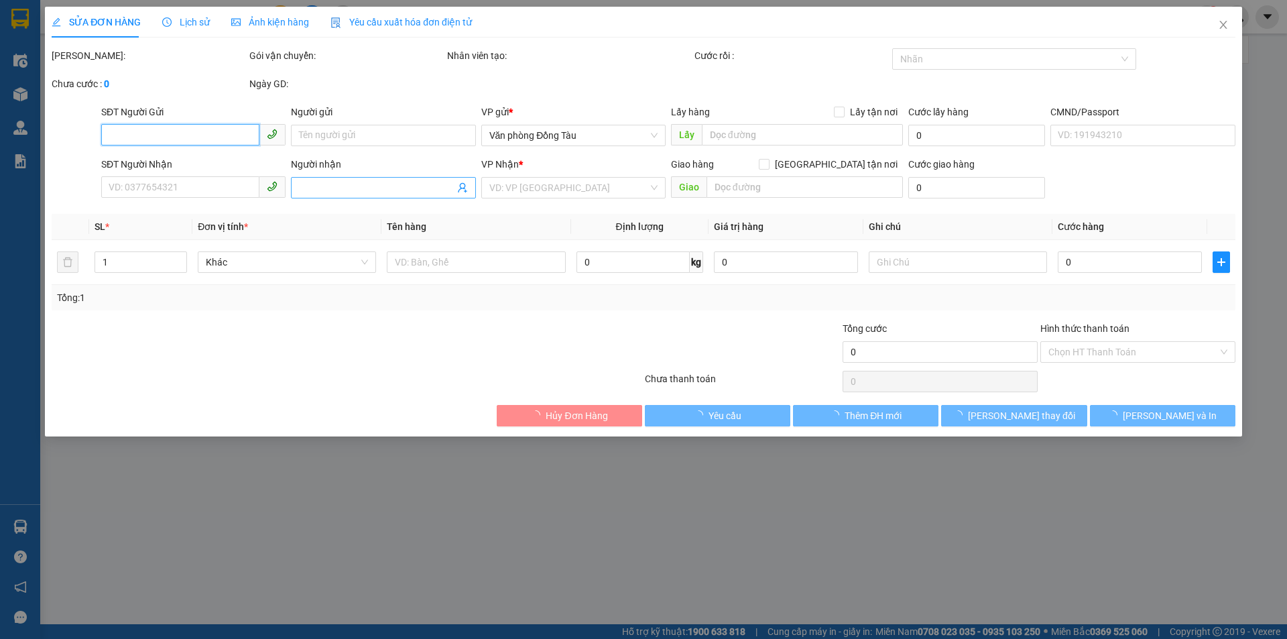
type input "50.000"
type input "80.000"
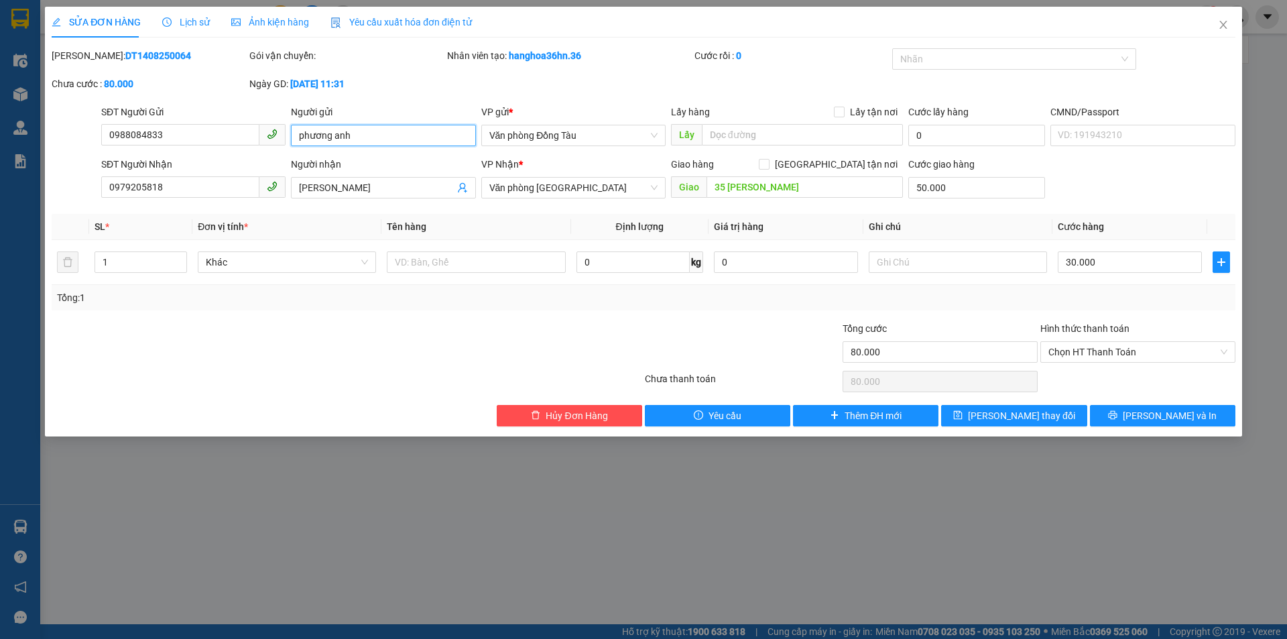
click at [369, 131] on input "phương anh" at bounding box center [383, 135] width 184 height 21
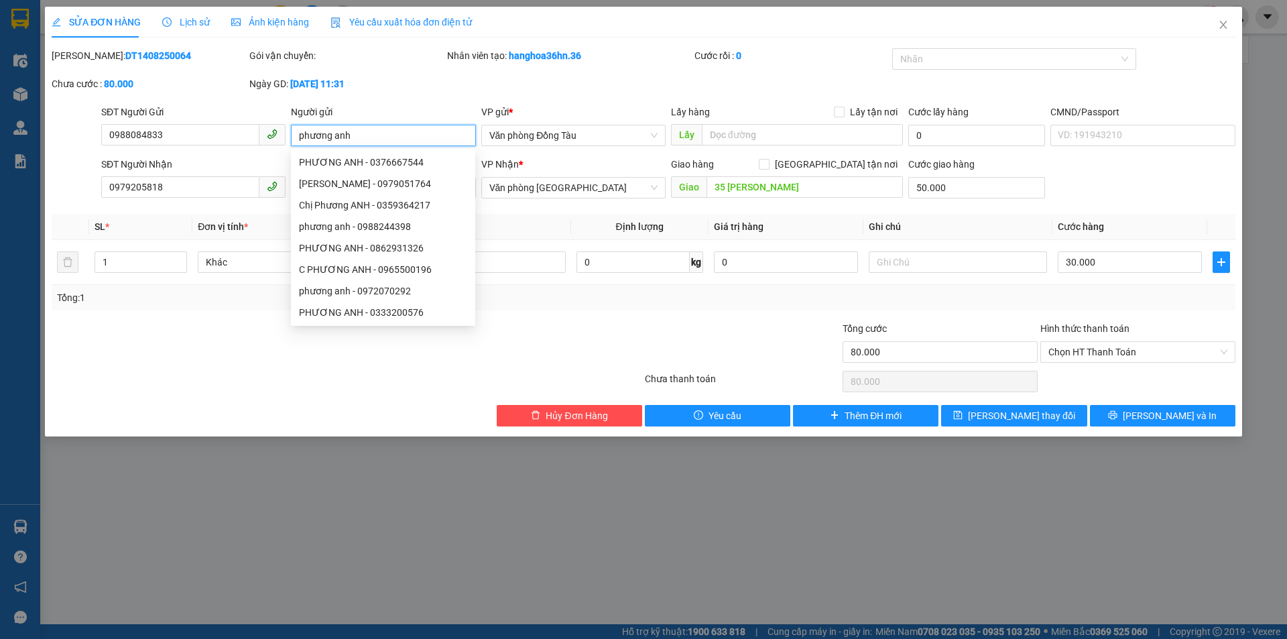
drag, startPoint x: 354, startPoint y: 138, endPoint x: 291, endPoint y: 141, distance: 63.1
click at [291, 141] on input "phương anh" at bounding box center [383, 135] width 184 height 21
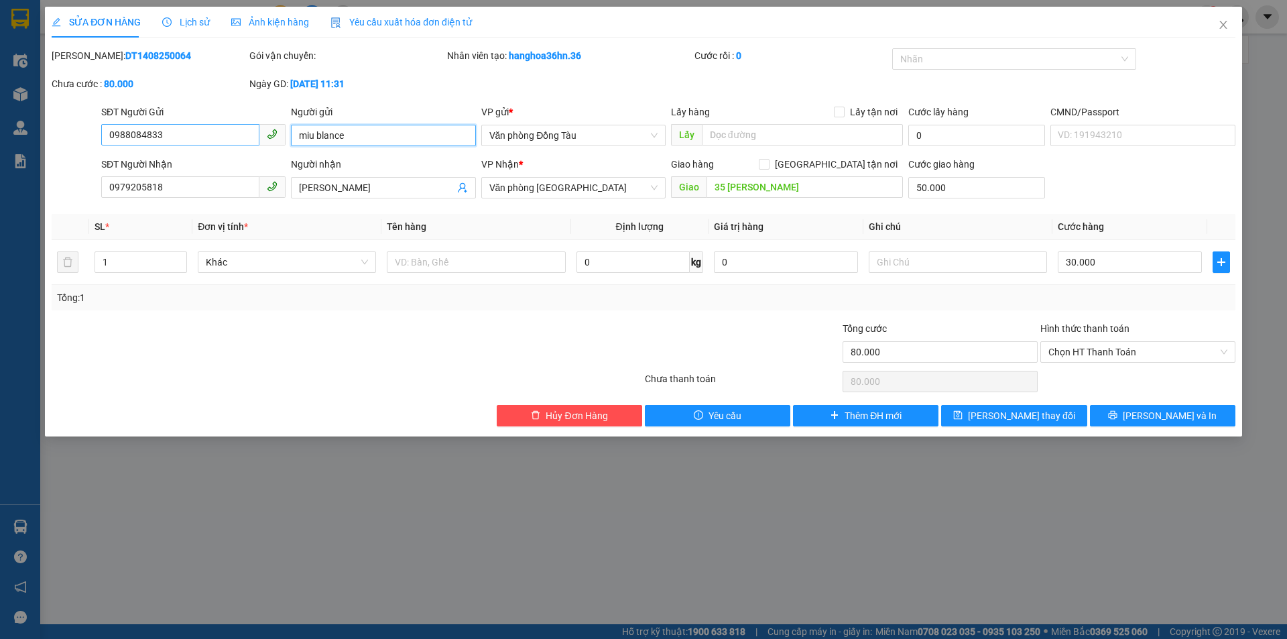
type input "miu blance"
click at [186, 126] on input "0988084833" at bounding box center [180, 134] width 158 height 21
click at [186, 127] on input "0988084833" at bounding box center [180, 134] width 158 height 21
type input "0816862299"
click at [1029, 418] on span "[PERSON_NAME] thay đổi" at bounding box center [1021, 415] width 107 height 15
